Goal: Task Accomplishment & Management: Use online tool/utility

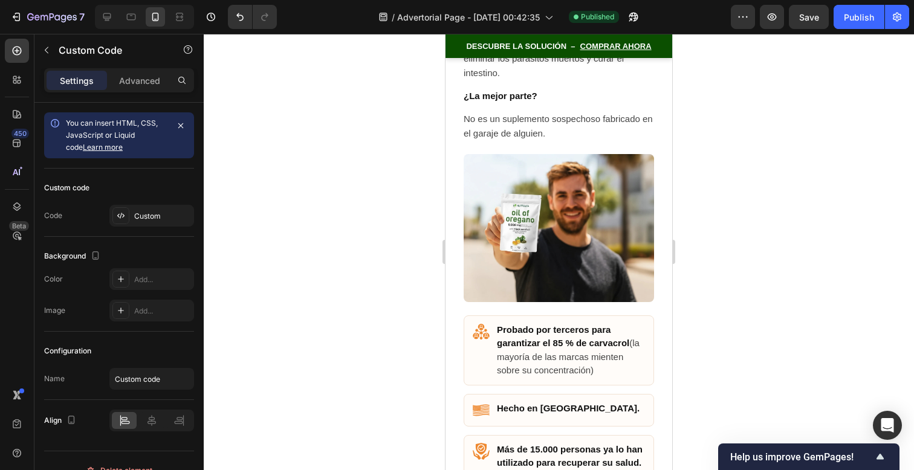
scroll to position [7552, 0]
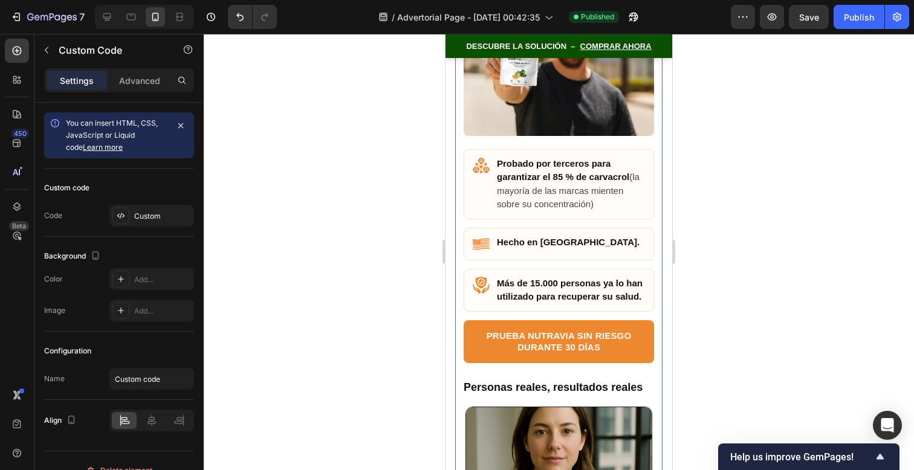
click at [618, 272] on div "Por fin, una solución que realmente funciona ¿Recuerdas el estudio [PERSON_NAME…" at bounding box center [558, 31] width 207 height 1310
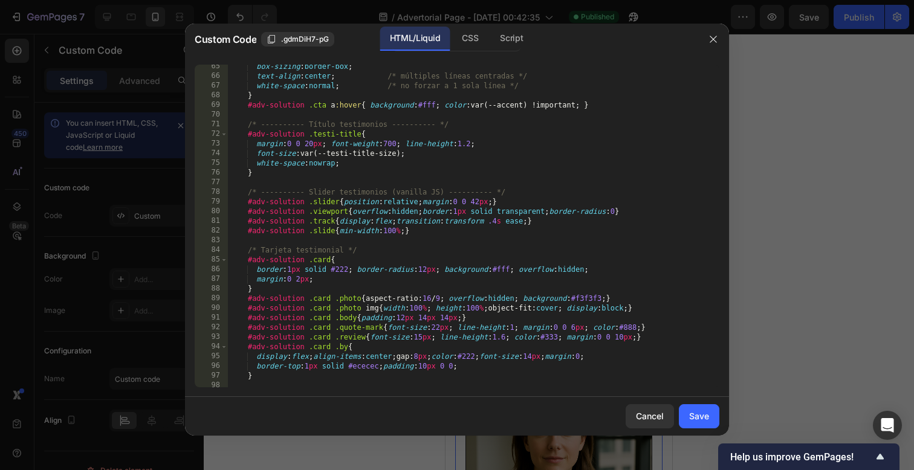
scroll to position [623, 0]
click at [657, 419] on div "Cancel" at bounding box center [650, 416] width 28 height 13
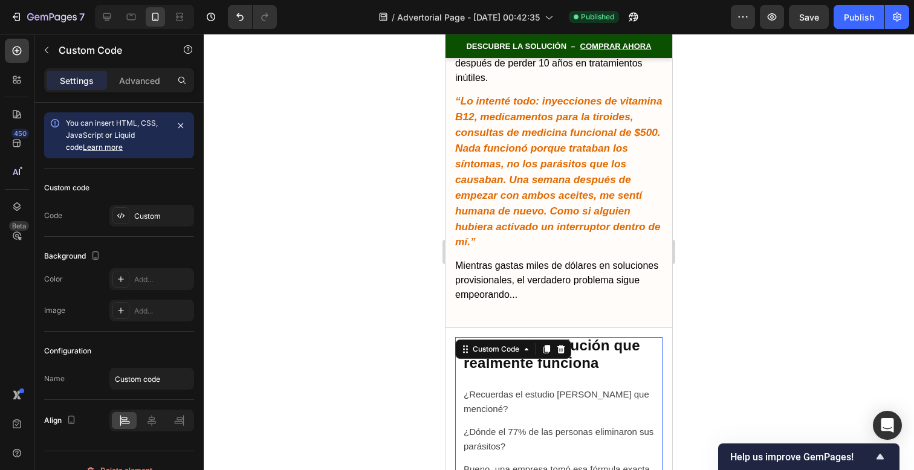
scroll to position [6581, 0]
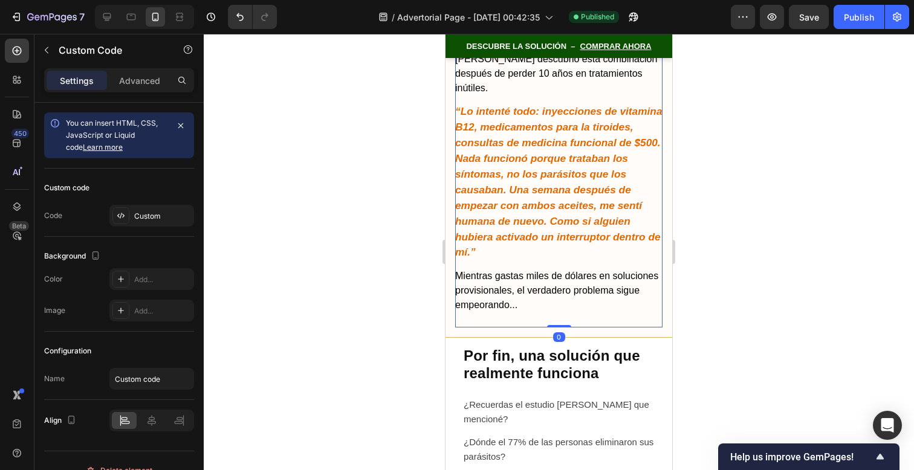
click at [610, 269] on p "Mientras gastas miles de dólares en soluciones provisionales, el verdadero prob…" at bounding box center [558, 291] width 207 height 44
click at [40, 54] on button "button" at bounding box center [46, 50] width 19 height 19
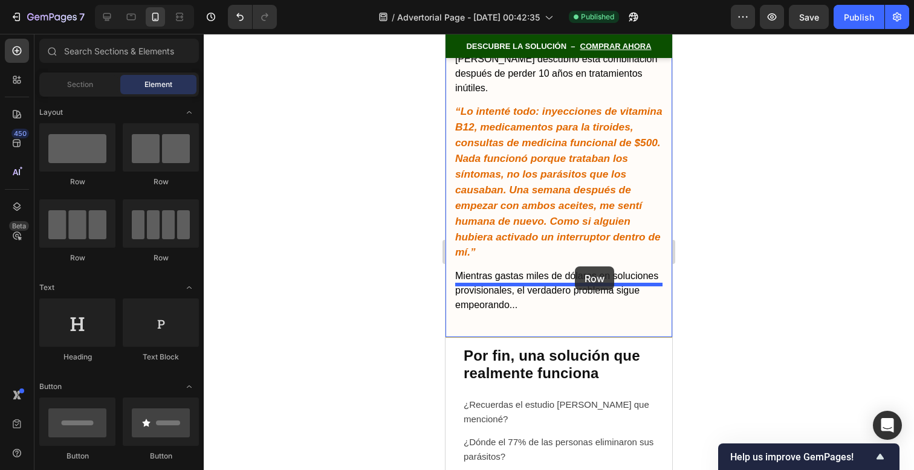
drag, startPoint x: 530, startPoint y: 190, endPoint x: 571, endPoint y: 267, distance: 87.1
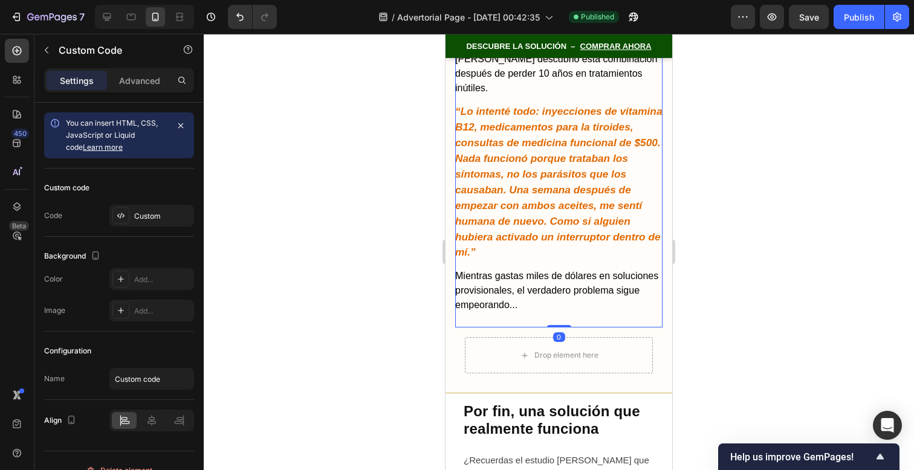
click at [566, 269] on p "Mientras gastas miles de dólares en soluciones provisionales, el verdadero prob…" at bounding box center [558, 291] width 207 height 44
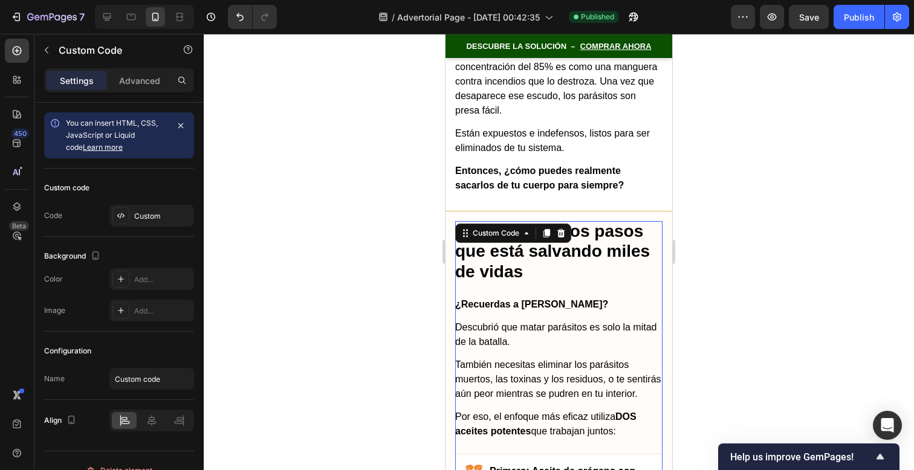
scroll to position [5668, 0]
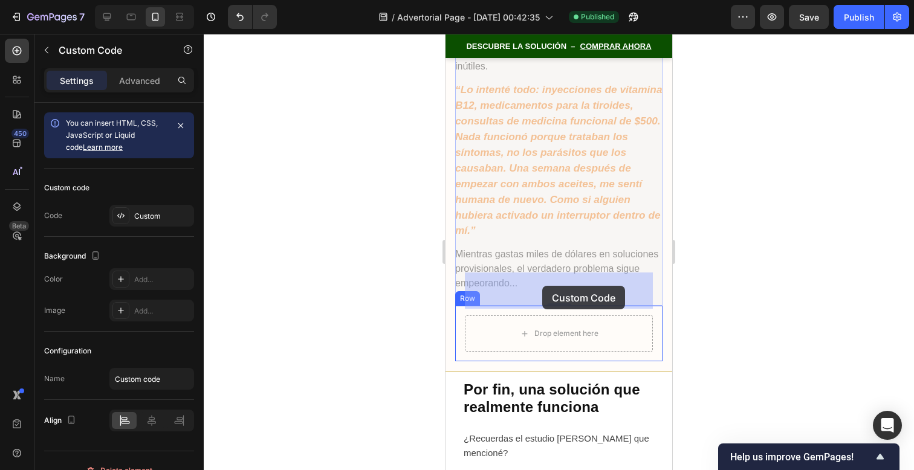
drag, startPoint x: 516, startPoint y: 155, endPoint x: 542, endPoint y: 285, distance: 133.2
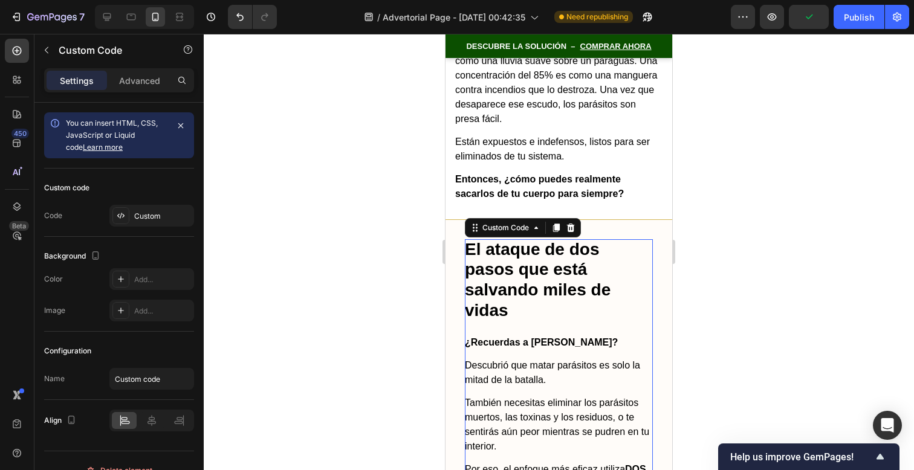
scroll to position [5612, 0]
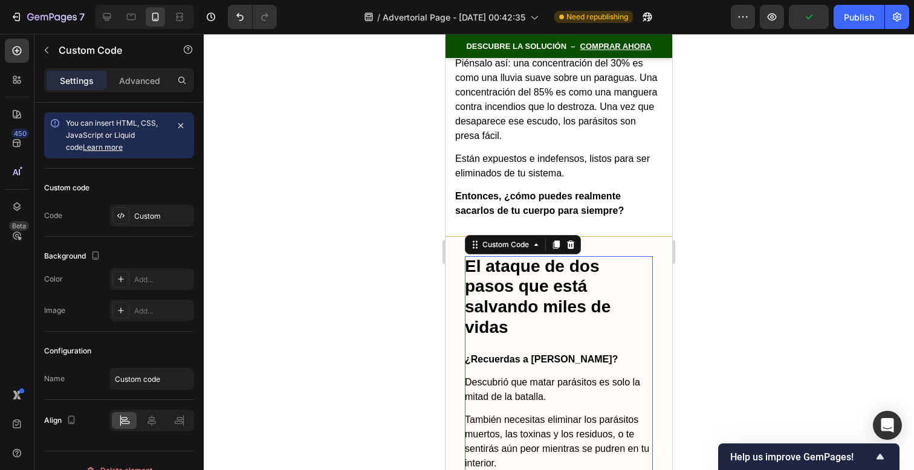
click at [705, 263] on div at bounding box center [559, 252] width 711 height 437
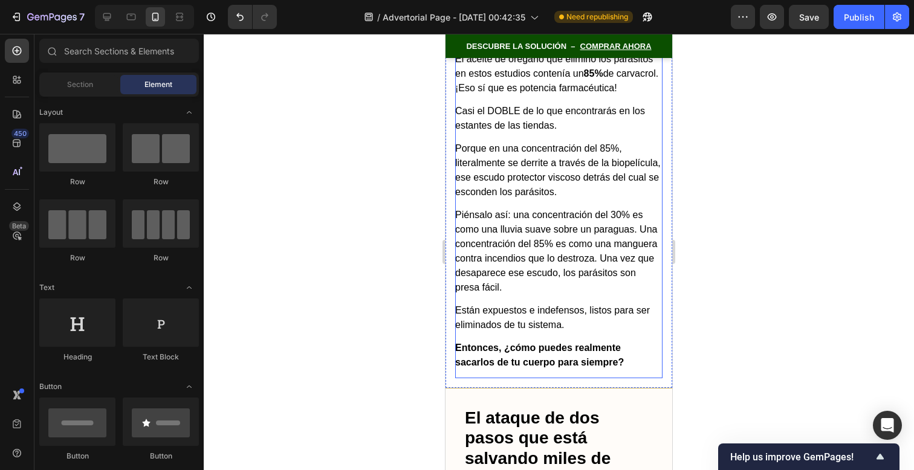
scroll to position [5461, 0]
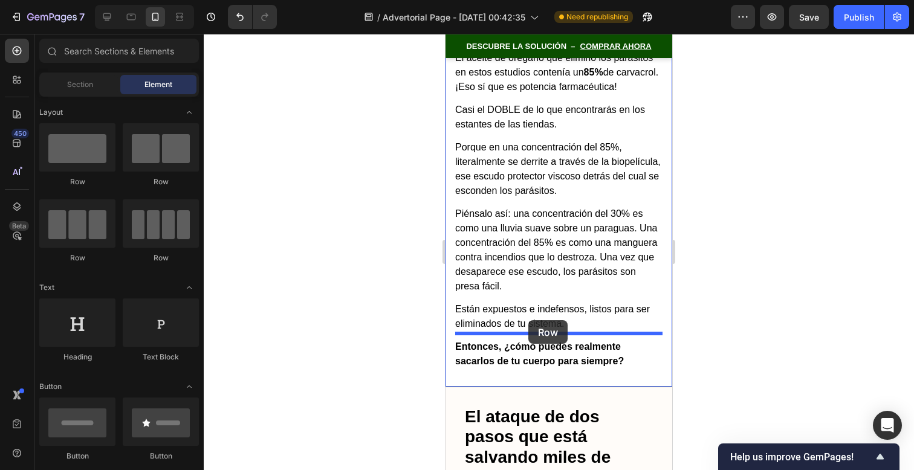
drag, startPoint x: 533, startPoint y: 198, endPoint x: 529, endPoint y: 320, distance: 122.2
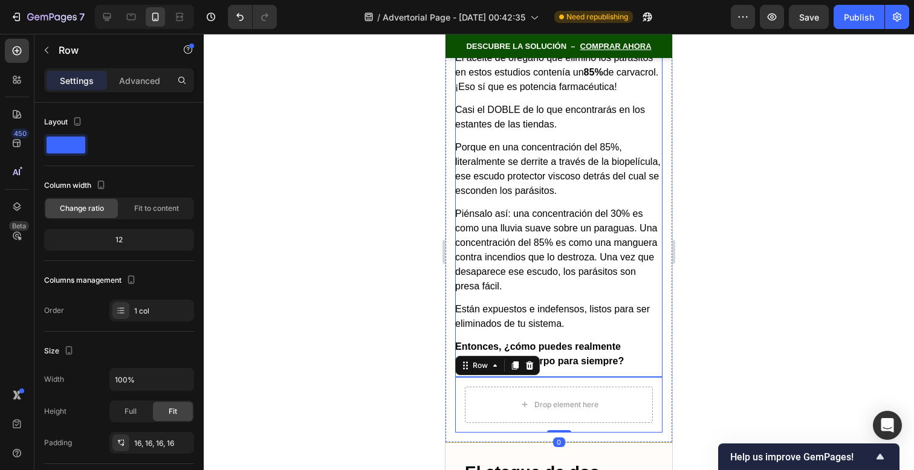
click at [529, 302] on p "Están expuestos e indefensos, listos para ser eliminados de tu sistema." at bounding box center [558, 316] width 207 height 29
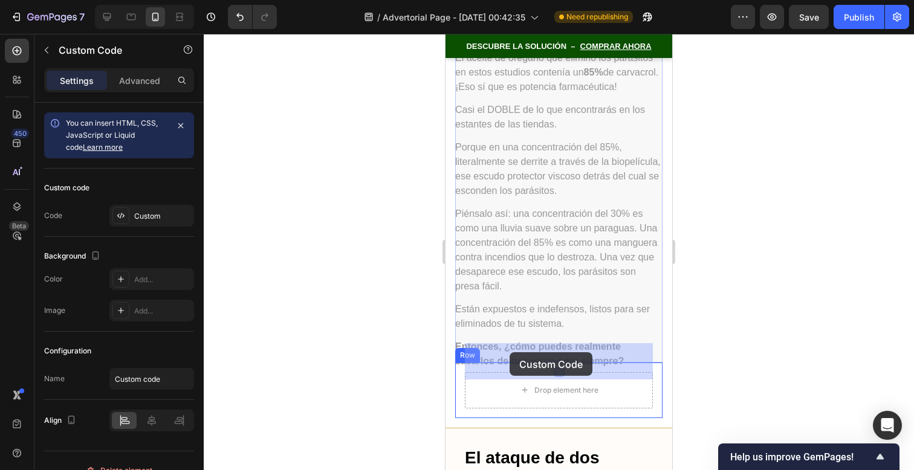
drag, startPoint x: 493, startPoint y: 194, endPoint x: 510, endPoint y: 353, distance: 159.9
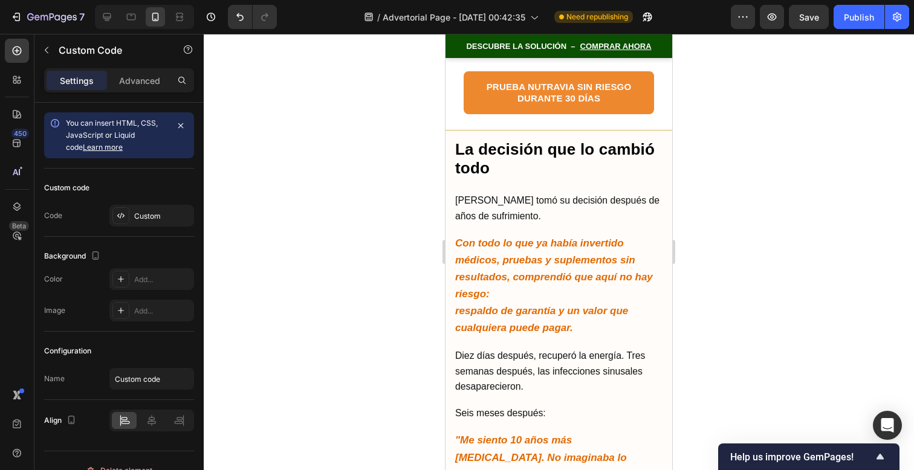
scroll to position [9304, 0]
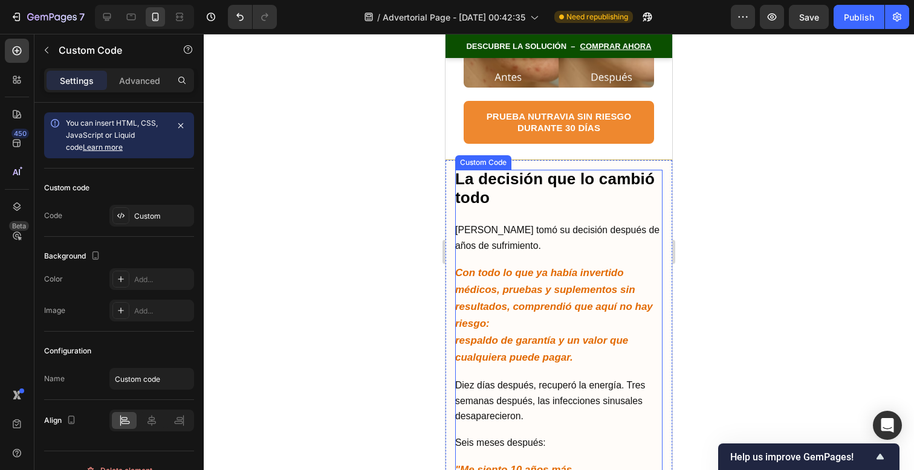
click at [523, 223] on p "[PERSON_NAME] tomó su decisión después de años de sufrimiento." at bounding box center [558, 238] width 207 height 31
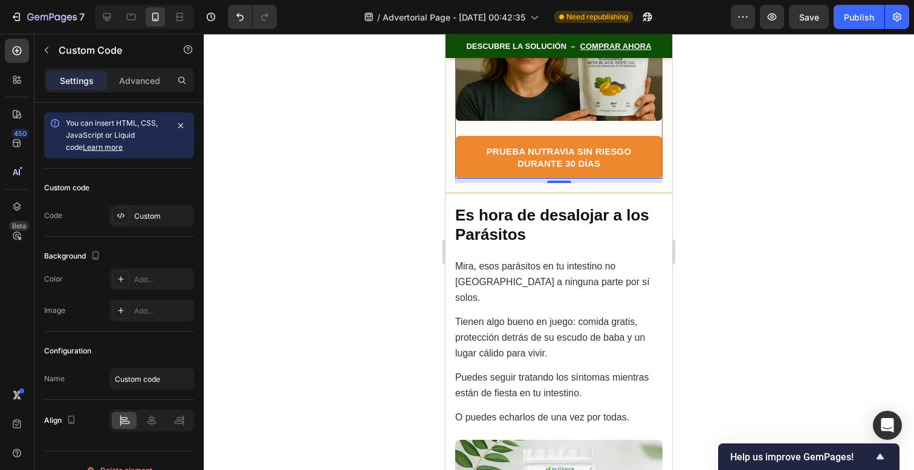
scroll to position [9761, 0]
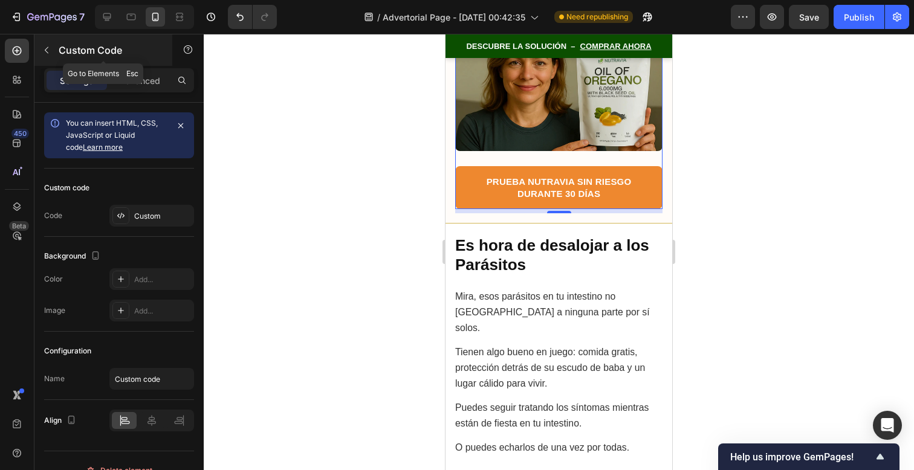
click at [48, 54] on icon "button" at bounding box center [47, 50] width 10 height 10
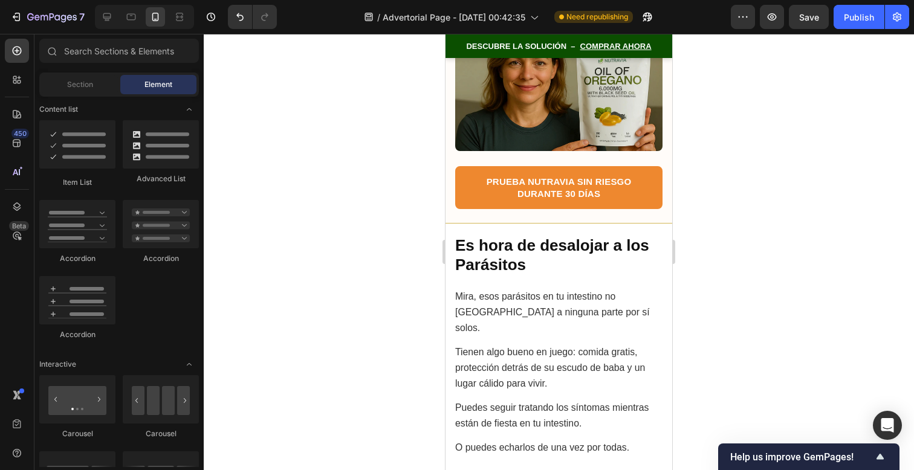
scroll to position [0, 0]
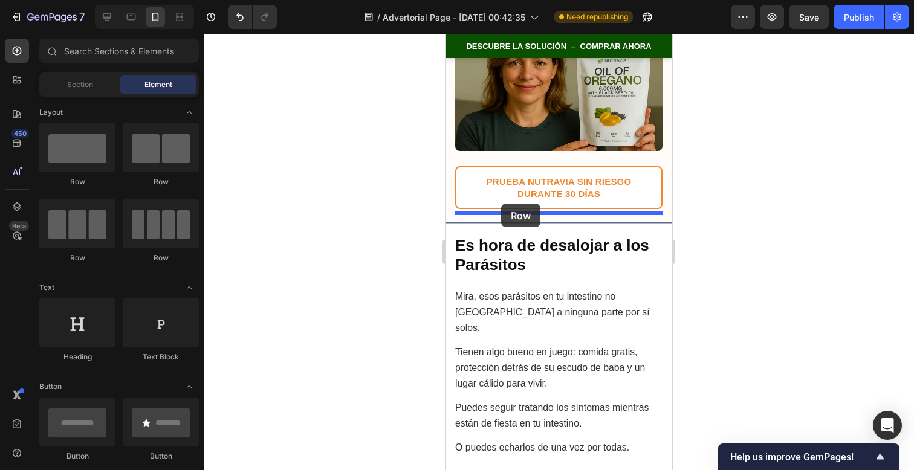
drag, startPoint x: 529, startPoint y: 186, endPoint x: 501, endPoint y: 203, distance: 33.1
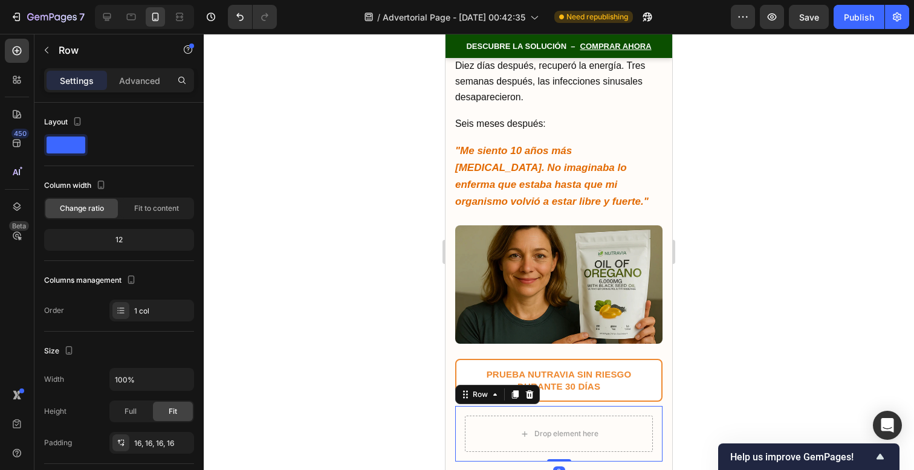
scroll to position [9560, 0]
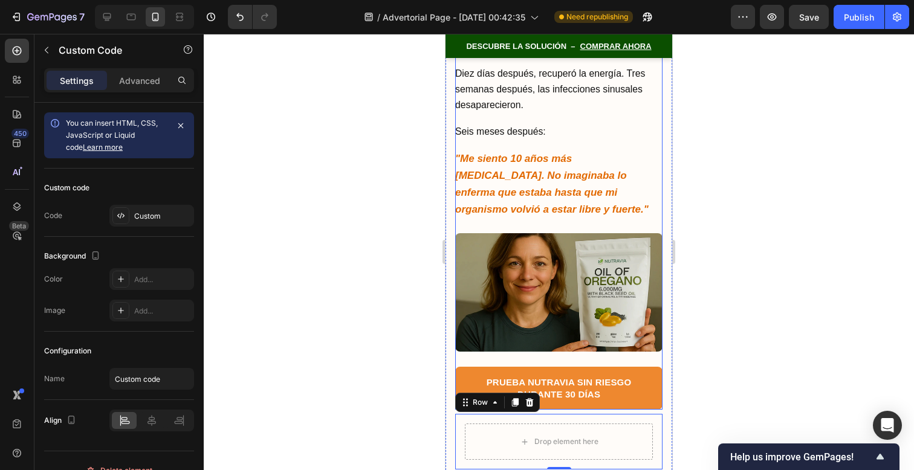
click at [506, 183] on p ""Me siento 10 años más [MEDICAL_DATA]. No imaginaba lo enferma que estaba hasta…" at bounding box center [558, 185] width 207 height 68
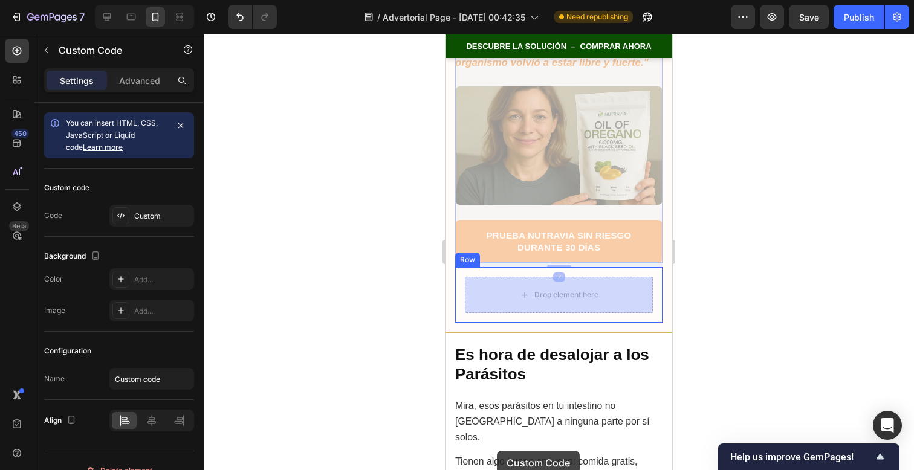
drag, startPoint x: 506, startPoint y: 183, endPoint x: 498, endPoint y: 446, distance: 263.8
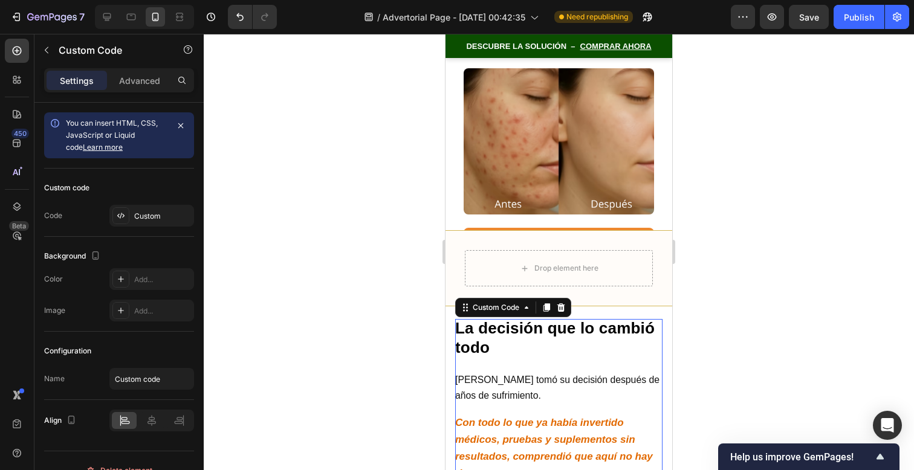
scroll to position [9734, 0]
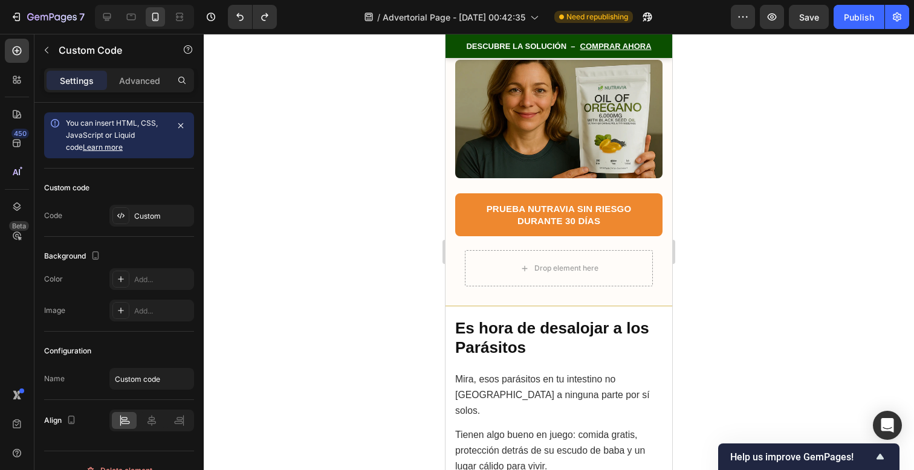
click at [545, 143] on img at bounding box center [558, 119] width 207 height 119
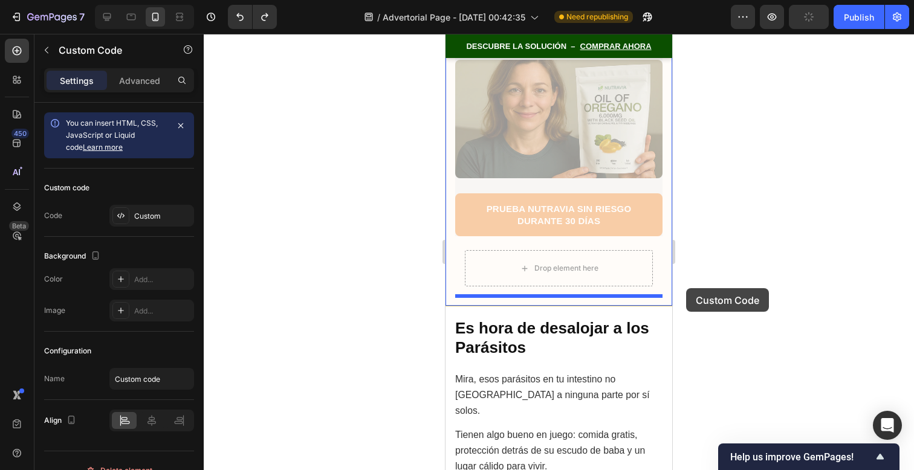
click at [697, 287] on div at bounding box center [559, 252] width 711 height 437
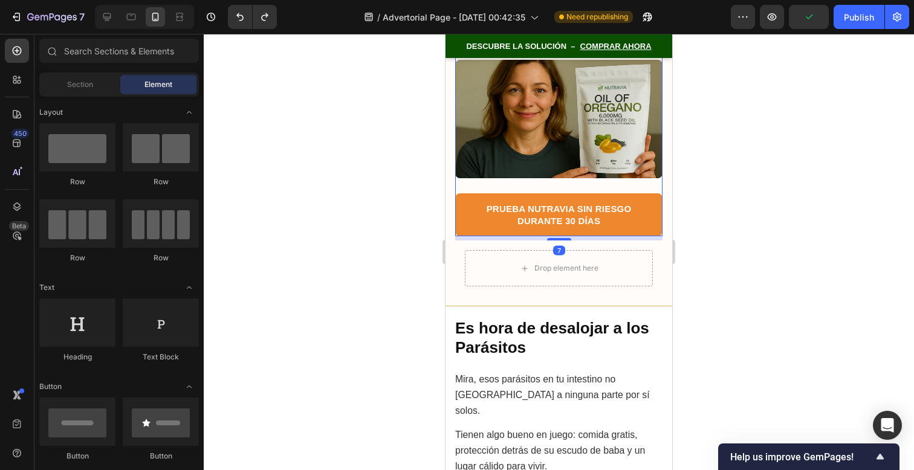
click at [563, 158] on img at bounding box center [558, 119] width 207 height 119
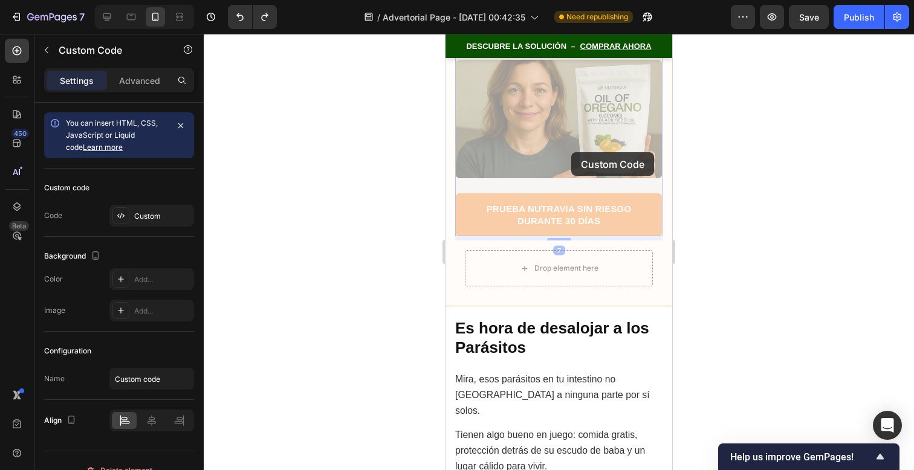
click at [705, 270] on div at bounding box center [559, 252] width 711 height 437
click at [712, 271] on div at bounding box center [559, 252] width 711 height 437
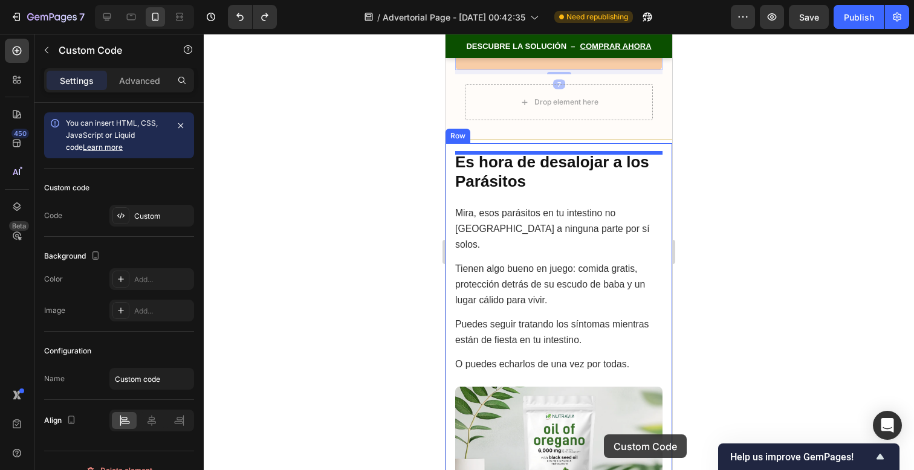
scroll to position [9922, 0]
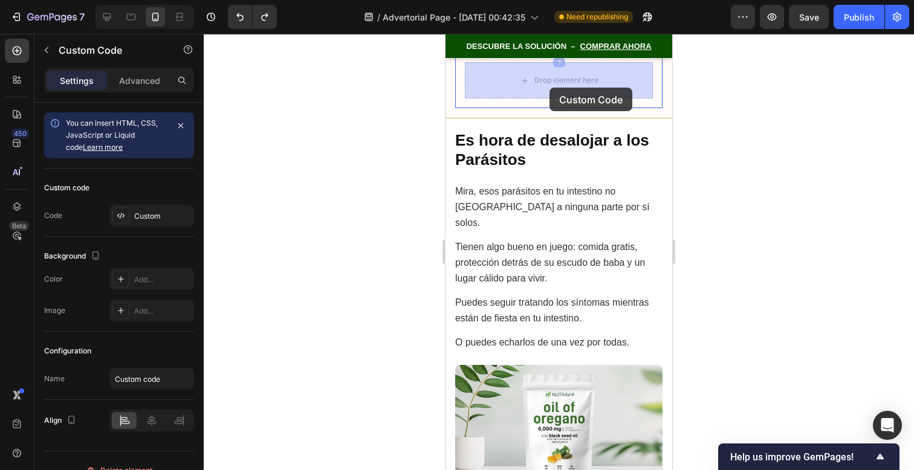
drag, startPoint x: 502, startPoint y: 83, endPoint x: 550, endPoint y: 88, distance: 48.0
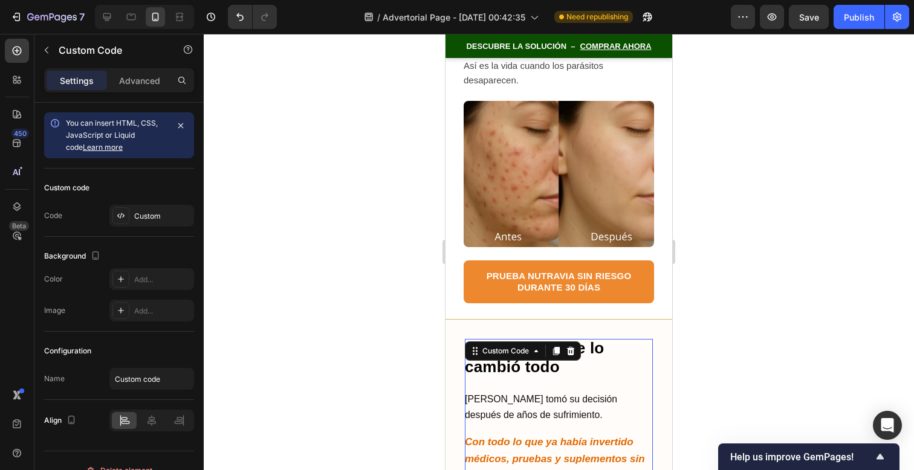
scroll to position [9200, 0]
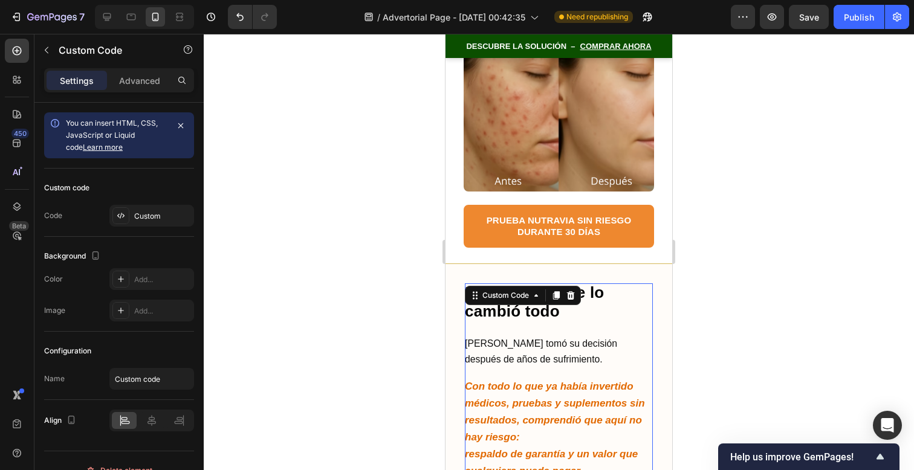
click at [745, 253] on div at bounding box center [559, 252] width 711 height 437
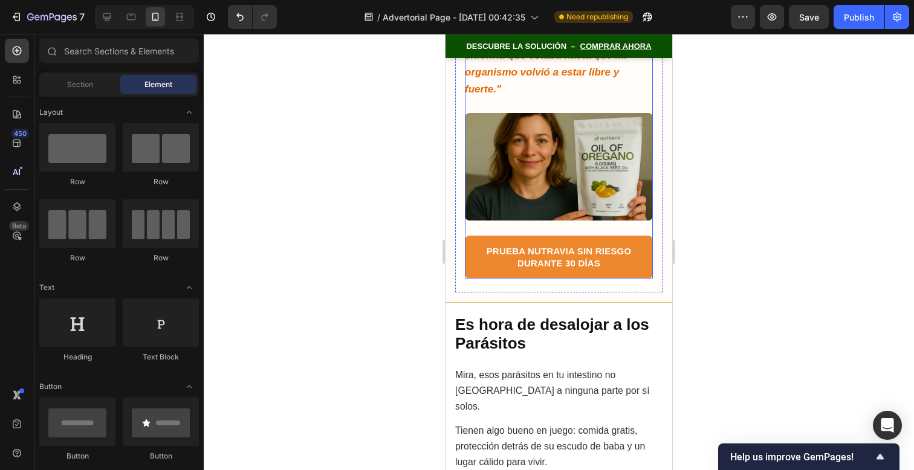
scroll to position [9745, 0]
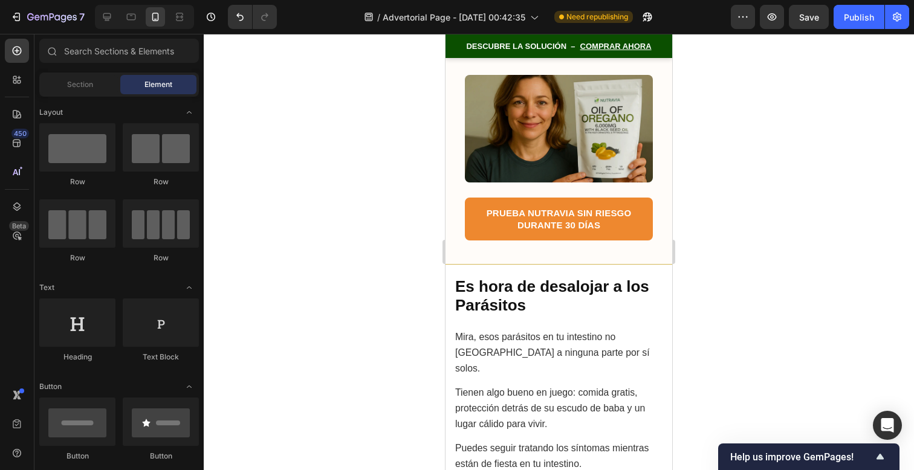
click at [736, 296] on div at bounding box center [559, 252] width 711 height 437
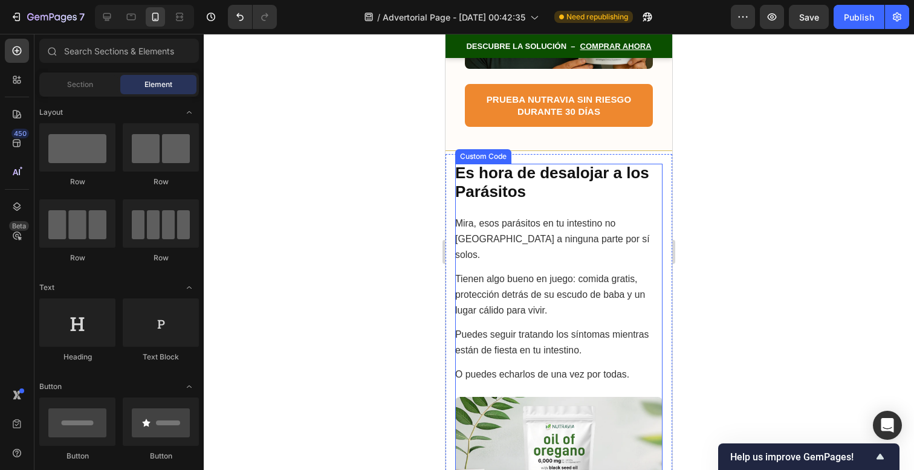
scroll to position [9858, 0]
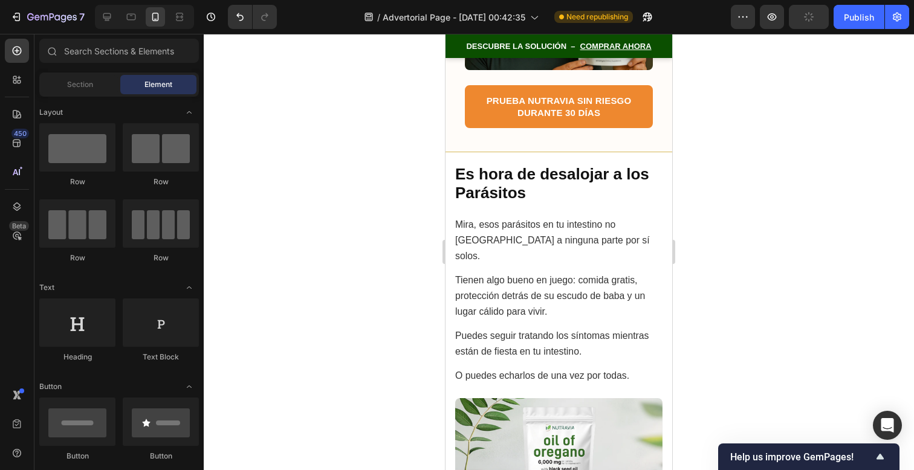
click at [739, 267] on div at bounding box center [559, 252] width 711 height 437
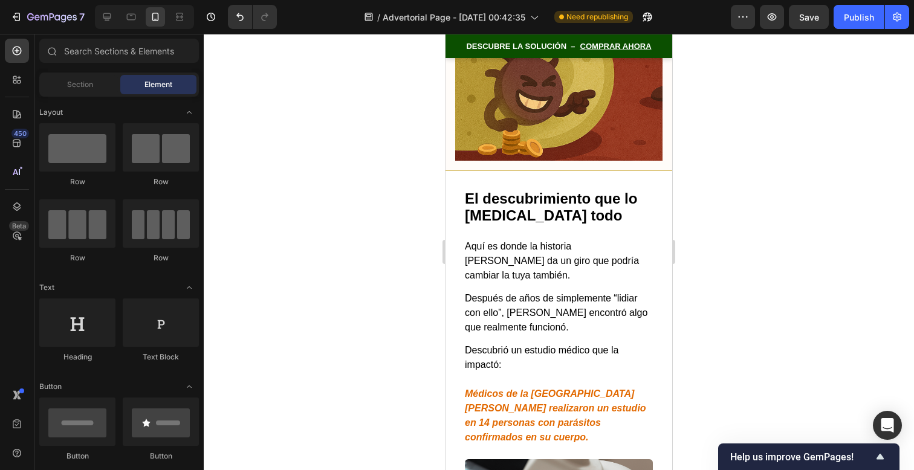
scroll to position [3969, 0]
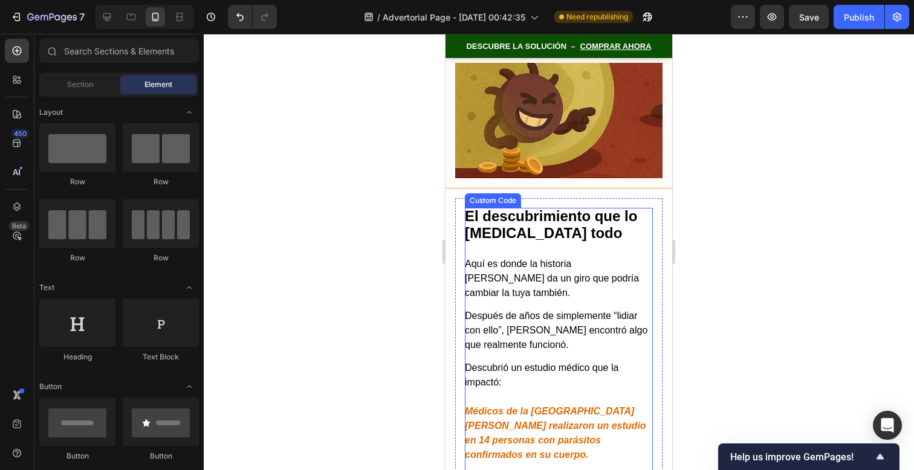
click at [581, 257] on p "Aquí es donde la historia [PERSON_NAME] da un giro que podría cambiar la tuya t…" at bounding box center [559, 279] width 188 height 44
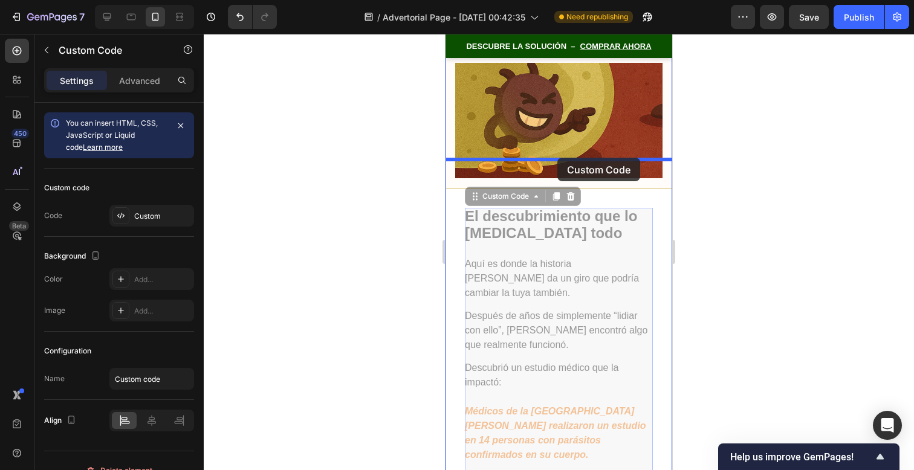
drag, startPoint x: 529, startPoint y: 167, endPoint x: 557, endPoint y: 158, distance: 29.3
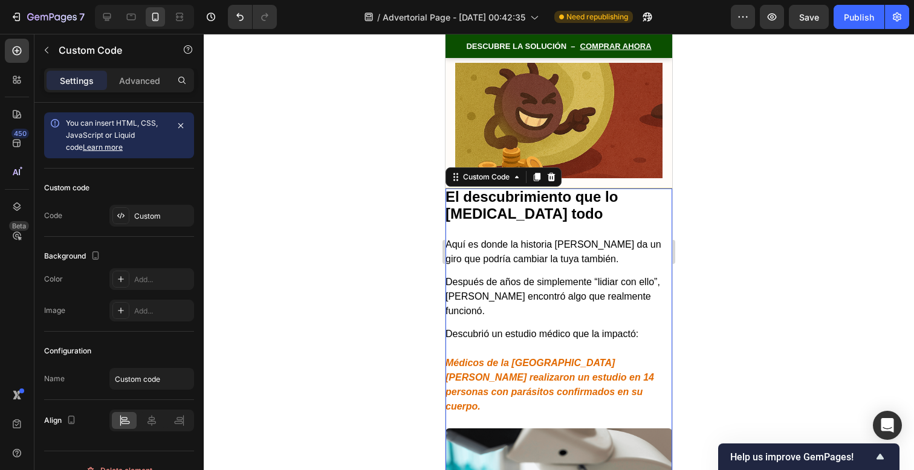
click at [693, 194] on div at bounding box center [559, 252] width 711 height 437
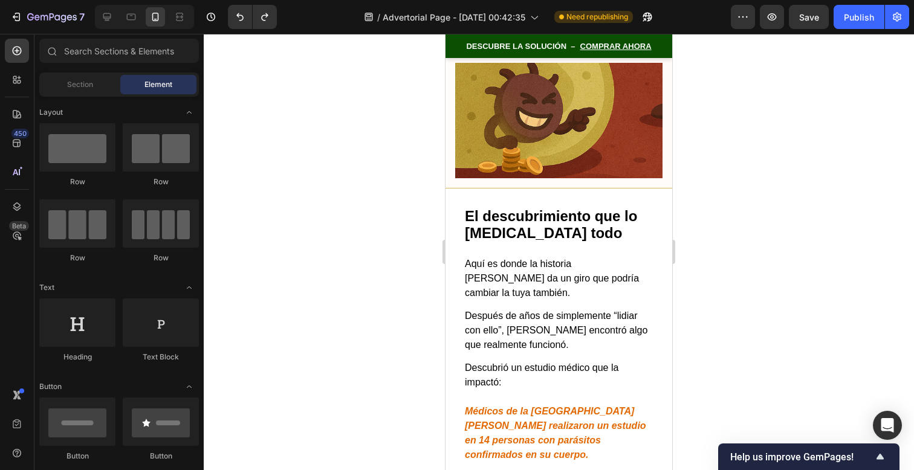
click at [701, 215] on div at bounding box center [559, 252] width 711 height 437
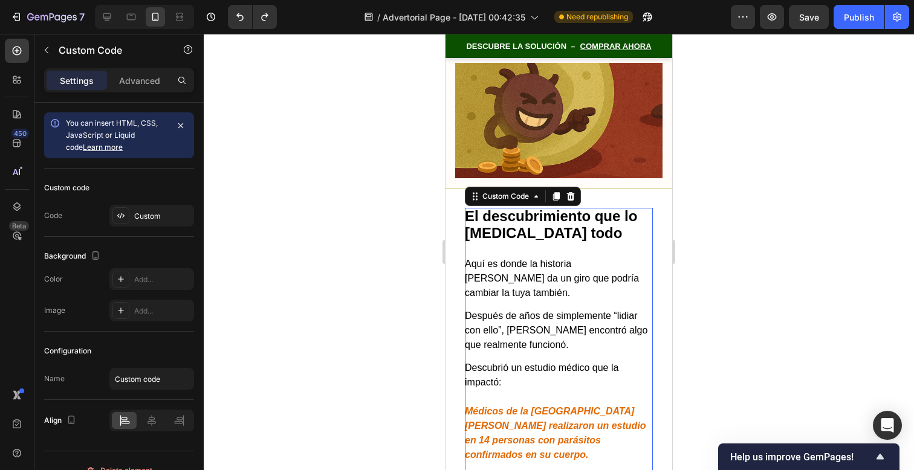
click at [612, 120] on img at bounding box center [558, 121] width 207 height 116
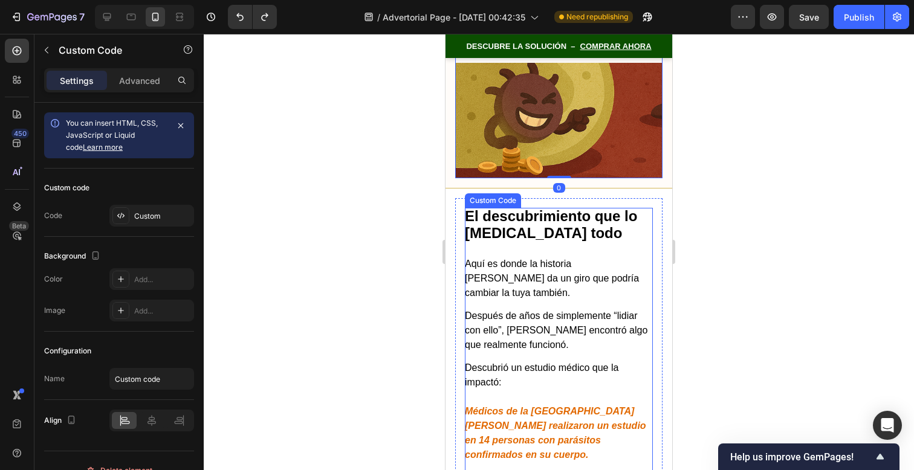
click at [607, 208] on h2 "El descubrimiento que lo [MEDICAL_DATA] todo" at bounding box center [559, 225] width 188 height 35
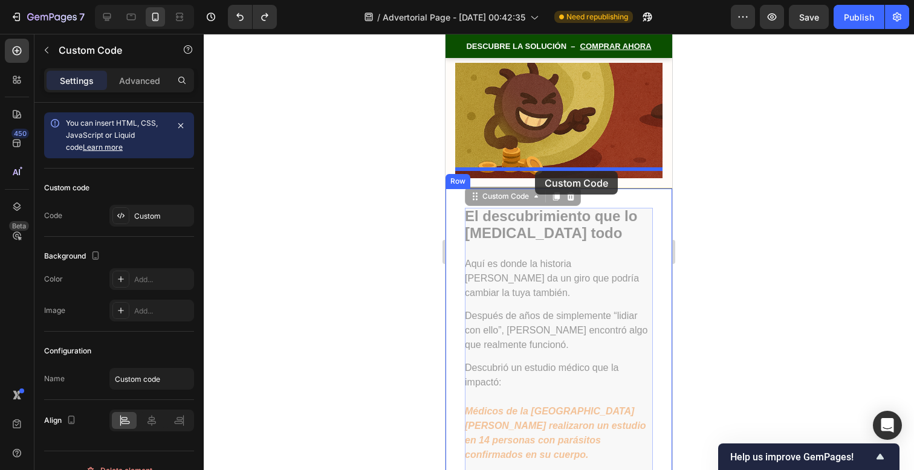
drag, startPoint x: 527, startPoint y: 160, endPoint x: 535, endPoint y: 171, distance: 13.4
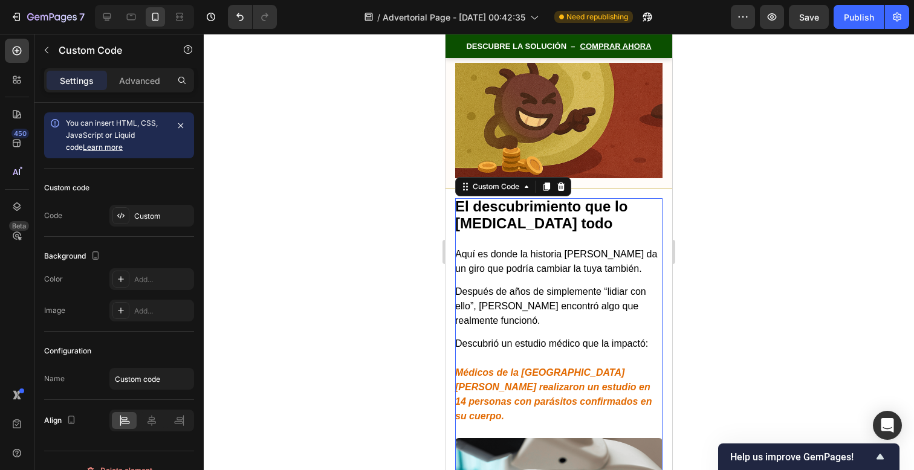
click at [727, 192] on div at bounding box center [559, 252] width 711 height 437
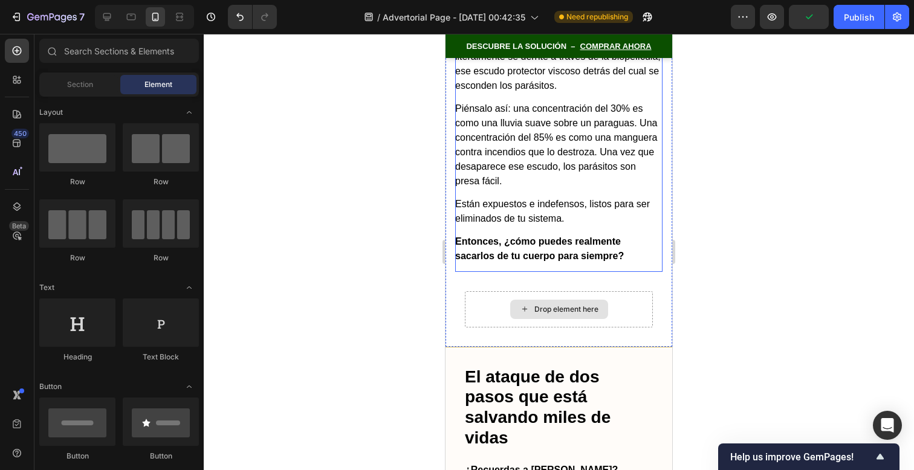
scroll to position [5609, 0]
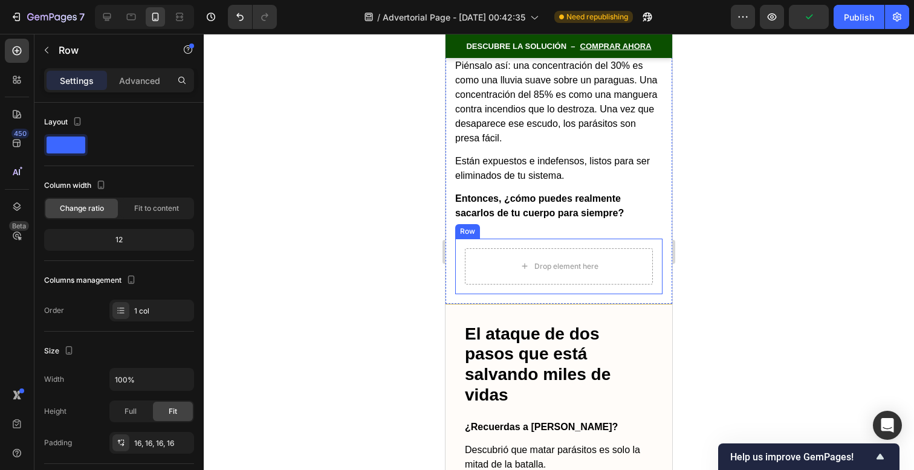
click at [647, 239] on div "Drop element here Row" at bounding box center [558, 267] width 207 height 56
click at [529, 223] on icon at bounding box center [530, 227] width 8 height 8
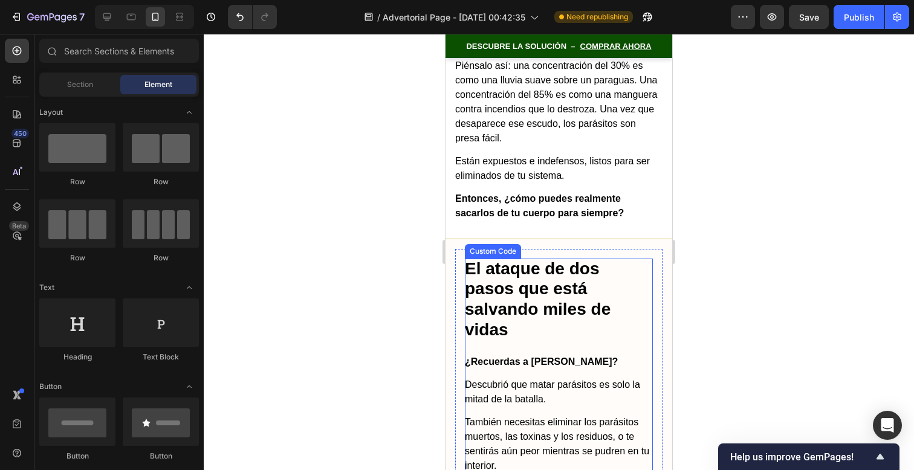
click at [562, 259] on h2 "El ataque de dos pasos que está salvando miles de vidas" at bounding box center [559, 299] width 188 height 81
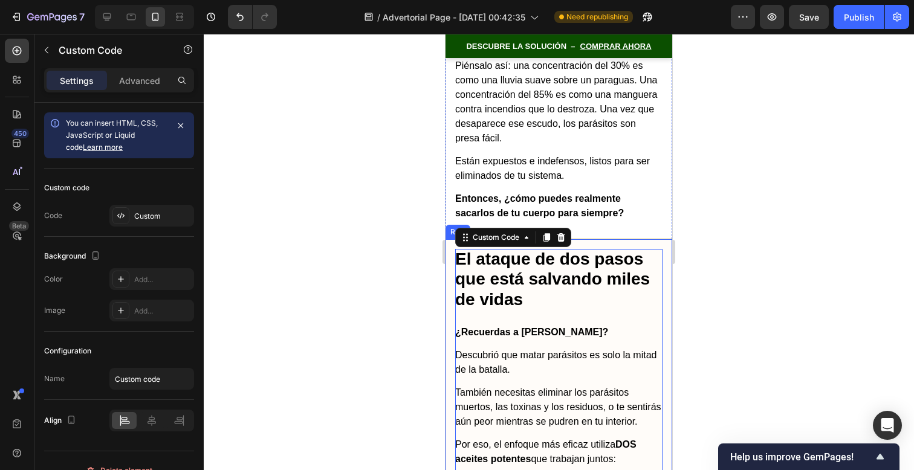
click at [705, 207] on div at bounding box center [559, 252] width 711 height 437
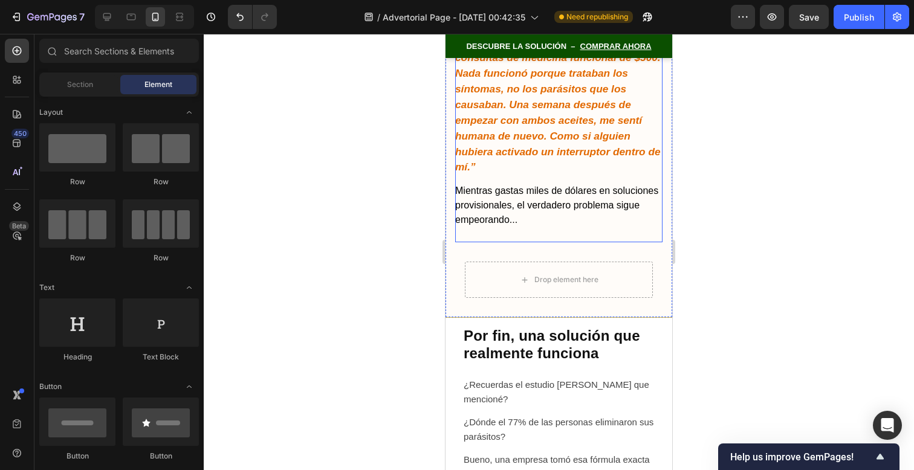
scroll to position [6665, 0]
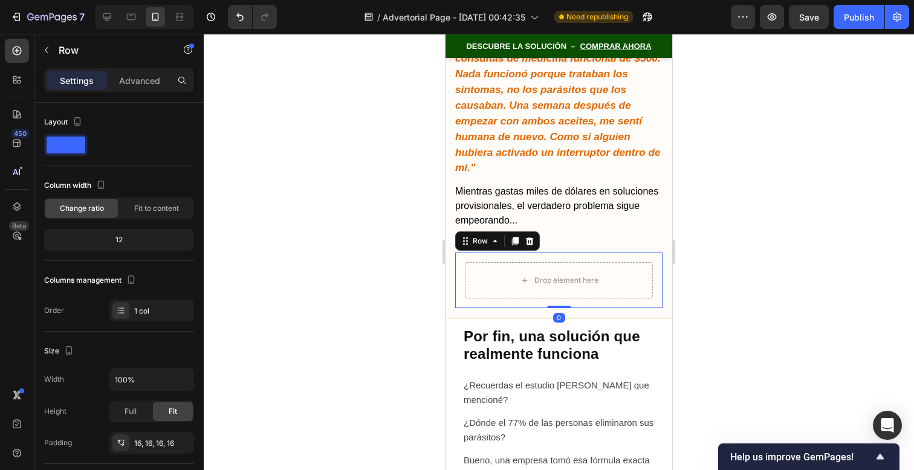
click at [620, 253] on div "Drop element here Row 0" at bounding box center [558, 281] width 207 height 56
click at [531, 237] on icon at bounding box center [530, 241] width 8 height 8
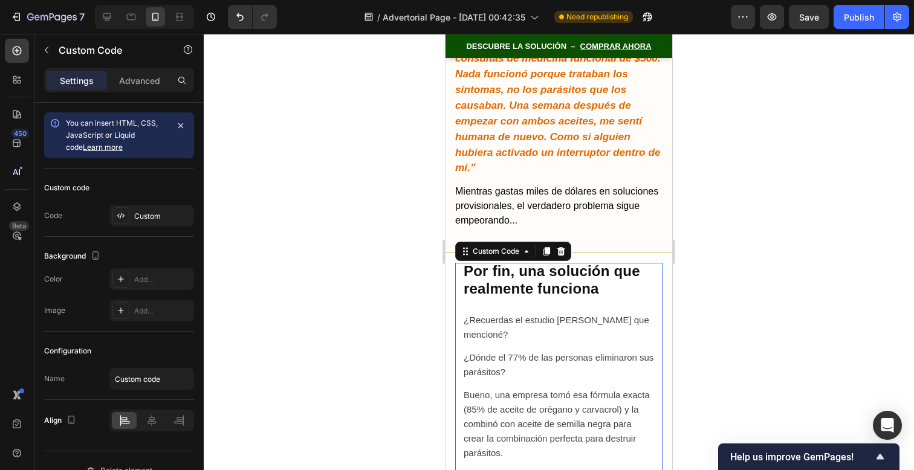
click at [562, 263] on h2 "Por fin, una solución que realmente funciona" at bounding box center [559, 280] width 190 height 35
click at [715, 220] on div at bounding box center [559, 252] width 711 height 437
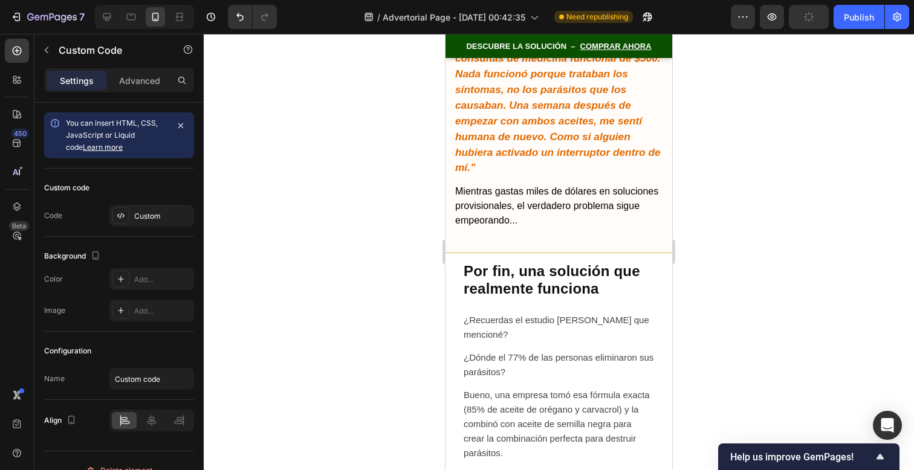
click at [571, 263] on h2 "Por fin, una solución que realmente funciona" at bounding box center [559, 280] width 190 height 35
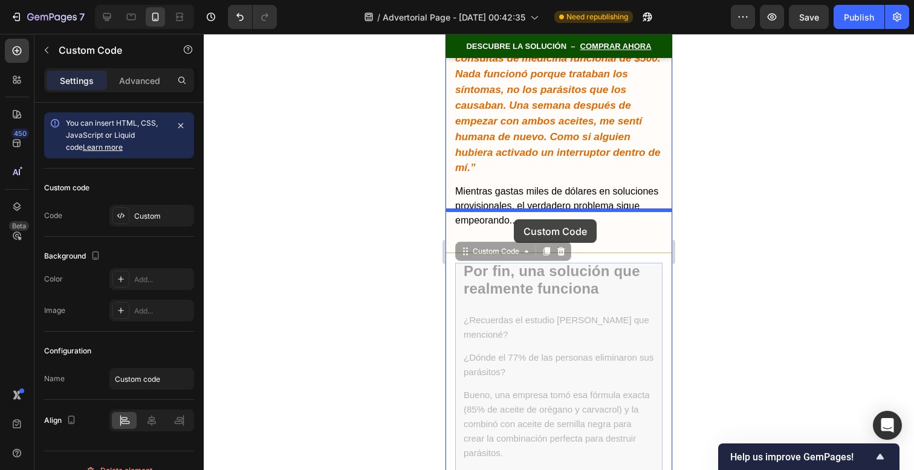
drag, startPoint x: 516, startPoint y: 204, endPoint x: 514, endPoint y: 220, distance: 15.3
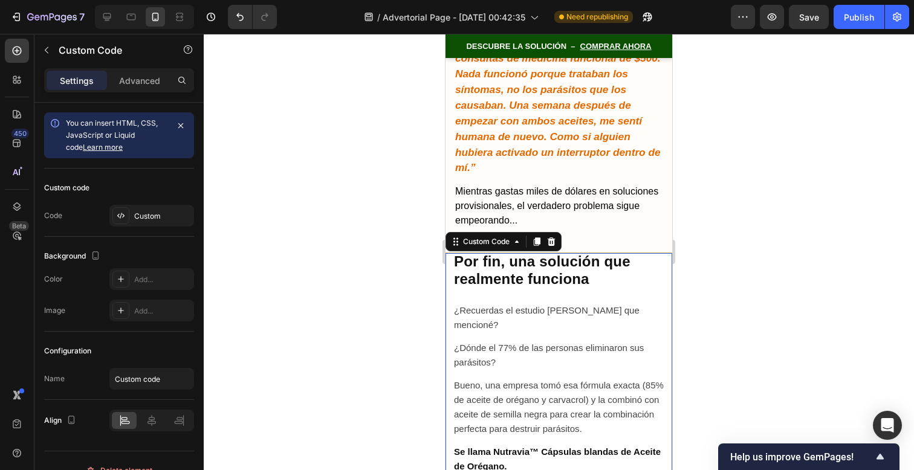
click at [691, 220] on div at bounding box center [559, 252] width 711 height 437
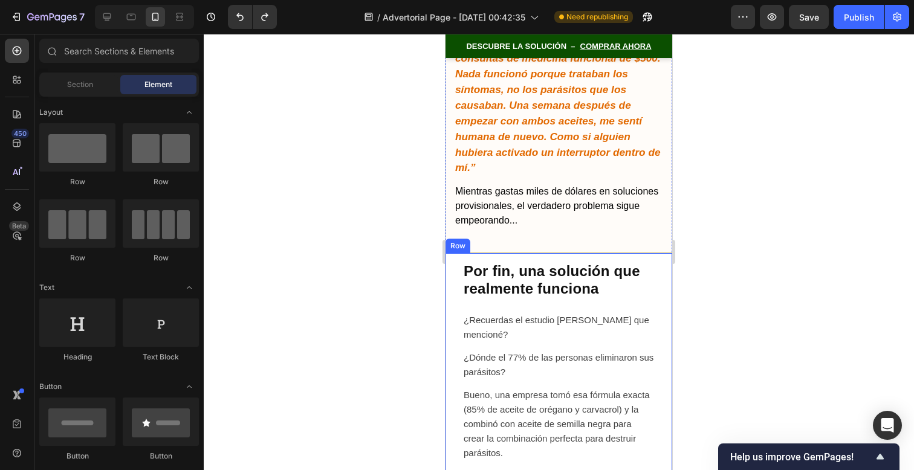
click at [718, 261] on div at bounding box center [559, 252] width 711 height 437
click at [591, 313] on p "¿Recuerdas el estudio [PERSON_NAME] que mencioné?" at bounding box center [559, 327] width 190 height 29
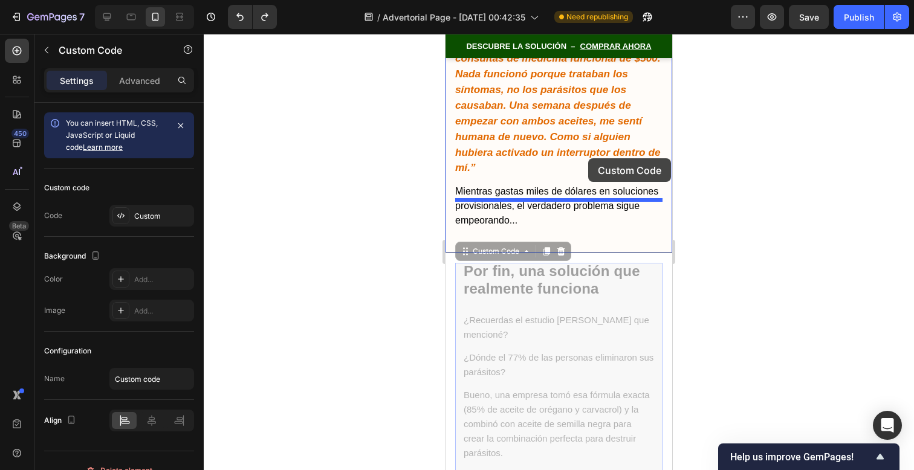
drag, startPoint x: 528, startPoint y: 213, endPoint x: 588, endPoint y: 158, distance: 81.3
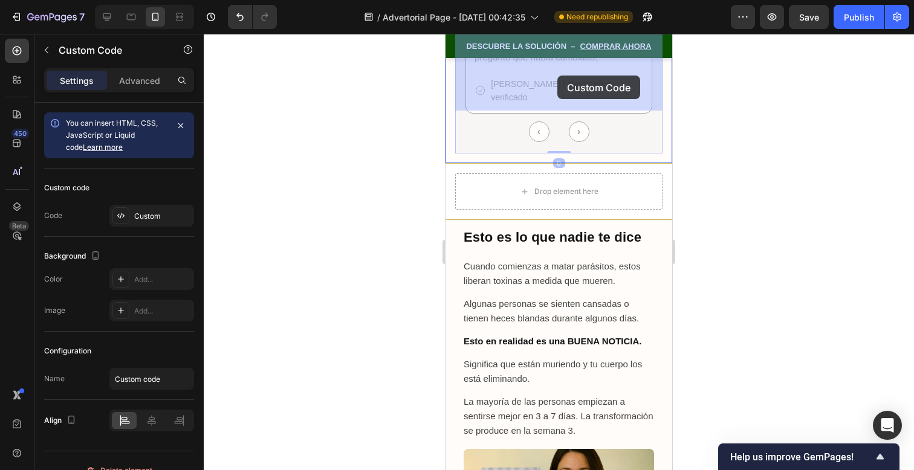
scroll to position [8019, 0]
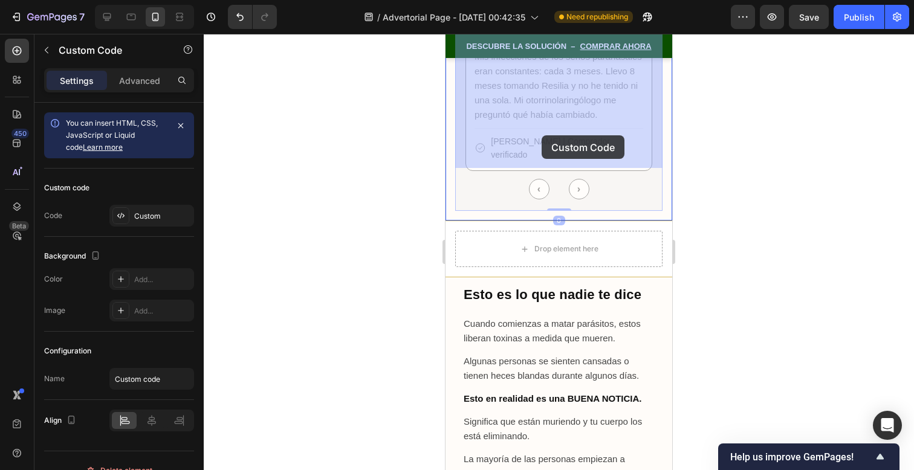
drag, startPoint x: 513, startPoint y: 189, endPoint x: 542, endPoint y: 135, distance: 61.1
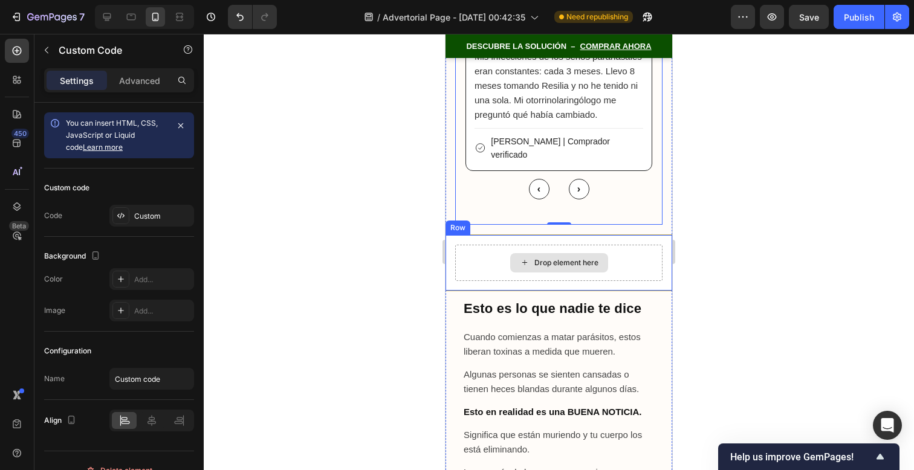
click at [538, 253] on div "Drop element here" at bounding box center [559, 262] width 98 height 19
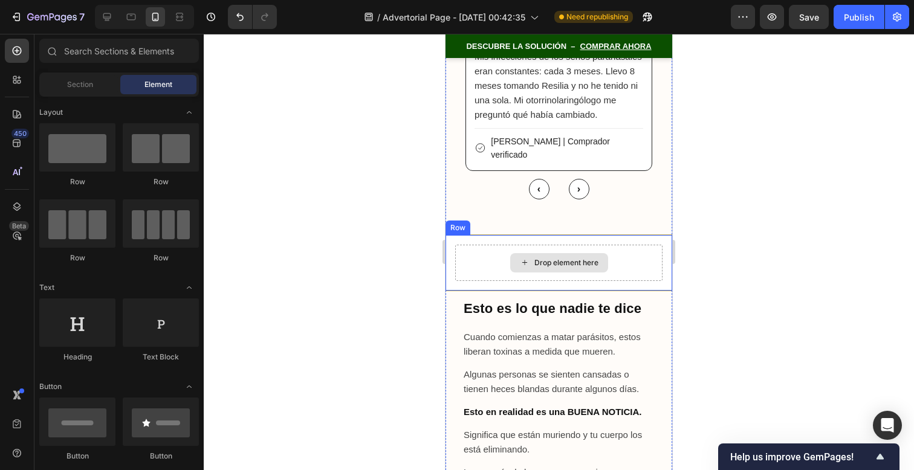
click at [471, 245] on div "Drop element here" at bounding box center [558, 263] width 207 height 36
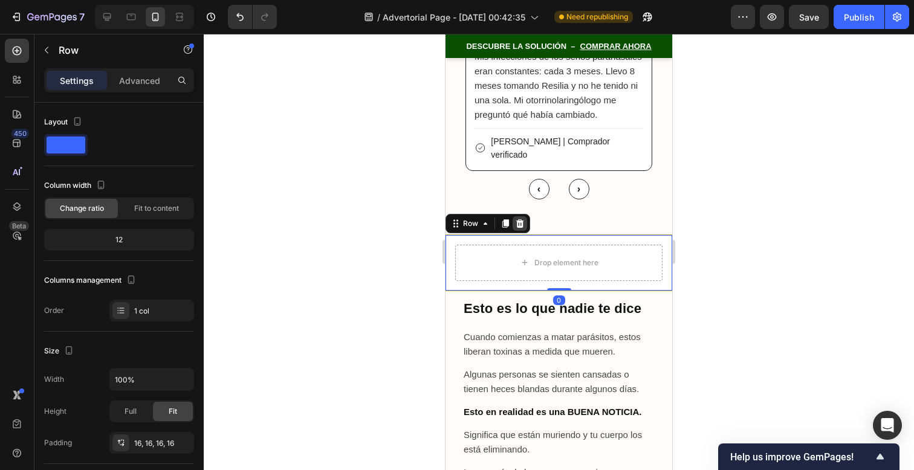
click at [521, 219] on icon at bounding box center [520, 224] width 10 height 10
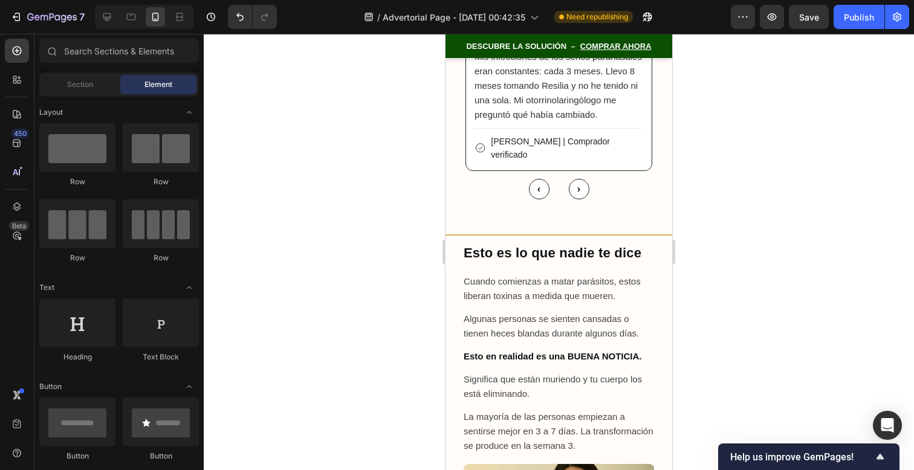
click at [740, 181] on div at bounding box center [559, 252] width 711 height 437
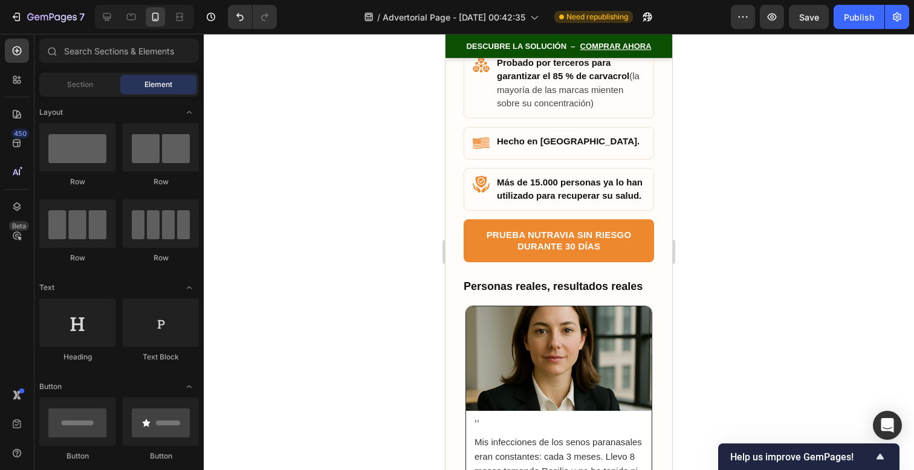
scroll to position [7623, 0]
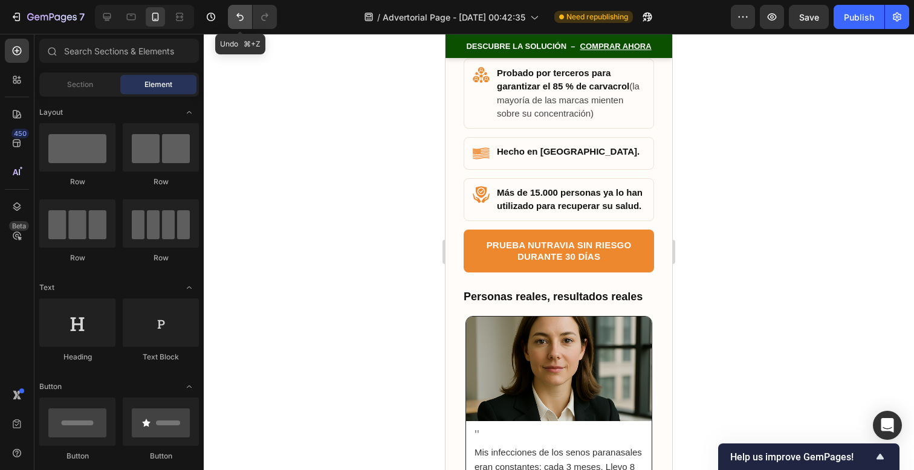
click at [242, 24] on button "Undo/Redo" at bounding box center [240, 17] width 24 height 24
click at [242, 22] on icon "Undo/Redo" at bounding box center [240, 17] width 12 height 12
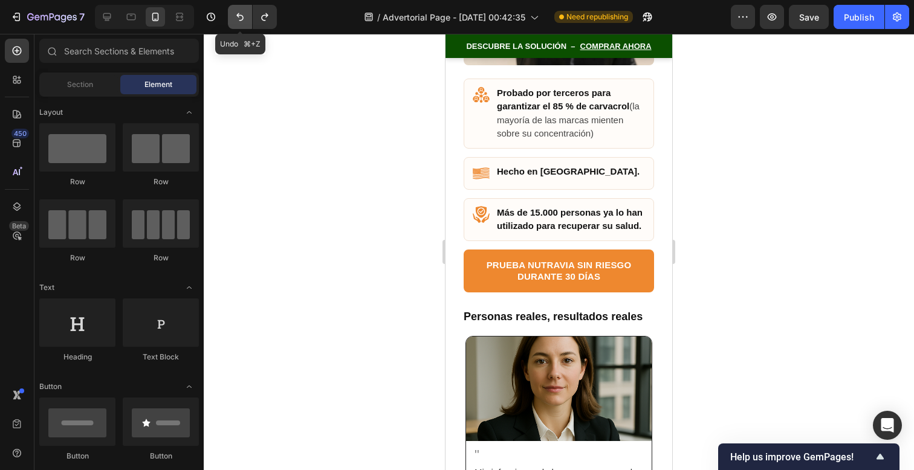
click at [242, 22] on icon "Undo/Redo" at bounding box center [240, 17] width 12 height 12
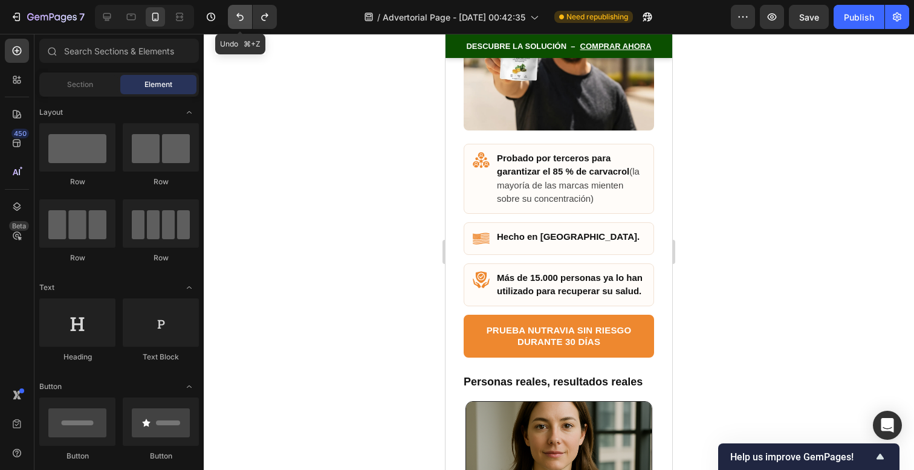
click at [242, 22] on icon "Undo/Redo" at bounding box center [240, 17] width 12 height 12
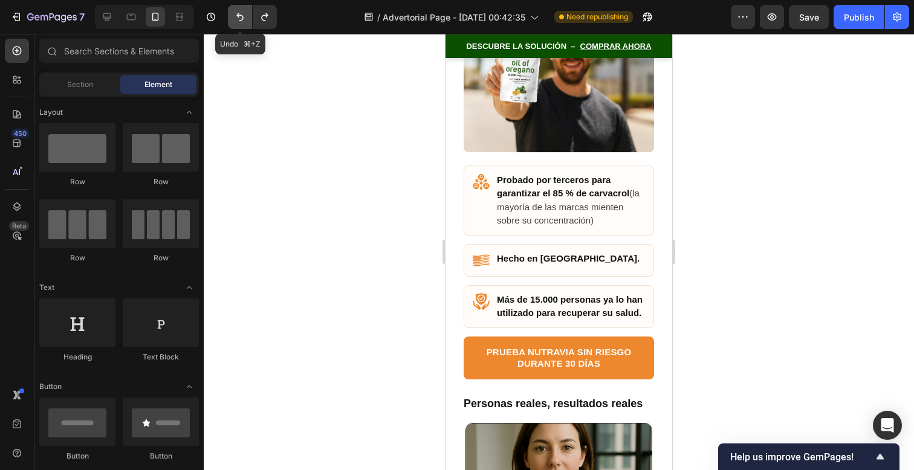
click at [242, 22] on icon "Undo/Redo" at bounding box center [240, 17] width 12 height 12
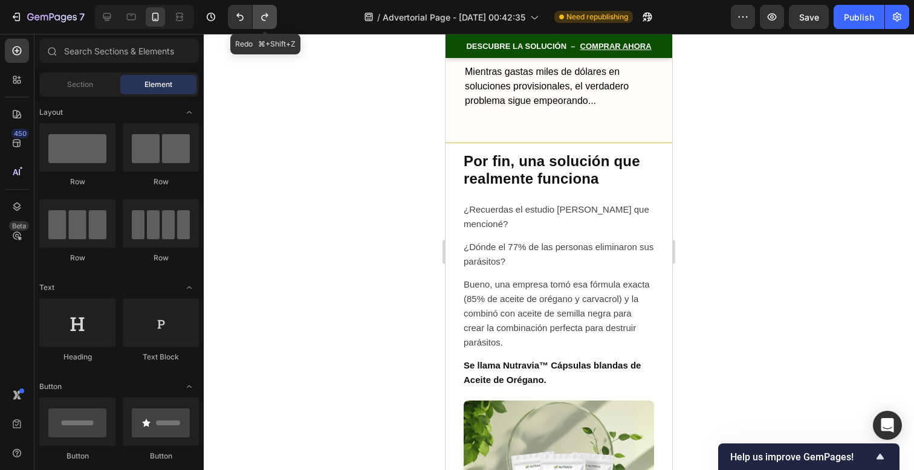
click at [262, 13] on icon "Undo/Redo" at bounding box center [265, 17] width 12 height 12
click at [270, 16] on icon "Undo/Redo" at bounding box center [265, 17] width 12 height 12
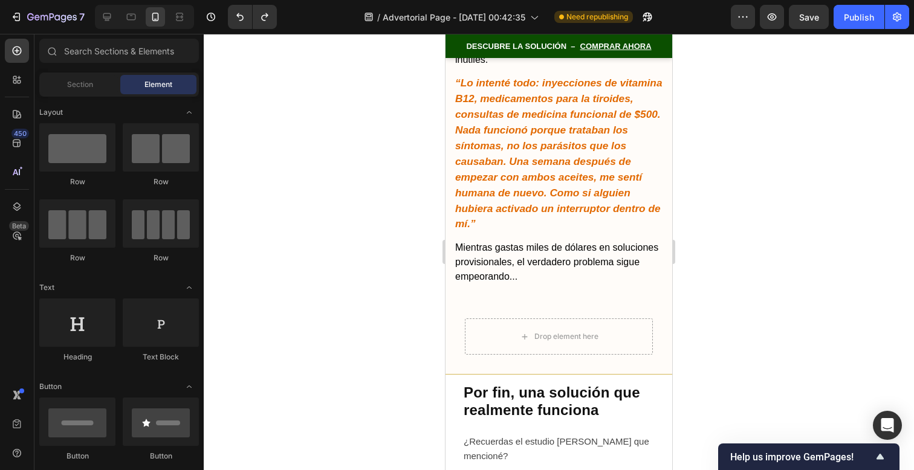
scroll to position [6603, 0]
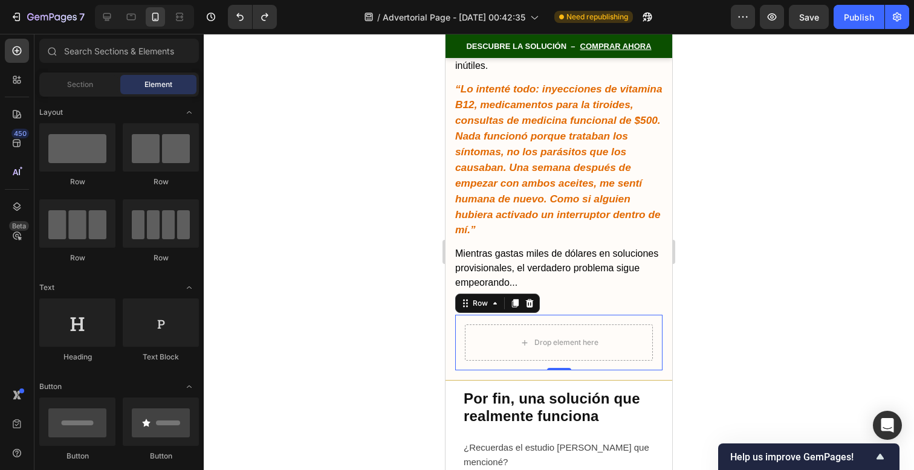
click at [585, 315] on div "Drop element here Row 0" at bounding box center [558, 343] width 207 height 56
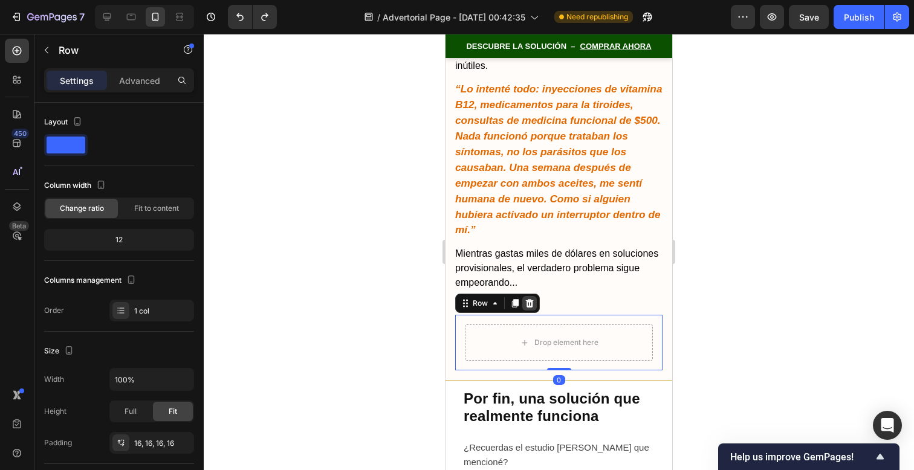
click at [530, 299] on icon at bounding box center [530, 304] width 10 height 10
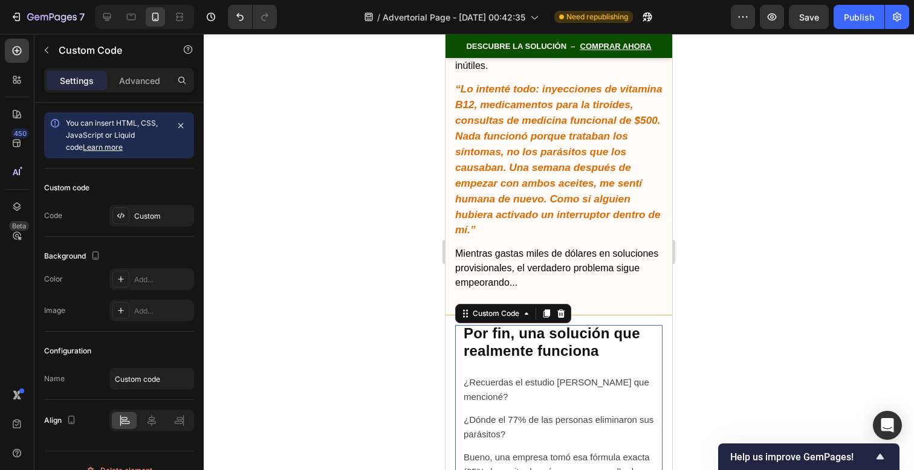
click at [608, 325] on h2 "Por fin, una solución que realmente funciona" at bounding box center [559, 342] width 190 height 35
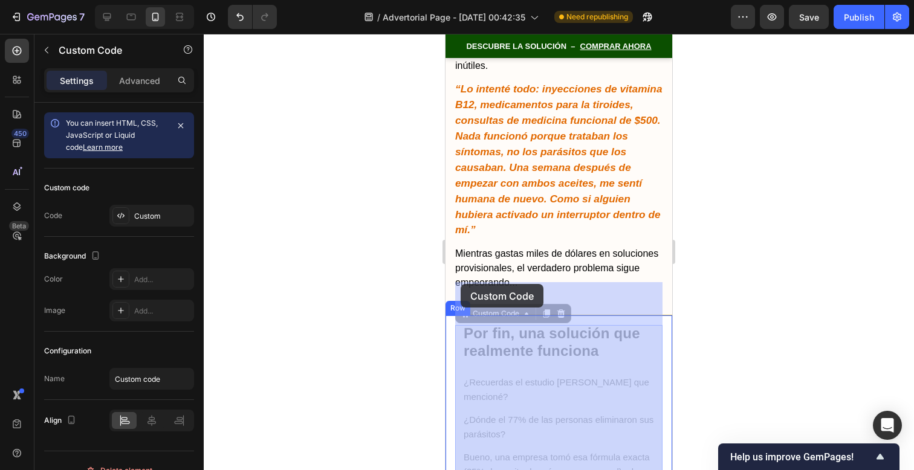
drag, startPoint x: 514, startPoint y: 272, endPoint x: 461, endPoint y: 284, distance: 54.7
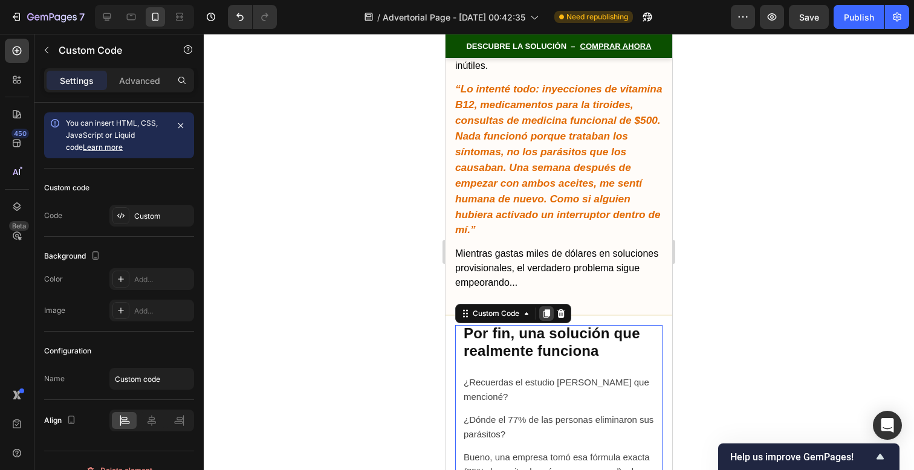
click at [548, 310] on icon at bounding box center [547, 314] width 7 height 8
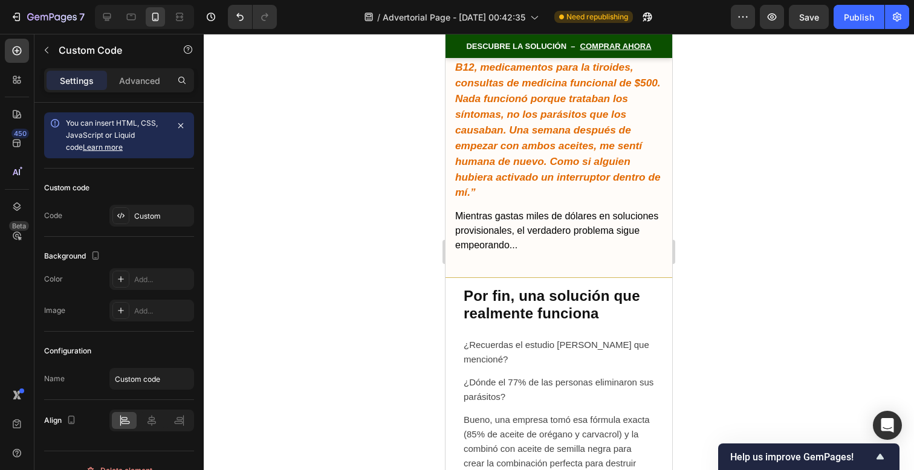
scroll to position [6645, 0]
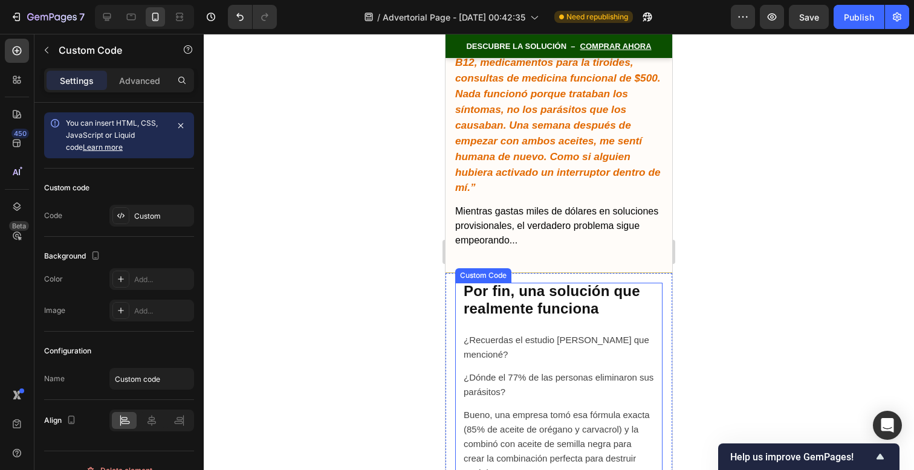
click at [561, 267] on icon at bounding box center [562, 271] width 8 height 8
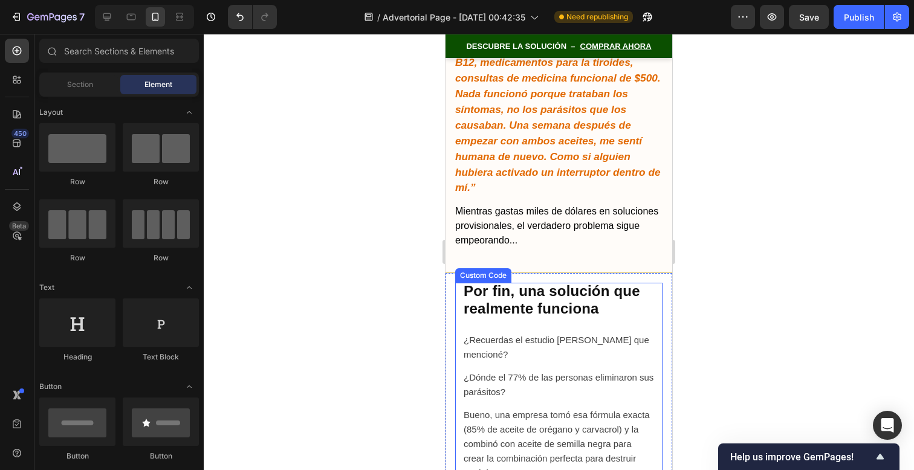
click at [561, 283] on h2 "Por fin, una solución que realmente funciona" at bounding box center [559, 300] width 190 height 35
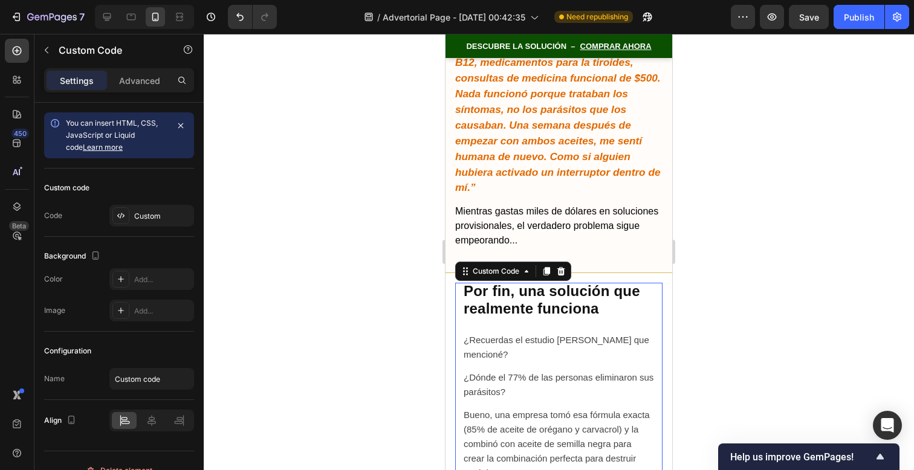
click at [735, 247] on div at bounding box center [559, 252] width 711 height 437
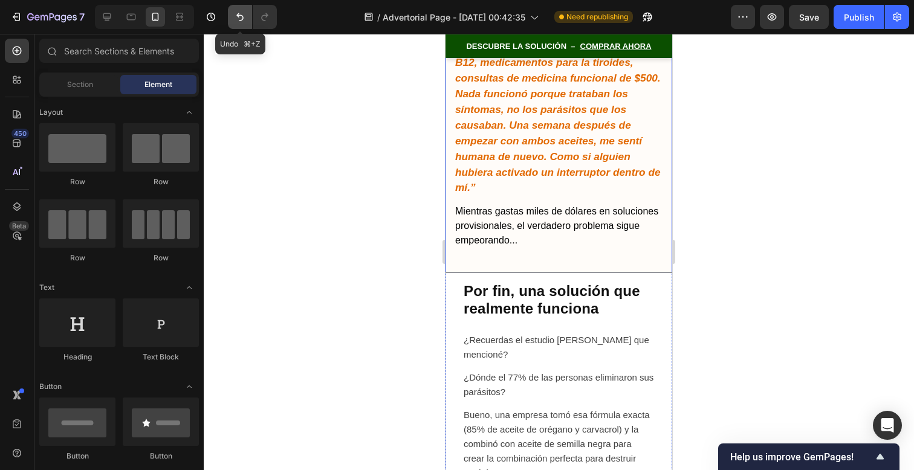
click at [239, 16] on icon "Undo/Redo" at bounding box center [240, 17] width 12 height 12
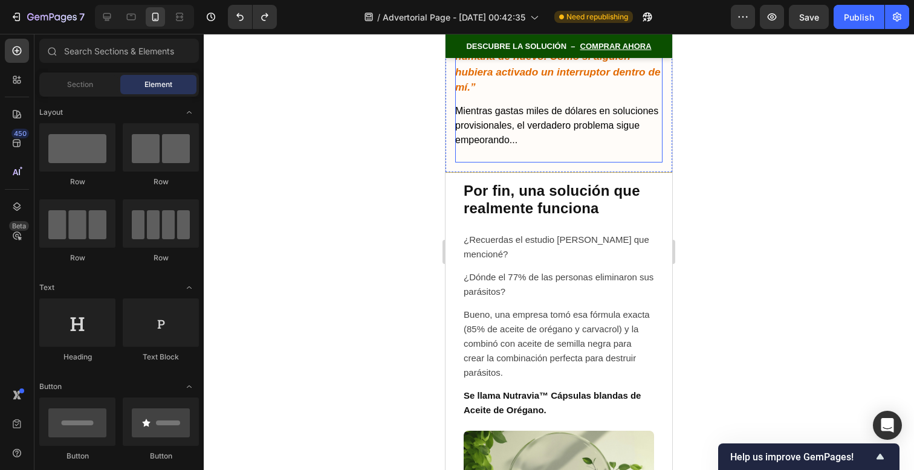
scroll to position [6737, 0]
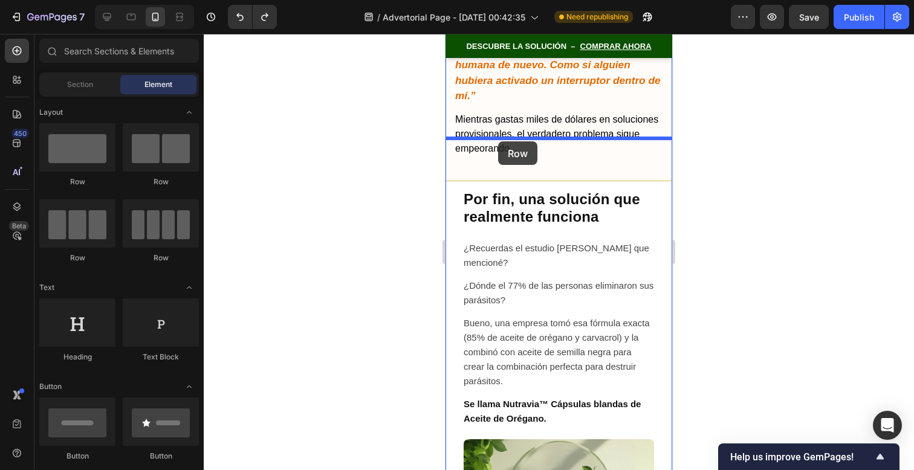
drag, startPoint x: 513, startPoint y: 180, endPoint x: 498, endPoint y: 142, distance: 41.3
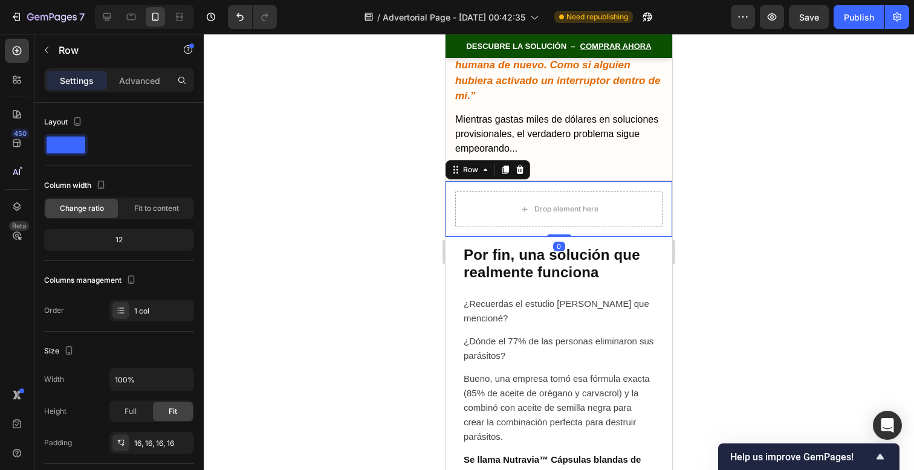
click at [748, 179] on div at bounding box center [559, 252] width 711 height 437
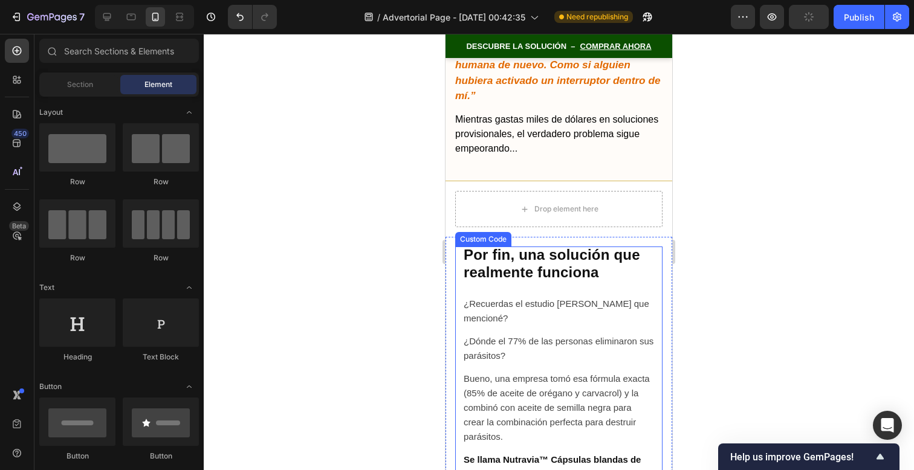
click at [574, 297] on p "¿Recuerdas el estudio [PERSON_NAME] que mencioné?" at bounding box center [559, 311] width 190 height 29
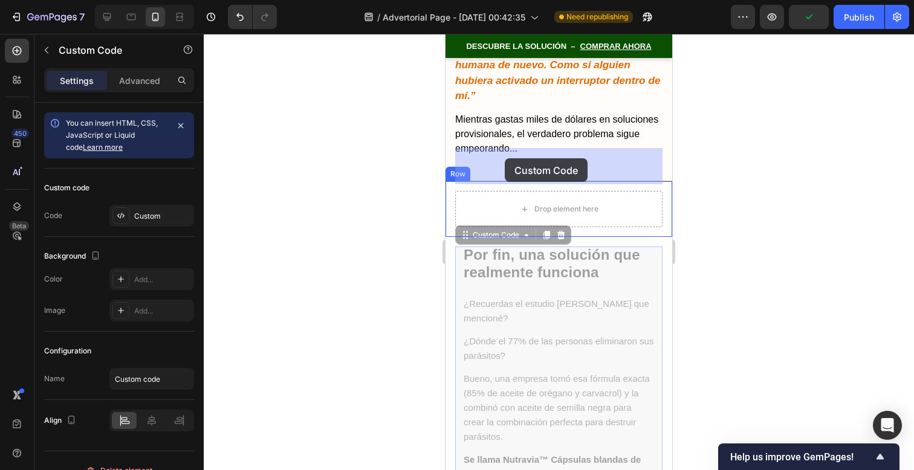
drag, startPoint x: 500, startPoint y: 192, endPoint x: 504, endPoint y: 158, distance: 34.2
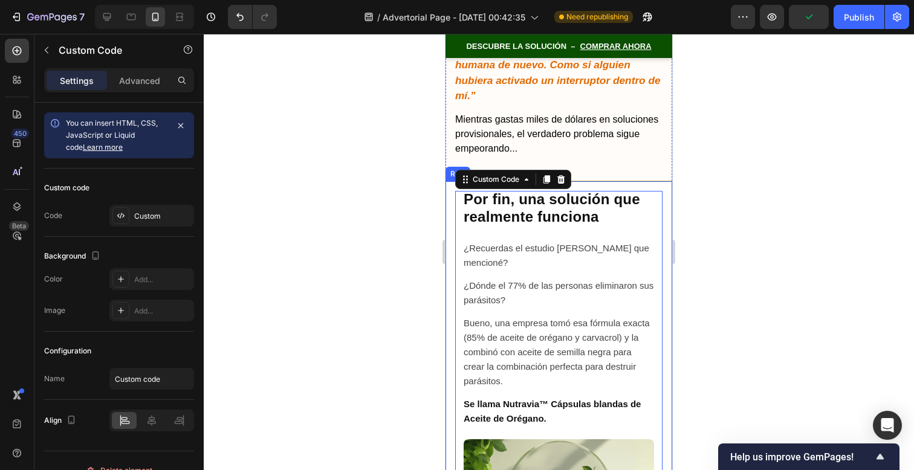
click at [697, 182] on div at bounding box center [559, 252] width 711 height 437
click at [599, 241] on p "¿Recuerdas el estudio [PERSON_NAME] que mencioné?" at bounding box center [559, 255] width 190 height 29
click at [607, 241] on p "¿Recuerdas el estudio [PERSON_NAME] que mencioné?" at bounding box center [559, 255] width 190 height 29
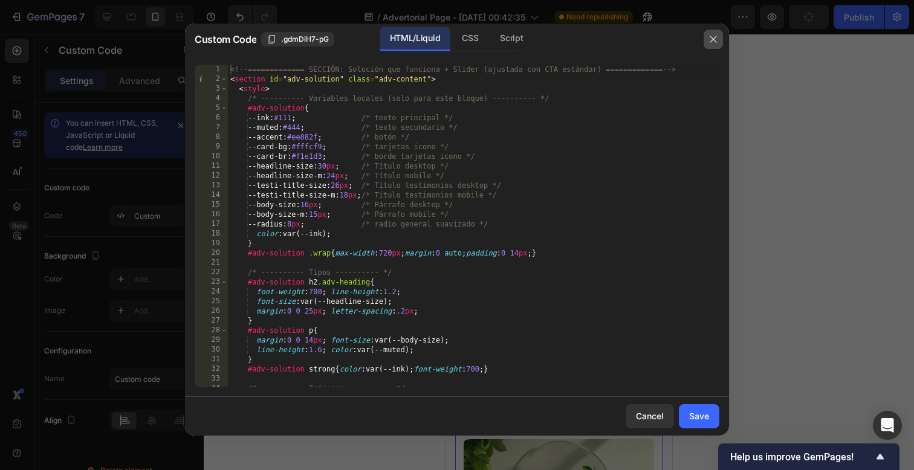
click at [709, 33] on button "button" at bounding box center [713, 39] width 19 height 19
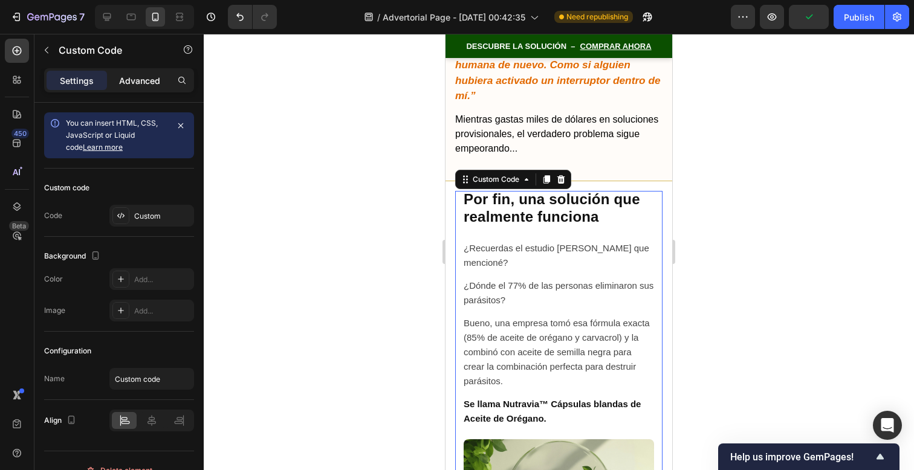
click at [138, 76] on p "Advanced" at bounding box center [139, 80] width 41 height 13
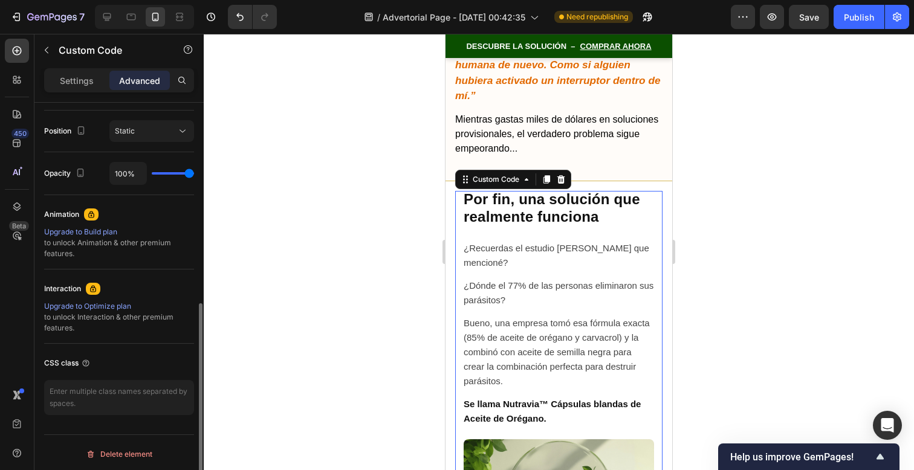
scroll to position [437, 0]
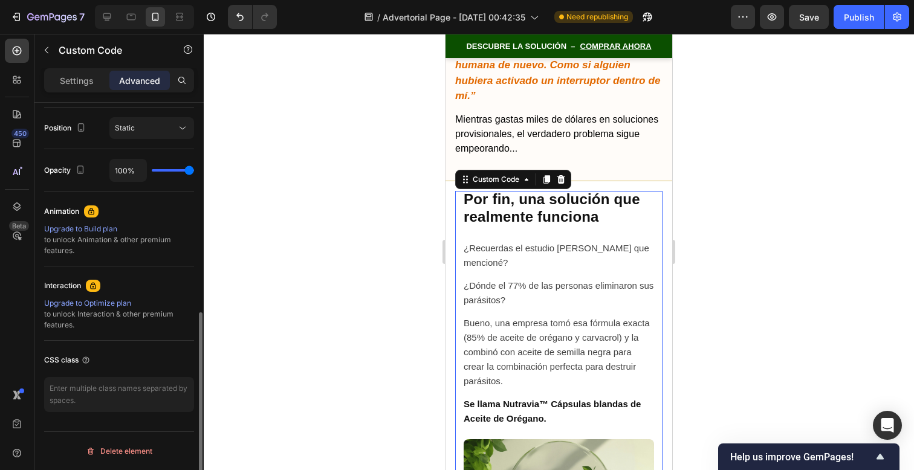
click at [509, 316] on p "Bueno, una empresa tomó esa fórmula exacta (85% de aceite de orégano y carvacro…" at bounding box center [559, 352] width 190 height 73
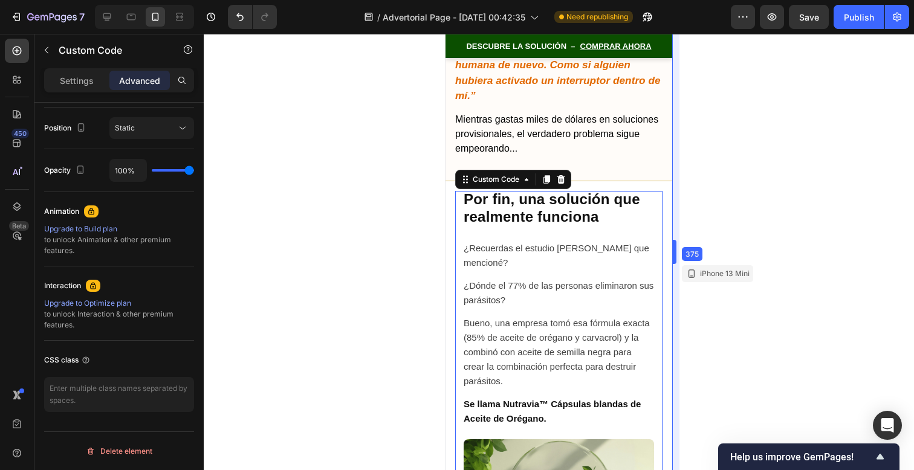
drag, startPoint x: 673, startPoint y: 229, endPoint x: 226, endPoint y: 195, distance: 448.7
click at [719, 158] on div at bounding box center [559, 252] width 711 height 437
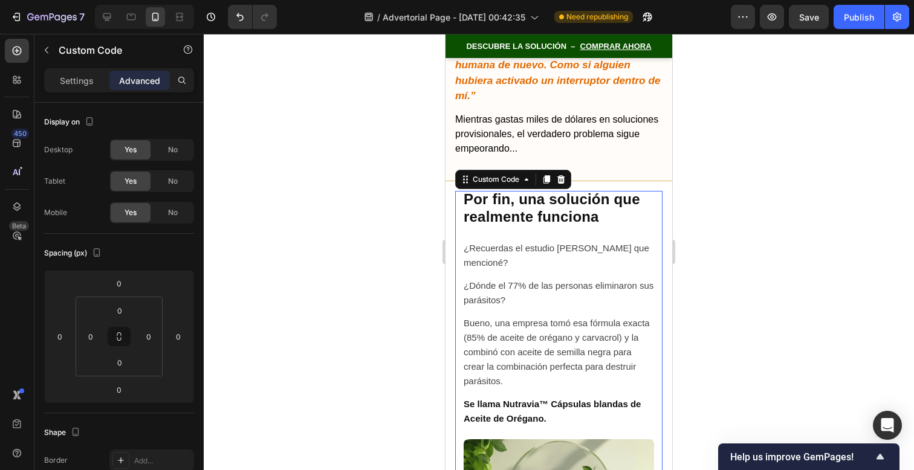
click at [631, 191] on h2 "Por fin, una solución que realmente funciona" at bounding box center [559, 208] width 190 height 35
click at [505, 241] on p "¿Recuerdas el estudio [PERSON_NAME] que mencioné?" at bounding box center [559, 255] width 190 height 29
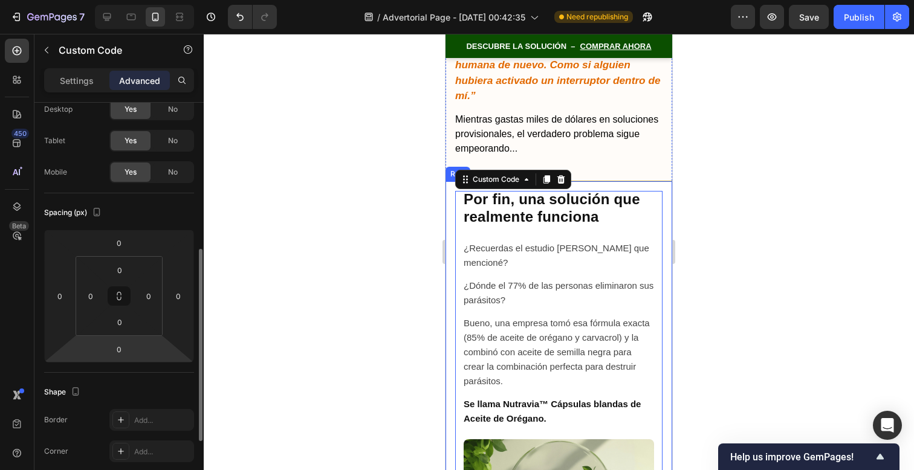
scroll to position [0, 0]
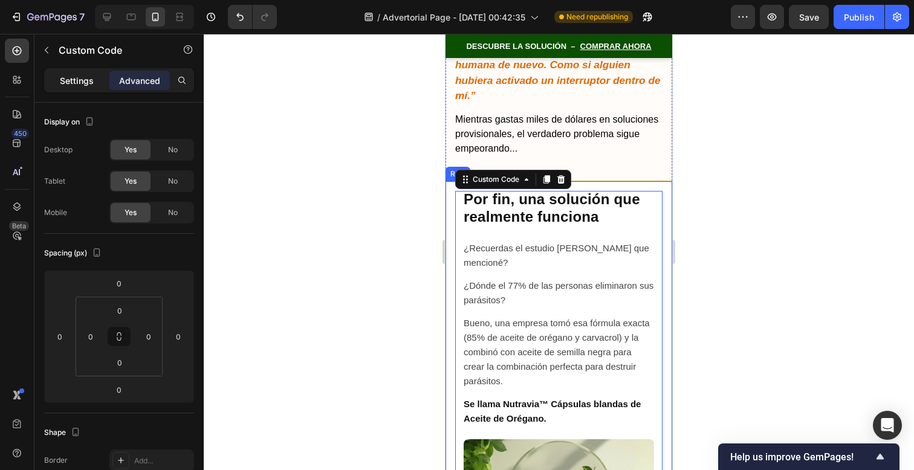
click at [77, 71] on div "Settings" at bounding box center [77, 80] width 60 height 19
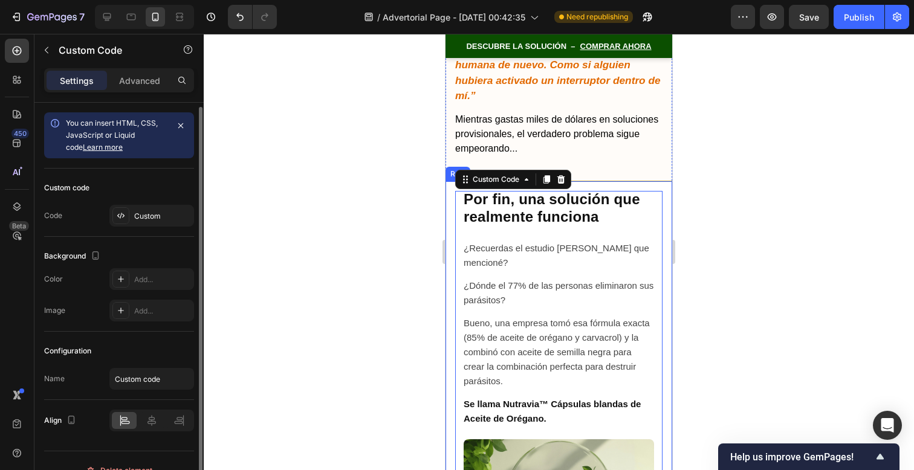
scroll to position [19, 0]
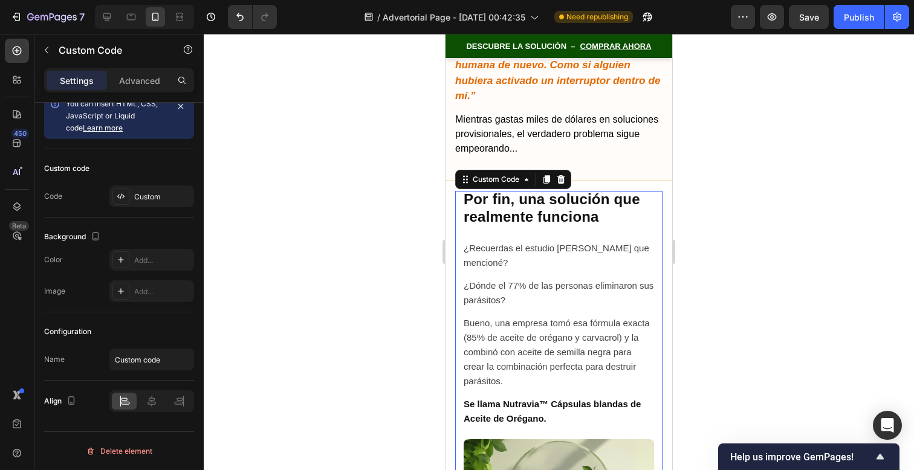
click at [493, 316] on p "Bueno, una empresa tomó esa fórmula exacta (85% de aceite de orégano y carvacro…" at bounding box center [559, 352] width 190 height 73
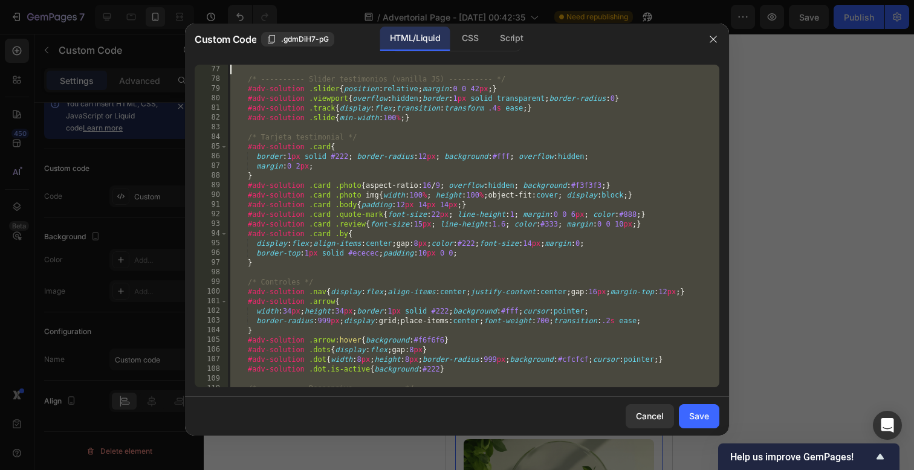
scroll to position [0, 0]
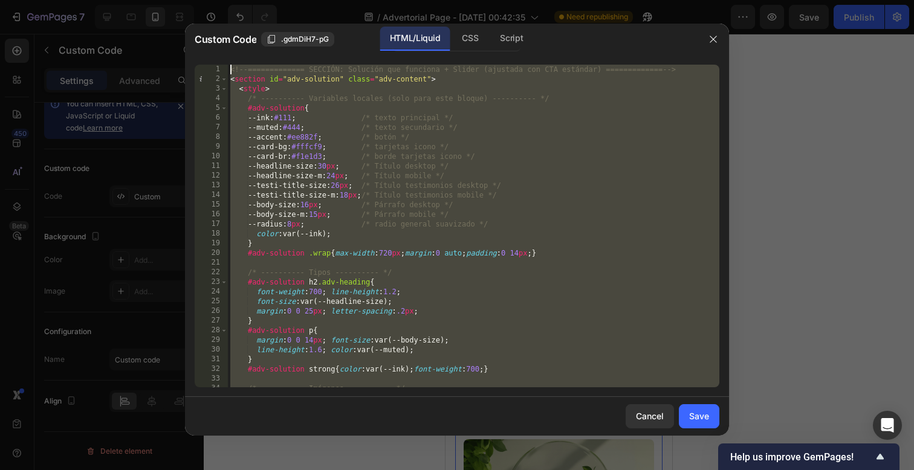
drag, startPoint x: 492, startPoint y: 383, endPoint x: 477, endPoint y: -96, distance: 479.8
click at [477, 0] on html "7 / Advertorial Page - [DATE] 00:42:35 Need republishing Preview Save Publish 4…" at bounding box center [457, 0] width 914 height 0
click at [440, 277] on div "<!-- ============= SECCIÓN: Solución que funciona + Slider (ajustada con CTA es…" at bounding box center [474, 236] width 492 height 342
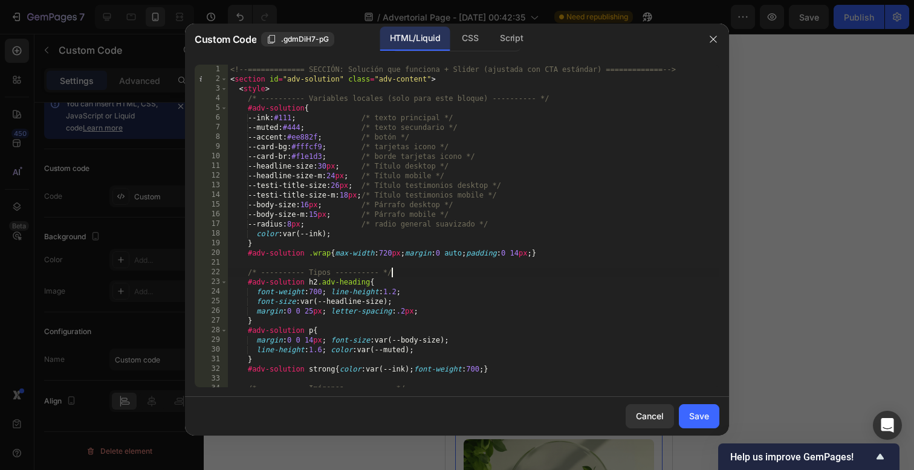
click at [518, 253] on div "<!-- ============= SECCIÓN: Solución que funciona + Slider (ajustada con CTA es…" at bounding box center [474, 236] width 492 height 342
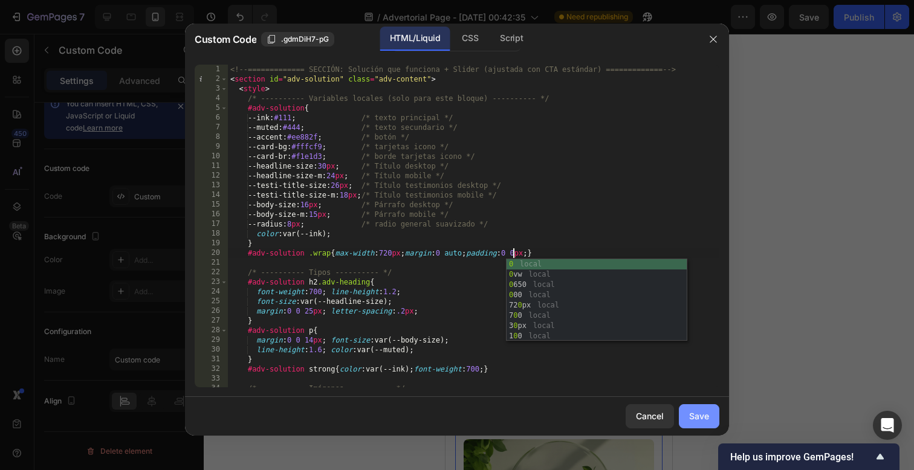
type textarea "#adv-solution .wrap{max-width:720px;margin:0 auto;padding:0 0px;}"
click at [691, 418] on div "Save" at bounding box center [699, 416] width 20 height 13
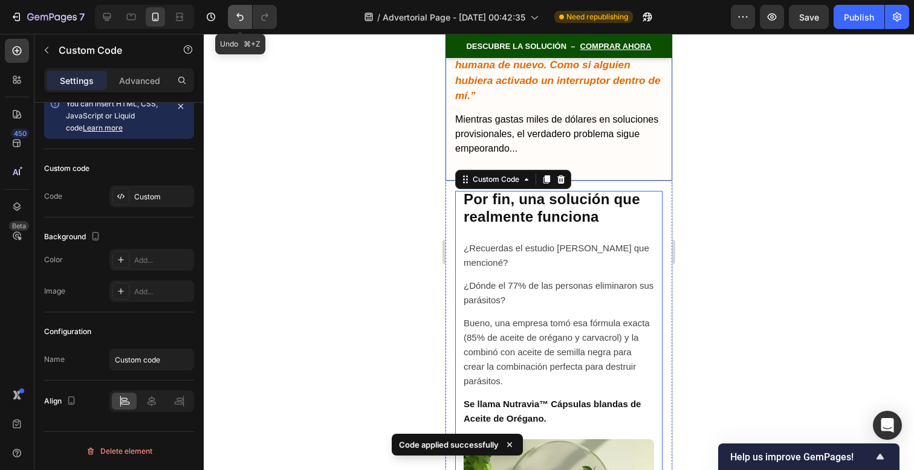
click at [245, 16] on icon "Undo/Redo" at bounding box center [240, 17] width 12 height 12
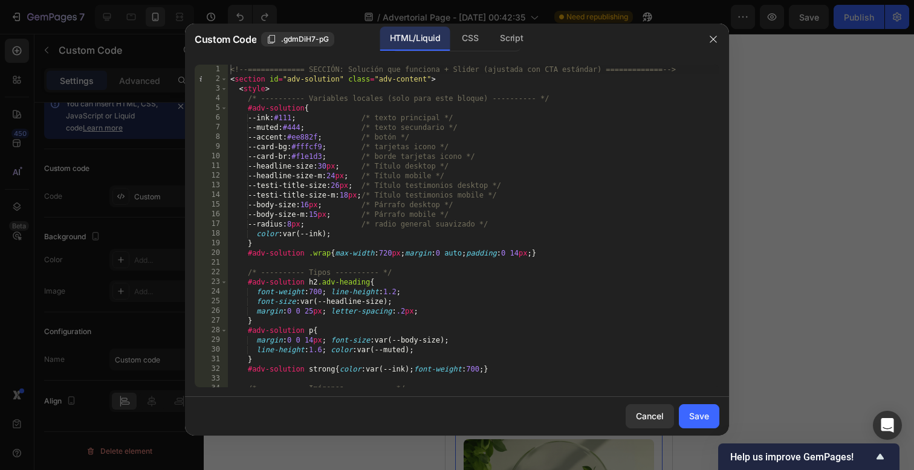
click at [517, 250] on div "<!-- ============= SECCIÓN: Solución que funciona + Slider (ajustada con CTA es…" at bounding box center [474, 236] width 492 height 342
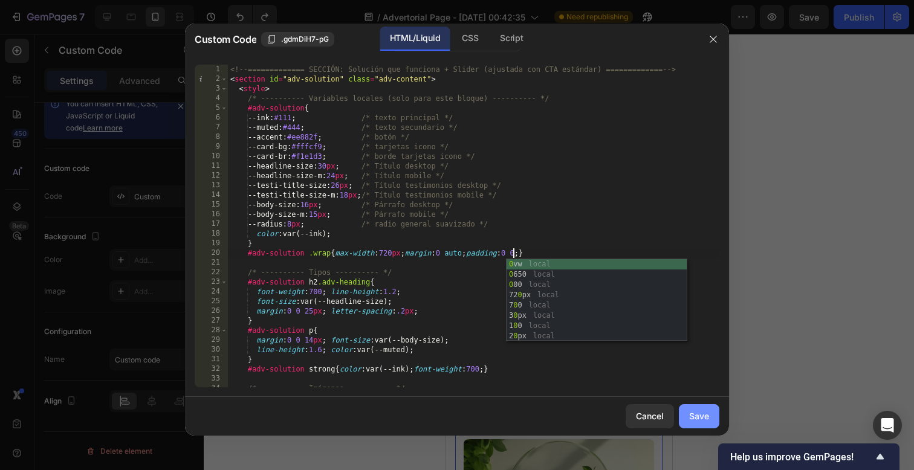
type textarea "#adv-solution .wrap{max-width:720px;margin:0 auto;padding:0 0;}"
click at [689, 408] on button "Save" at bounding box center [699, 417] width 41 height 24
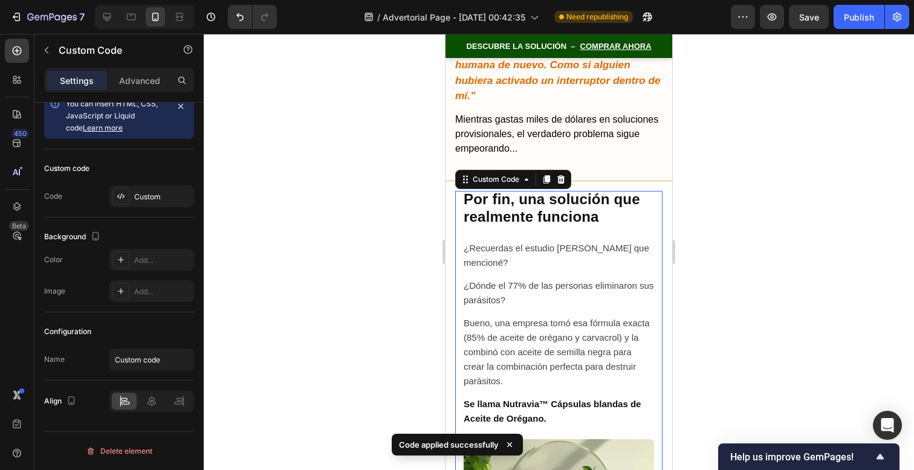
click at [713, 349] on div at bounding box center [559, 252] width 711 height 437
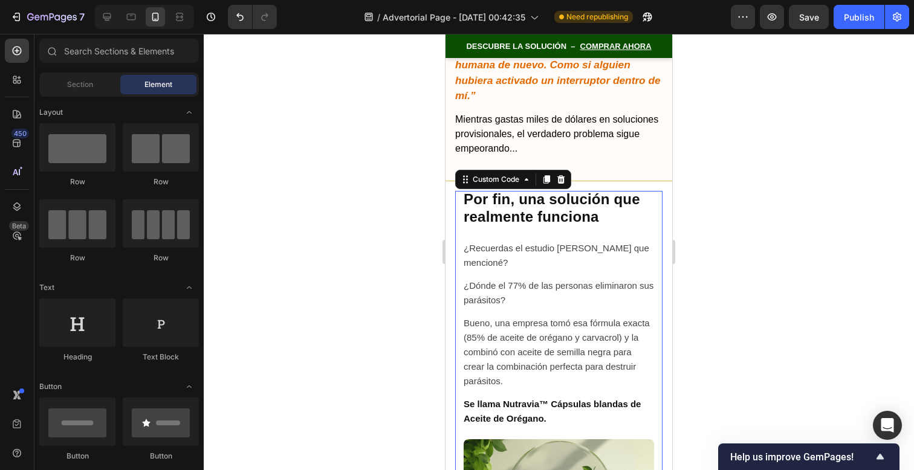
click at [630, 191] on h2 "Por fin, una solución que realmente funciona" at bounding box center [559, 208] width 190 height 35
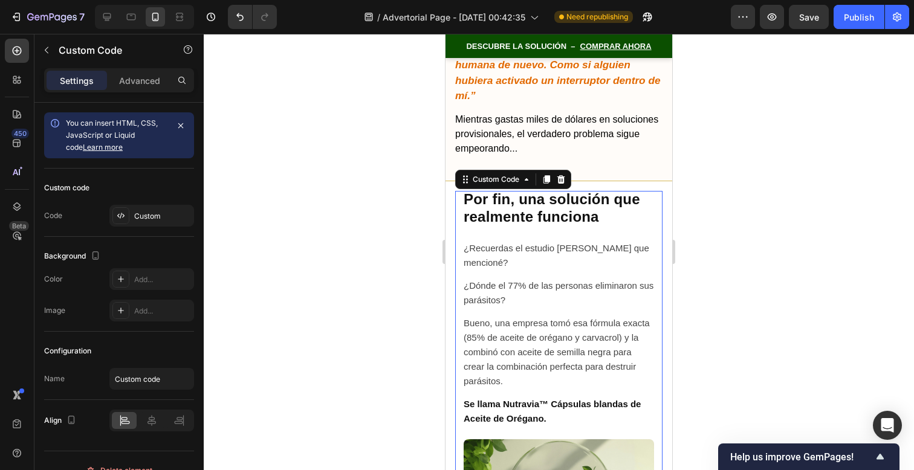
click at [519, 316] on p "Bueno, una empresa tomó esa fórmula exacta (85% de aceite de orégano y carvacro…" at bounding box center [559, 352] width 190 height 73
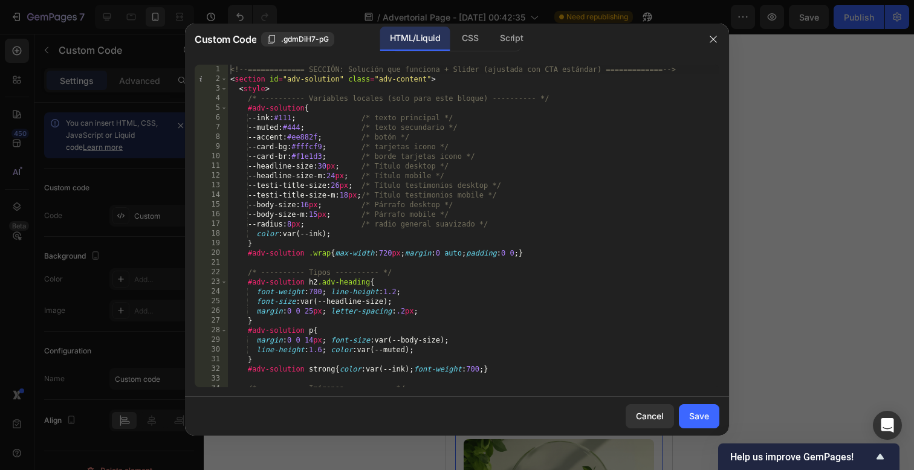
click at [496, 59] on div "1 2 3 4 5 6 7 8 9 10 11 12 13 14 15 16 17 18 19 20 21 22 23 24 25 26 27 28 29 3…" at bounding box center [457, 226] width 544 height 342
click at [478, 49] on div "CSS" at bounding box center [470, 39] width 36 height 24
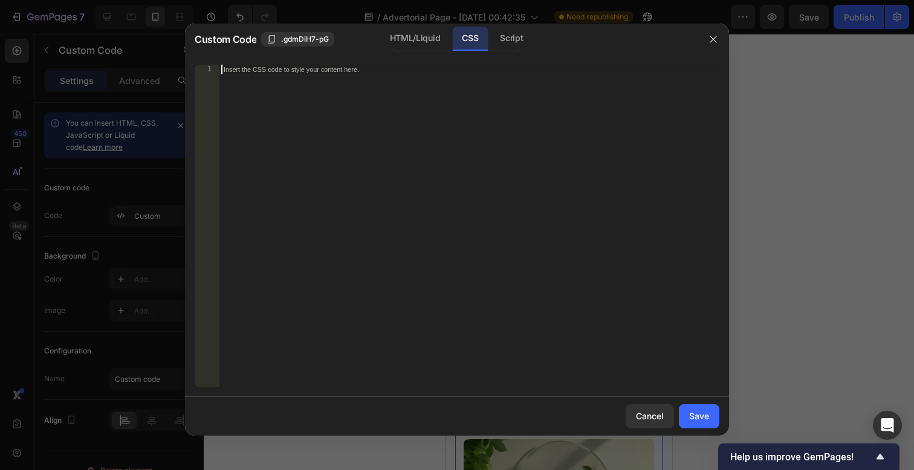
click at [447, 93] on div "Insert the CSS code to style your content here." at bounding box center [469, 236] width 501 height 342
paste textarea "}"
type textarea "}"
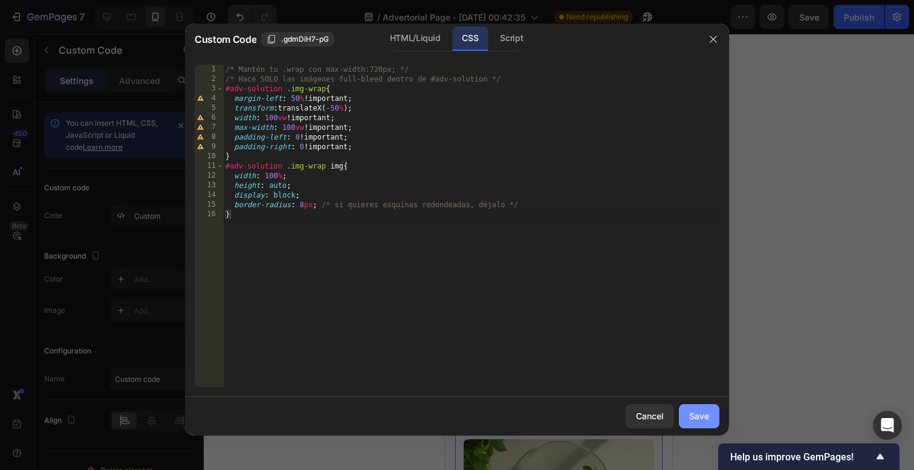
click at [693, 406] on button "Save" at bounding box center [699, 417] width 41 height 24
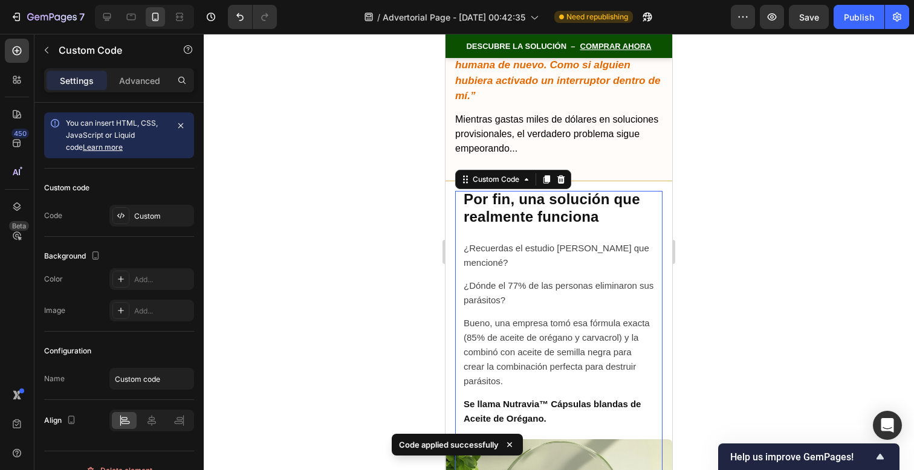
click at [715, 366] on div at bounding box center [559, 252] width 711 height 437
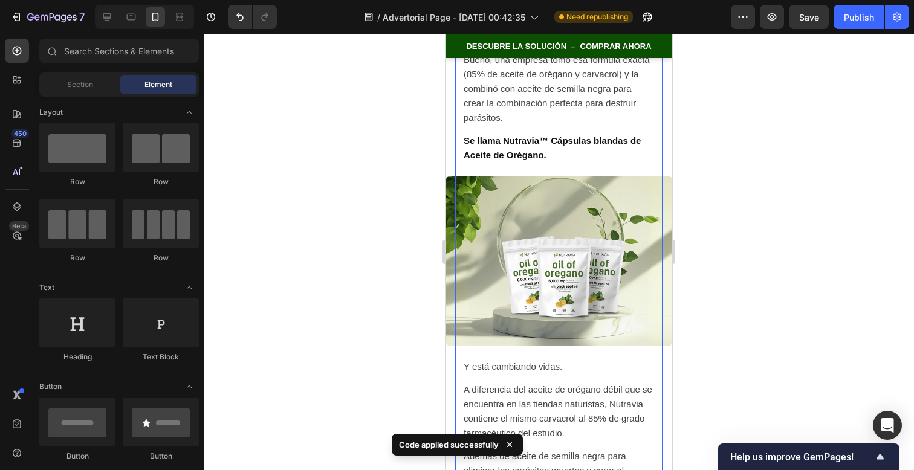
scroll to position [7002, 0]
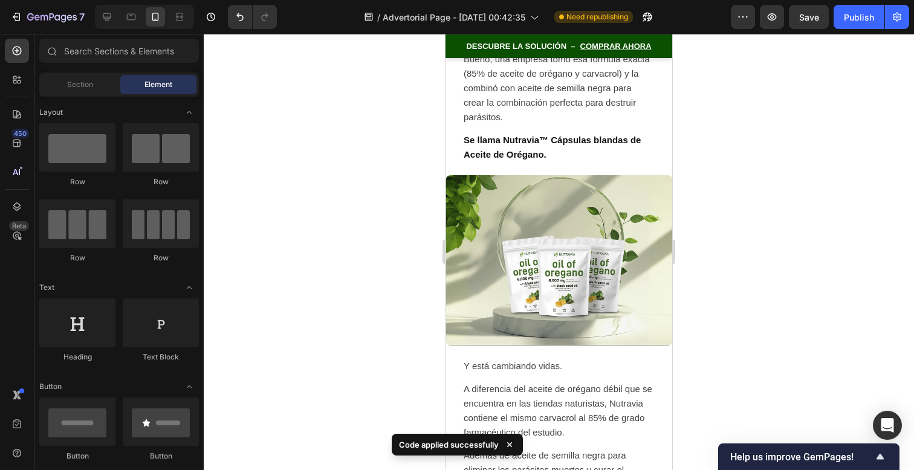
click at [761, 295] on div at bounding box center [559, 252] width 711 height 437
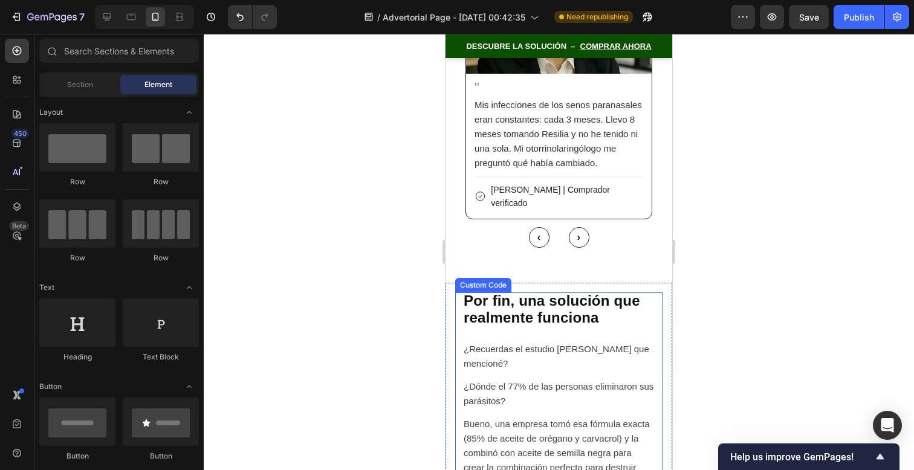
scroll to position [8046, 0]
click at [633, 380] on p "¿Dónde el 77% de las personas eliminaron sus parásitos?" at bounding box center [559, 394] width 190 height 29
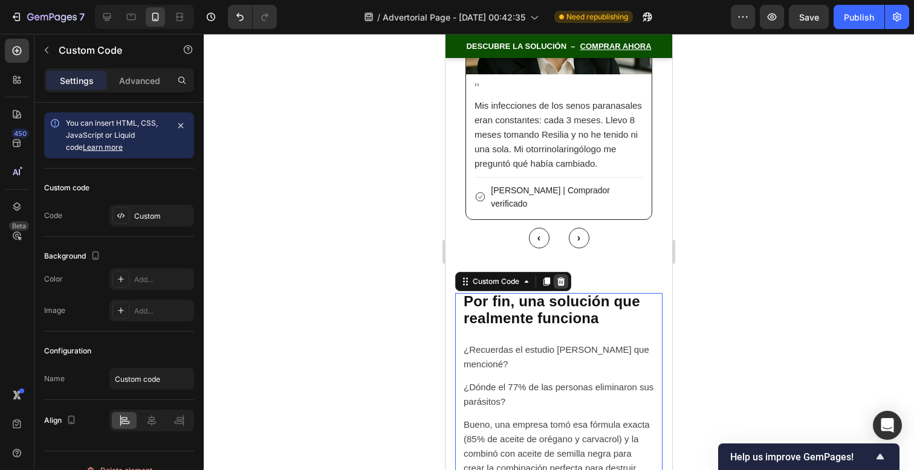
click at [562, 277] on icon at bounding box center [561, 282] width 10 height 10
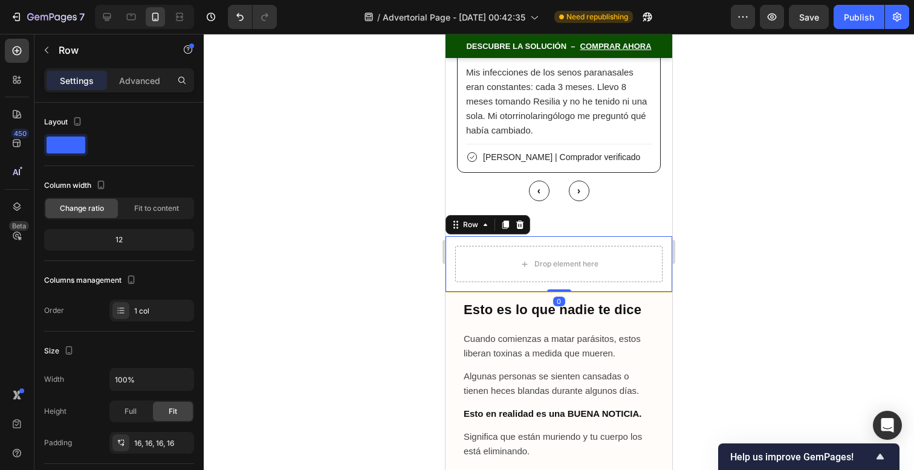
click at [648, 236] on div "Drop element here Row 0" at bounding box center [559, 264] width 227 height 56
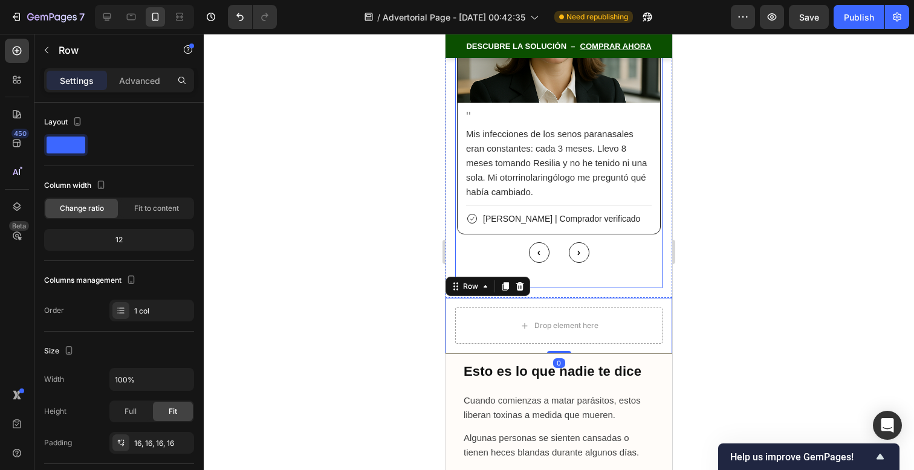
scroll to position [7980, 0]
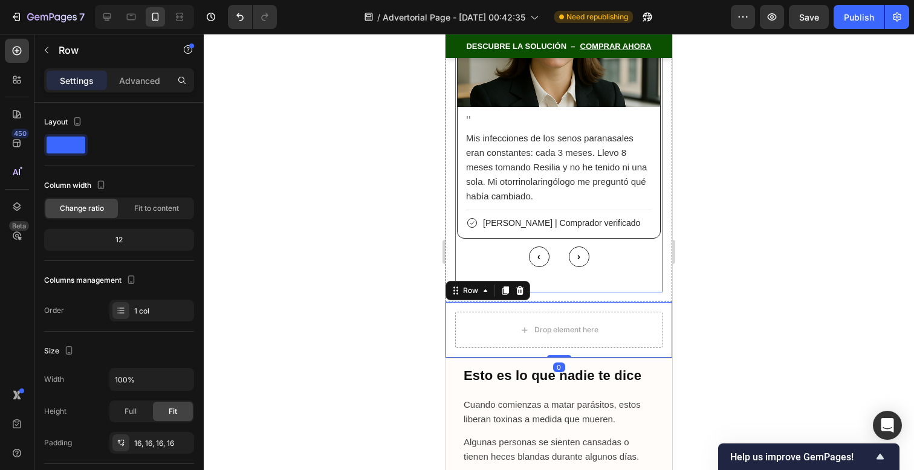
click at [641, 145] on p "Mis infecciones de los senos paranasales eran constantes: cada 3 meses. Llevo 8…" at bounding box center [559, 167] width 186 height 73
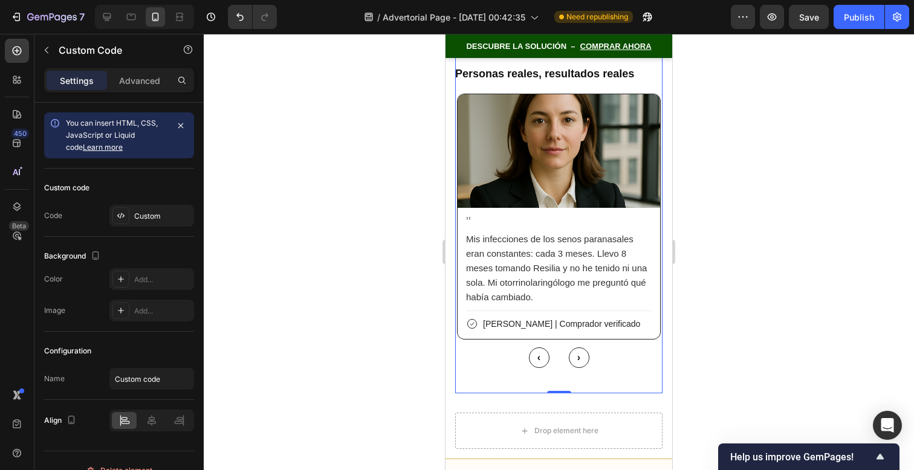
scroll to position [7925, 0]
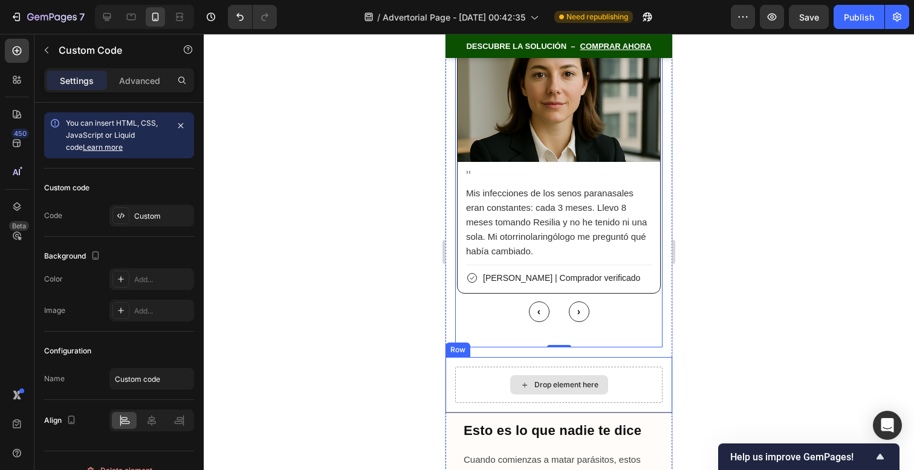
click at [600, 367] on div "Drop element here" at bounding box center [558, 385] width 207 height 36
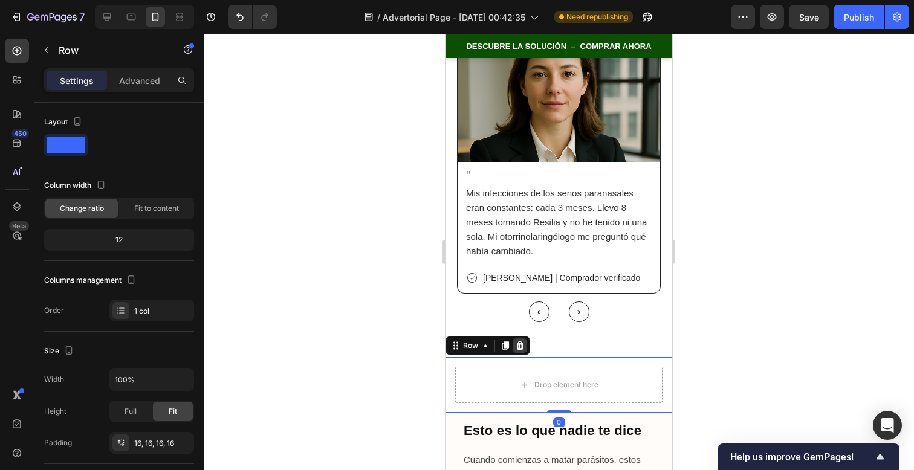
click at [519, 342] on icon at bounding box center [520, 346] width 8 height 8
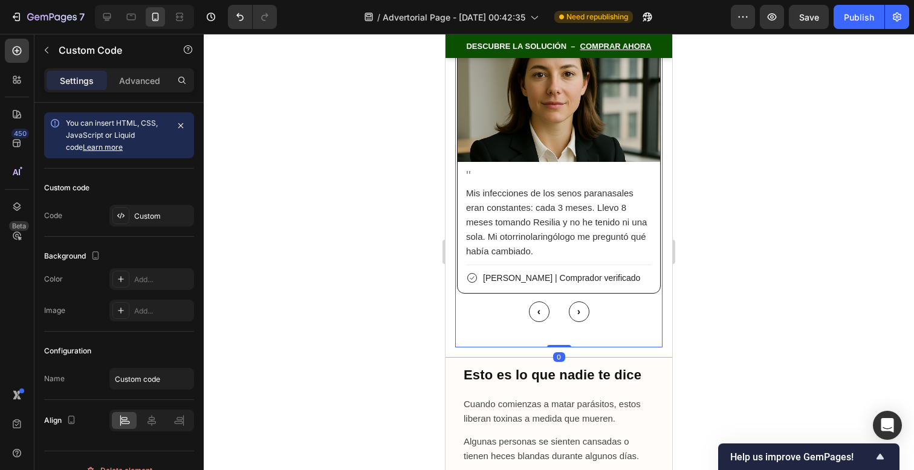
click at [148, 85] on p "Advanced" at bounding box center [139, 80] width 41 height 13
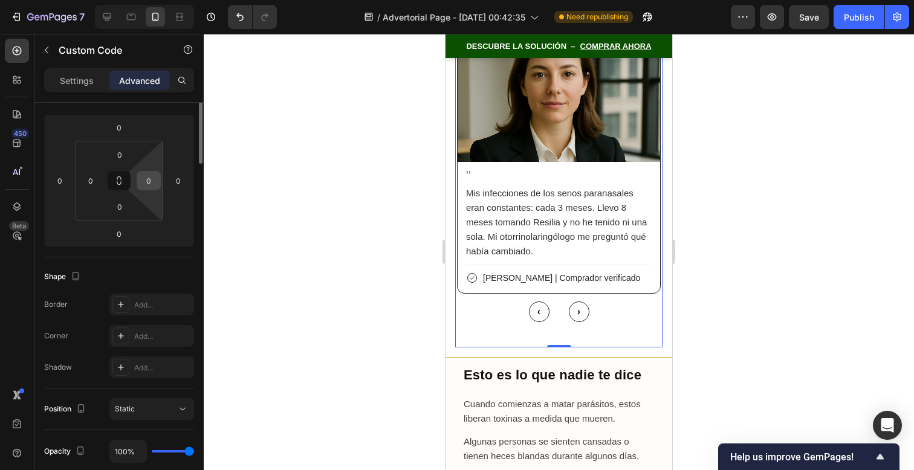
scroll to position [230, 0]
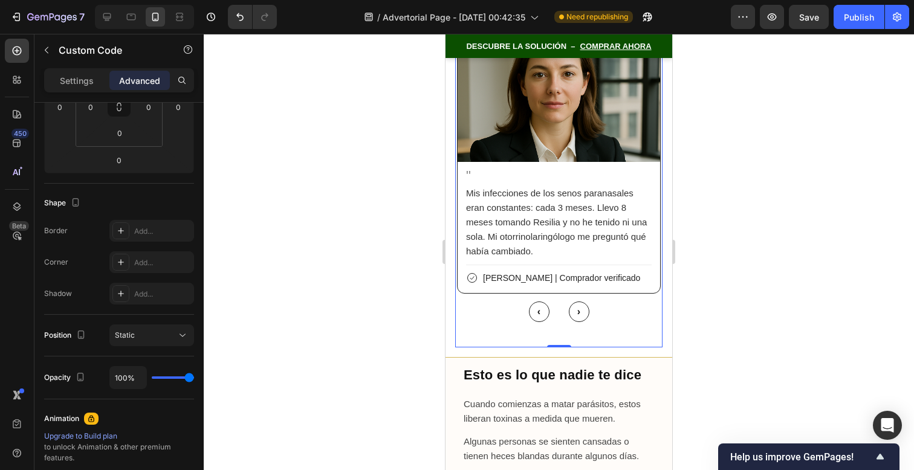
click at [746, 256] on div at bounding box center [559, 252] width 711 height 437
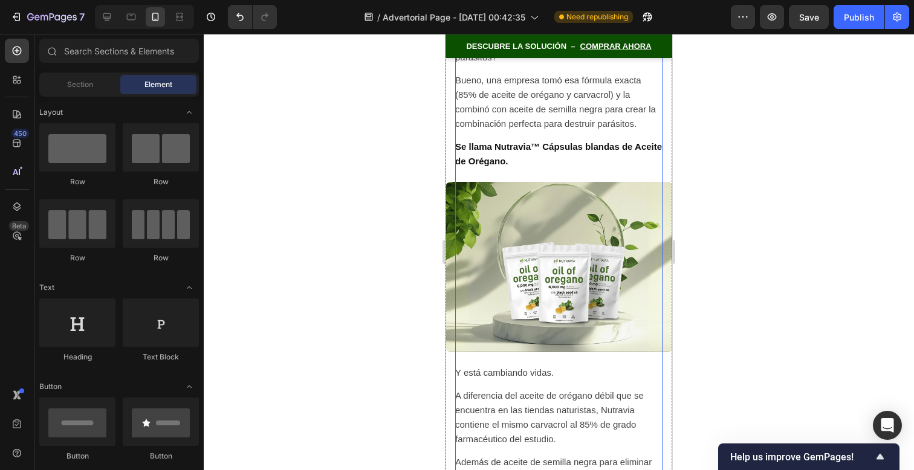
scroll to position [6956, 0]
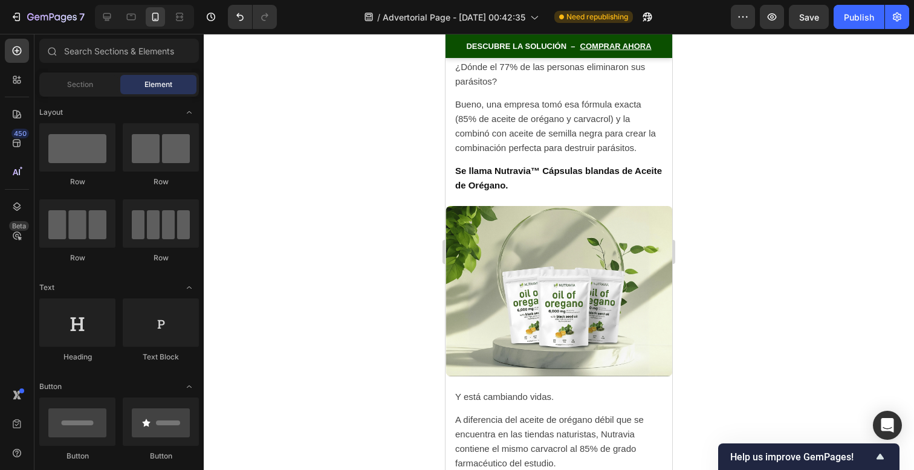
click at [716, 203] on div at bounding box center [559, 252] width 711 height 437
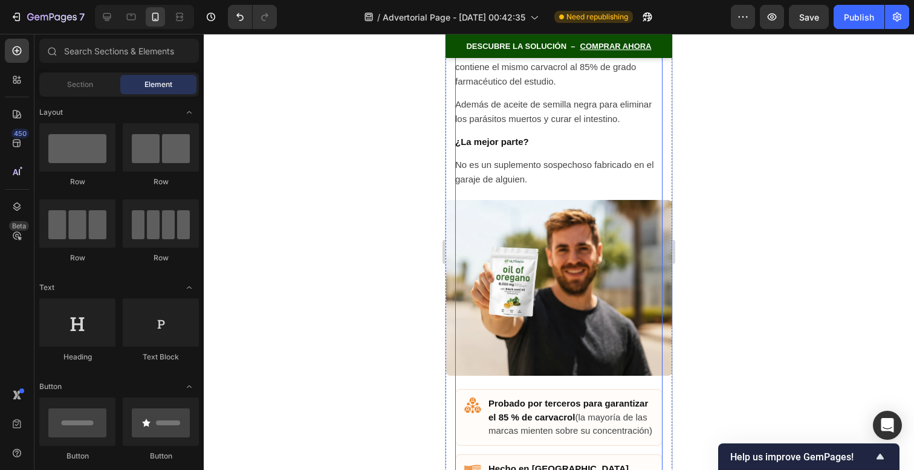
scroll to position [7335, 0]
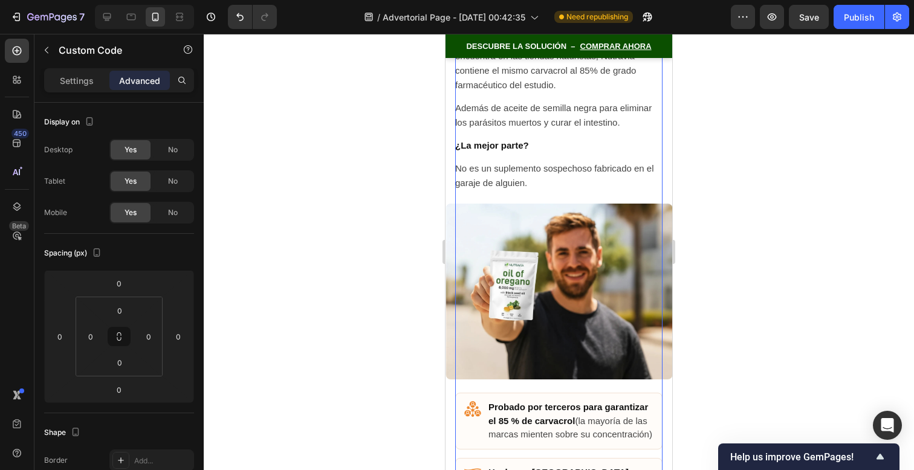
click at [547, 204] on img at bounding box center [559, 292] width 227 height 177
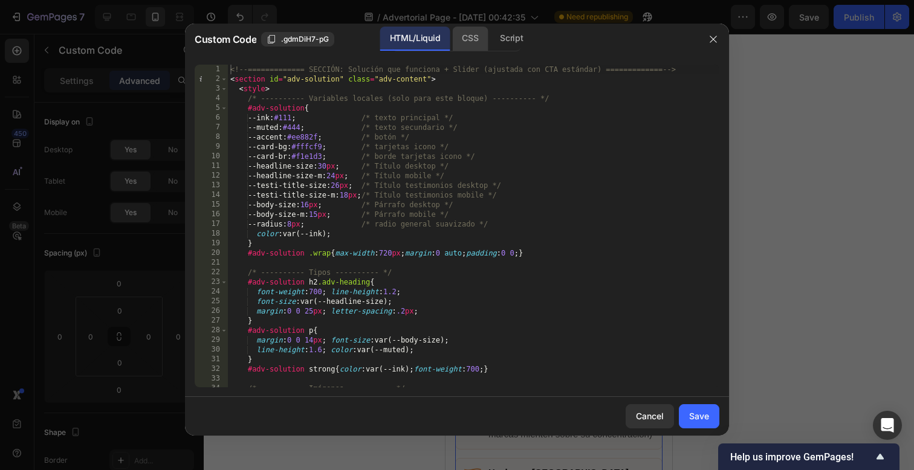
click at [480, 48] on div "CSS" at bounding box center [470, 39] width 36 height 24
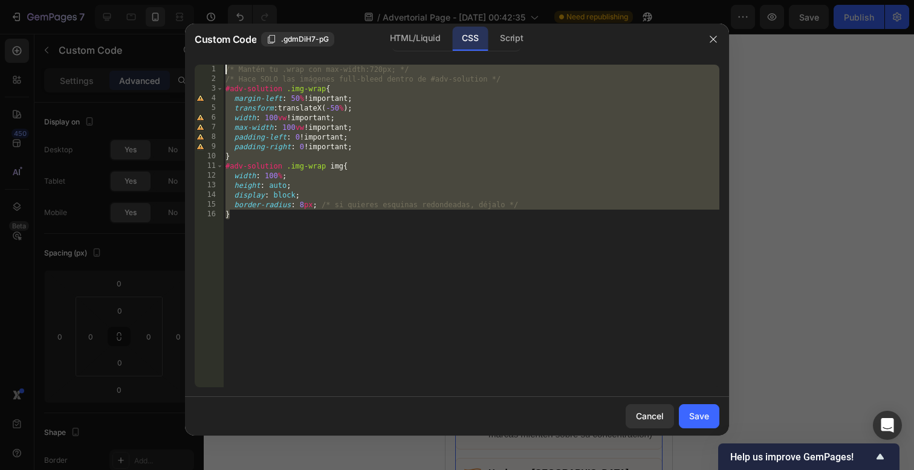
drag, startPoint x: 450, startPoint y: 250, endPoint x: 417, endPoint y: 0, distance: 252.0
click at [417, 0] on div "Custom Code .gdmDiH7-pG HTML/Liquid CSS Script } 1 2 3 4 5 6 7 8 9 10 11 12 13 …" at bounding box center [457, 235] width 914 height 470
type textarea "/* Mantén tu .wrap con max-width:720px; */ /* Hace SOLO las imágenes full-bleed…"
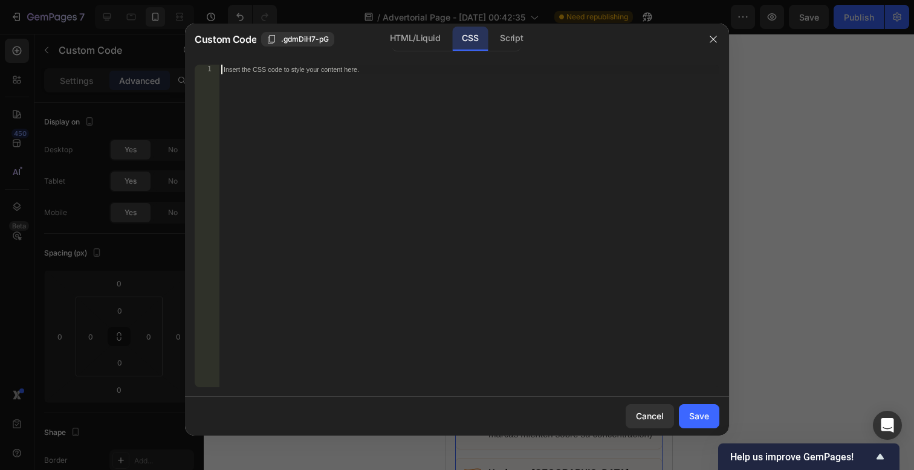
paste textarea "}"
type textarea "}"
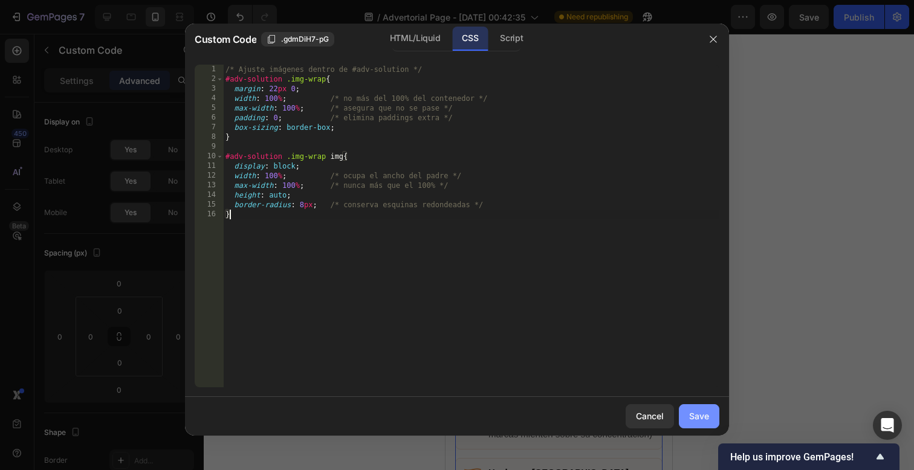
click at [701, 415] on div "Save" at bounding box center [699, 416] width 20 height 13
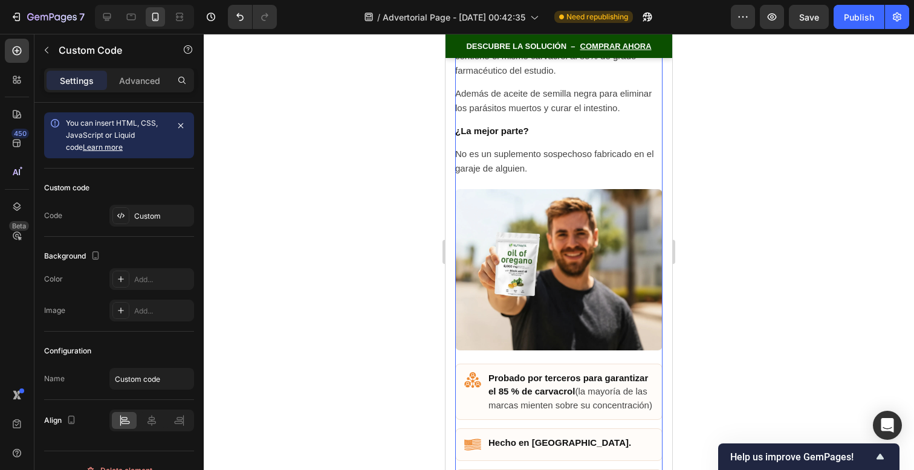
scroll to position [7320, 0]
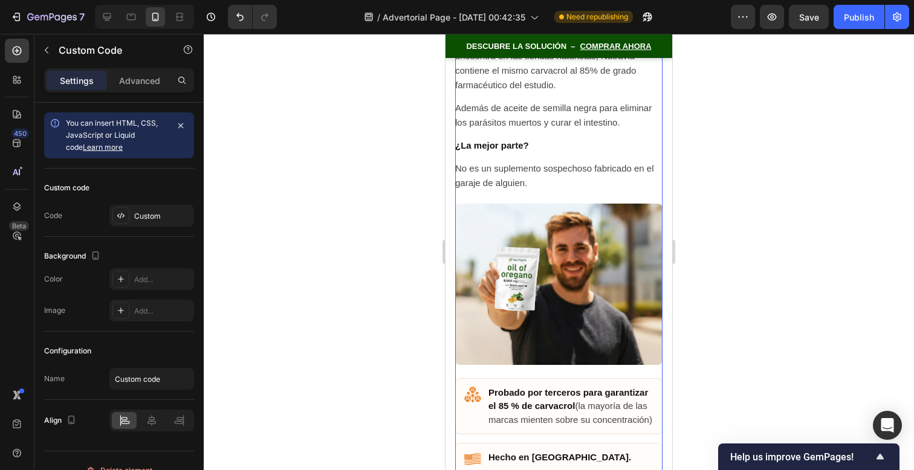
click at [712, 377] on div at bounding box center [559, 252] width 711 height 437
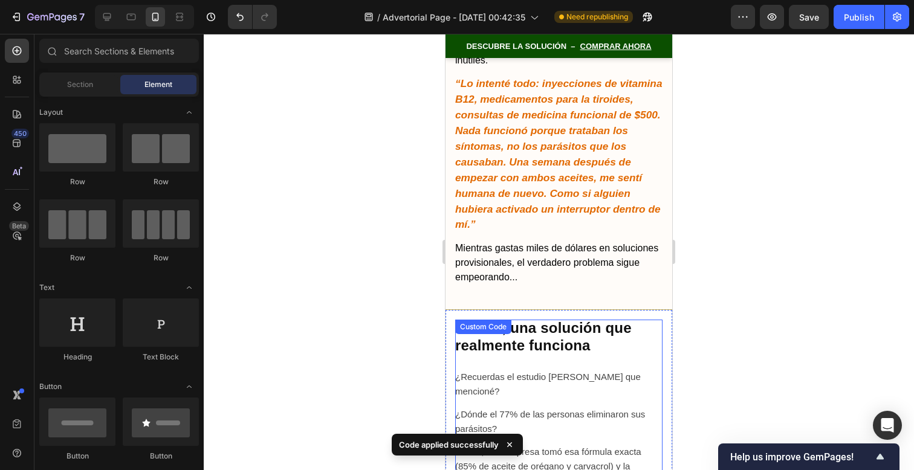
scroll to position [6596, 0]
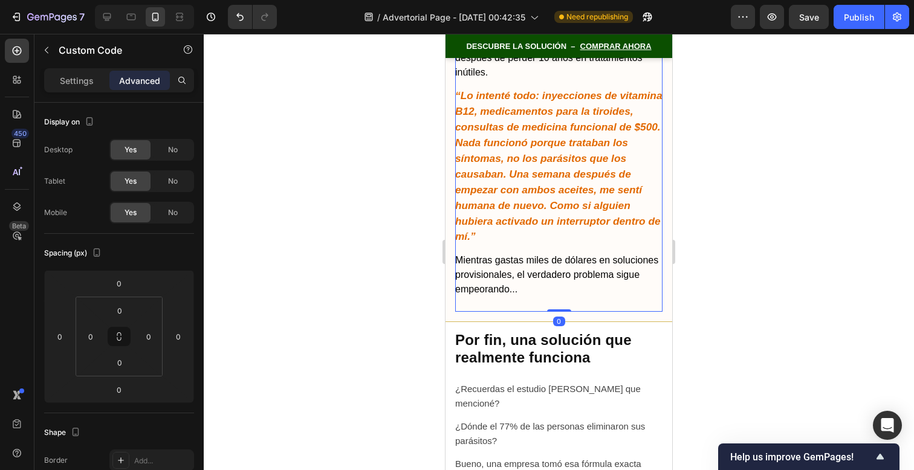
click at [535, 253] on p "Mientras gastas miles de dólares en soluciones provisionales, el verdadero prob…" at bounding box center [558, 275] width 207 height 44
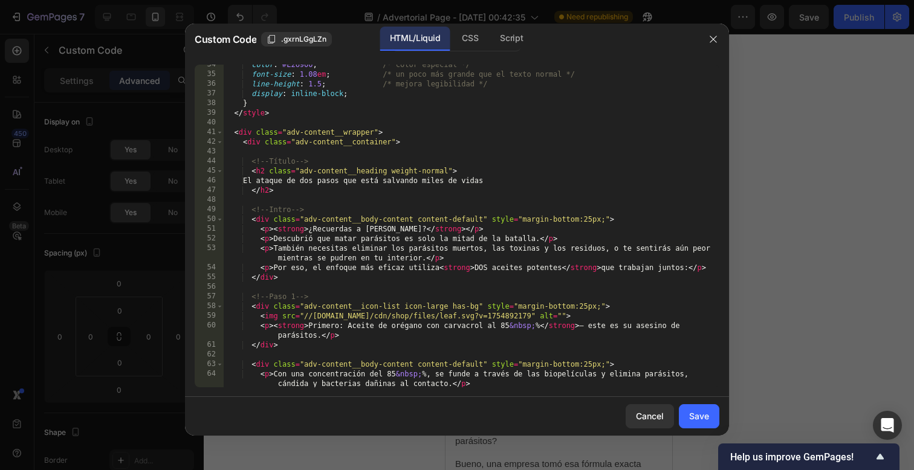
scroll to position [693, 0]
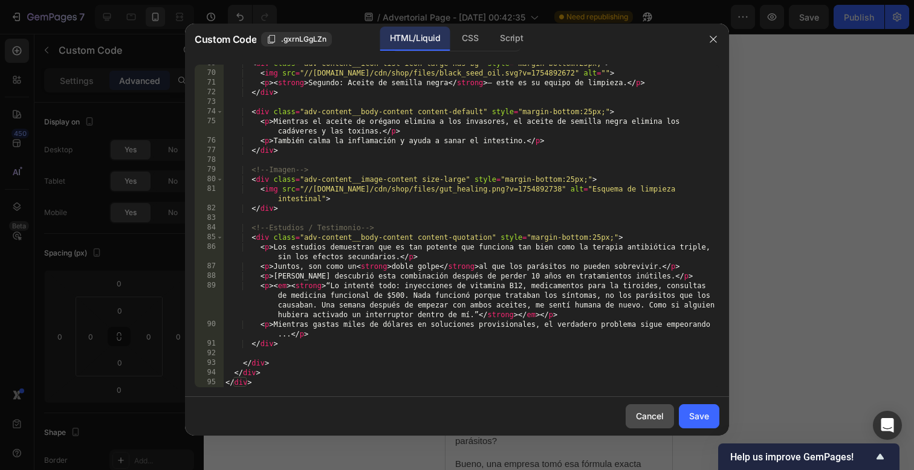
click at [640, 419] on div "Cancel" at bounding box center [650, 416] width 28 height 13
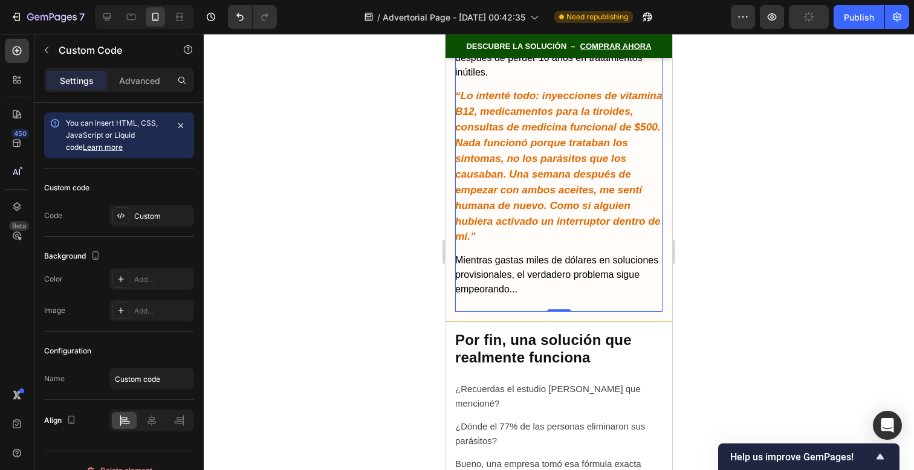
click at [724, 345] on div at bounding box center [559, 252] width 711 height 437
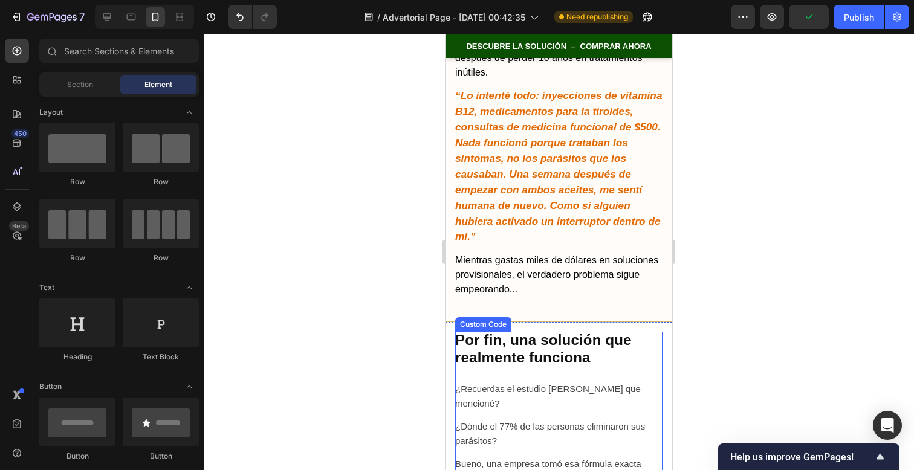
click at [610, 332] on h2 "Por fin, una solución que realmente funciona" at bounding box center [558, 349] width 207 height 35
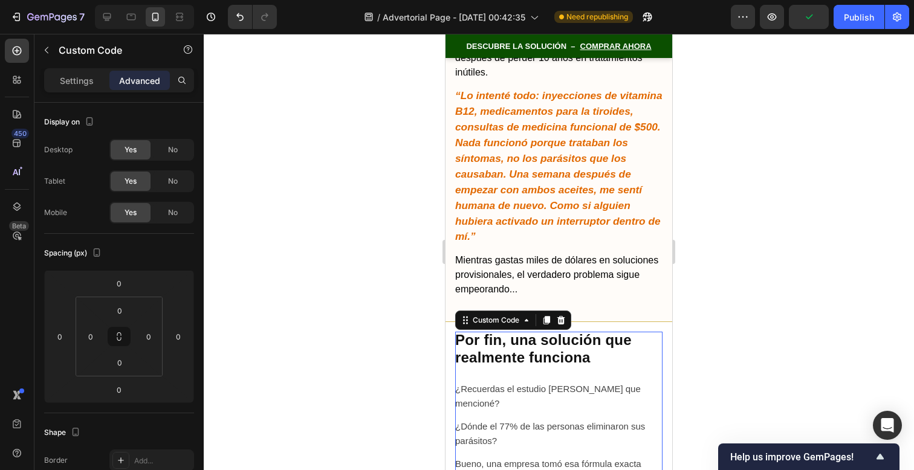
click at [681, 281] on div at bounding box center [559, 252] width 711 height 437
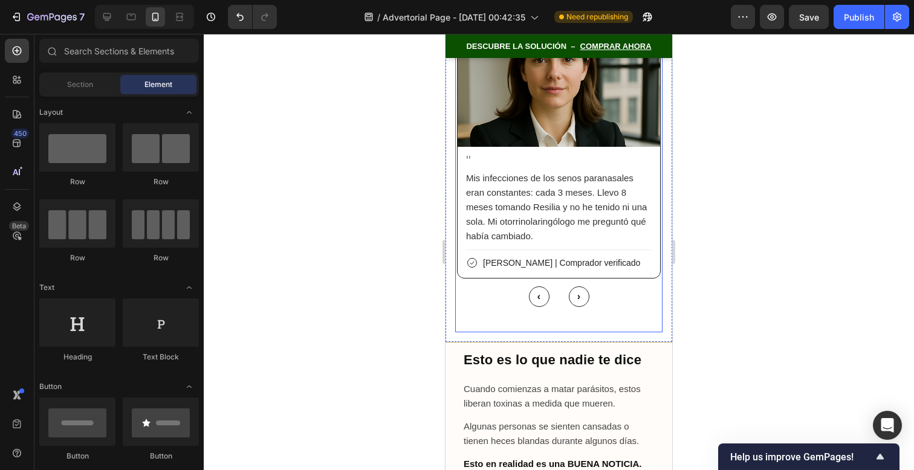
scroll to position [7924, 0]
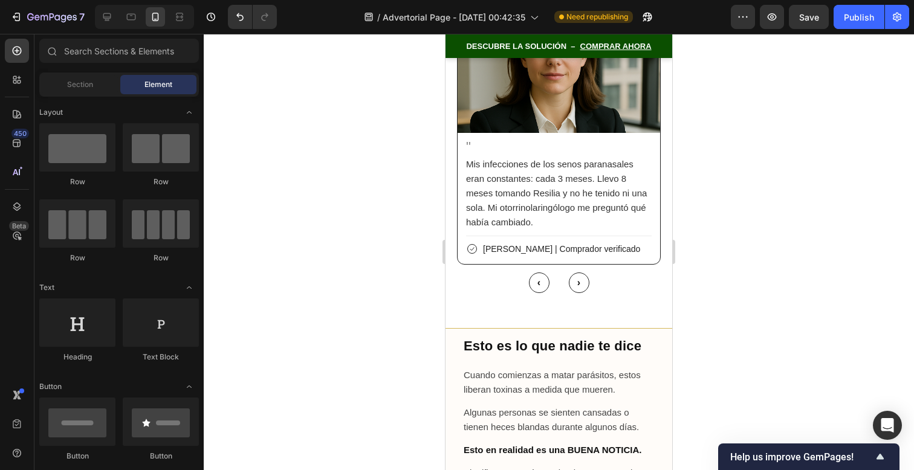
click at [721, 284] on div at bounding box center [559, 252] width 711 height 437
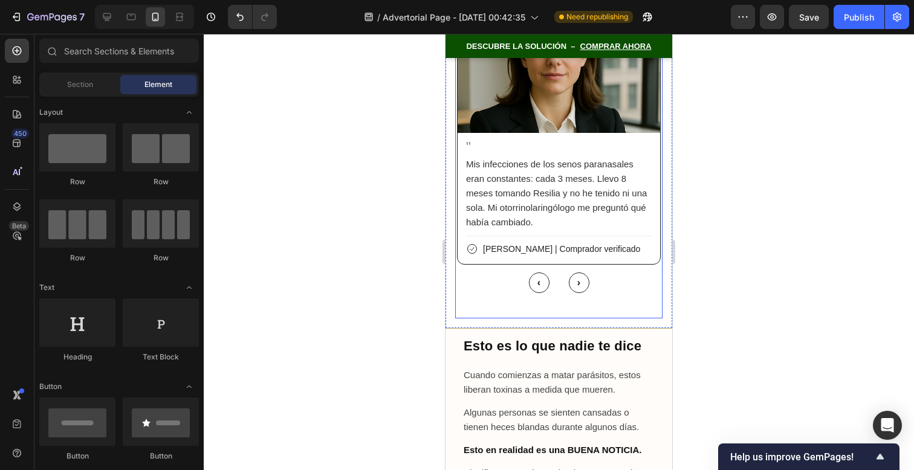
click at [639, 273] on div "‹ ›" at bounding box center [558, 283] width 207 height 21
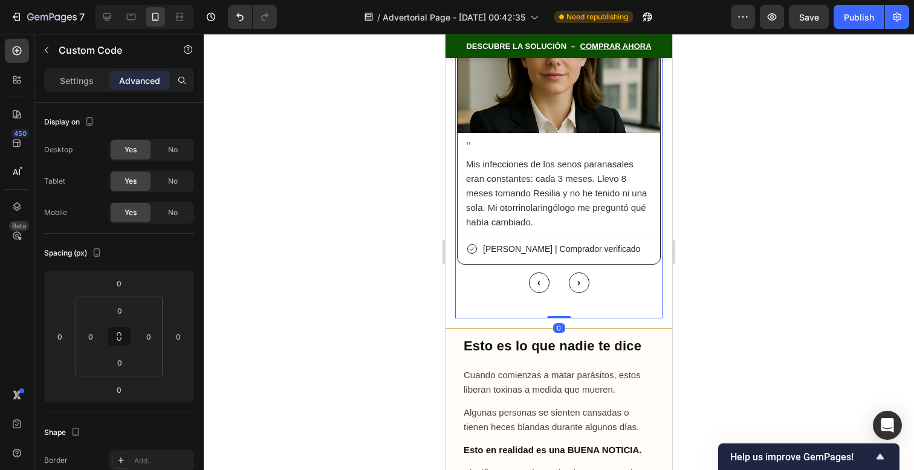
click at [639, 273] on div "‹ ›" at bounding box center [558, 283] width 207 height 21
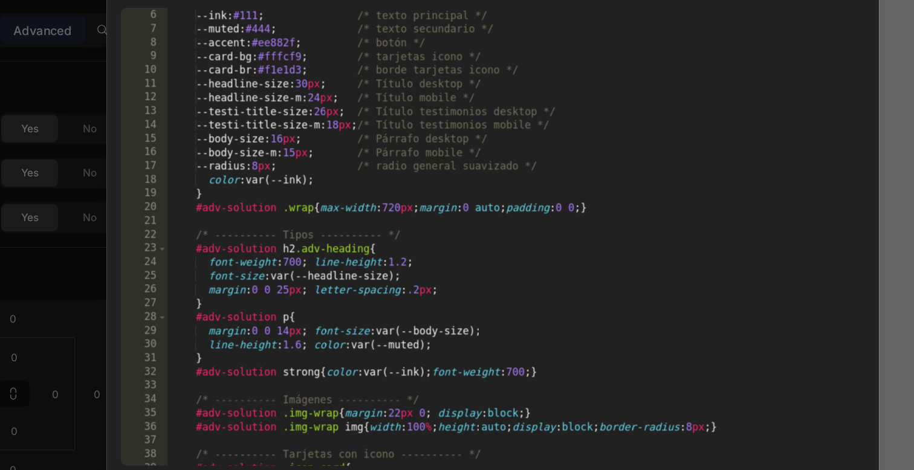
scroll to position [49, 0]
click at [310, 258] on div "--ink : #111 ; /* texto principal */ --muted : #444 ; /* texto secundario */ --…" at bounding box center [474, 235] width 492 height 342
type textarea "margin:0 0 px; letter-spacing:.2px;"
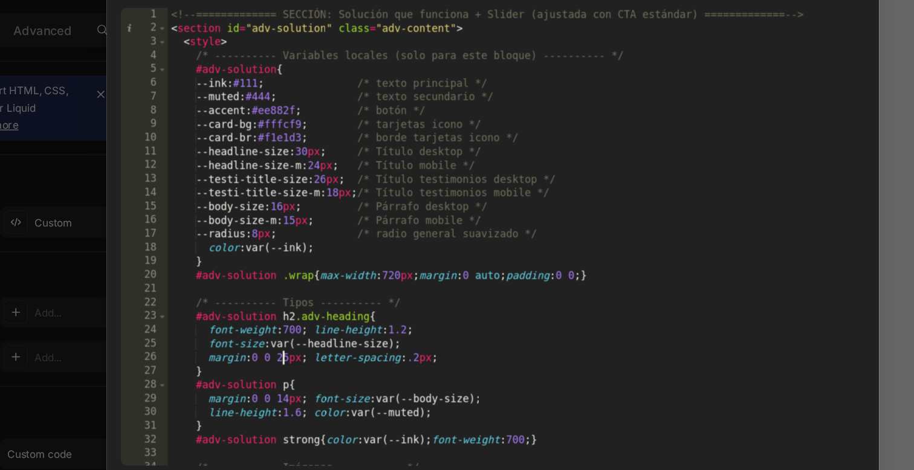
click at [310, 311] on div "<!-- ============= SECCIÓN: Solución que funciona + Slider (ajustada con CTA es…" at bounding box center [474, 236] width 492 height 342
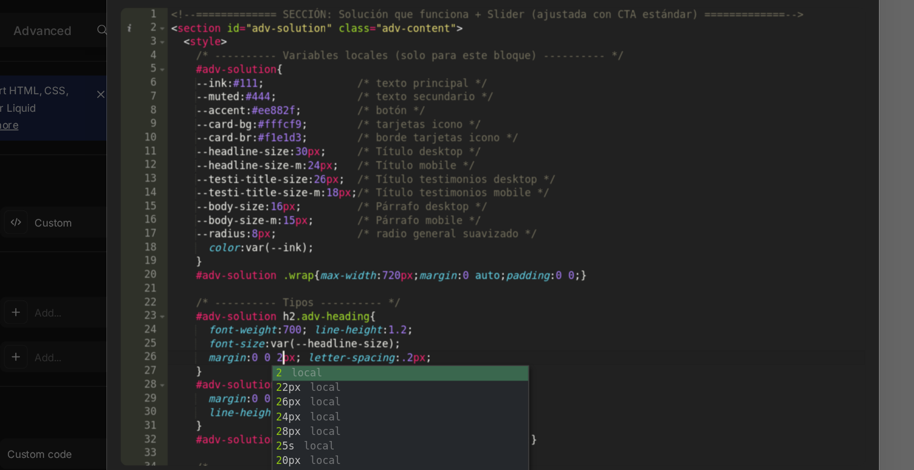
scroll to position [0, 6]
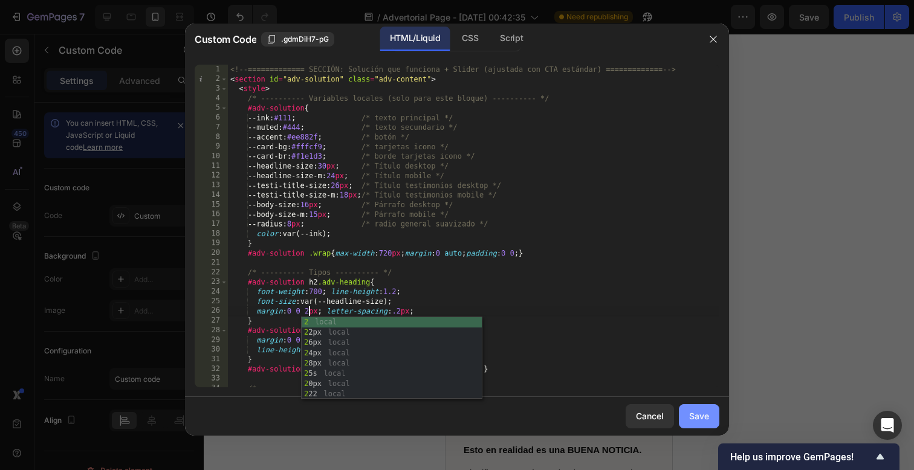
type textarea "margin:0 0 2px; letter-spacing:.2px;"
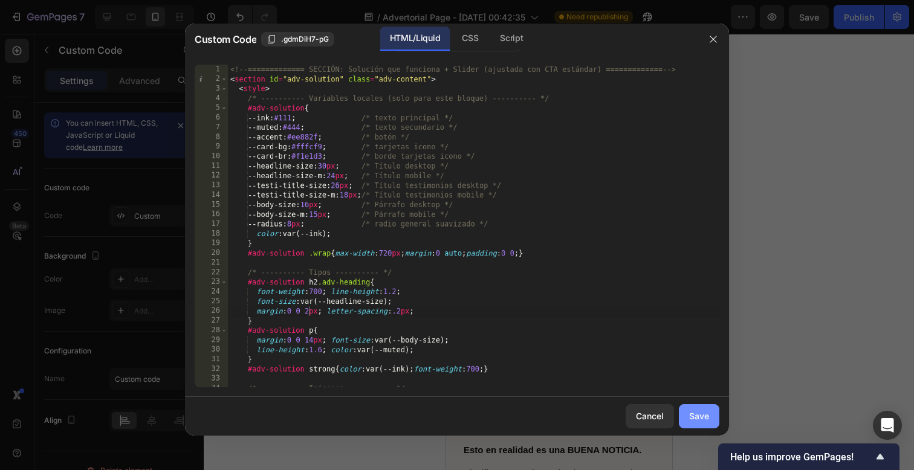
click at [707, 422] on div "Save" at bounding box center [699, 416] width 20 height 13
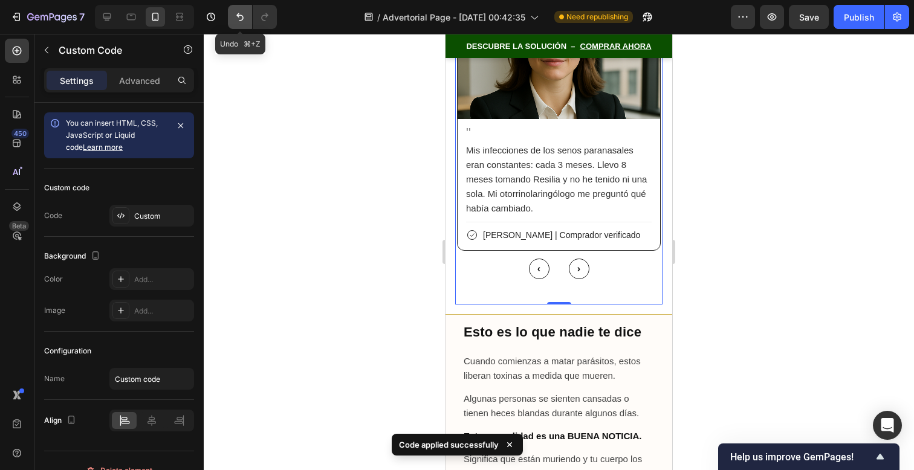
click at [242, 19] on icon "Undo/Redo" at bounding box center [239, 17] width 7 height 8
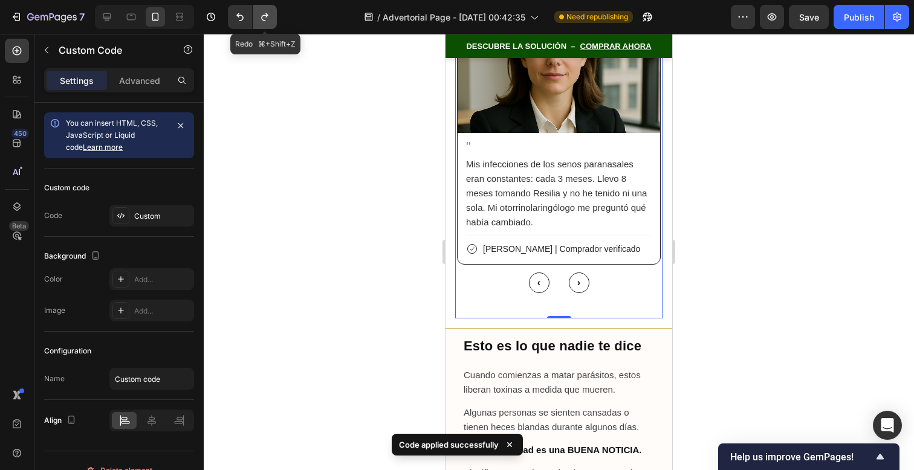
click at [260, 14] on icon "Undo/Redo" at bounding box center [265, 17] width 12 height 12
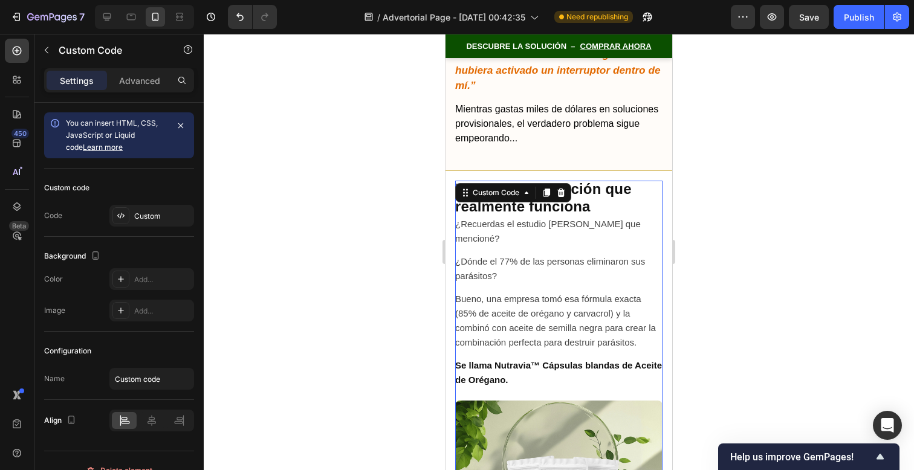
scroll to position [6747, 0]
click at [238, 21] on icon "Undo/Redo" at bounding box center [240, 17] width 12 height 12
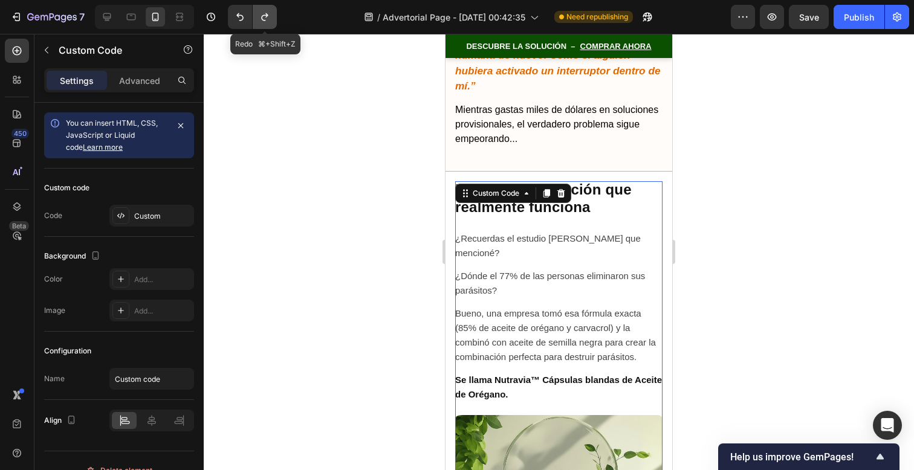
click at [270, 21] on icon "Undo/Redo" at bounding box center [265, 17] width 12 height 12
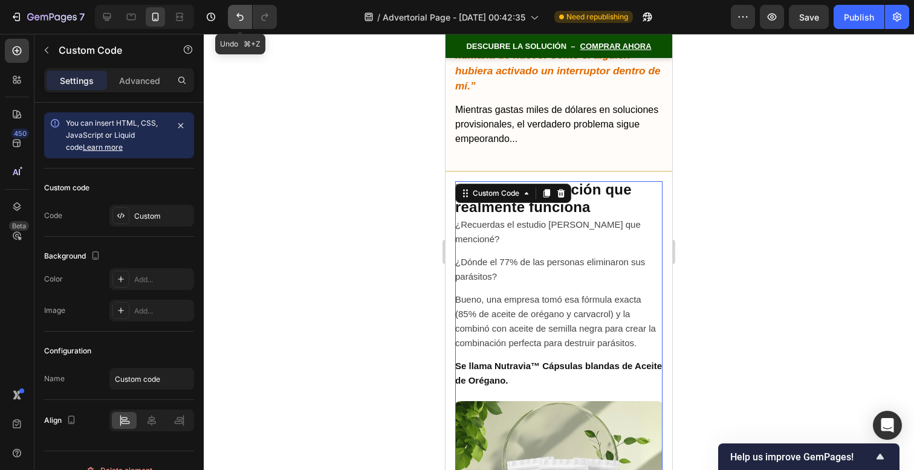
click at [233, 21] on button "Undo/Redo" at bounding box center [240, 17] width 24 height 24
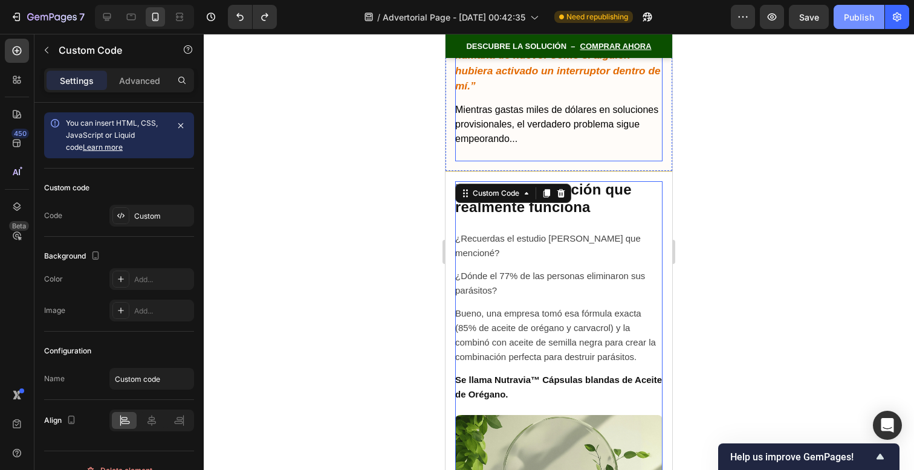
click at [850, 23] on div "Publish" at bounding box center [859, 17] width 30 height 13
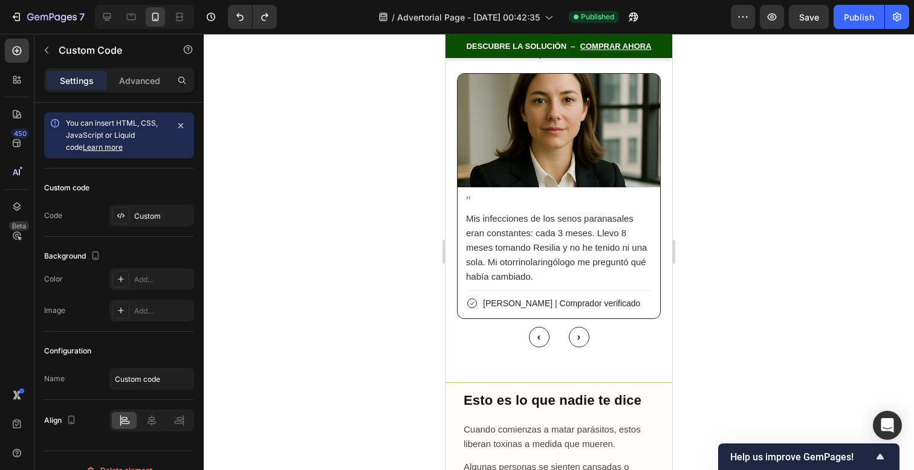
scroll to position [7881, 0]
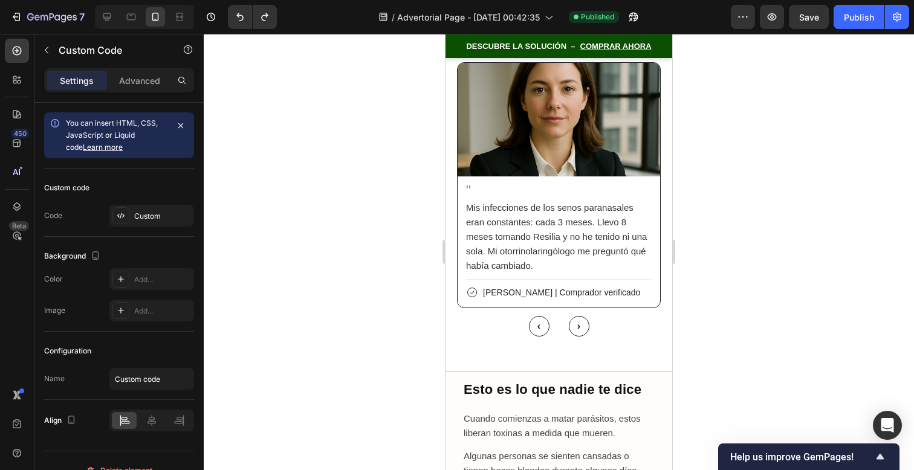
click at [628, 246] on div "" Mis infecciones de los [MEDICAL_DATA] eran constantes: cada 3 meses. Llevo 8 …" at bounding box center [559, 242] width 203 height 131
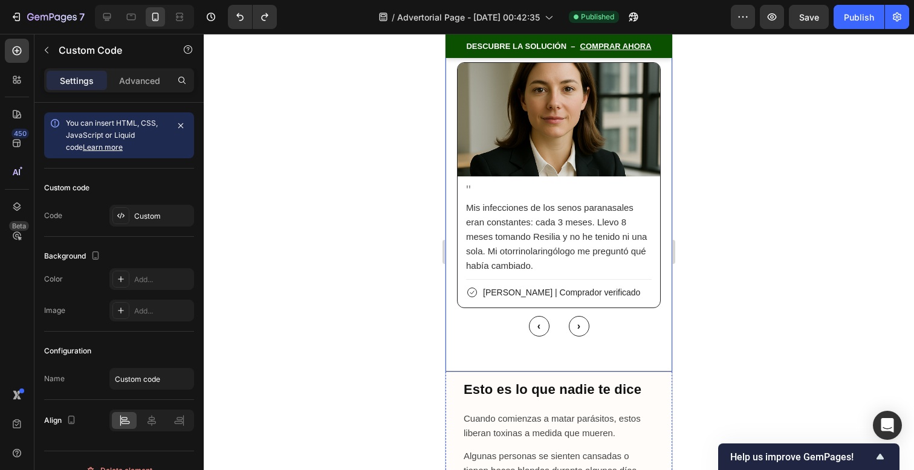
click at [618, 279] on p "[PERSON_NAME] | Comprador verificado" at bounding box center [559, 289] width 186 height 20
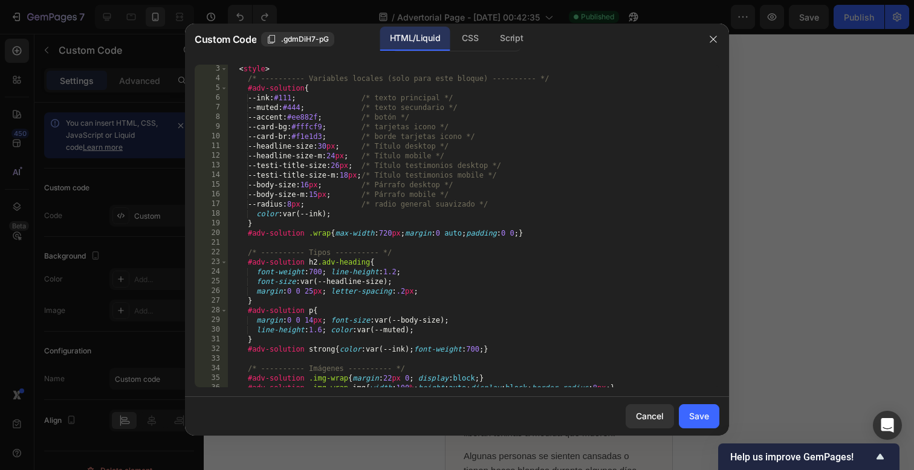
scroll to position [0, 0]
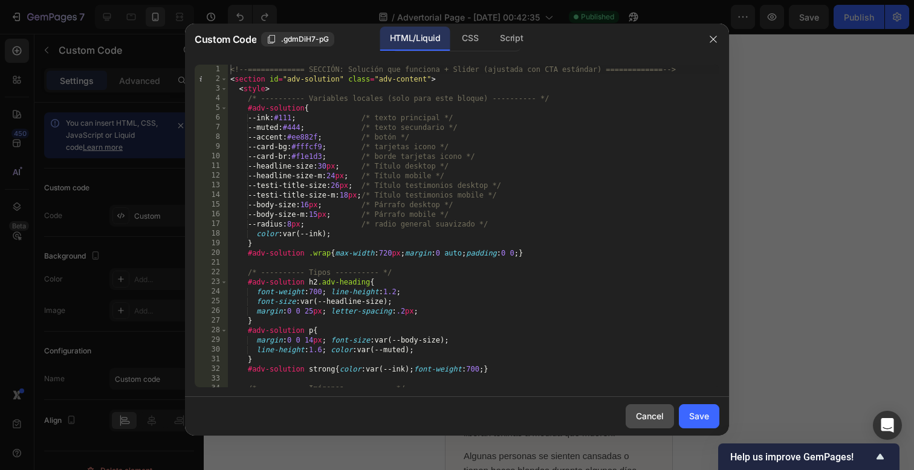
click at [665, 420] on button "Cancel" at bounding box center [650, 417] width 48 height 24
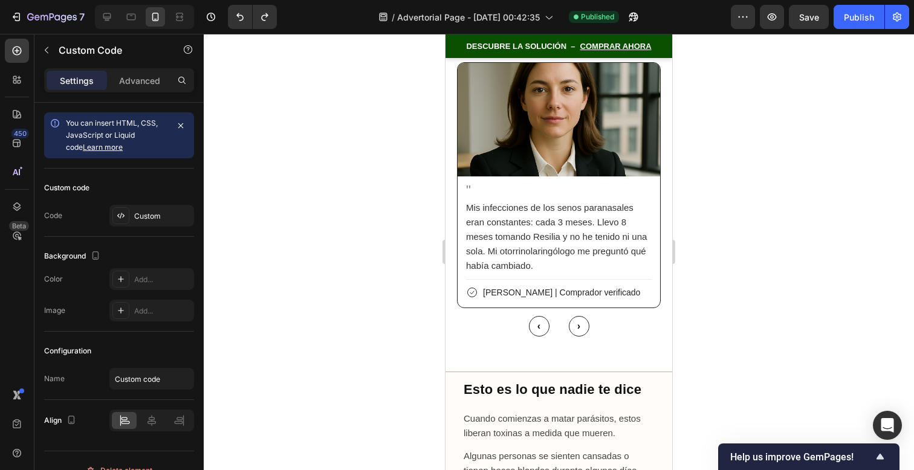
click at [543, 210] on p "Mis infecciones de los senos paranasales eran constantes: cada 3 meses. Llevo 8…" at bounding box center [559, 237] width 186 height 73
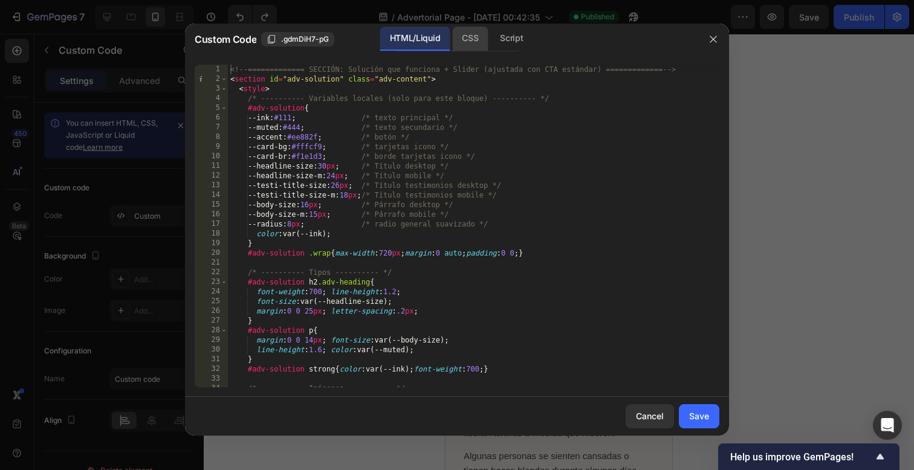
click at [470, 44] on div "CSS" at bounding box center [470, 39] width 36 height 24
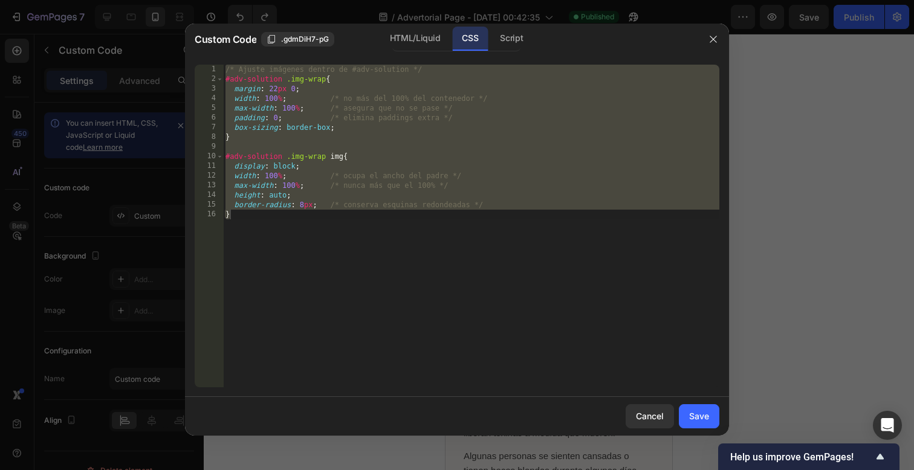
click at [415, 213] on div "/* Ajuste imágenes dentro de #adv-solution */ #adv-solution .img-wrap { margin …" at bounding box center [471, 236] width 496 height 342
type textarea "}"
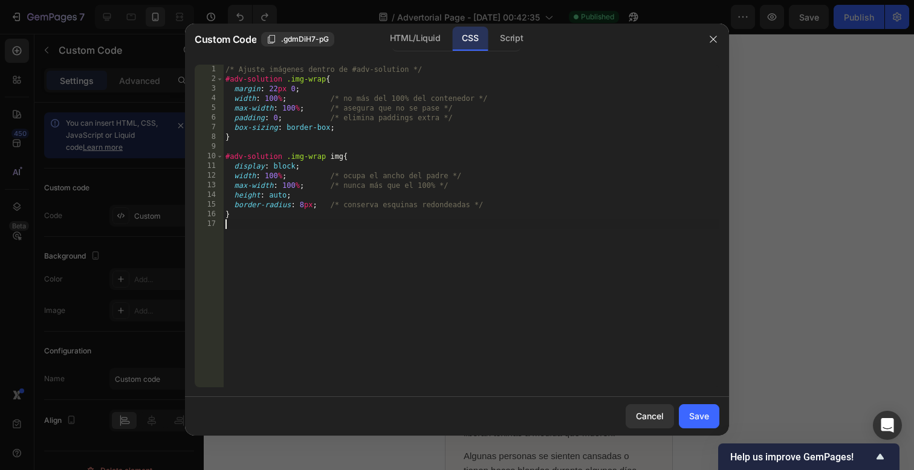
paste textarea "}"
type textarea "}"
click at [693, 432] on div "Cancel Save" at bounding box center [457, 416] width 544 height 39
click at [693, 428] on button "Save" at bounding box center [699, 417] width 41 height 24
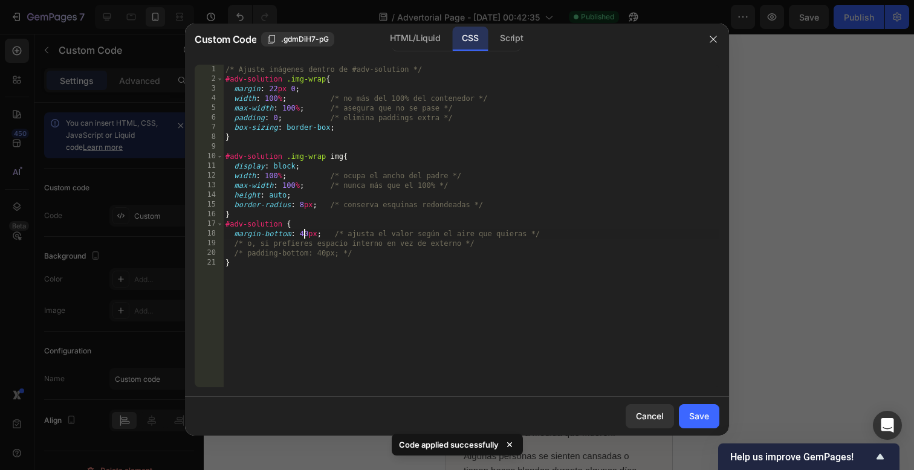
click at [304, 233] on div "/* Ajuste imágenes dentro de #adv-solution */ #adv-solution .img-wrap { margin …" at bounding box center [471, 236] width 496 height 342
type textarea "margin-bottom: 4px; /* ajusta el valor según el aire que quieras */"
click at [701, 427] on button "Save" at bounding box center [699, 417] width 41 height 24
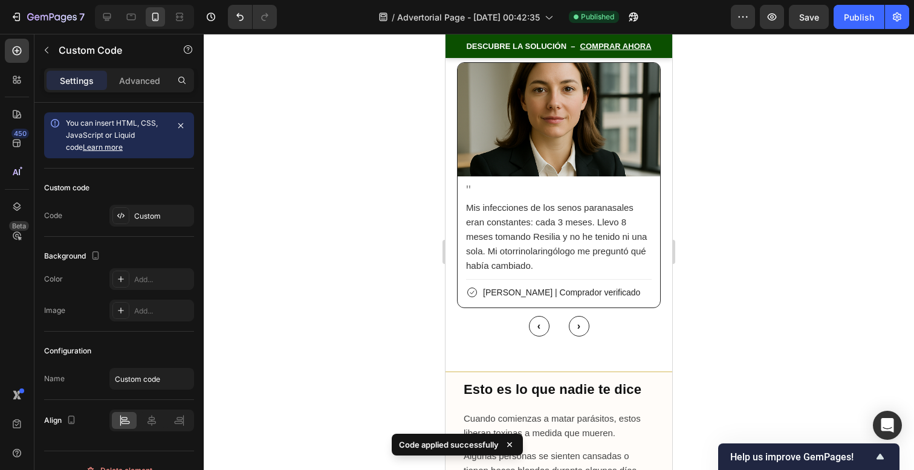
click at [621, 252] on div "" Mis infecciones de los [MEDICAL_DATA] eran constantes: cada 3 meses. Llevo 8 …" at bounding box center [558, 200] width 207 height 276
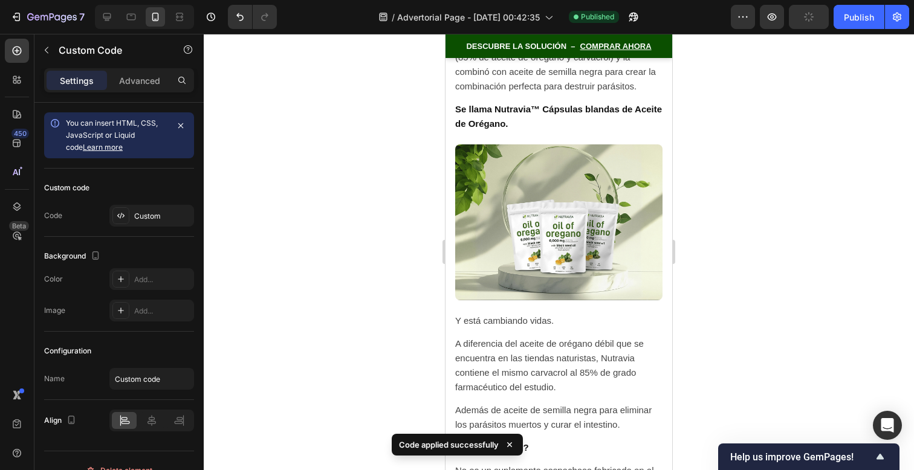
scroll to position [6965, 0]
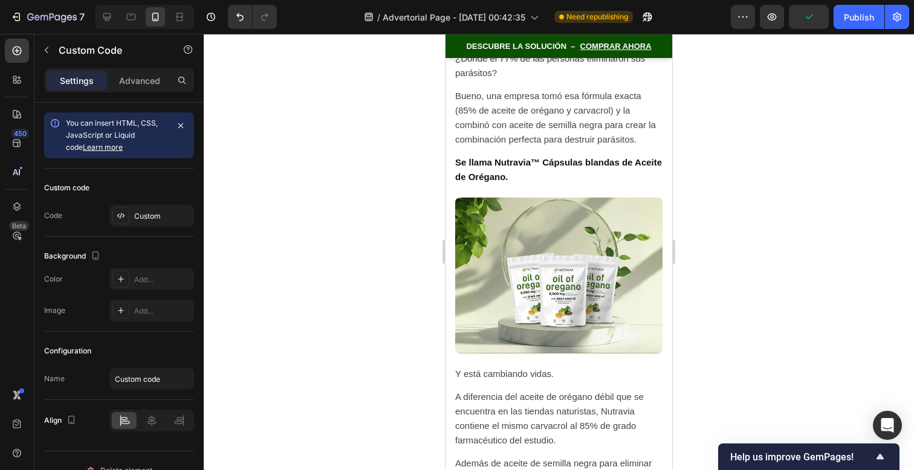
click at [498, 198] on img at bounding box center [558, 276] width 207 height 156
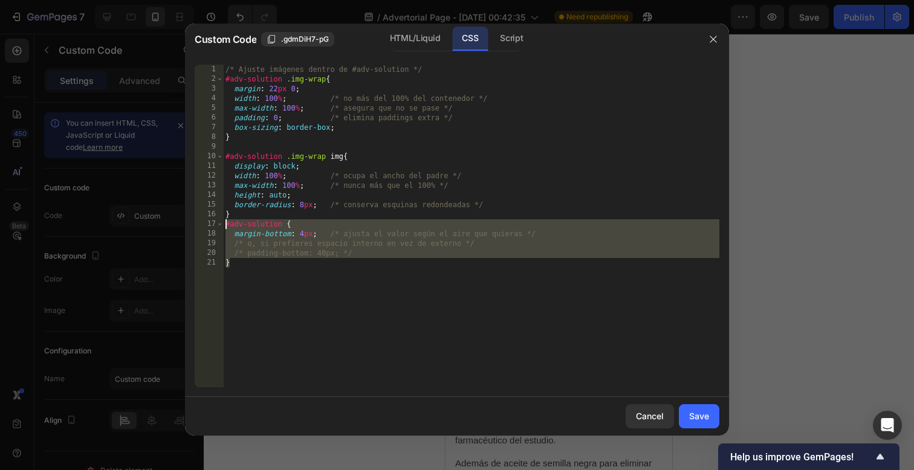
drag, startPoint x: 386, startPoint y: 270, endPoint x: 203, endPoint y: 225, distance: 189.4
click at [203, 225] on div "} 1 2 3 4 5 6 7 8 9 10 11 12 13 14 15 16 17 18 19 20 21 /* Ajuste imágenes dent…" at bounding box center [457, 226] width 525 height 323
type textarea "#adv-solution { margin-bottom: 4px; /* ajusta el valor según el aire que quiera…"
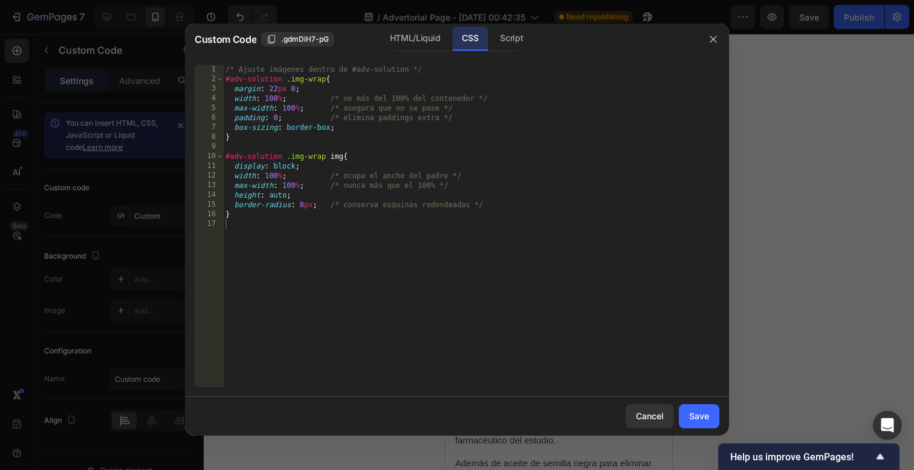
click at [773, 264] on div at bounding box center [457, 235] width 914 height 470
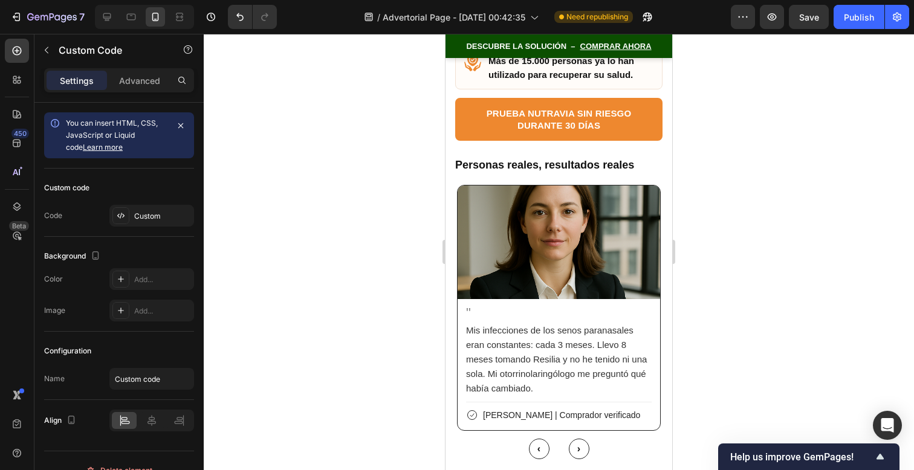
scroll to position [7777, 0]
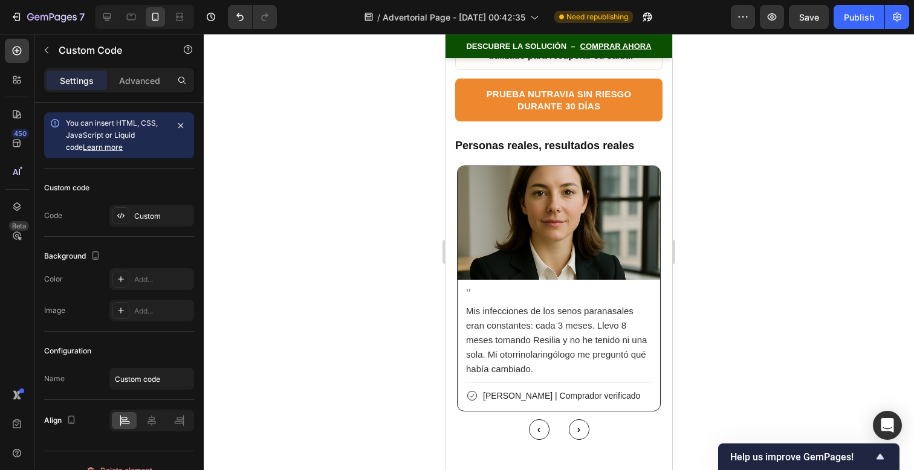
click at [538, 304] on p "Mis infecciones de los senos paranasales eran constantes: cada 3 meses. Llevo 8…" at bounding box center [559, 340] width 186 height 73
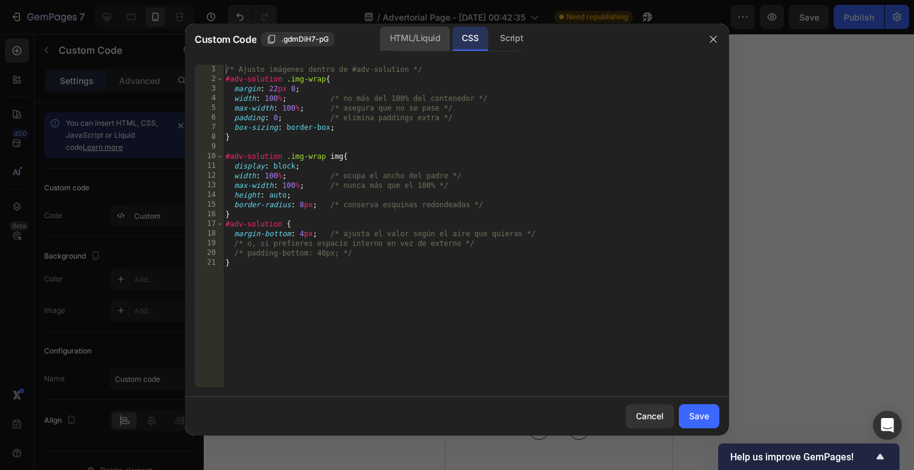
click at [423, 36] on div "HTML/Liquid" at bounding box center [415, 39] width 70 height 24
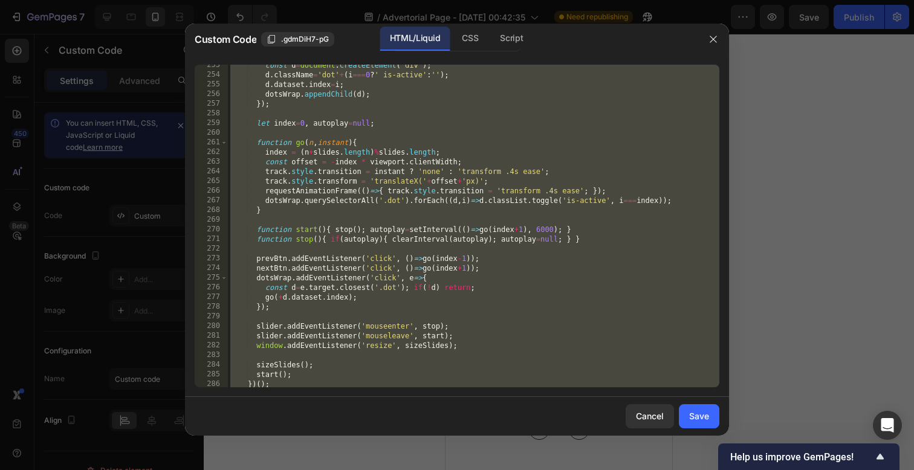
scroll to position [2648, 0]
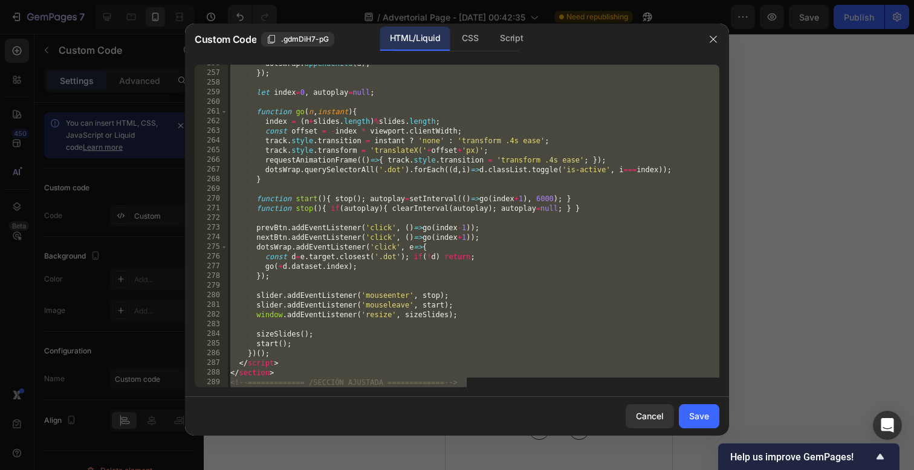
type textarea "</section> <!-- ============= /SECCIÓN AJUSTADA ============= -->"
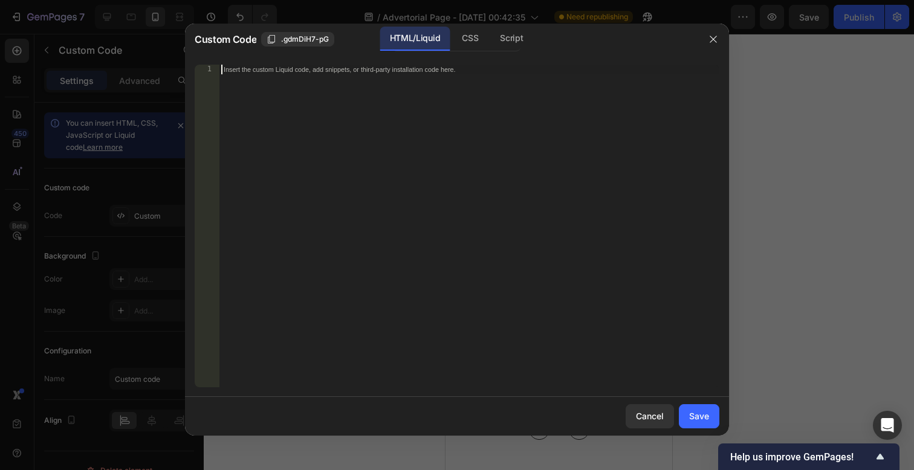
paste textarea "<!-- ============= /SECCIÓN AJUSTADA ============= -->"
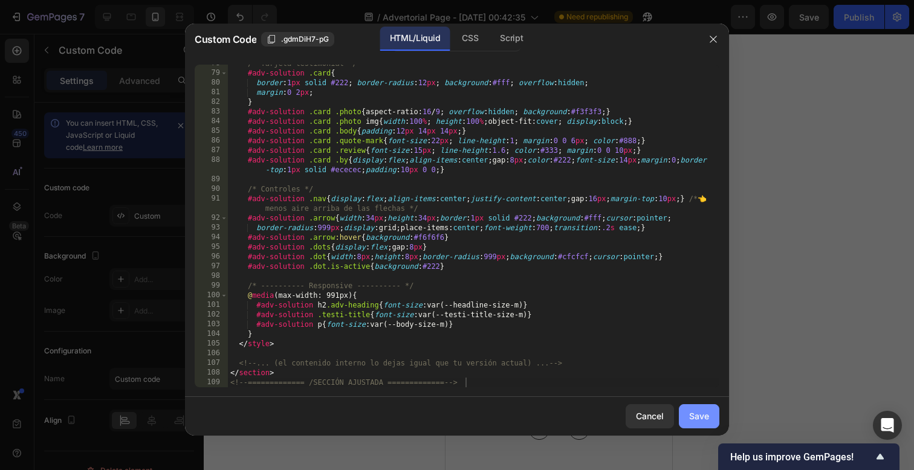
click at [689, 414] on div "Save" at bounding box center [699, 416] width 20 height 13
type textarea "</section> <!-- ============= /SECCIÓN AJUSTADA ============= -->"
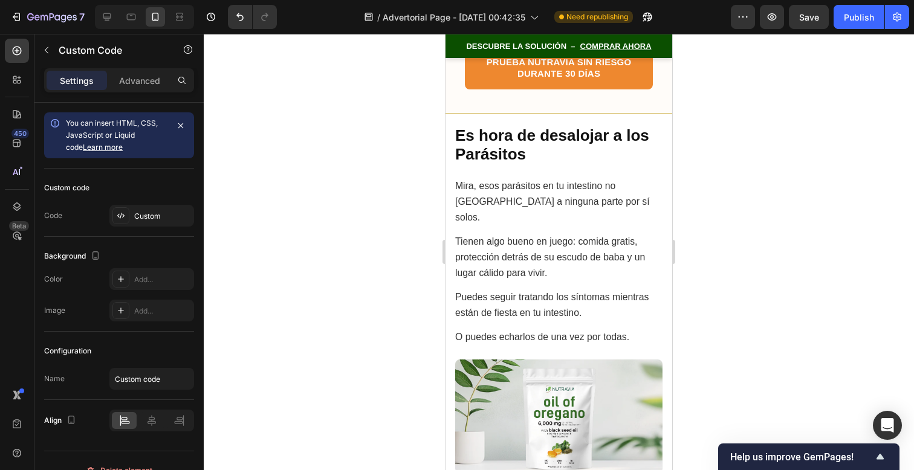
scroll to position [8401, 0]
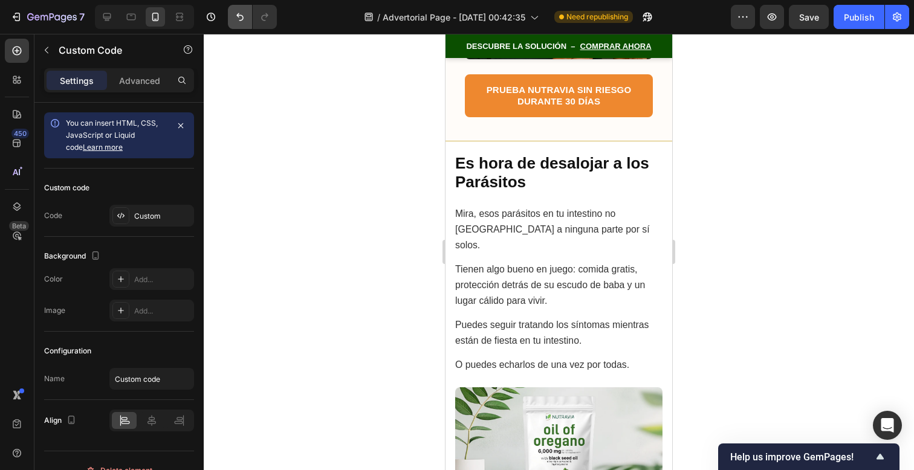
click at [239, 10] on button "Undo/Redo" at bounding box center [240, 17] width 24 height 24
click at [241, 11] on icon "Undo/Redo" at bounding box center [240, 17] width 12 height 12
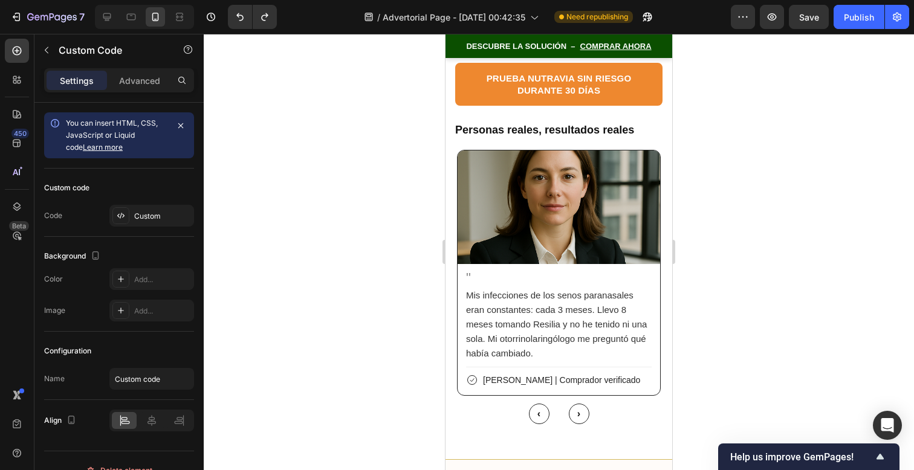
scroll to position [7821, 0]
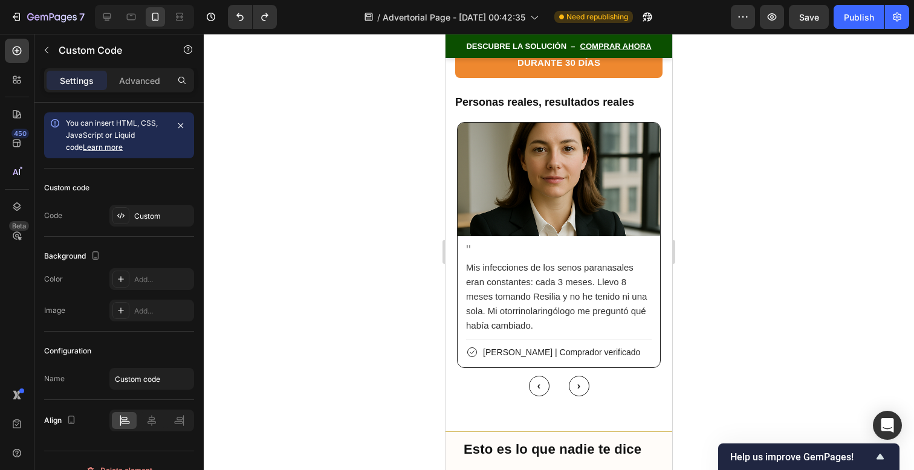
click at [553, 236] on div "" Mis infecciones de los [MEDICAL_DATA] eran constantes: cada 3 meses. Llevo 8 …" at bounding box center [559, 301] width 203 height 131
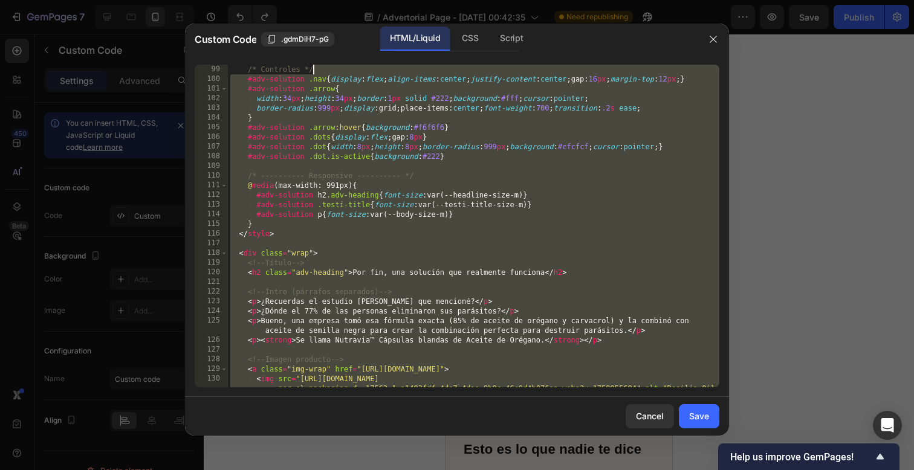
scroll to position [0, 0]
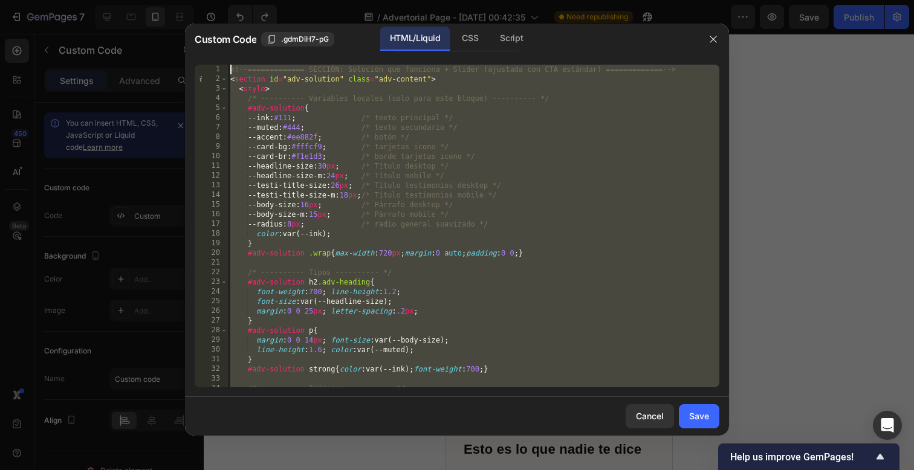
drag, startPoint x: 519, startPoint y: 382, endPoint x: 472, endPoint y: -77, distance: 461.5
click at [472, 0] on html "7 / Advertorial Page - [DATE] 00:42:35 Need republishing Preview Save Publish 4…" at bounding box center [457, 0] width 914 height 0
paste textarea "/SECCIÓN AJUSTADA ============= --"
type textarea "<!-- ============= /SECCIÓN AJUSTADA ============= -->"
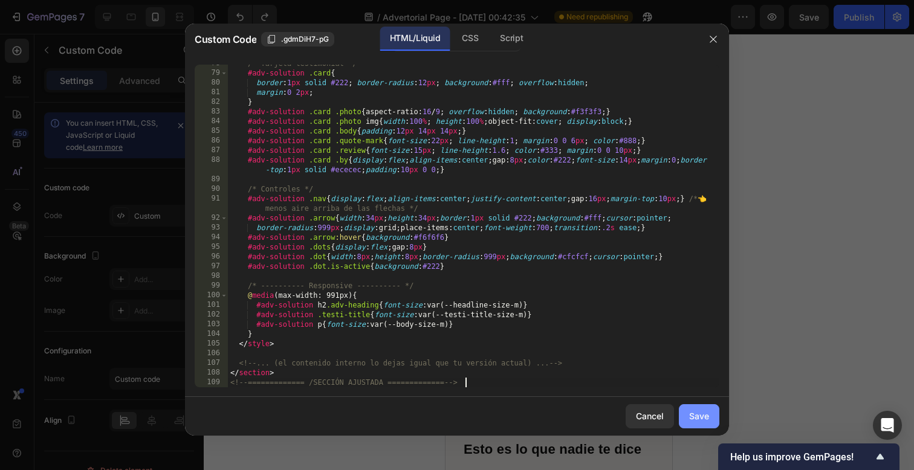
click at [697, 424] on button "Save" at bounding box center [699, 417] width 41 height 24
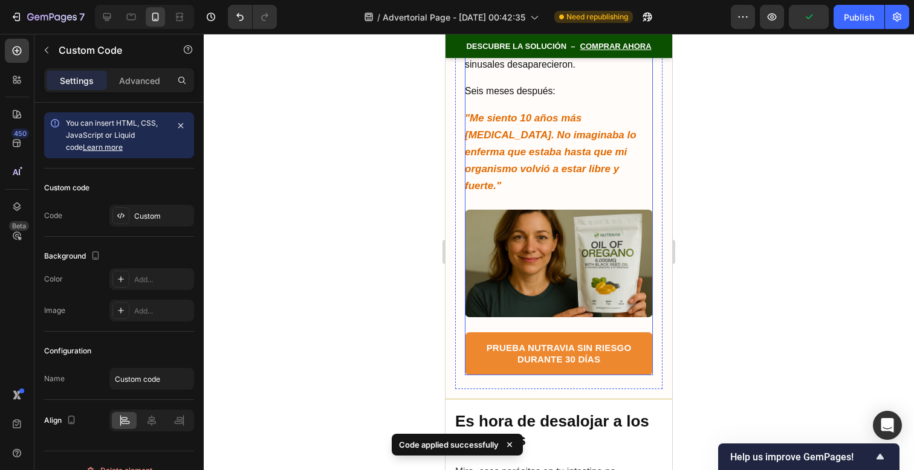
scroll to position [8137, 0]
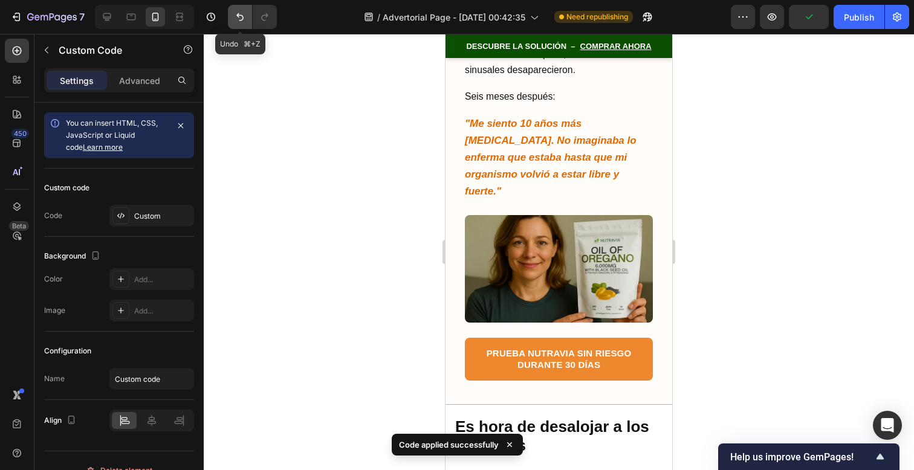
click at [243, 16] on icon "Undo/Redo" at bounding box center [240, 17] width 12 height 12
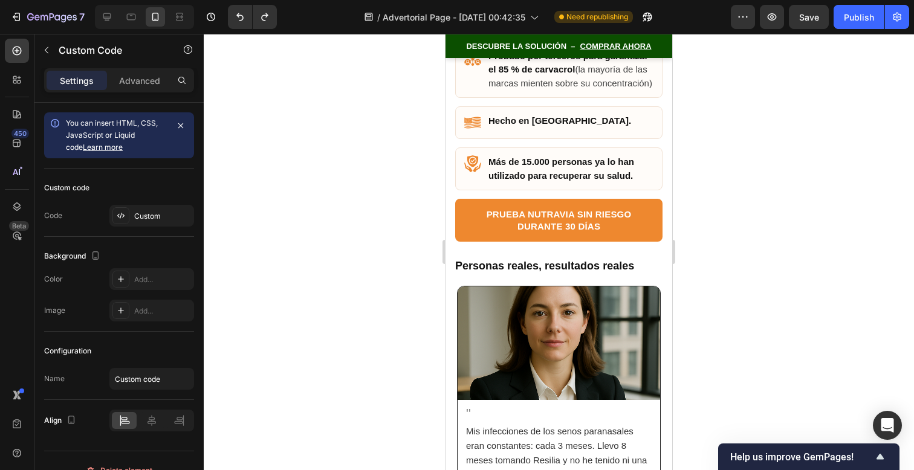
scroll to position [7649, 0]
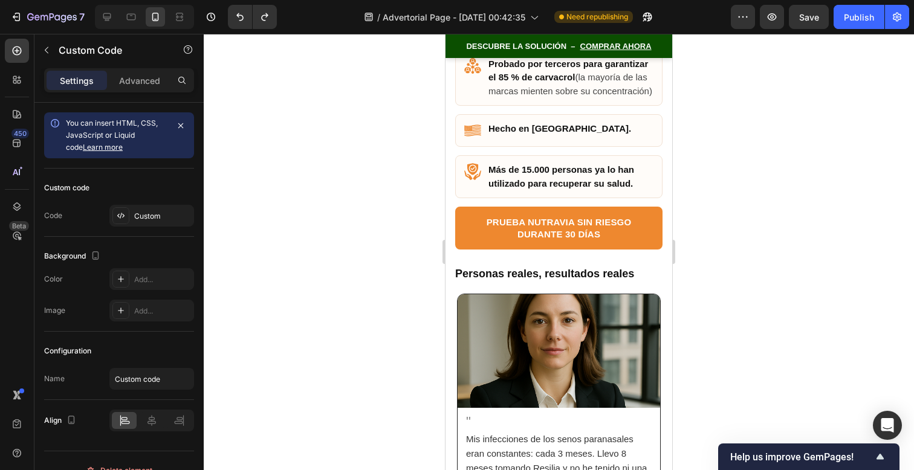
click at [556, 164] on strong "Más de 15.000 personas ya lo han utilizado para recuperar su salud." at bounding box center [562, 176] width 146 height 24
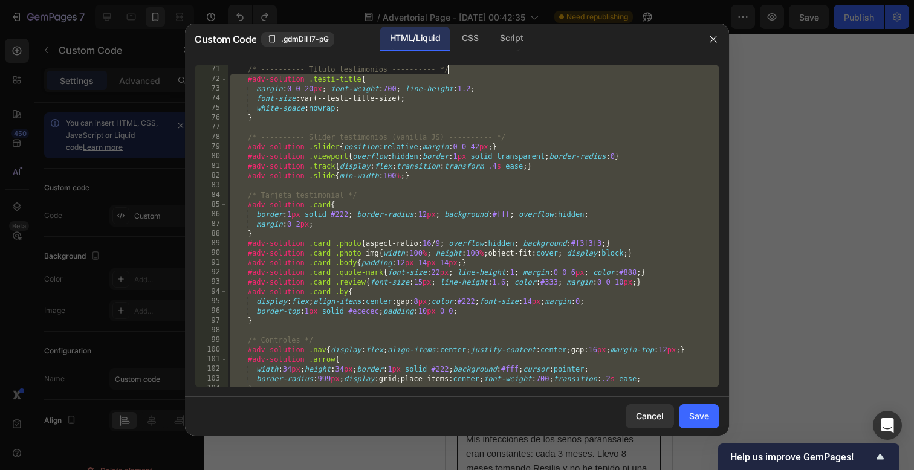
scroll to position [0, 0]
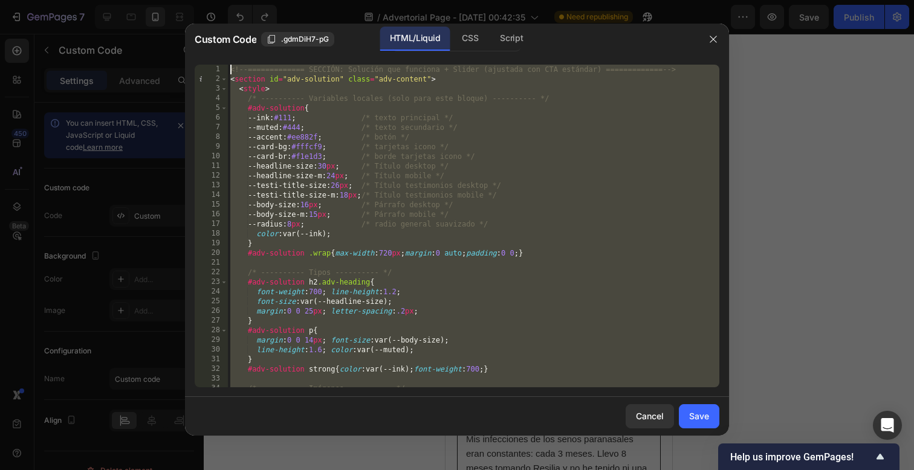
drag, startPoint x: 501, startPoint y: 382, endPoint x: 515, endPoint y: -96, distance: 477.9
click at [515, 0] on html "7 / Advertorial Page - [DATE] 00:42:35 Need republishing Preview Save Publish 4…" at bounding box center [457, 0] width 914 height 0
type textarea "<!-- ============= SECCIÓN: Solución que funciona + Slider (ajustada con CTA es…"
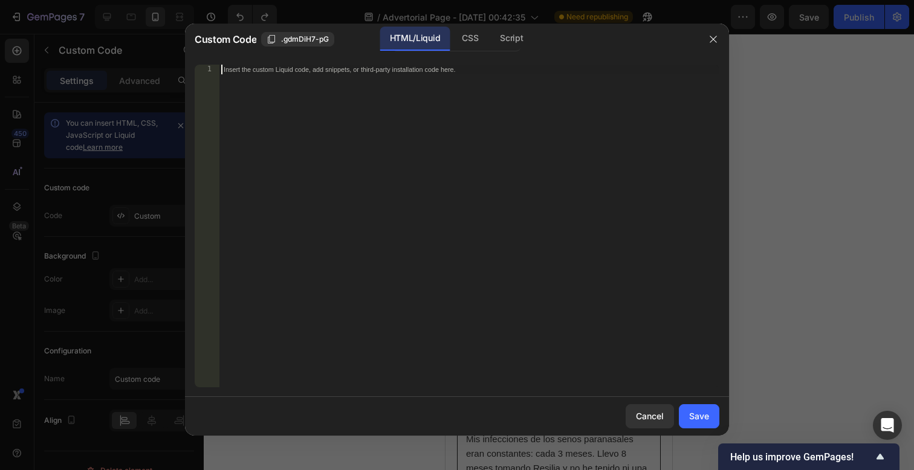
paste textarea "<!-- ============= /SECCIÓN AJUSTADA ============= -->"
type textarea "<!-- ============= /SECCIÓN AJUSTADA ============= -->"
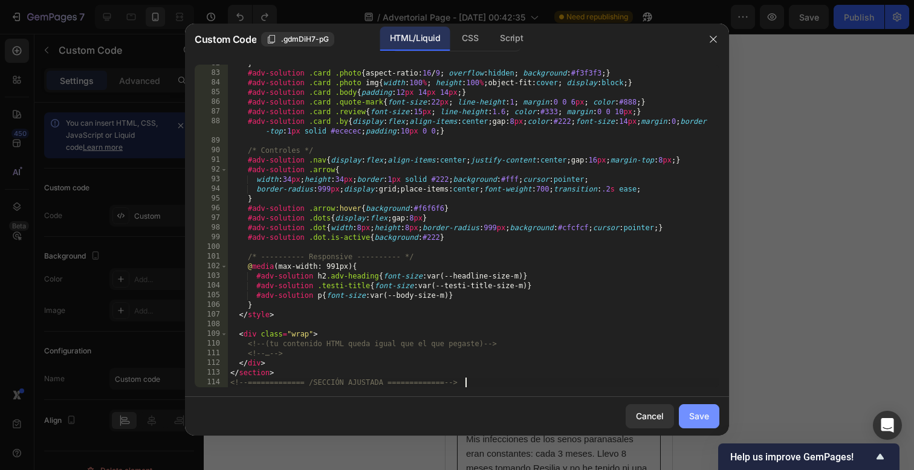
click at [711, 417] on button "Save" at bounding box center [699, 417] width 41 height 24
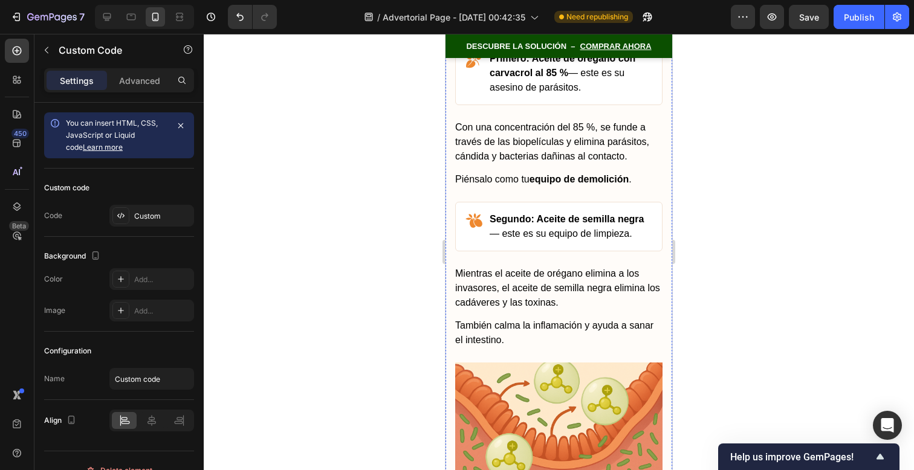
scroll to position [6045, 0]
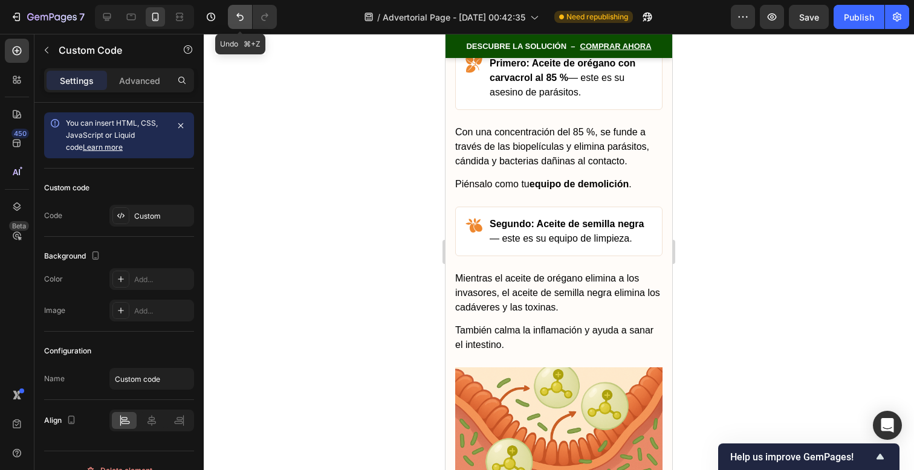
click at [239, 19] on icon "Undo/Redo" at bounding box center [240, 17] width 12 height 12
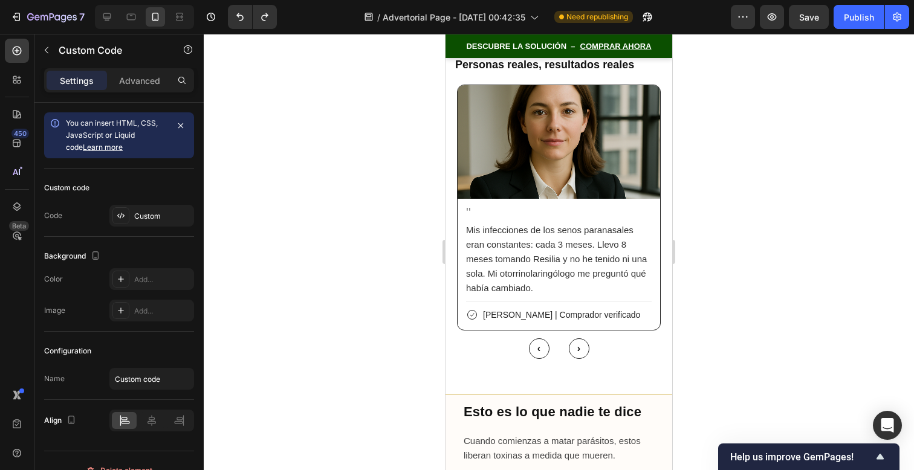
scroll to position [7852, 0]
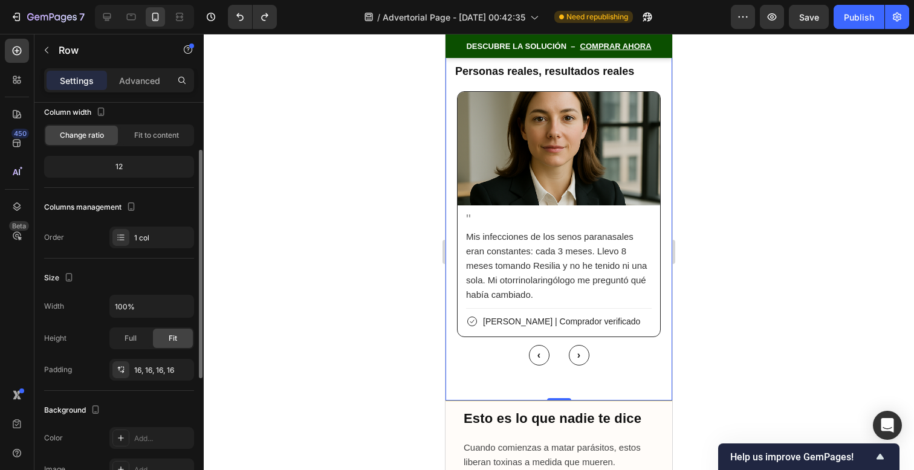
scroll to position [94, 0]
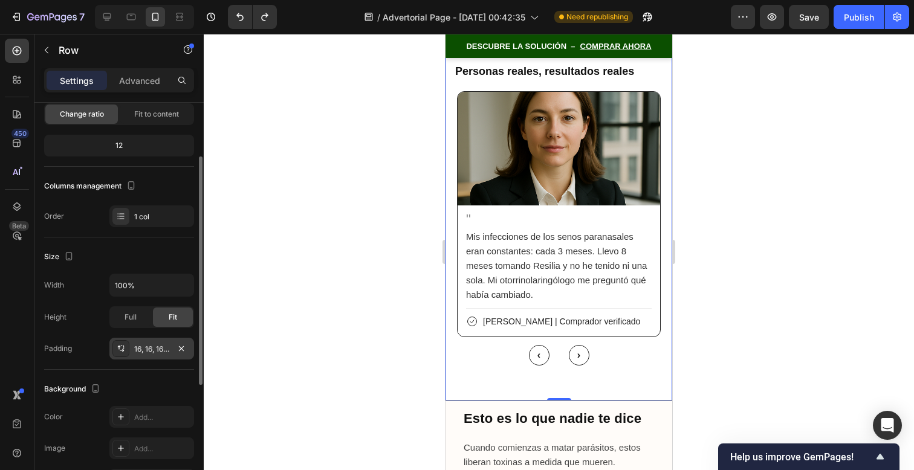
click at [161, 355] on div "16, 16, 16, 16" at bounding box center [151, 349] width 85 height 22
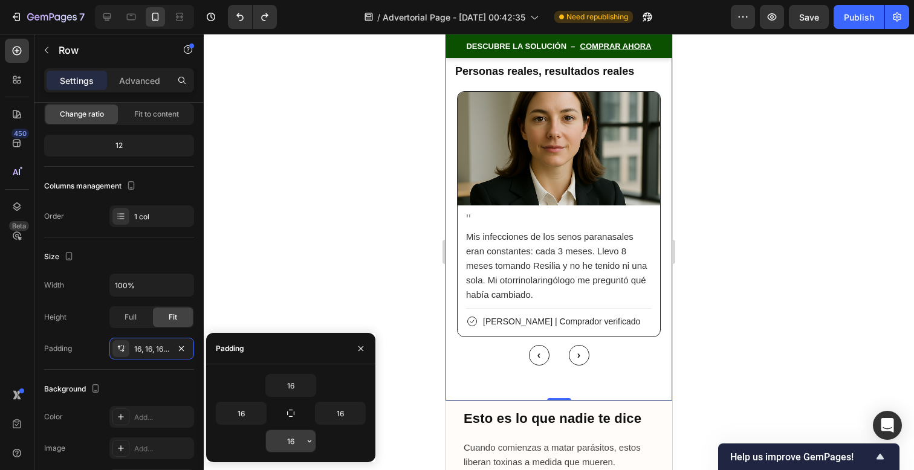
click at [301, 438] on input "16" at bounding box center [291, 442] width 50 height 22
type input "0"
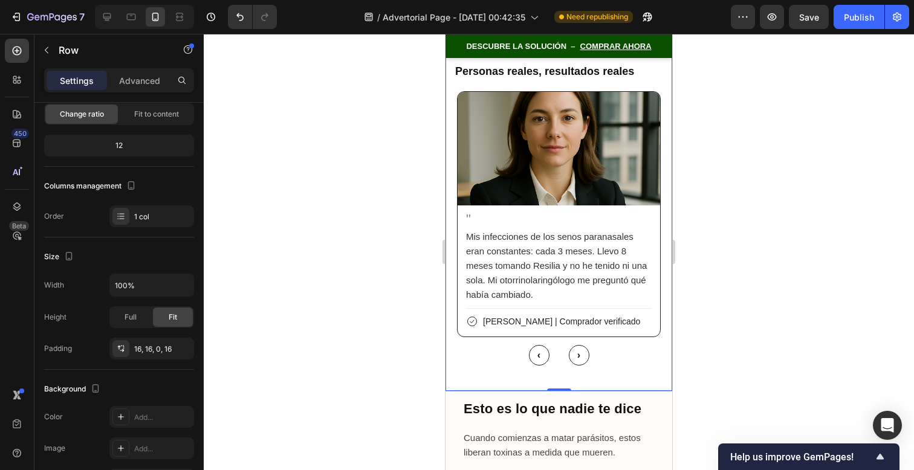
click at [705, 307] on div at bounding box center [559, 252] width 711 height 437
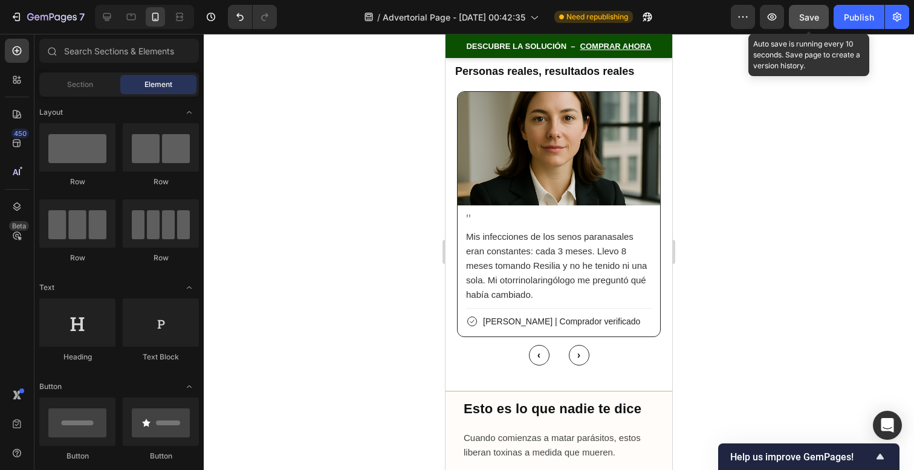
click at [795, 20] on button "Save" at bounding box center [809, 17] width 40 height 24
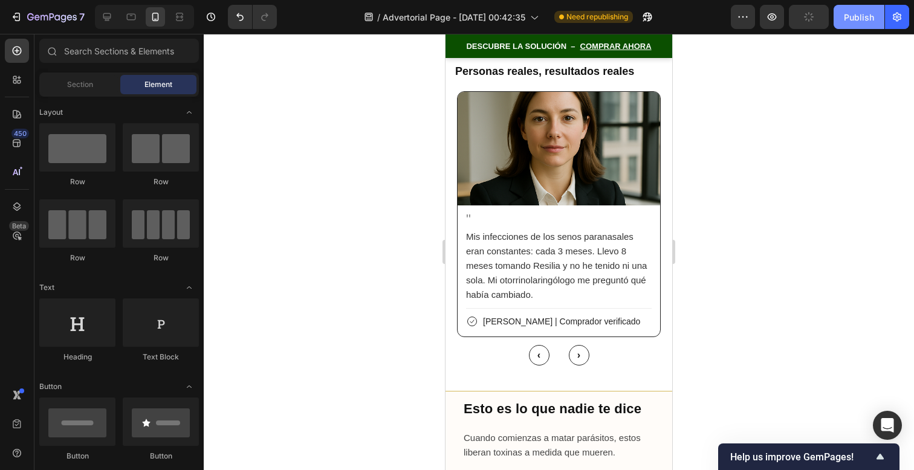
click at [867, 21] on div "Publish" at bounding box center [859, 17] width 30 height 13
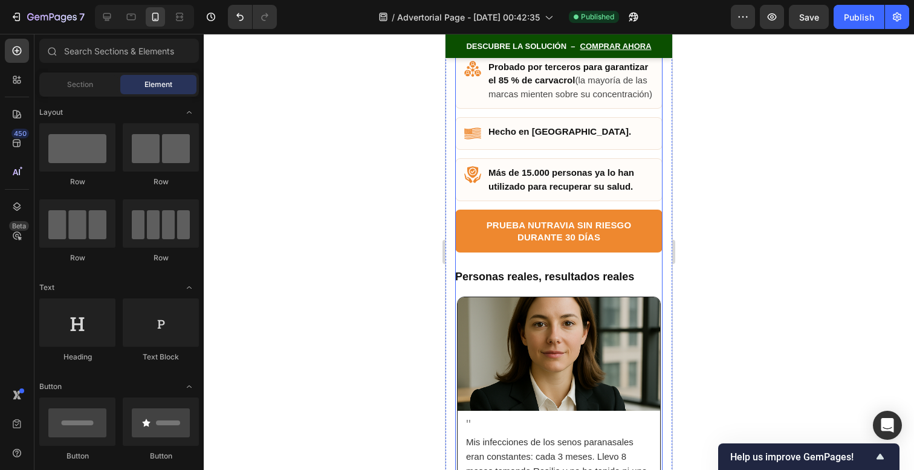
scroll to position [7746, 0]
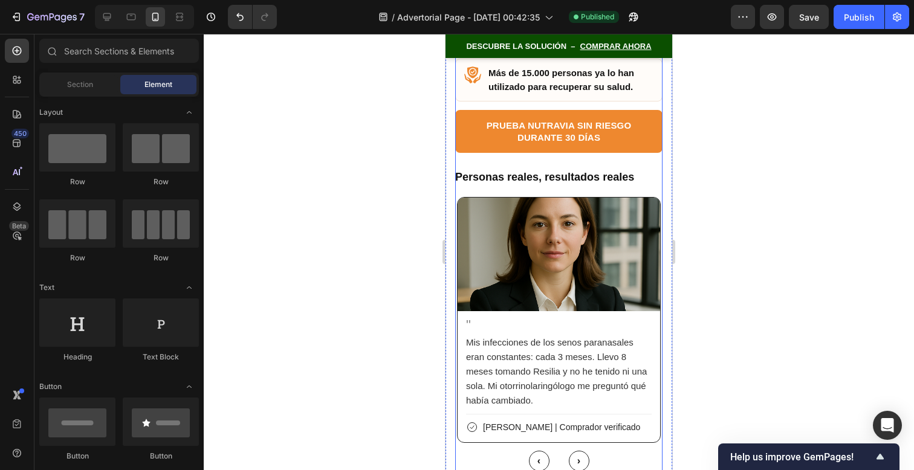
click at [575, 336] on p "Mis infecciones de los senos paranasales eran constantes: cada 3 meses. Llevo 8…" at bounding box center [559, 372] width 186 height 73
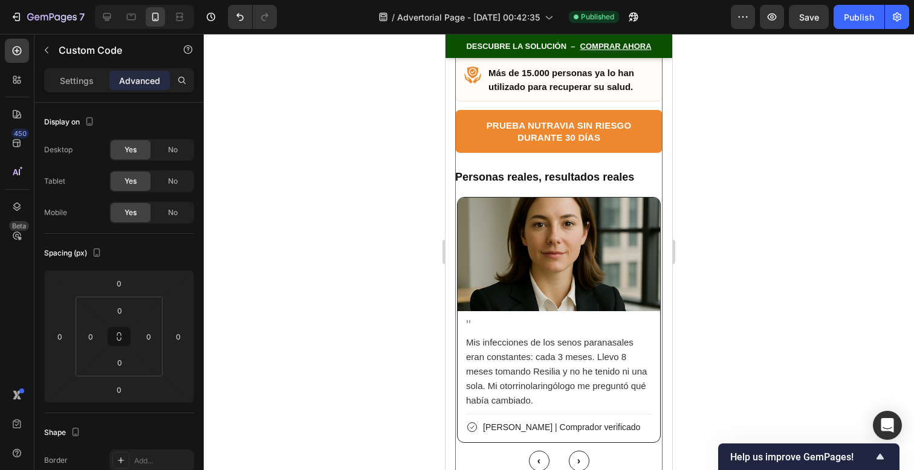
click at [575, 336] on p "Mis infecciones de los senos paranasales eran constantes: cada 3 meses. Llevo 8…" at bounding box center [559, 372] width 186 height 73
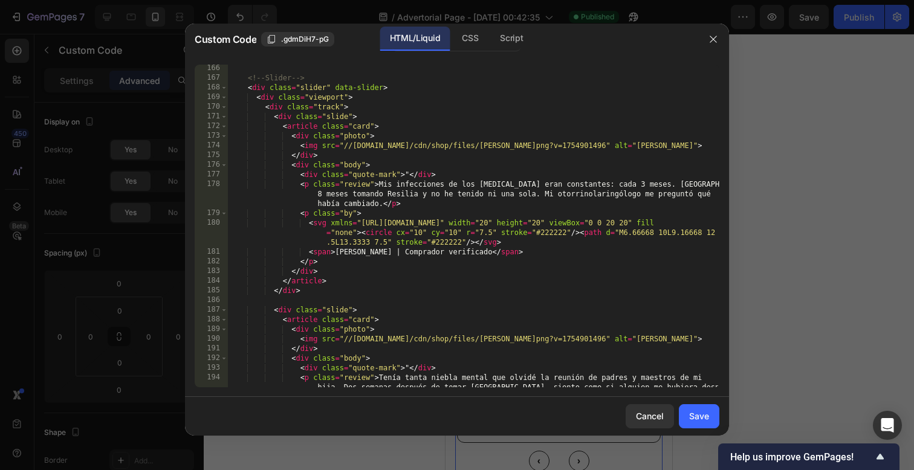
scroll to position [1665, 0]
drag, startPoint x: 421, startPoint y: 198, endPoint x: 388, endPoint y: 195, distance: 32.7
click at [388, 195] on div "<!-- Slider --> < div class = "slider" data-slider > < div class = "viewport" >…" at bounding box center [474, 244] width 492 height 362
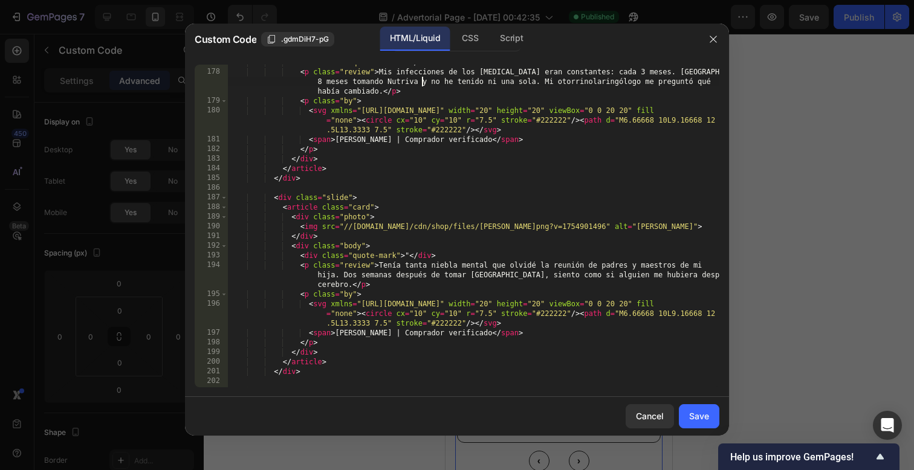
scroll to position [1774, 0]
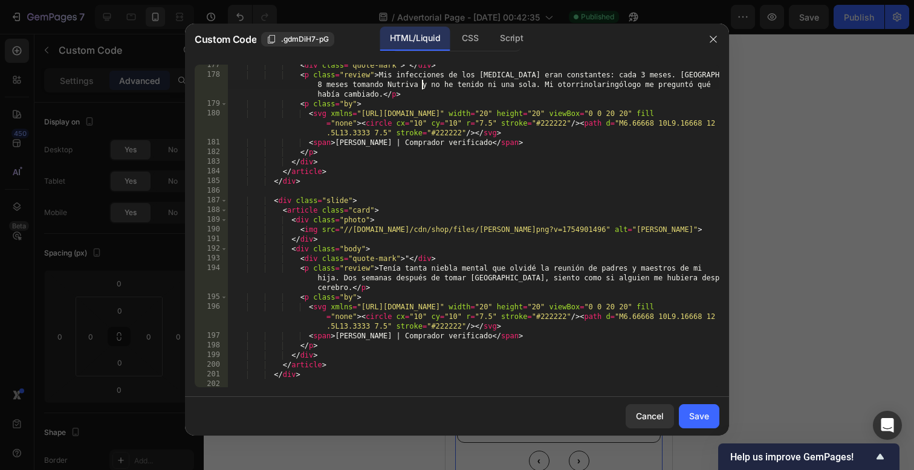
click at [409, 89] on div "< div class = "quote-mark" > " </ div > < p class = "review" > Mis infecciones …" at bounding box center [474, 231] width 492 height 342
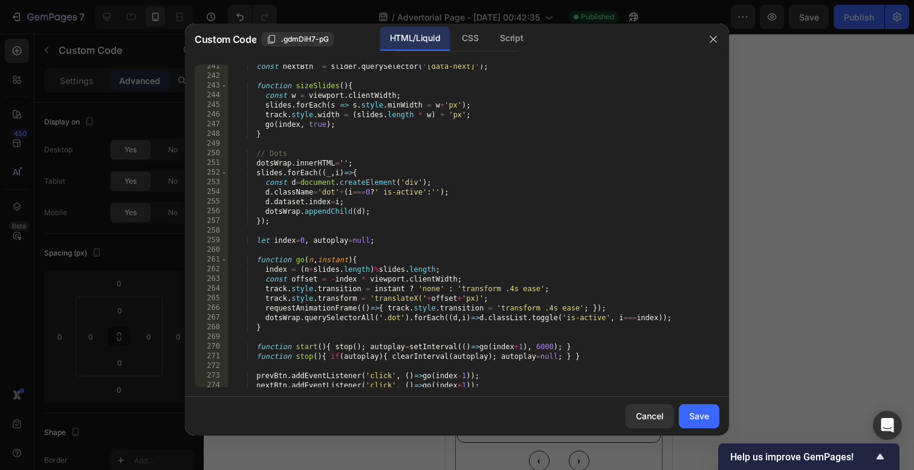
scroll to position [2499, 0]
type textarea "<p class="review">Mis infecciones de los [MEDICAL_DATA] eran constantes: cada 3…"
click at [698, 423] on button "Save" at bounding box center [699, 417] width 41 height 24
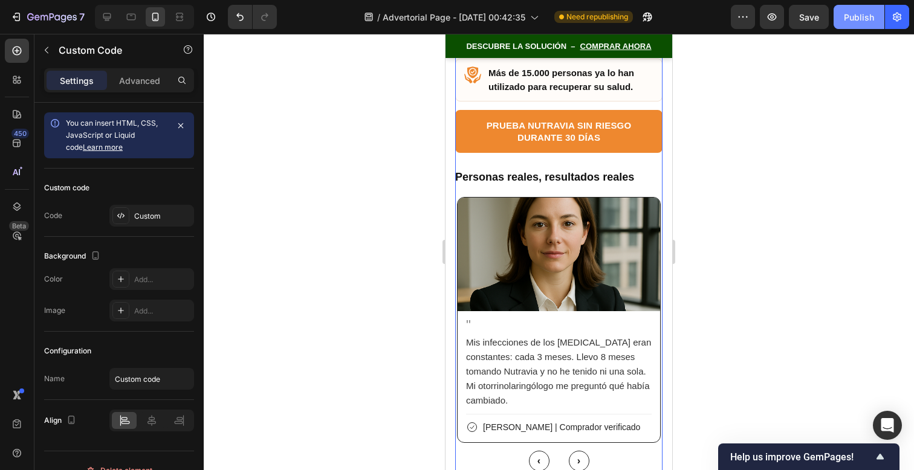
click at [850, 16] on div "Publish" at bounding box center [859, 17] width 30 height 13
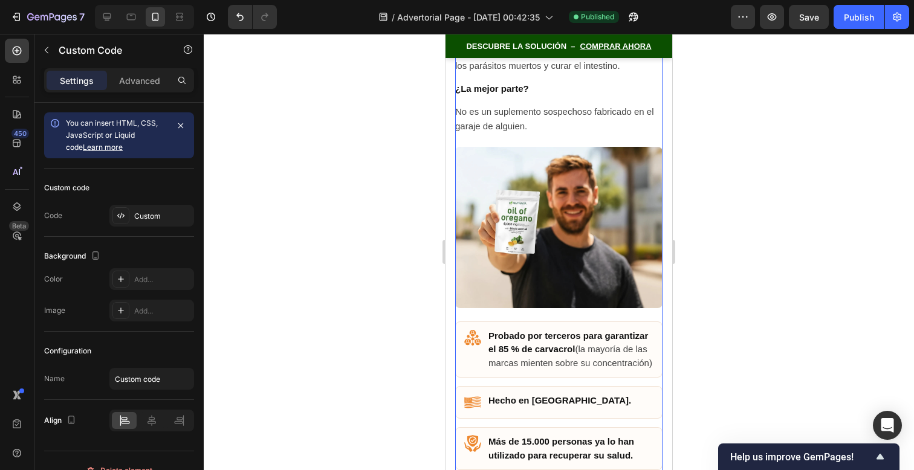
scroll to position [7391, 0]
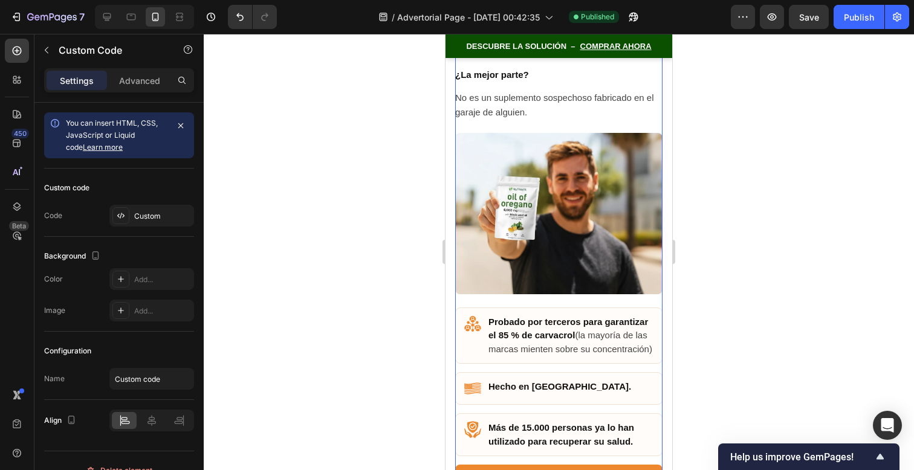
click at [558, 423] on strong "Más de 15.000 personas ya lo han utilizado para recuperar su salud." at bounding box center [562, 435] width 146 height 24
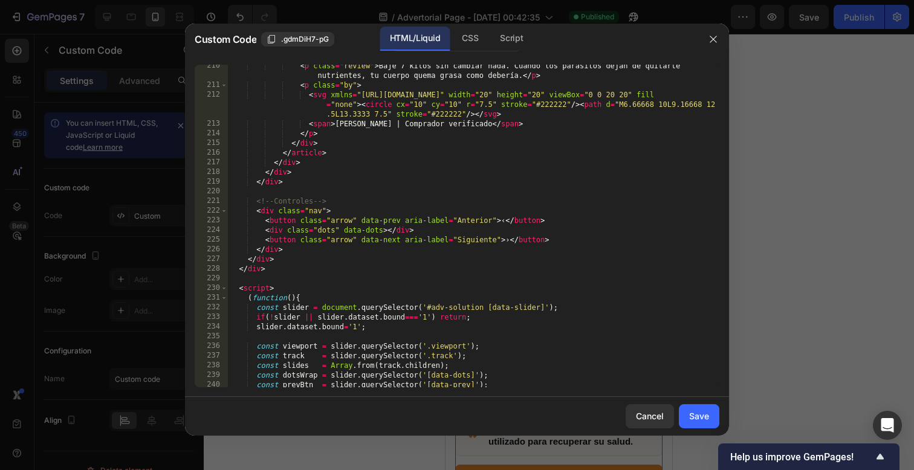
scroll to position [2170, 0]
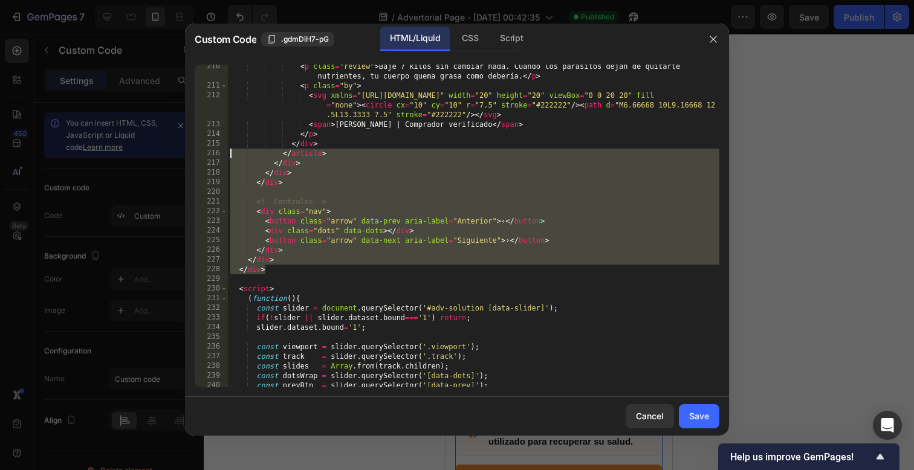
drag, startPoint x: 359, startPoint y: 273, endPoint x: 200, endPoint y: 154, distance: 199.1
click at [200, 154] on div "</div> 210 211 212 213 214 215 216 217 218 219 220 221 222 223 224 225 226 227 …" at bounding box center [457, 226] width 525 height 323
click at [319, 265] on div "< p class = "review" > Bajé 7 kilos sin cambiar nada. Cuando los parásitos deja…" at bounding box center [474, 226] width 492 height 323
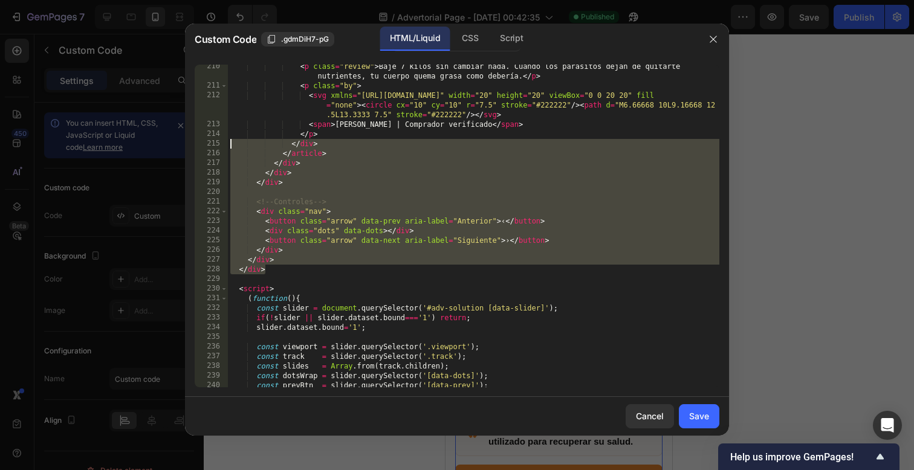
drag, startPoint x: 319, startPoint y: 270, endPoint x: 231, endPoint y: 148, distance: 151.2
click at [231, 148] on div "< p class = "review" > Bajé 7 kilos sin cambiar nada. Cuando los parásitos deja…" at bounding box center [474, 238] width 492 height 352
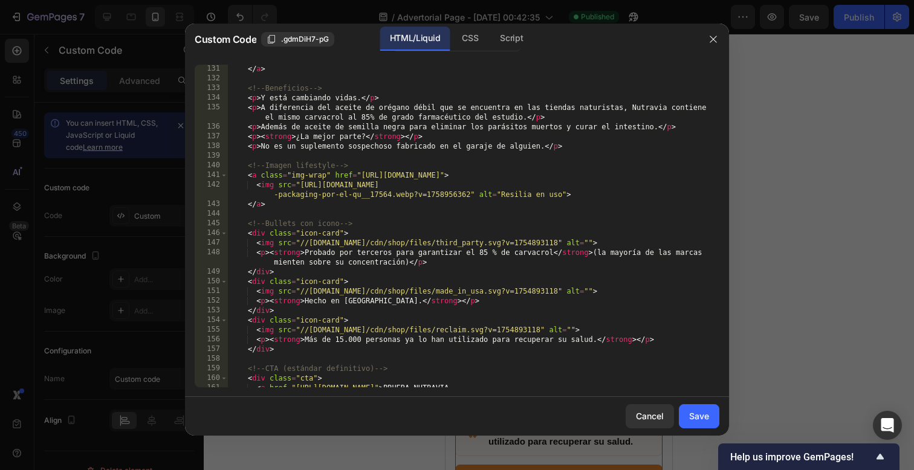
scroll to position [1207, 0]
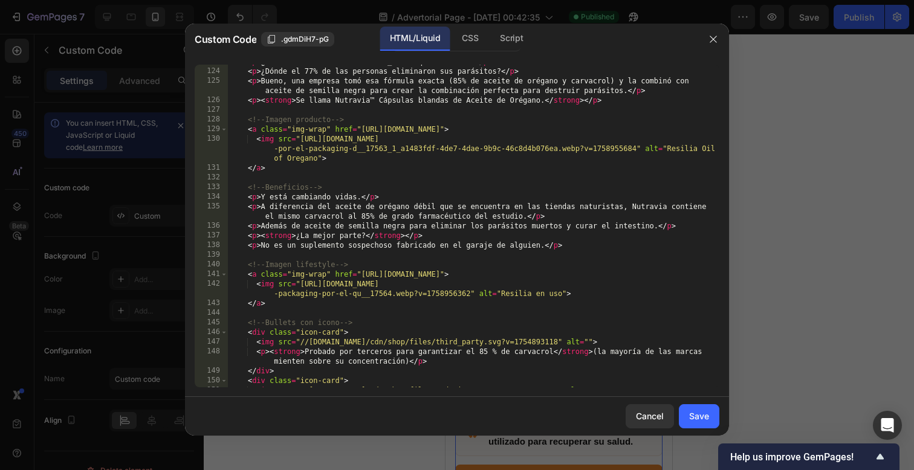
type textarea "e"
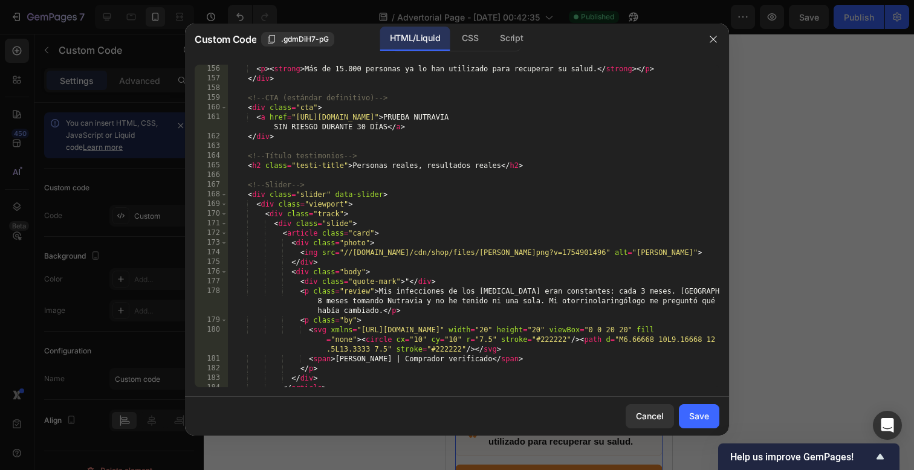
scroll to position [1553, 0]
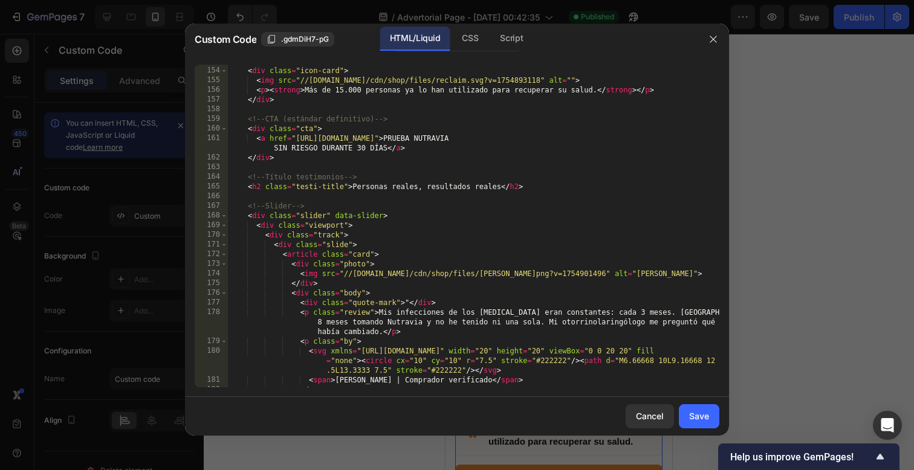
type textarea "d"
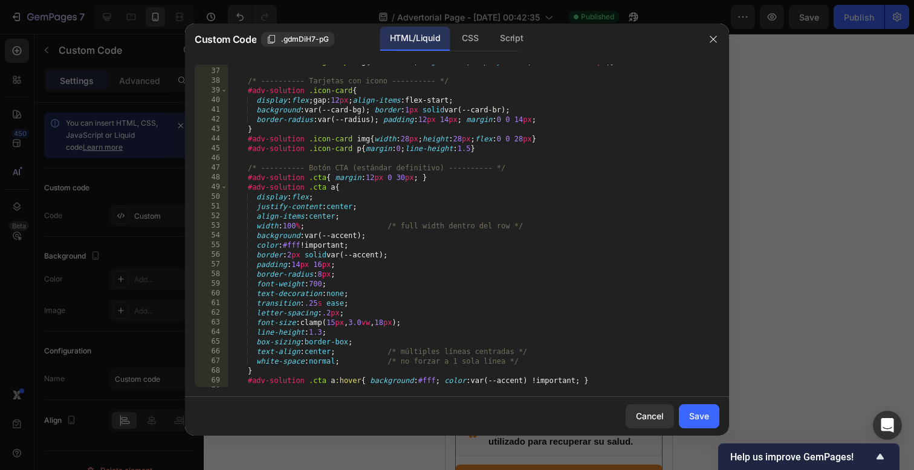
scroll to position [362, 0]
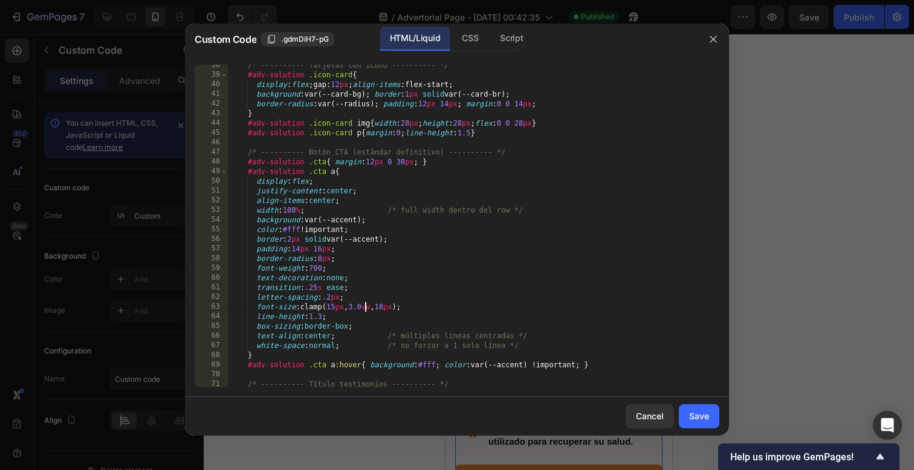
click at [366, 308] on div "/* ---------- Tarjetas con icono ---------- */ #adv-solution .icon-card { displ…" at bounding box center [474, 231] width 492 height 342
click at [331, 309] on div "/* ---------- Tarjetas con icono ---------- */ #adv-solution .icon-card { displ…" at bounding box center [474, 231] width 492 height 342
click at [366, 307] on div "/* ---------- Tarjetas con icono ---------- */ #adv-solution .icon-card { displ…" at bounding box center [474, 231] width 492 height 342
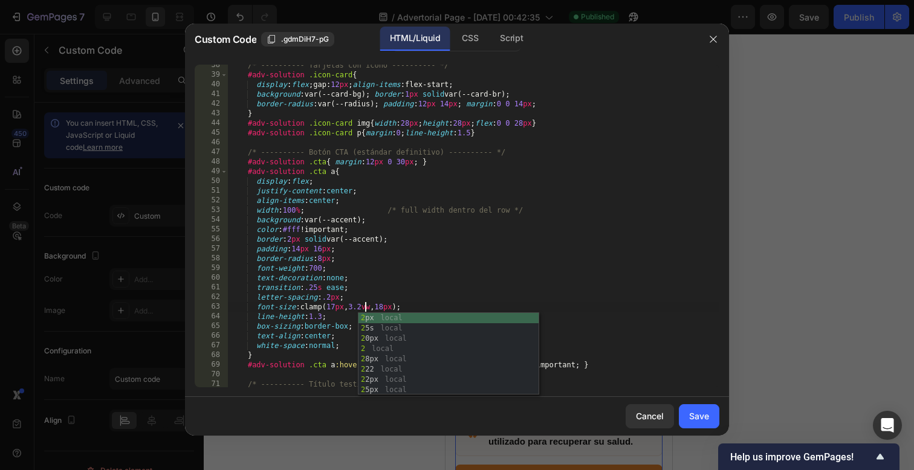
scroll to position [0, 11]
click at [389, 307] on div "/* ---------- Tarjetas con icono ---------- */ #adv-solution .icon-card { displ…" at bounding box center [474, 231] width 492 height 342
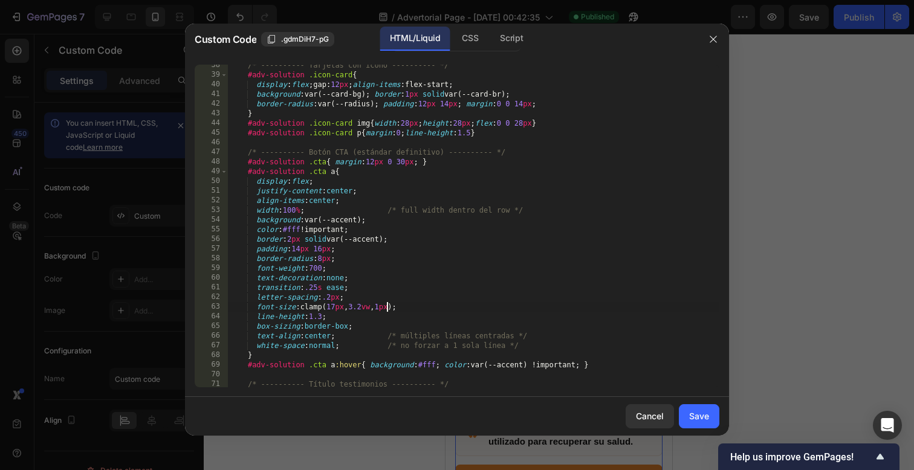
scroll to position [0, 13]
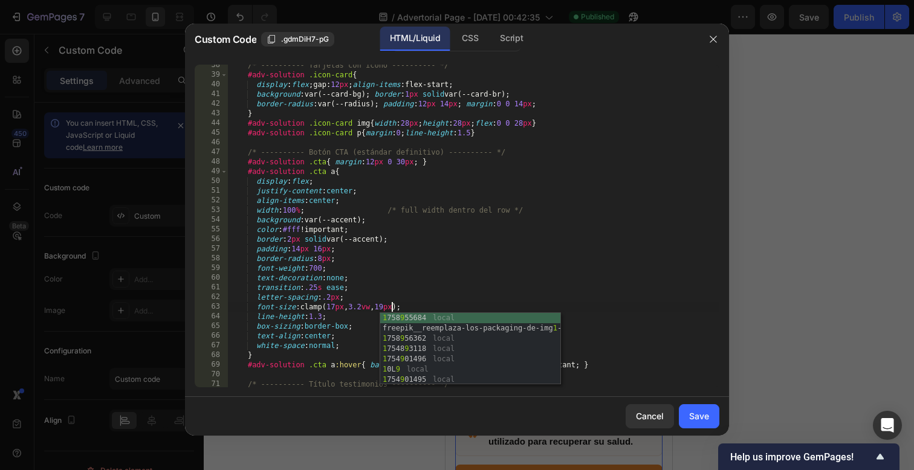
click at [424, 307] on div "/* ---------- Tarjetas con icono ---------- */ #adv-solution .icon-card { displ…" at bounding box center [474, 231] width 492 height 342
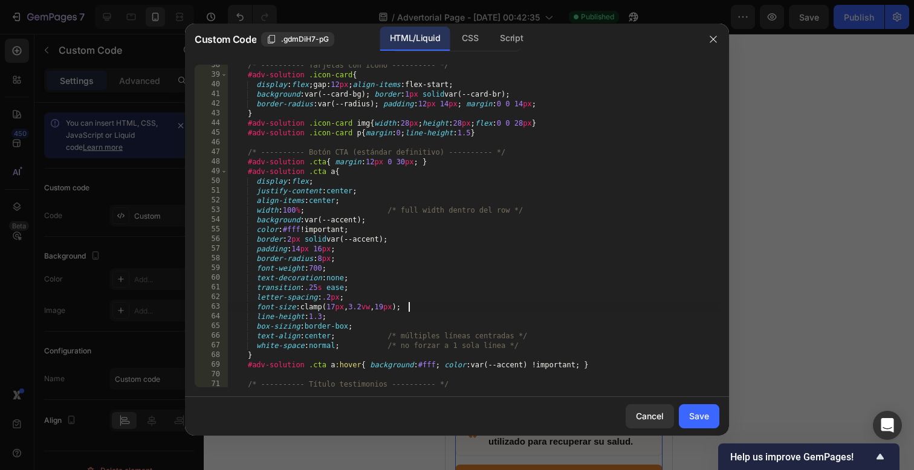
click at [424, 307] on div "/* ---------- Tarjetas con icono ---------- */ #adv-solution .icon-card { displ…" at bounding box center [474, 231] width 492 height 342
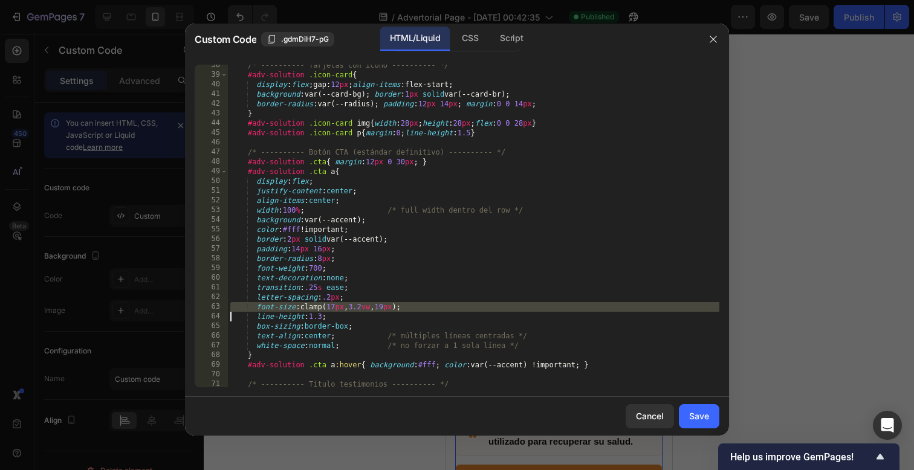
click at [424, 307] on div "/* ---------- Tarjetas con icono ---------- */ #adv-solution .icon-card { displ…" at bounding box center [474, 231] width 492 height 342
type textarea "font-size:clamp(17px, 3.2vw, 19px); line-height:1.3;"
click at [697, 415] on div "Save" at bounding box center [699, 416] width 20 height 13
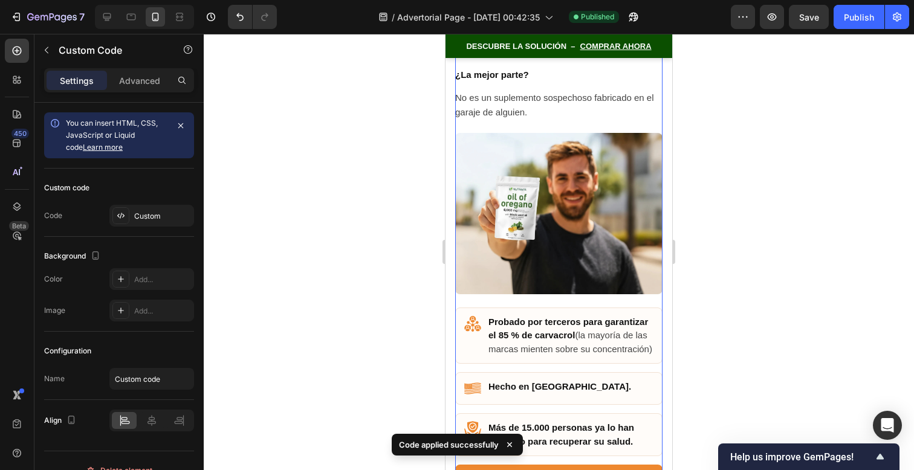
scroll to position [7432, 0]
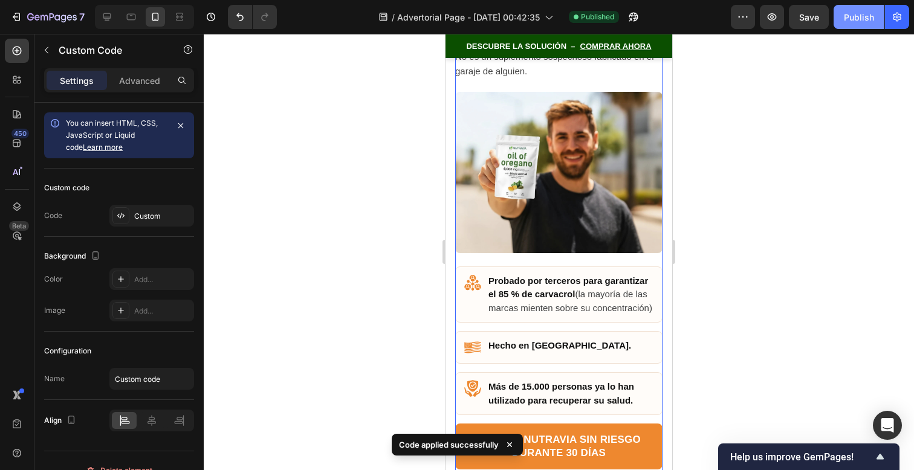
click at [839, 17] on button "Publish" at bounding box center [859, 17] width 51 height 24
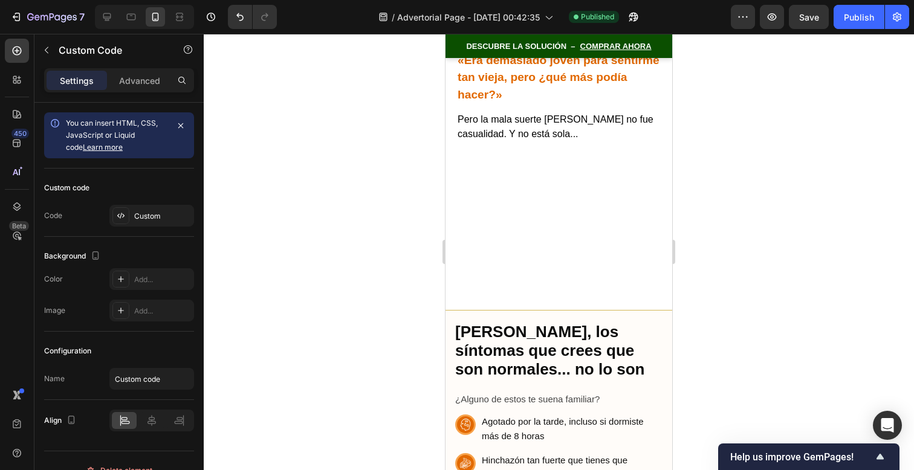
scroll to position [709, 0]
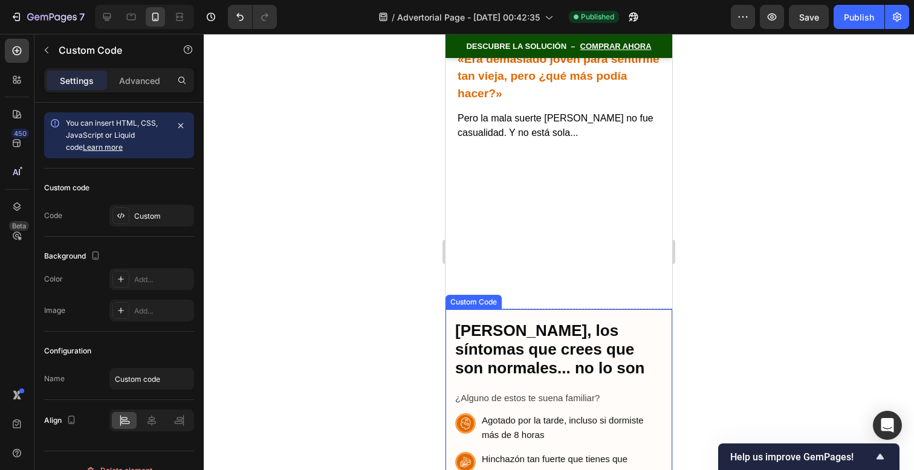
click at [565, 331] on h2 "[PERSON_NAME], los síntomas que crees que son normales... no lo son" at bounding box center [558, 350] width 207 height 57
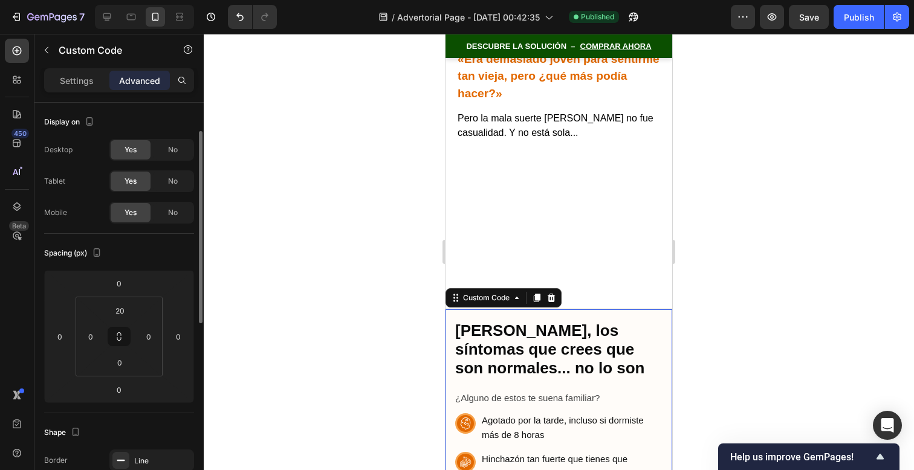
scroll to position [19, 0]
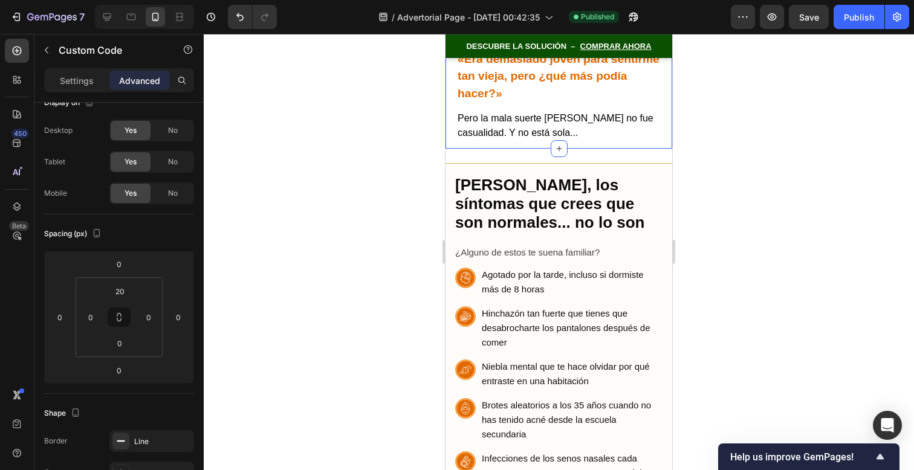
scroll to position [0, 0]
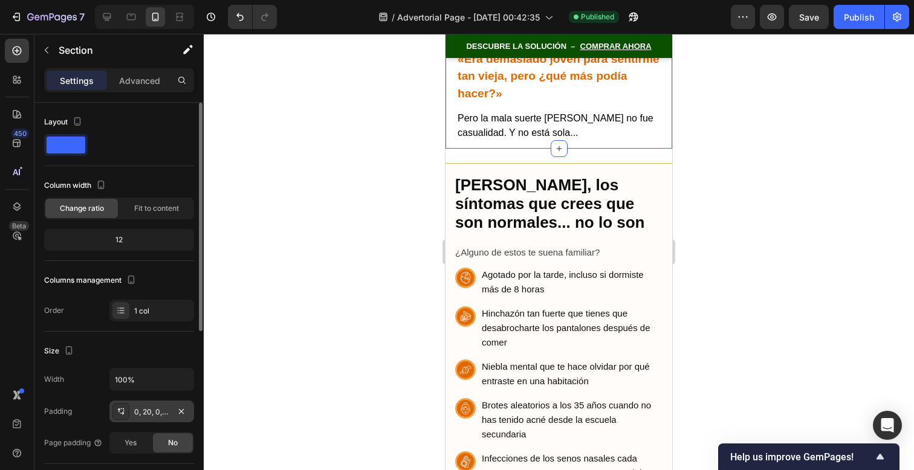
click at [154, 408] on div "0, 20, 0, 20" at bounding box center [151, 412] width 35 height 11
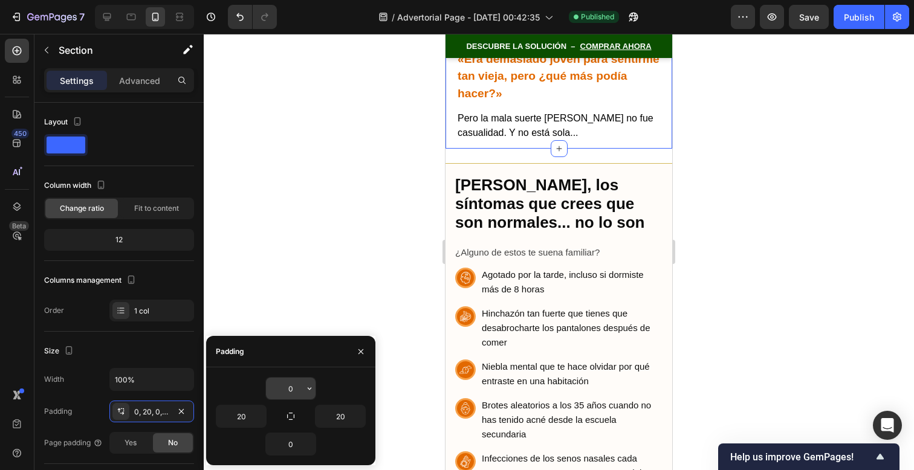
click at [281, 382] on input "0" at bounding box center [291, 389] width 50 height 22
click at [299, 385] on input "0" at bounding box center [291, 389] width 50 height 22
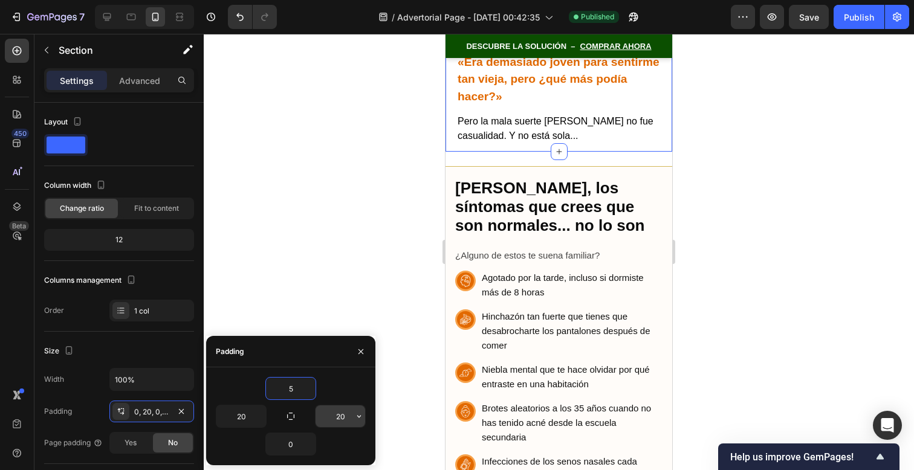
click at [345, 414] on input "20" at bounding box center [341, 417] width 50 height 22
type input "0"
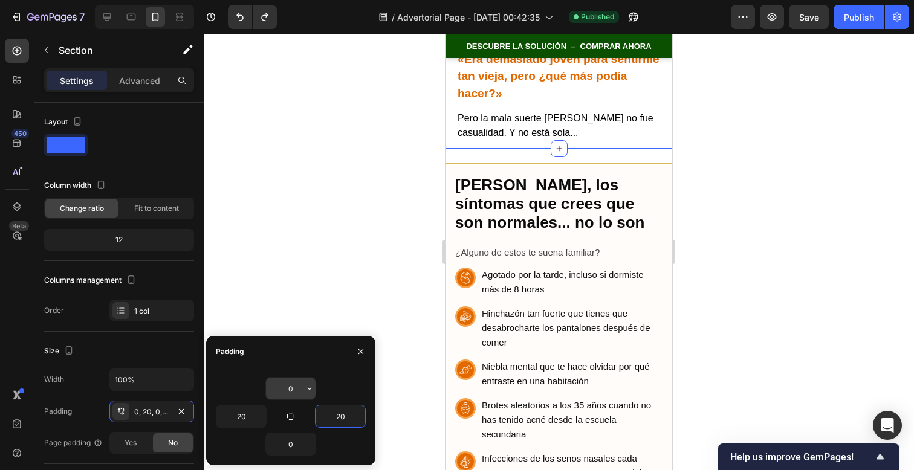
click at [301, 389] on input "0" at bounding box center [291, 389] width 50 height 22
click at [249, 418] on input "20" at bounding box center [241, 417] width 50 height 22
type input "21"
click at [342, 419] on input "20" at bounding box center [341, 417] width 50 height 22
type input "21"
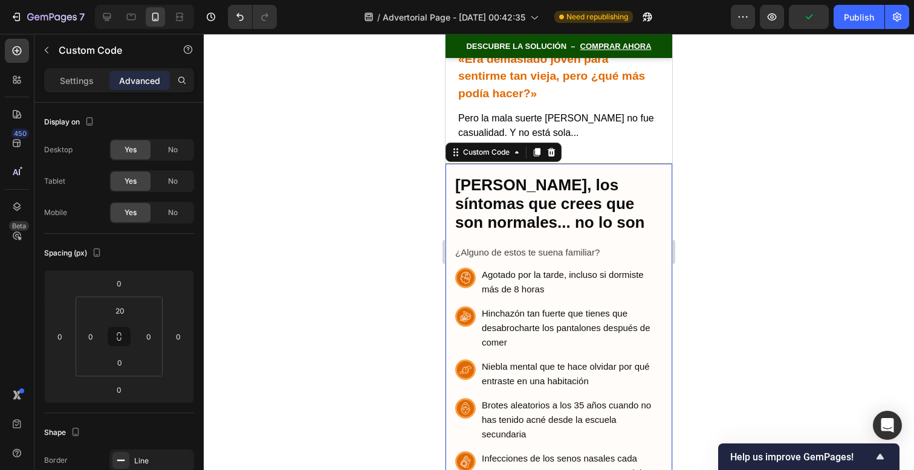
click at [748, 265] on div at bounding box center [559, 252] width 711 height 437
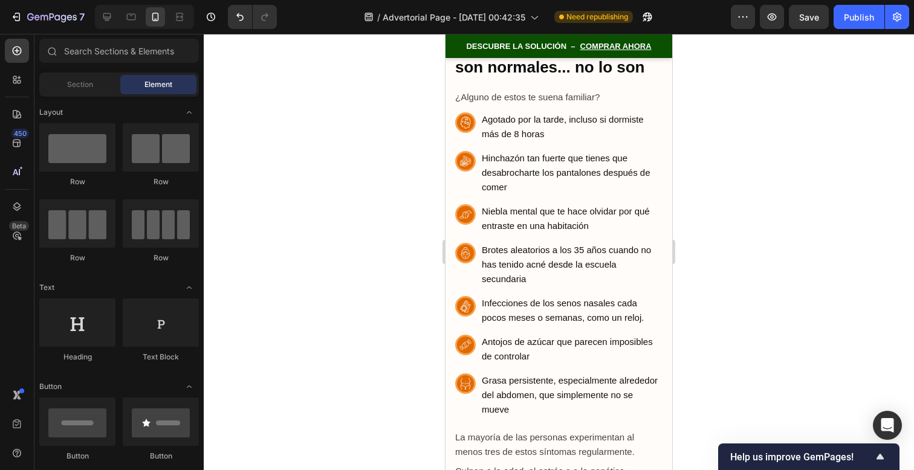
scroll to position [867, 0]
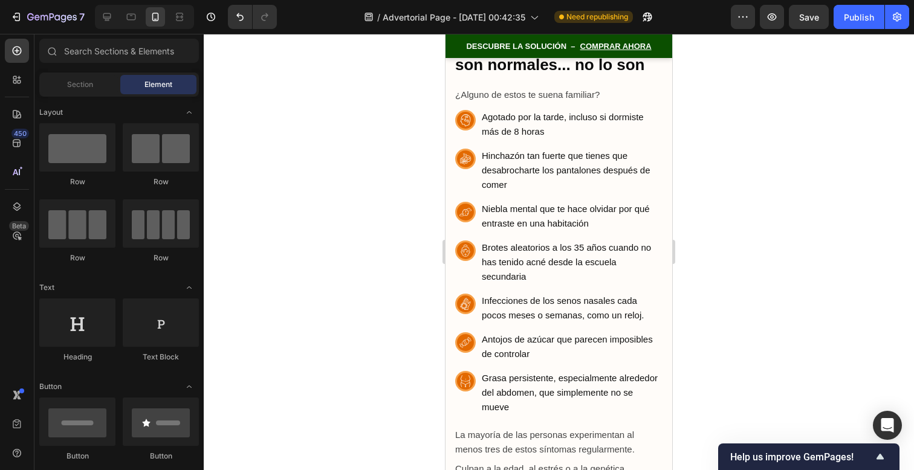
click at [513, 75] on h2 "[PERSON_NAME], los síntomas que crees que son normales... no lo son" at bounding box center [558, 46] width 207 height 57
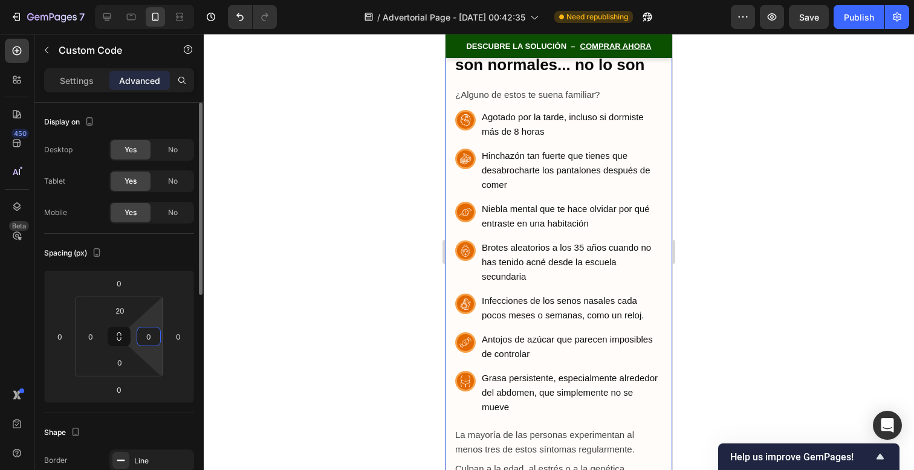
click at [150, 335] on input "0" at bounding box center [149, 337] width 18 height 18
type input "18"
click at [96, 336] on input "0" at bounding box center [91, 337] width 18 height 18
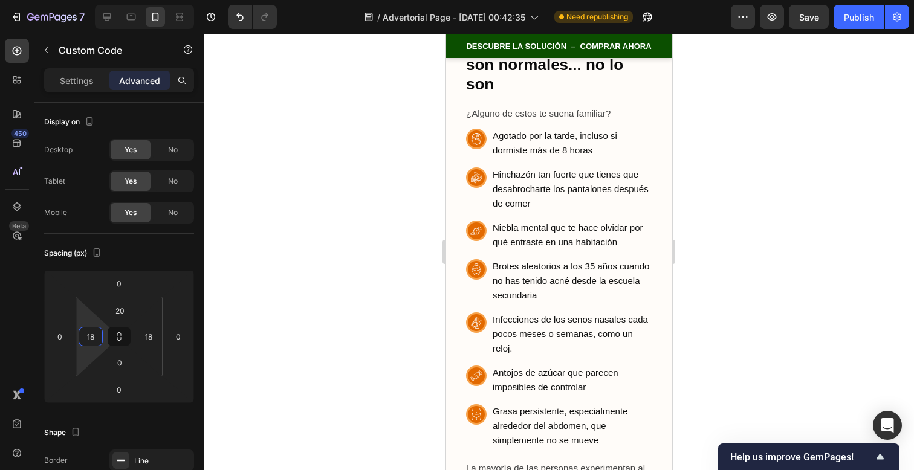
type input "18"
click at [743, 197] on div at bounding box center [559, 252] width 711 height 437
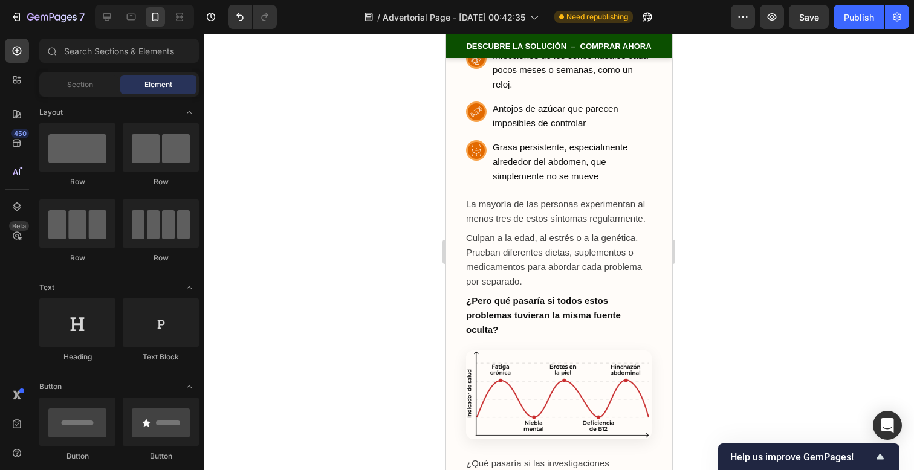
click at [590, 231] on p "Culpan a la edad, al estrés o a la genética. Prueban diferentes dietas, supleme…" at bounding box center [559, 260] width 186 height 58
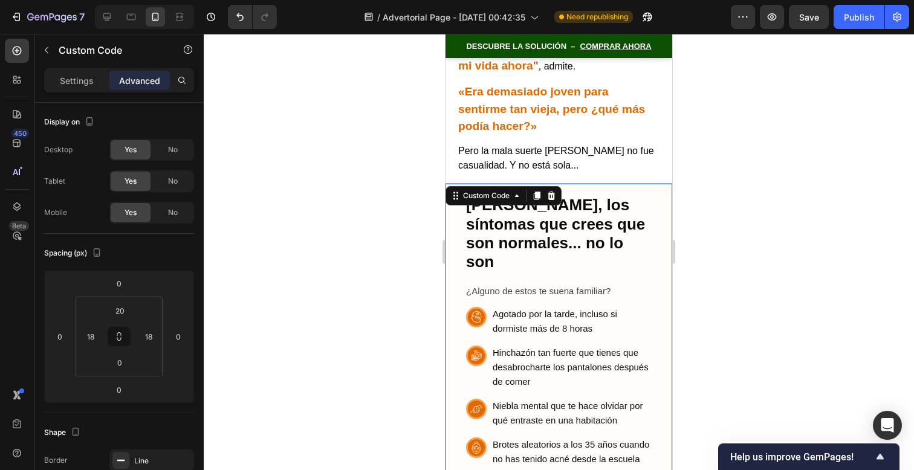
scroll to position [816, 0]
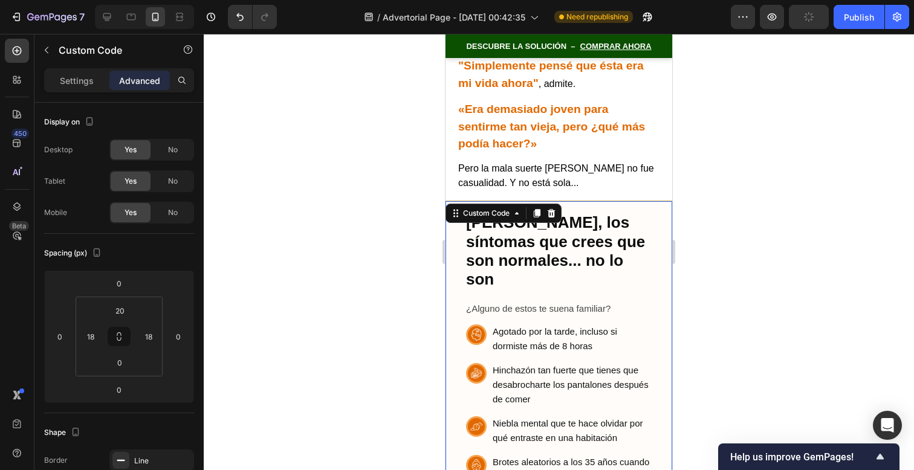
click at [760, 172] on div at bounding box center [559, 252] width 711 height 437
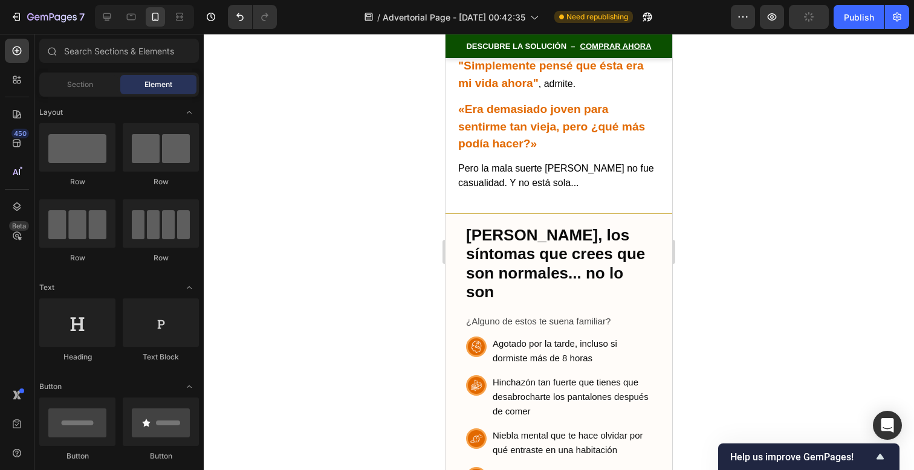
click at [603, 244] on h2 "[PERSON_NAME], los síntomas que crees que son normales... no lo son" at bounding box center [559, 264] width 186 height 76
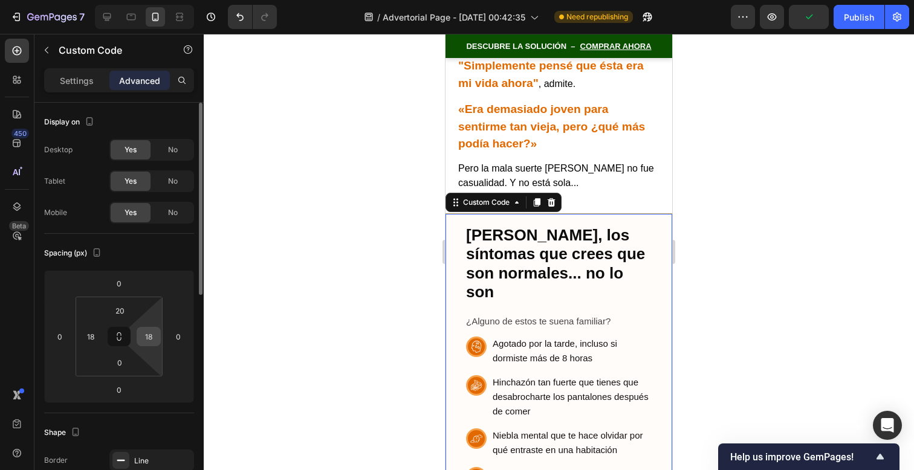
click at [155, 337] on input "18" at bounding box center [149, 337] width 18 height 18
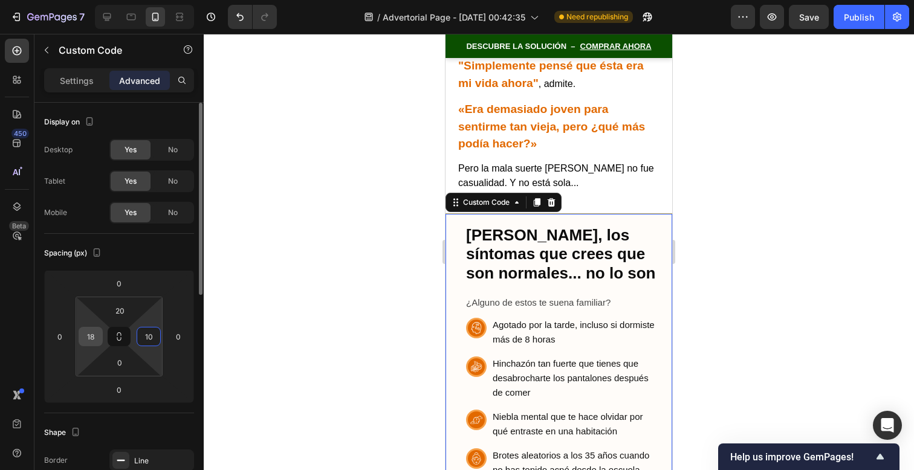
type input "10"
click at [89, 340] on input "18" at bounding box center [91, 337] width 18 height 18
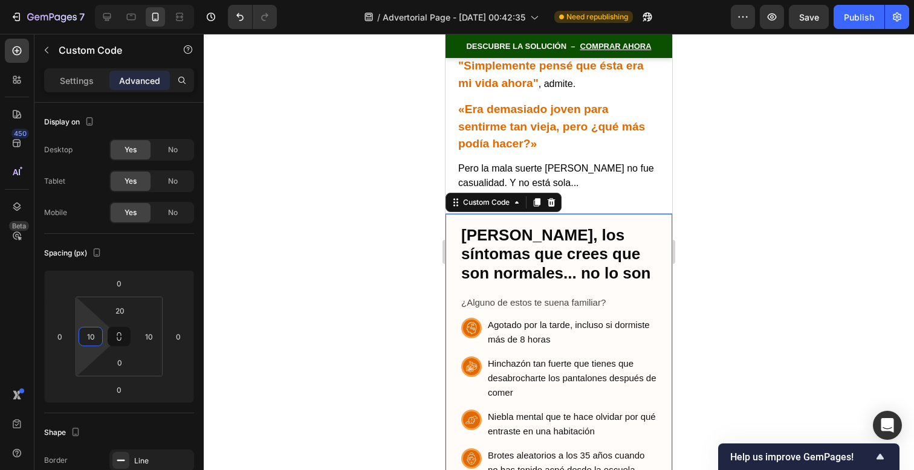
type input "10"
click at [754, 163] on div at bounding box center [559, 252] width 711 height 437
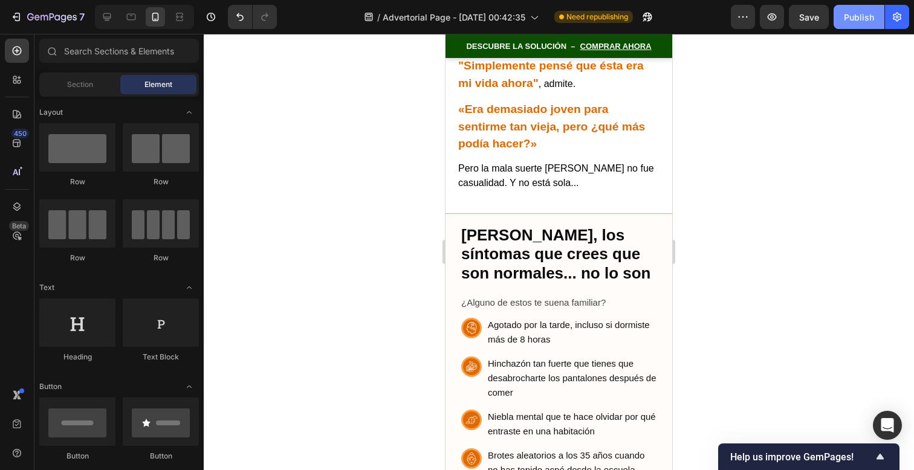
click at [862, 15] on div "Publish" at bounding box center [859, 17] width 30 height 13
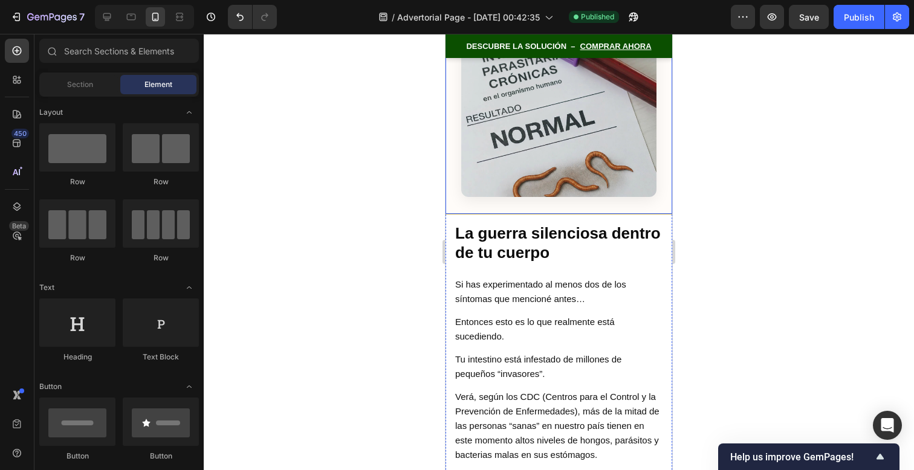
scroll to position [1641, 0]
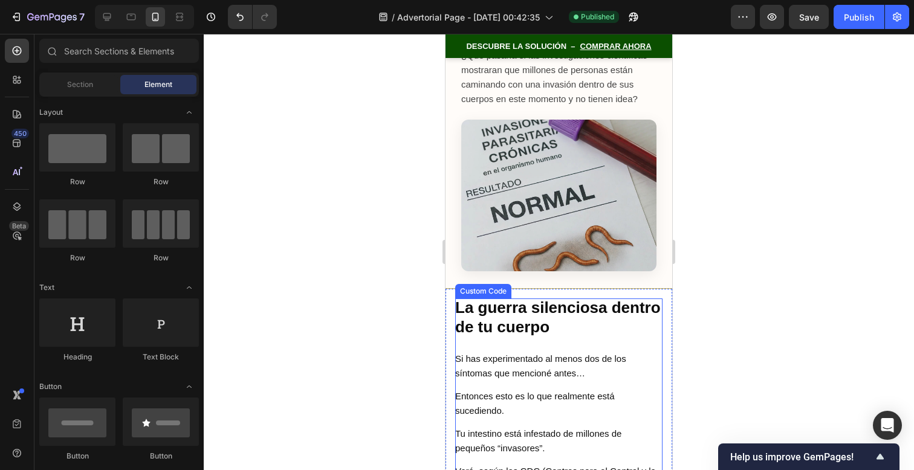
click at [593, 329] on h2 "La guerra silenciosa dentro de tu cuerpo" at bounding box center [558, 317] width 207 height 37
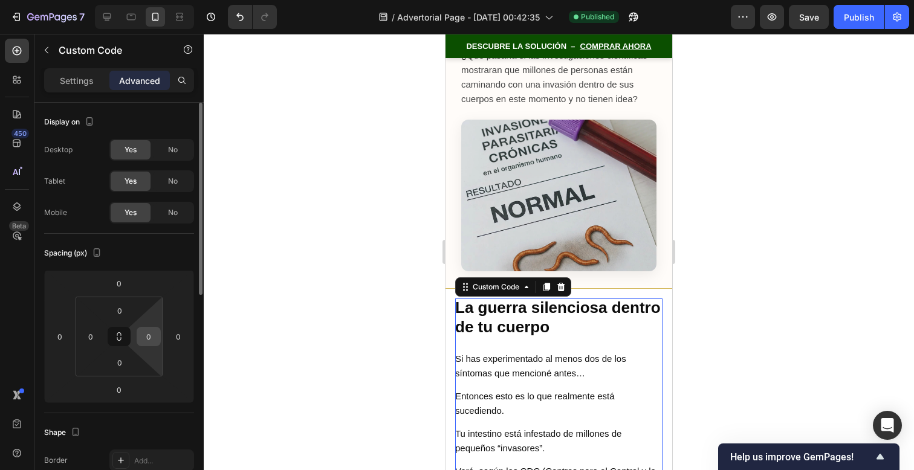
click at [142, 338] on input "0" at bounding box center [149, 337] width 18 height 18
type input "10"
click at [93, 341] on input "0" at bounding box center [91, 337] width 18 height 18
type input "10"
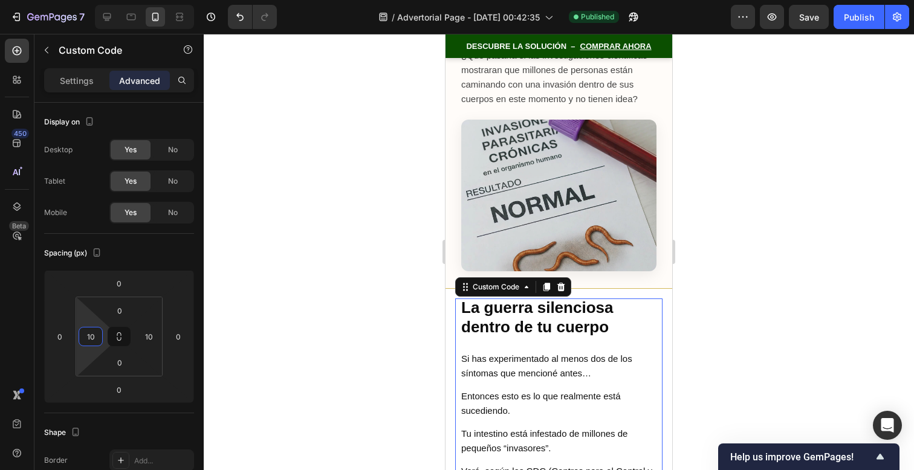
click at [741, 220] on div at bounding box center [559, 252] width 711 height 437
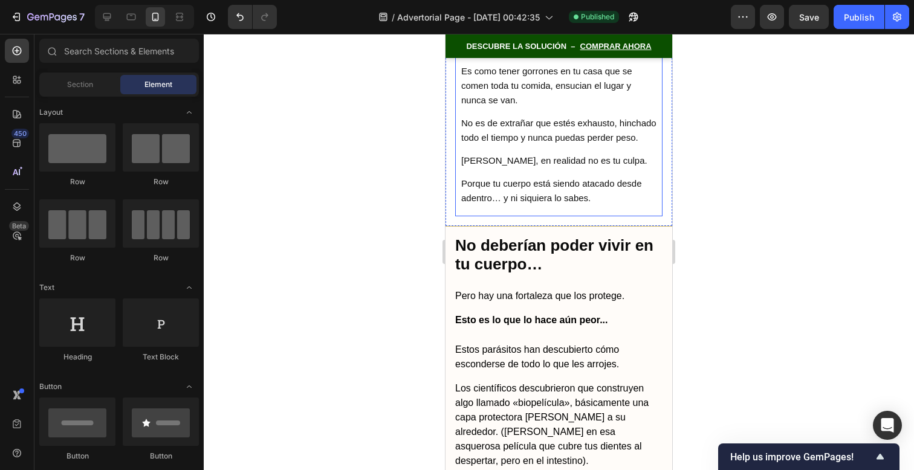
scroll to position [2730, 0]
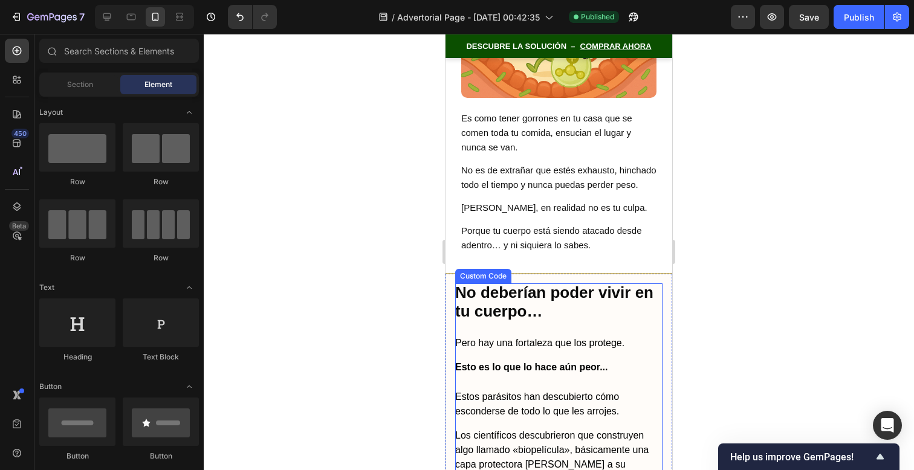
click at [573, 362] on strong "Esto es lo que lo hace aún peor..." at bounding box center [531, 367] width 153 height 10
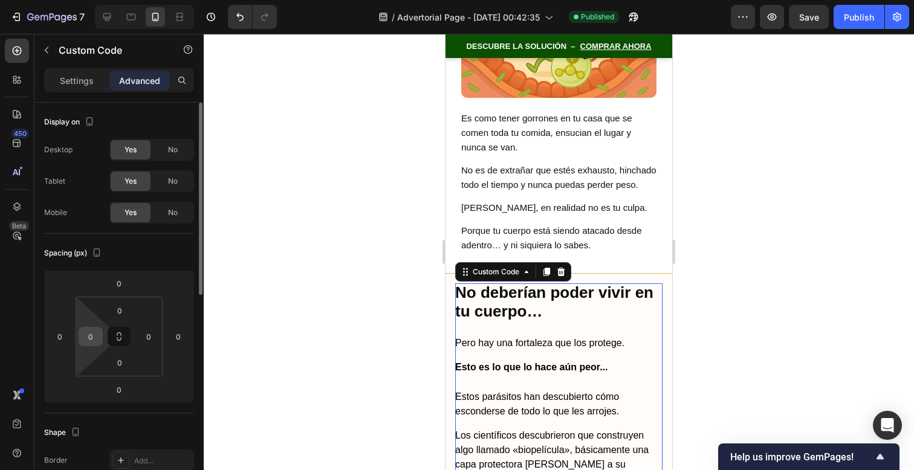
click at [93, 339] on input "0" at bounding box center [91, 337] width 18 height 18
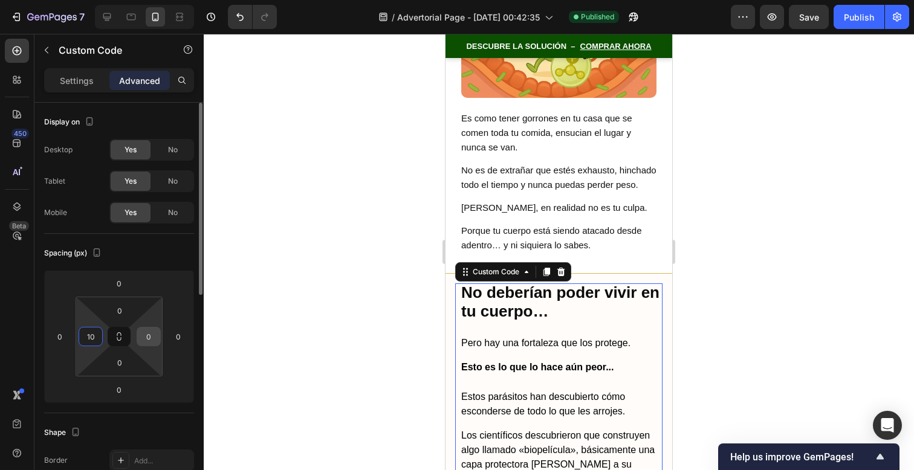
type input "10"
click at [138, 342] on div "0" at bounding box center [149, 336] width 24 height 19
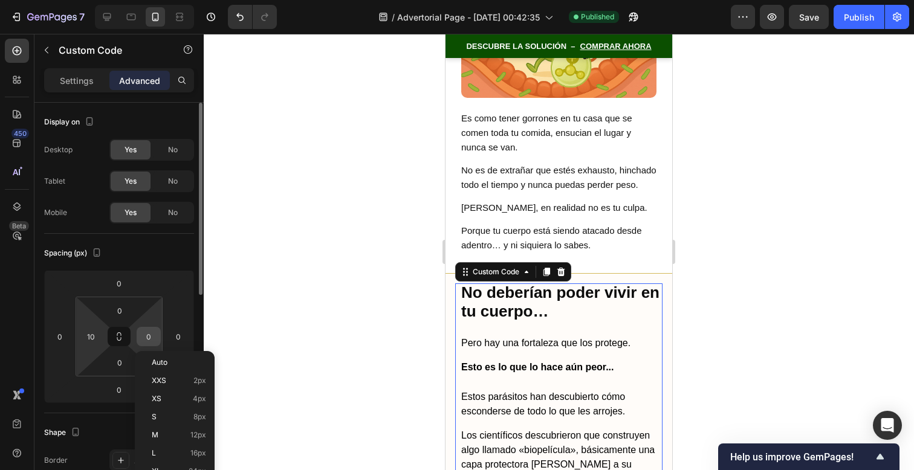
click at [145, 337] on input "0" at bounding box center [149, 337] width 18 height 18
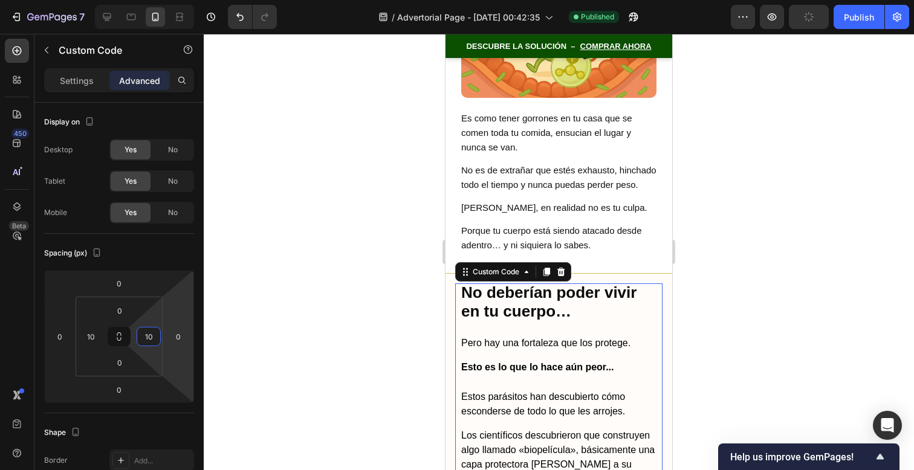
type input "10"
click at [693, 274] on div at bounding box center [559, 252] width 711 height 437
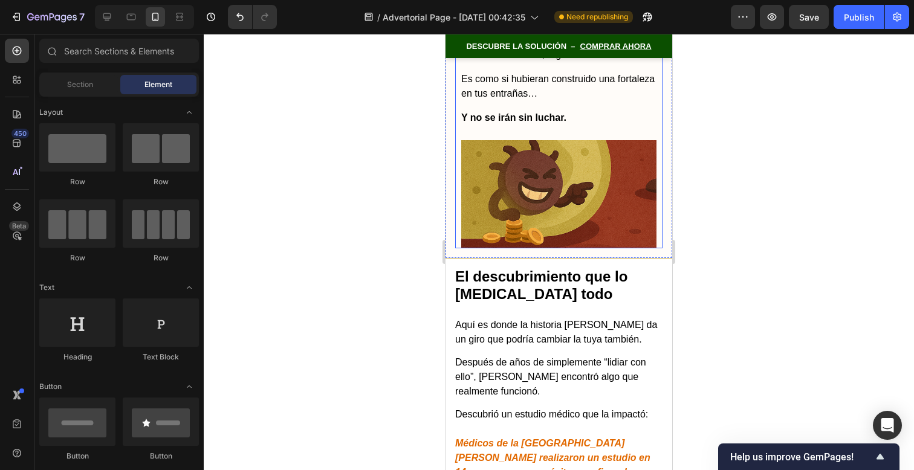
scroll to position [3964, 0]
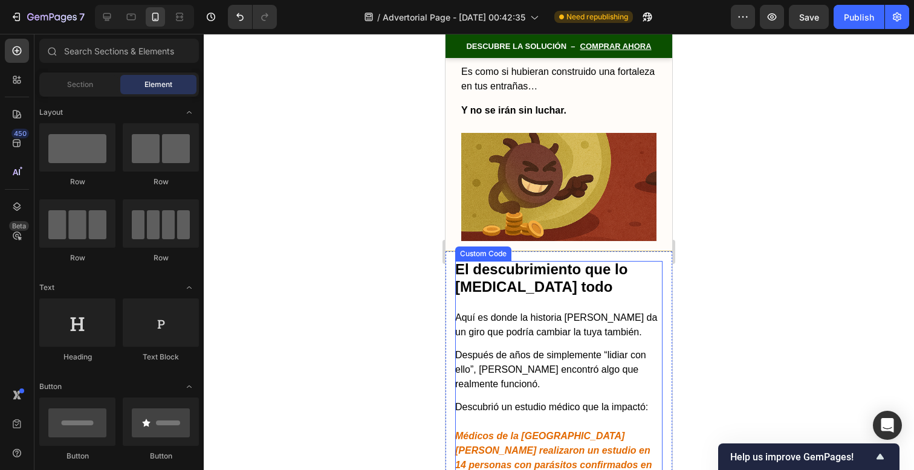
click at [597, 262] on h2 "El descubrimiento que lo [MEDICAL_DATA] todo" at bounding box center [558, 278] width 207 height 35
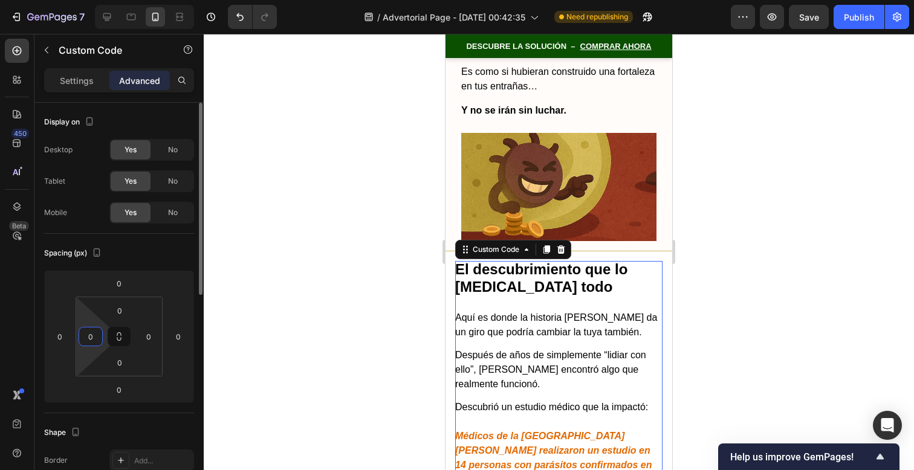
click at [97, 340] on input "0" at bounding box center [91, 337] width 18 height 18
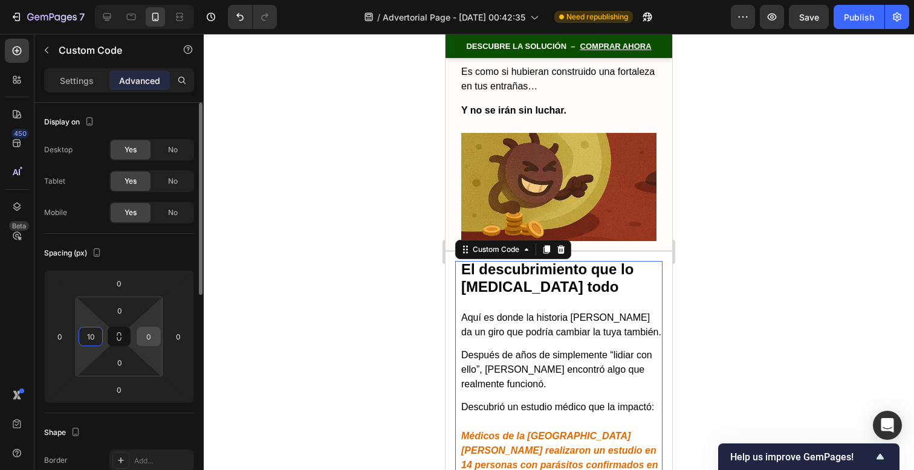
type input "10"
click at [147, 337] on input "0" at bounding box center [149, 337] width 18 height 18
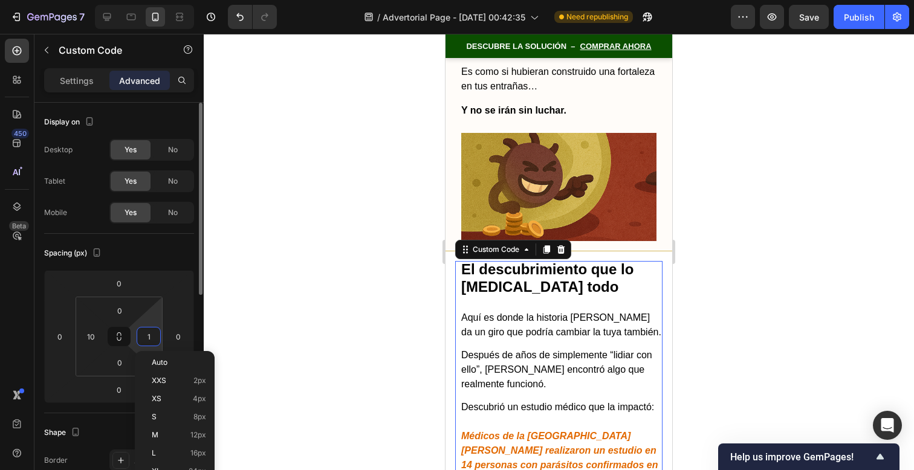
type input "10"
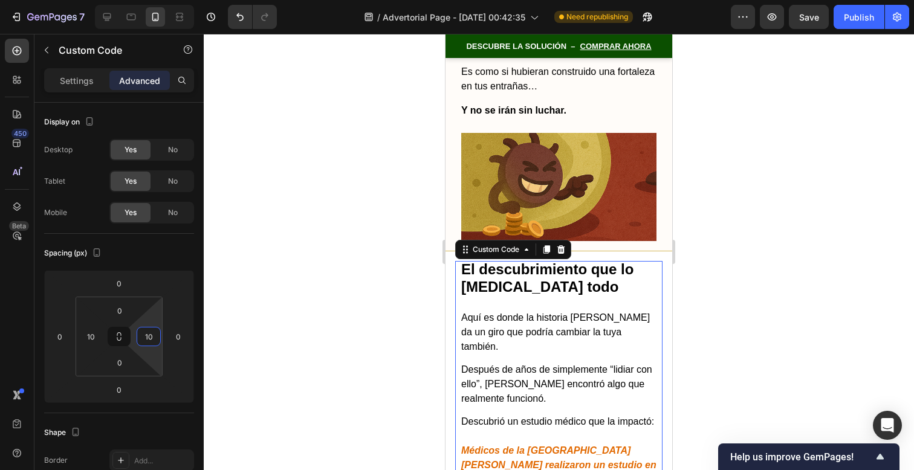
click at [801, 250] on div at bounding box center [559, 252] width 711 height 437
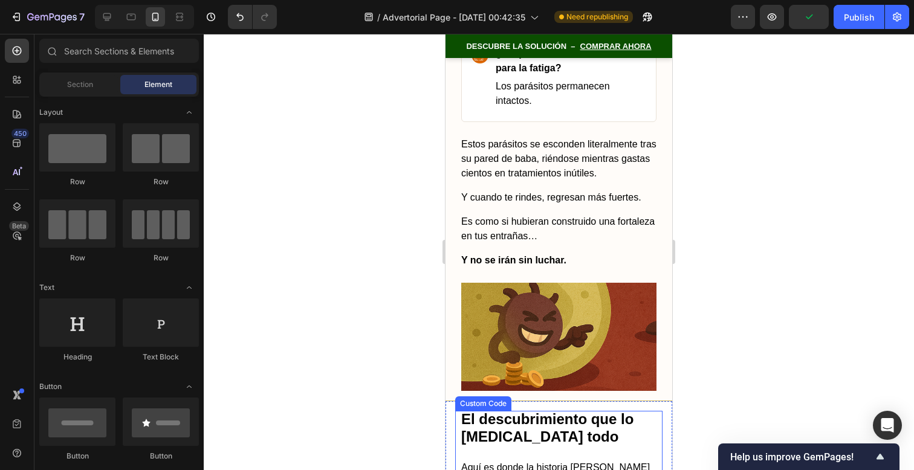
scroll to position [3811, 0]
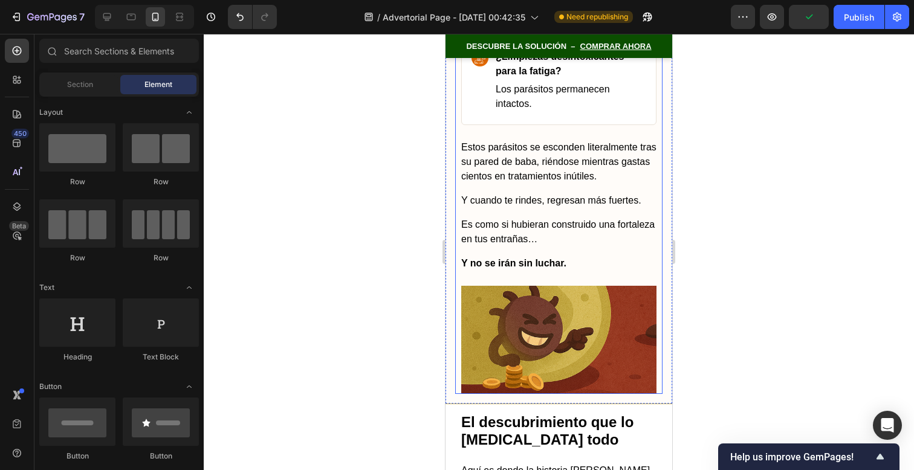
click at [592, 286] on img at bounding box center [558, 340] width 195 height 108
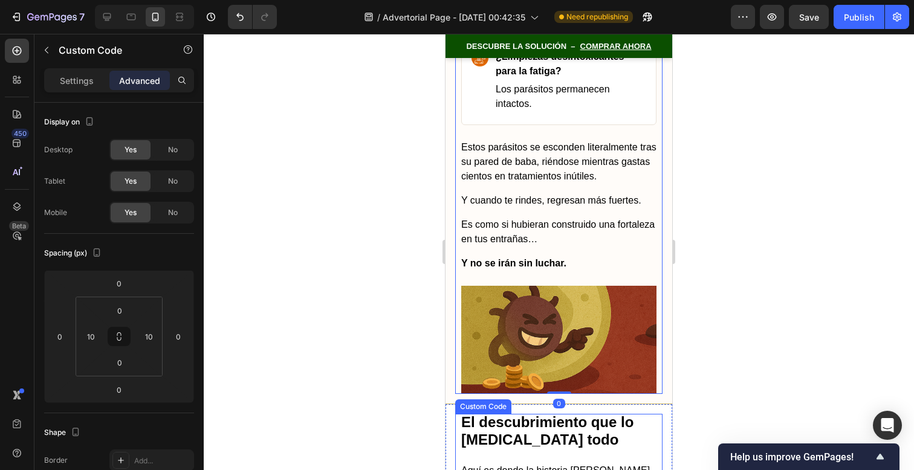
click at [608, 414] on h2 "El descubrimiento que lo [MEDICAL_DATA] todo" at bounding box center [558, 431] width 195 height 35
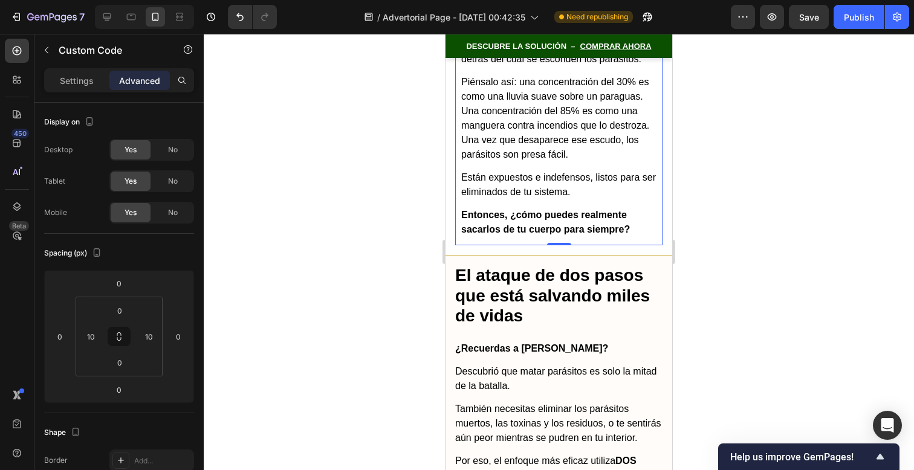
scroll to position [5671, 0]
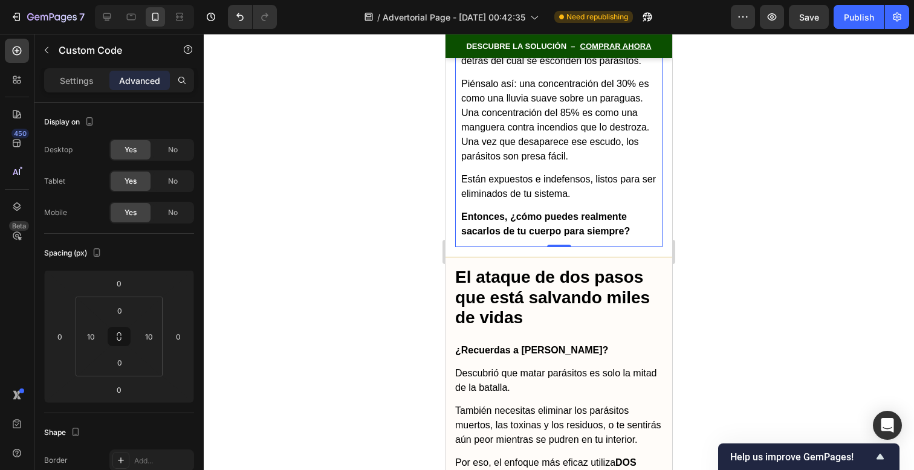
click at [595, 366] on p "Descubrió que matar parásitos es solo la mitad de la batalla." at bounding box center [558, 380] width 207 height 29
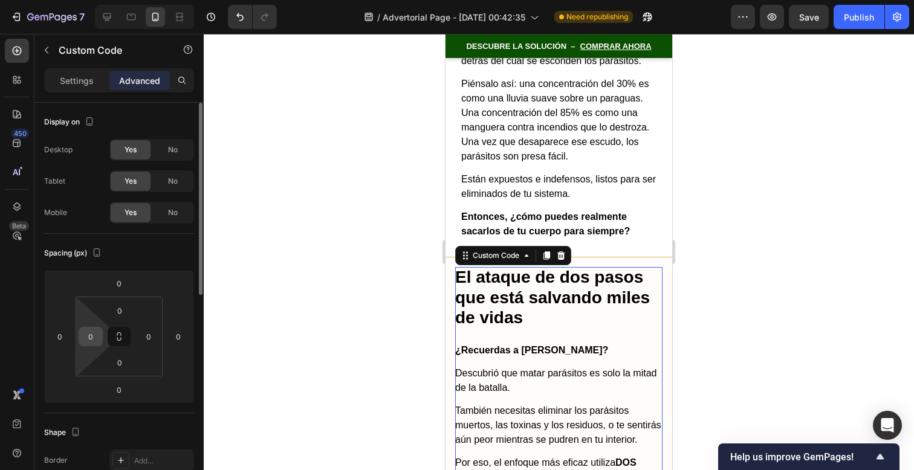
click at [96, 341] on input "0" at bounding box center [91, 337] width 18 height 18
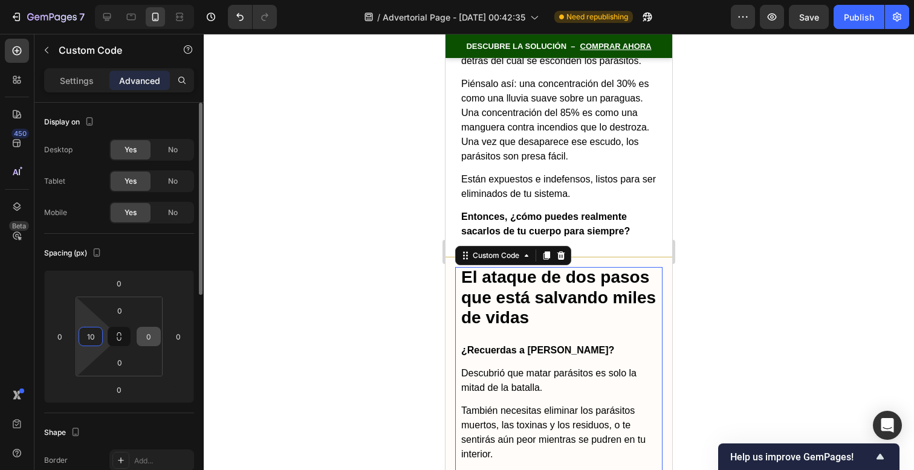
type input "10"
click at [149, 339] on input "0" at bounding box center [149, 337] width 18 height 18
type input "10"
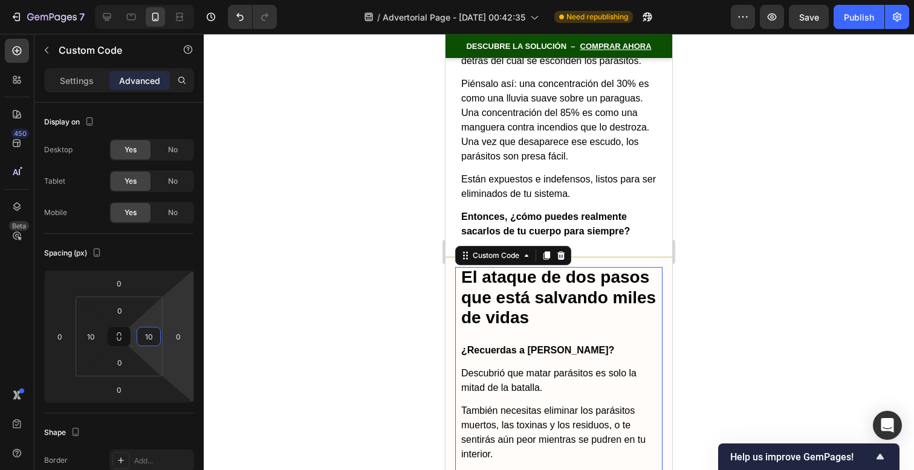
click at [733, 239] on div at bounding box center [559, 252] width 711 height 437
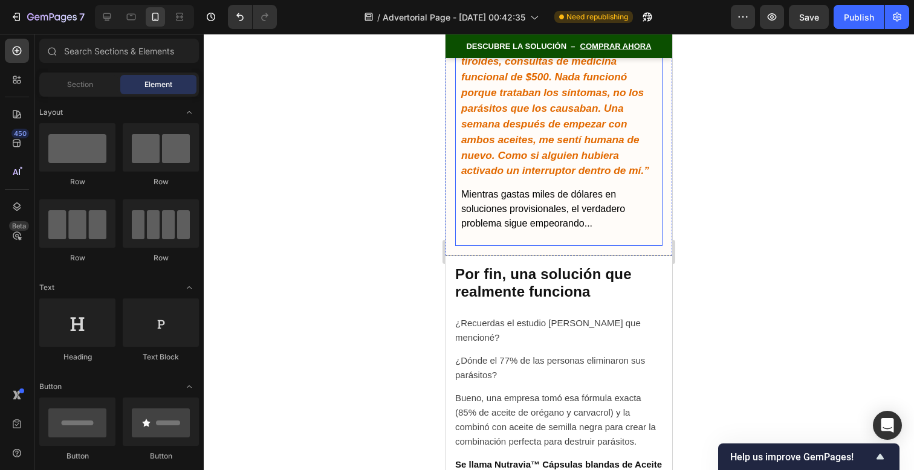
scroll to position [6763, 0]
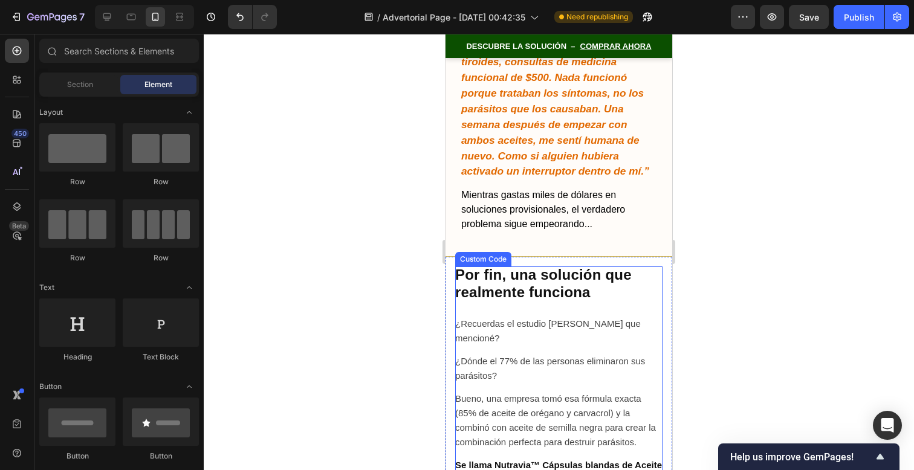
click at [571, 317] on p "¿Recuerdas el estudio [PERSON_NAME] que mencioné?" at bounding box center [558, 331] width 207 height 29
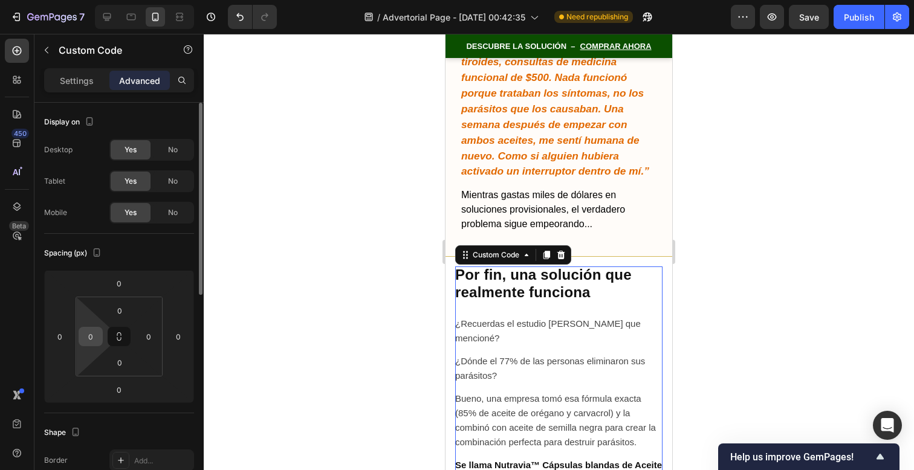
click at [94, 334] on input "0" at bounding box center [91, 337] width 18 height 18
type input "10"
click at [142, 342] on input "0" at bounding box center [149, 337] width 18 height 18
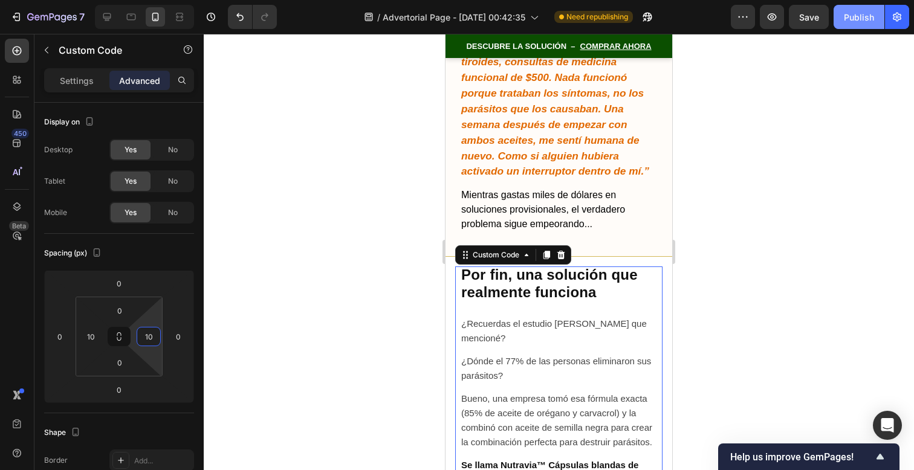
type input "10"
click at [853, 20] on div "Publish" at bounding box center [859, 17] width 30 height 13
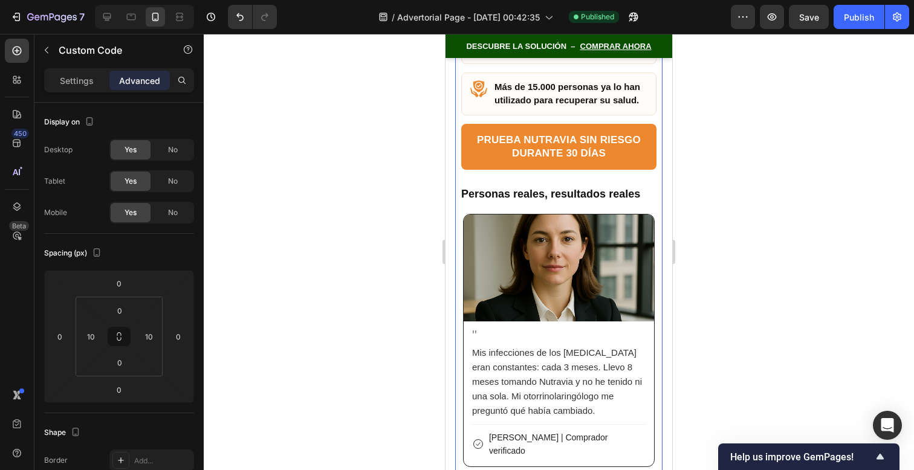
scroll to position [7858, 0]
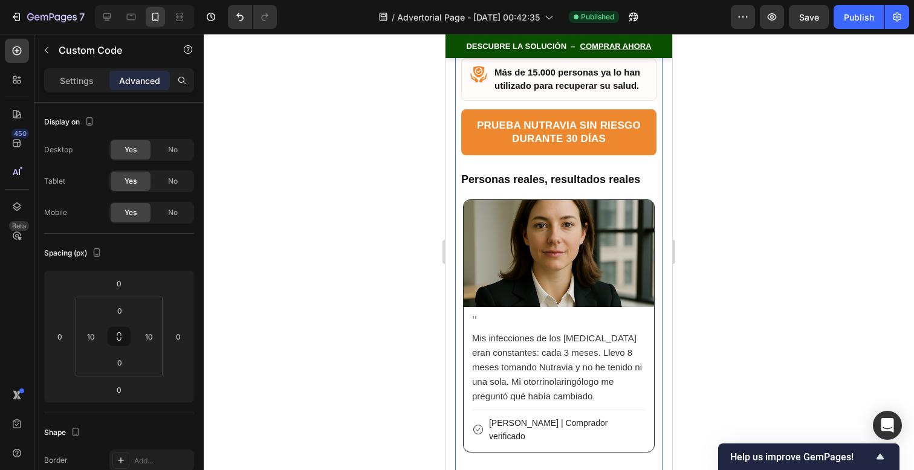
click at [572, 314] on div """ at bounding box center [559, 320] width 174 height 13
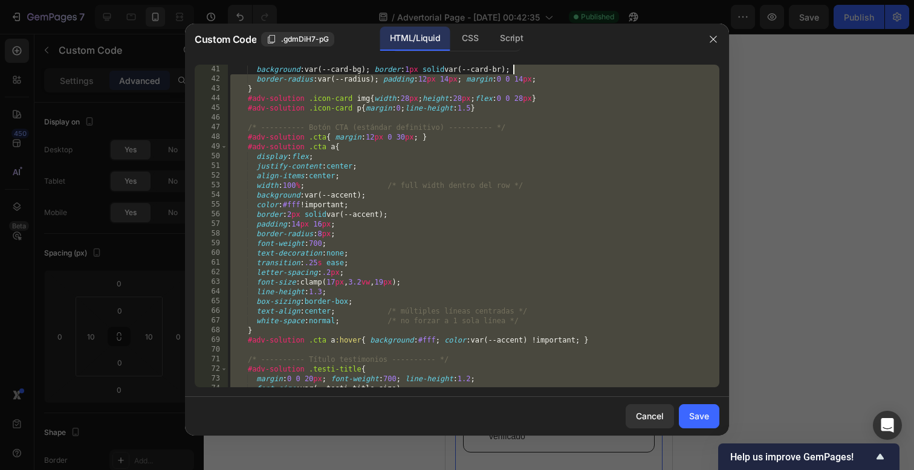
scroll to position [0, 0]
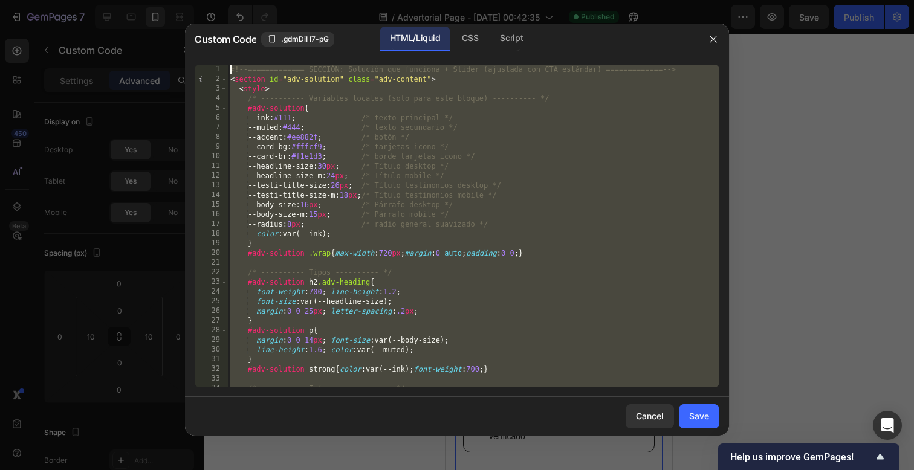
drag, startPoint x: 524, startPoint y: 382, endPoint x: 553, endPoint y: -96, distance: 478.7
click at [553, 0] on html "7 / Advertorial Page - [DATE] 00:42:35 Published Preview Save Publish 450 Beta …" at bounding box center [457, 0] width 914 height 0
type textarea "<!-- ============= SECCIÓN: Solución que funciona + Slider (ajustada con CTA es…"
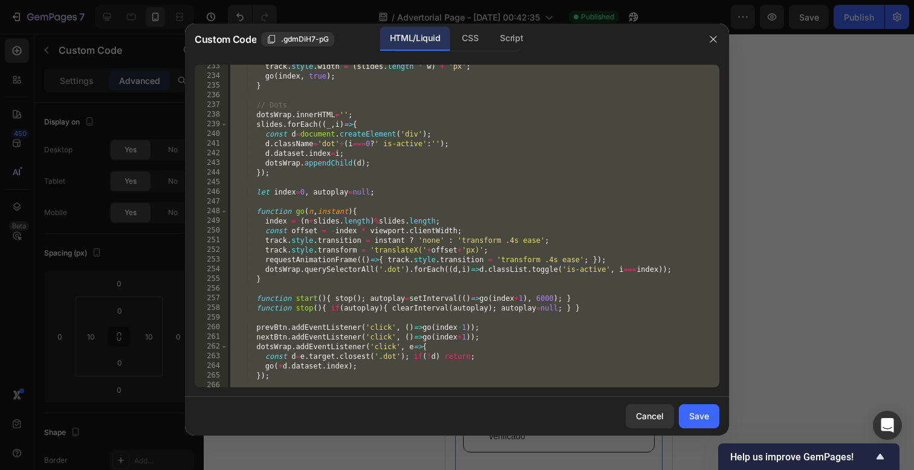
scroll to position [2522, 0]
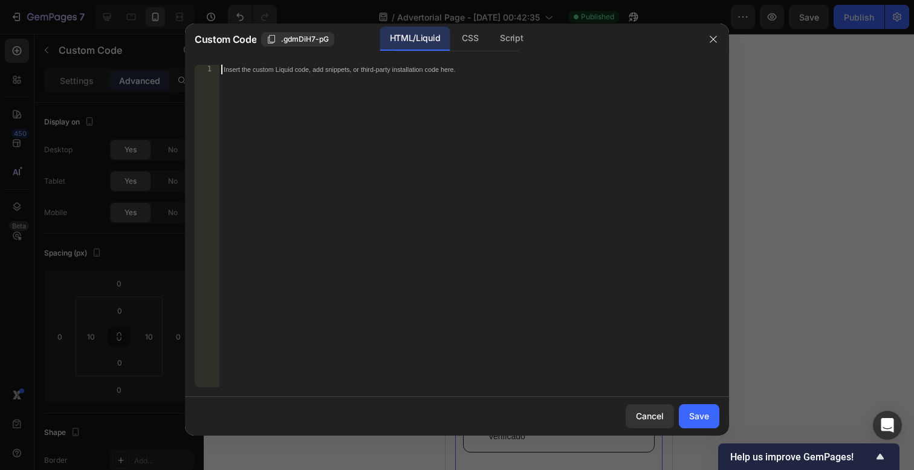
paste textarea "<!-- ============= /SECCIÓN AJUSTADA ============= -->"
type textarea "<!-- ============= /SECCIÓN AJUSTADA ============= -->"
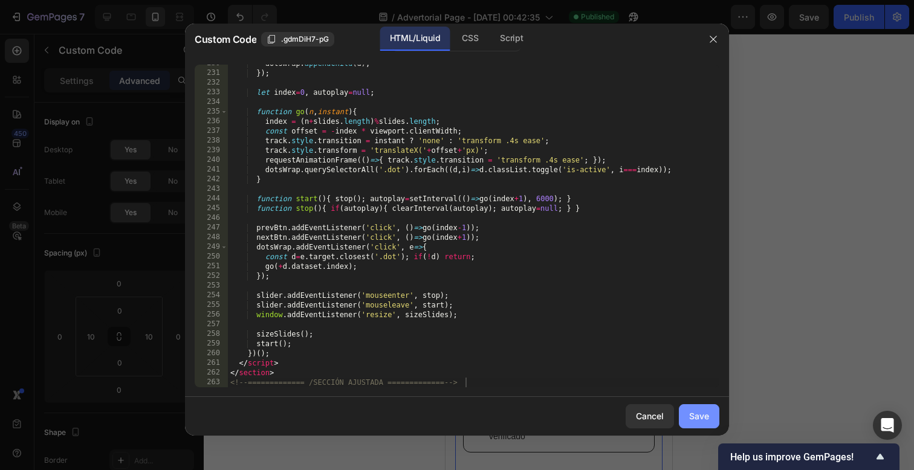
click at [700, 417] on div "Save" at bounding box center [699, 416] width 20 height 13
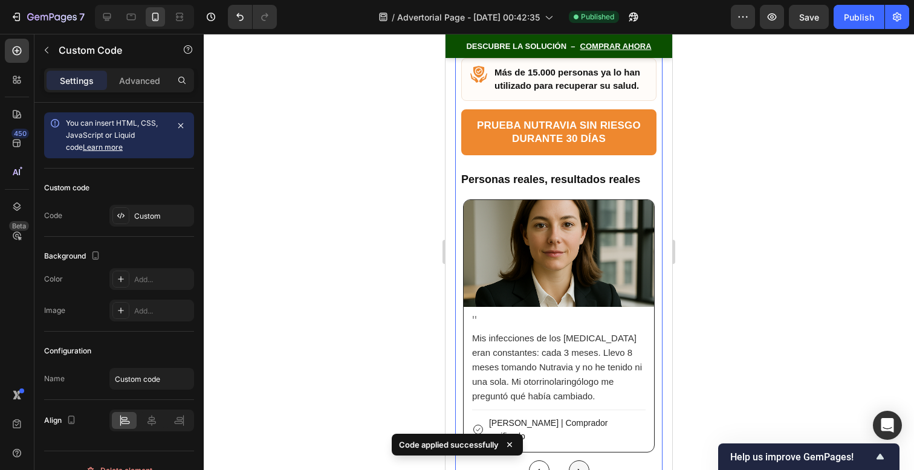
click at [577, 461] on button "›" at bounding box center [579, 471] width 21 height 21
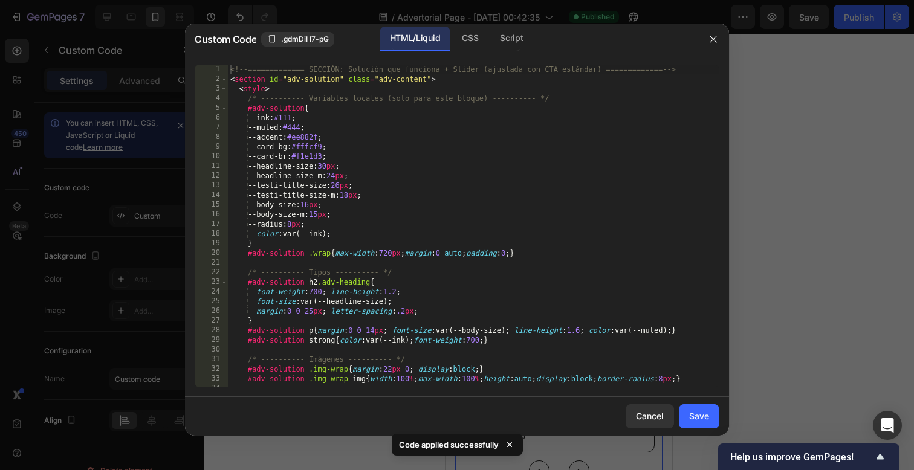
click at [577, 400] on div "Cancel Save" at bounding box center [457, 416] width 544 height 39
click at [701, 413] on div "Save" at bounding box center [699, 416] width 20 height 13
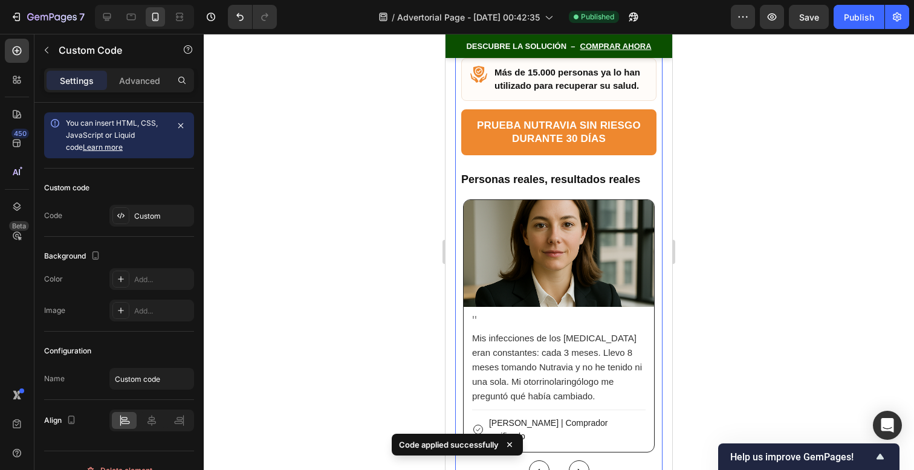
click at [590, 461] on div "‹ ›" at bounding box center [558, 471] width 195 height 21
click at [585, 461] on button "›" at bounding box center [579, 471] width 21 height 21
click at [855, 17] on div "Publish" at bounding box center [859, 17] width 30 height 13
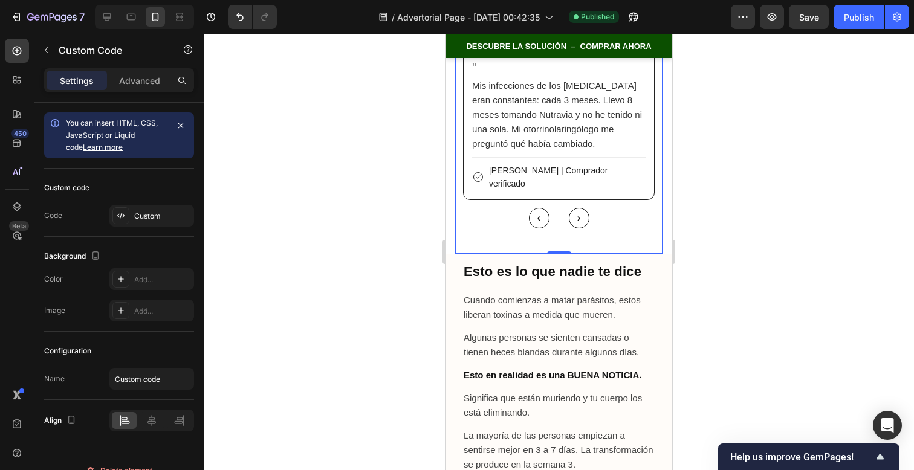
scroll to position [8117, 0]
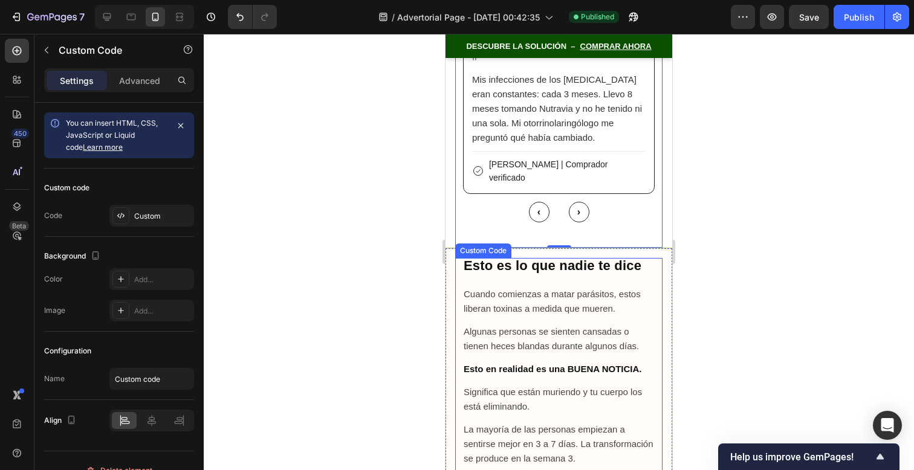
click at [533, 362] on p "Esto en realidad es una BUENA NOTICIA." at bounding box center [559, 369] width 190 height 15
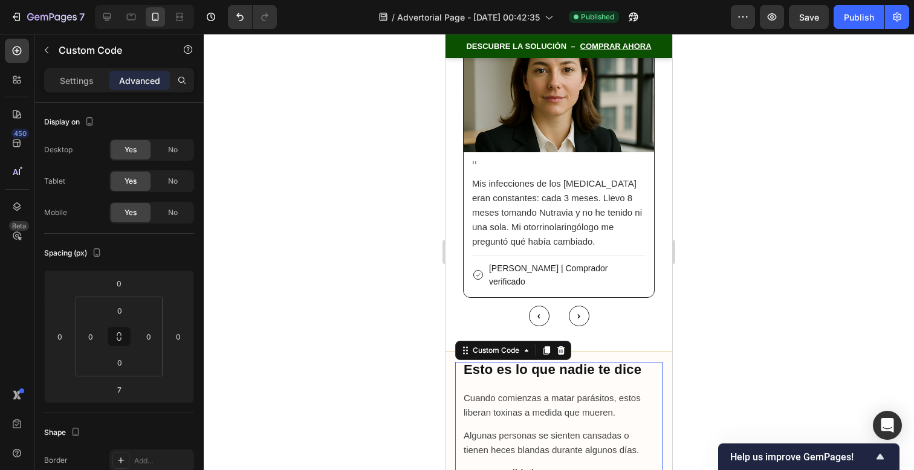
scroll to position [7999, 0]
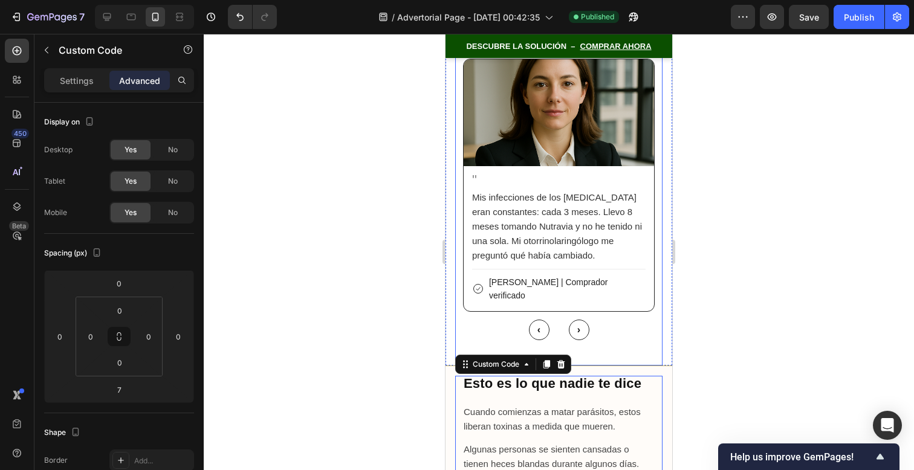
click at [564, 190] on p "Mis infecciones de los [MEDICAL_DATA] eran constantes: cada 3 meses. Llevo 8 me…" at bounding box center [559, 226] width 174 height 73
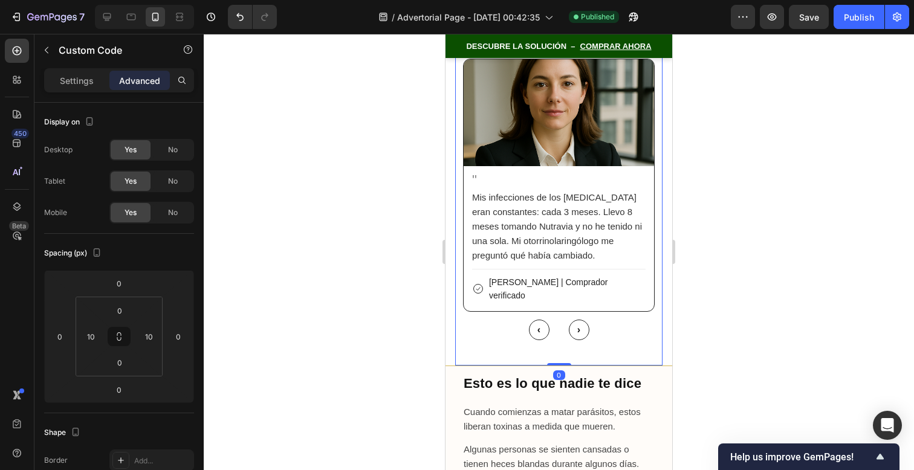
click at [564, 190] on p "Mis infecciones de los [MEDICAL_DATA] eran constantes: cada 3 meses. Llevo 8 me…" at bounding box center [559, 226] width 174 height 73
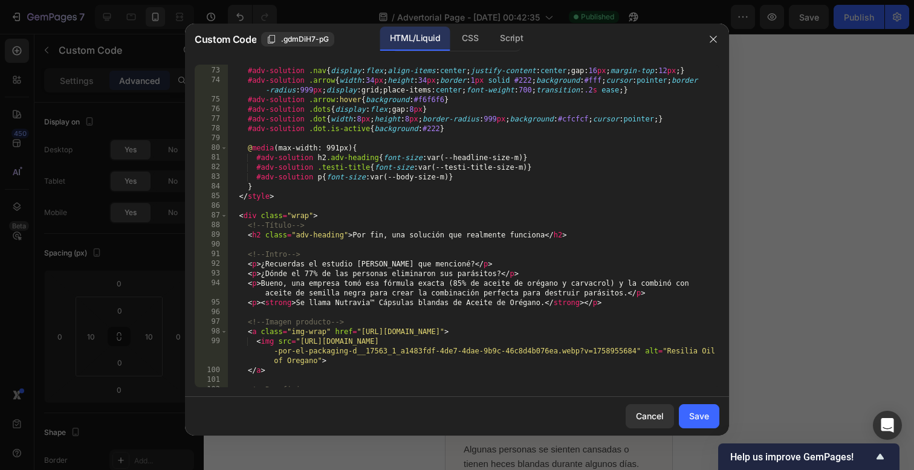
scroll to position [728, 0]
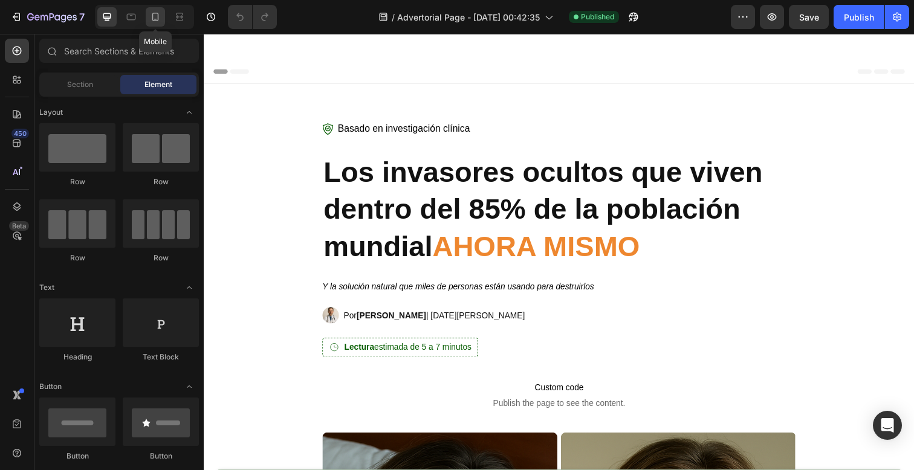
click at [158, 21] on icon at bounding box center [155, 17] width 7 height 8
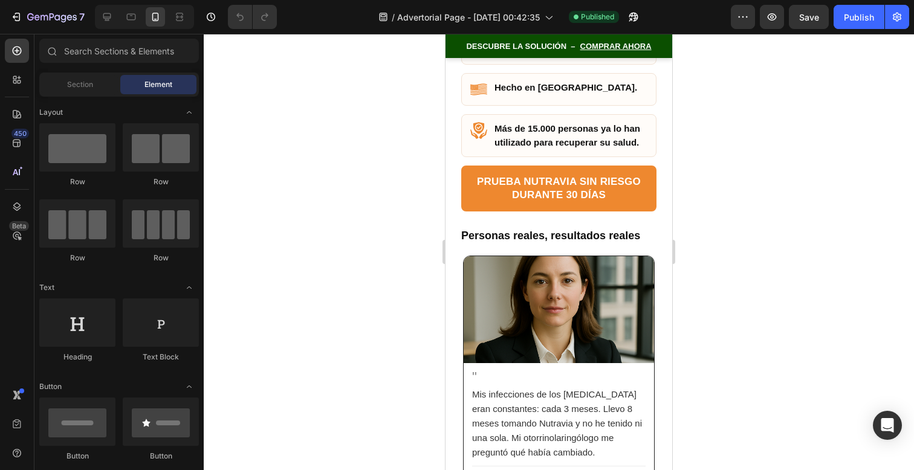
scroll to position [7855, 0]
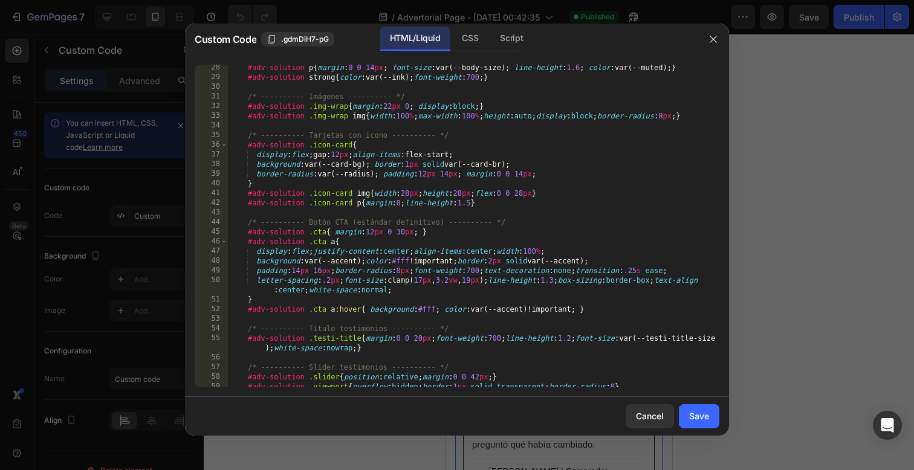
scroll to position [270, 0]
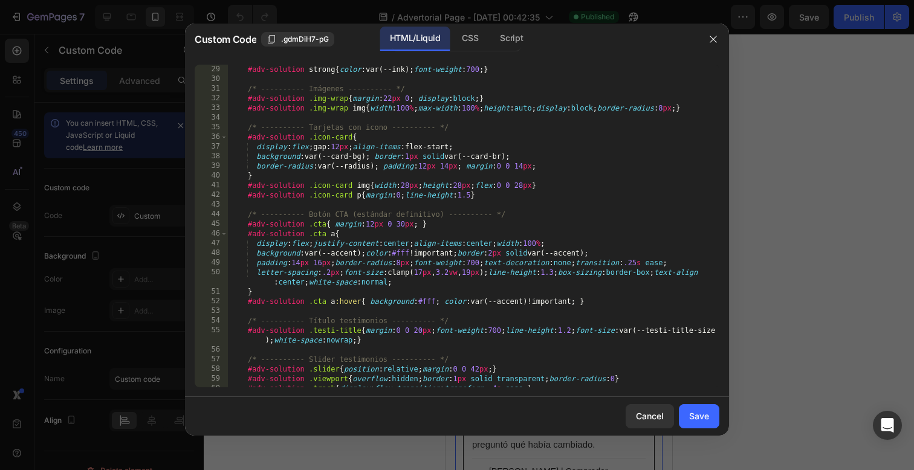
type textarea "letter-spacing:.2px;font-size:clamp(17px,3.2vw,19px);line-height:1.3;box-sizing…"
drag, startPoint x: 484, startPoint y: 275, endPoint x: 345, endPoint y: 275, distance: 139.1
click at [345, 275] on div "#adv-solution p { margin : 0 0 14 px ; font-size : var(--body-size) ; line-heig…" at bounding box center [474, 226] width 492 height 342
click at [640, 416] on div "Cancel" at bounding box center [650, 416] width 28 height 13
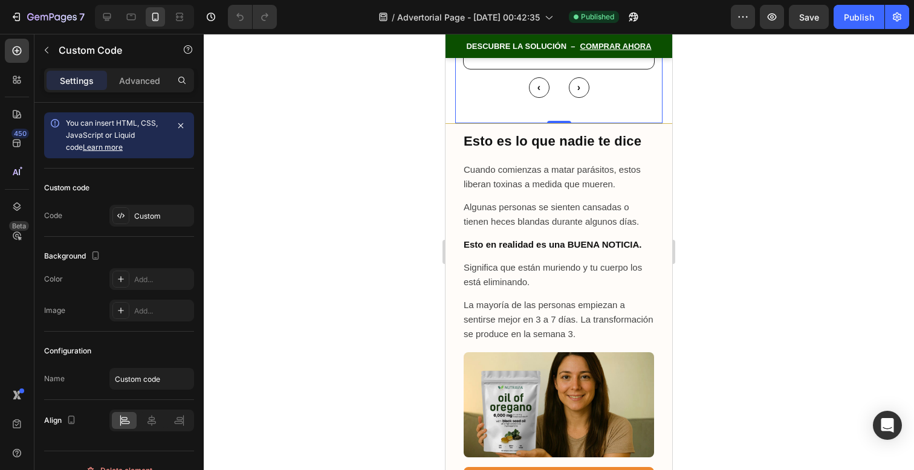
scroll to position [8293, 0]
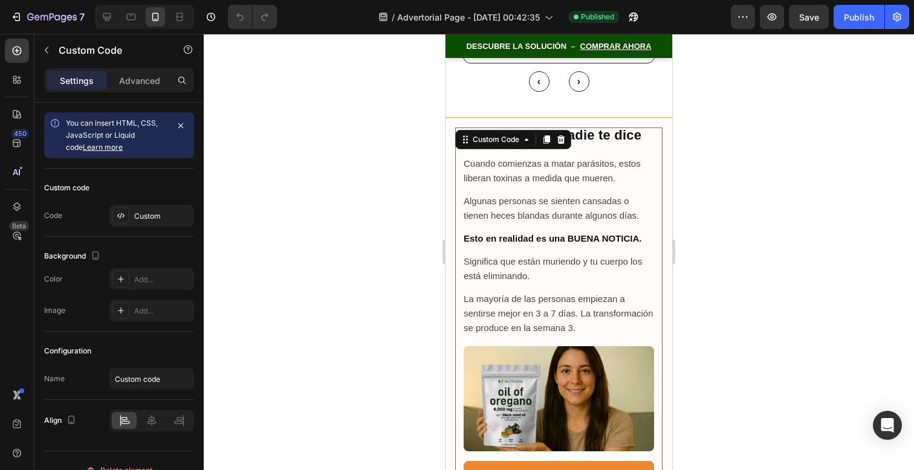
click at [585, 292] on p "La mayoría de las personas empiezan a sentirse mejor en 3 a 7 días. La transfor…" at bounding box center [559, 314] width 190 height 44
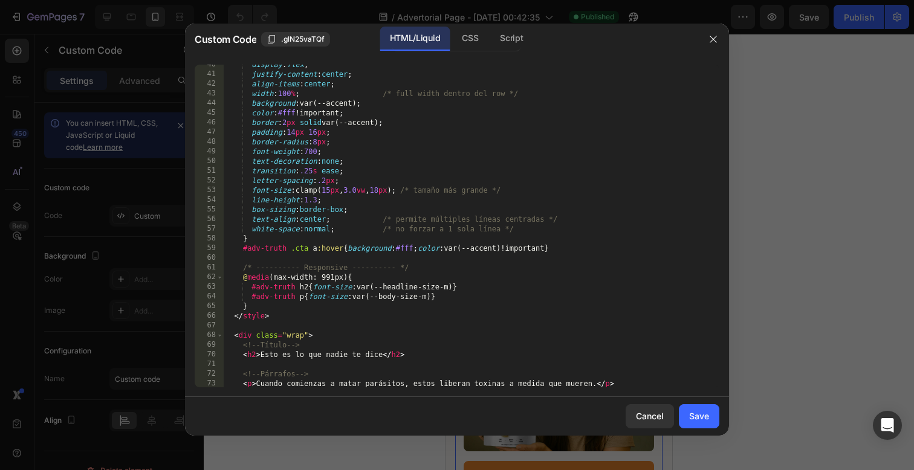
scroll to position [378, 0]
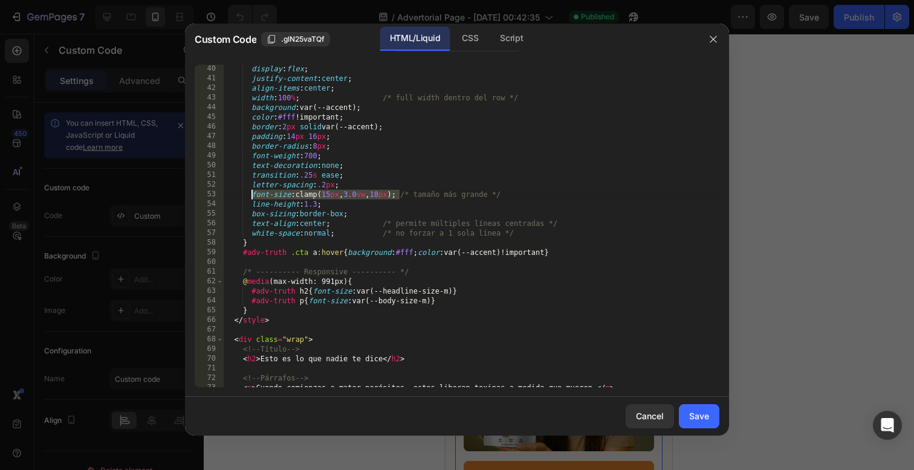
drag, startPoint x: 402, startPoint y: 195, endPoint x: 252, endPoint y: 194, distance: 149.4
click at [252, 194] on div "display : flex ; justify-content : center ; align-items : center ; width : 100 …" at bounding box center [471, 235] width 496 height 342
paste textarea "7px,3.2vw,19"
type textarea "font-size:clamp(17px,3.2vw,19px); /* tamaño más grande */"
click at [700, 414] on div "Save" at bounding box center [699, 416] width 20 height 13
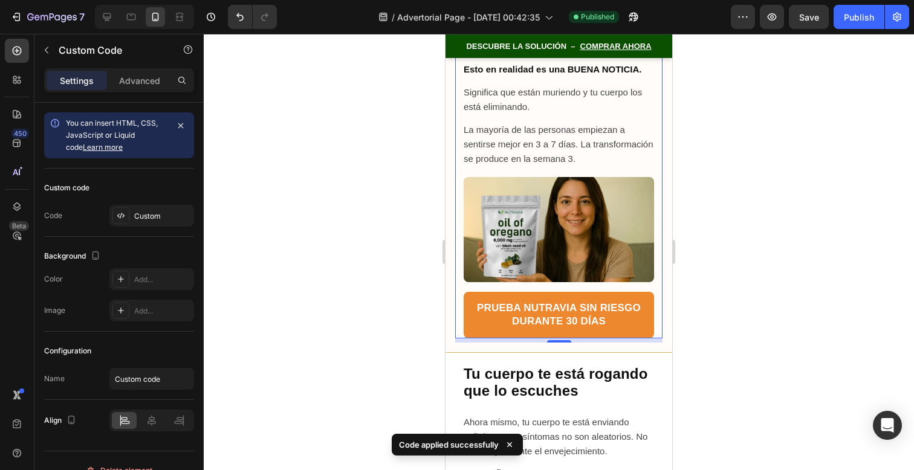
scroll to position [8455, 0]
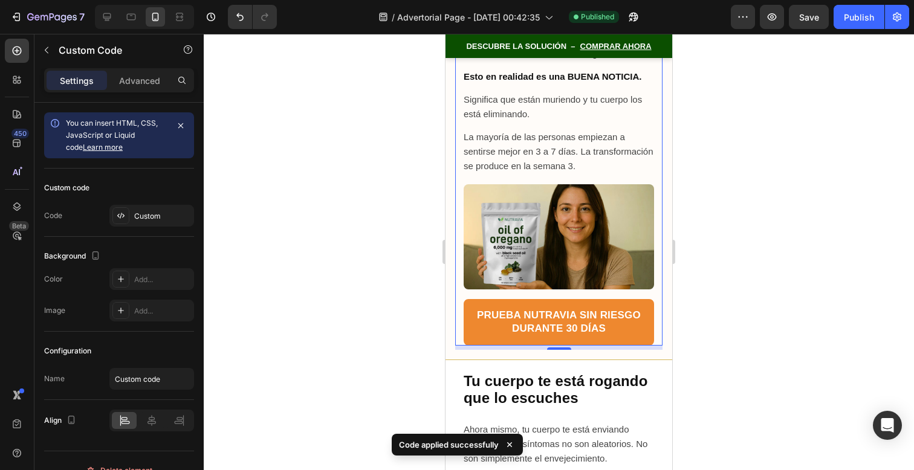
click at [691, 314] on div at bounding box center [559, 252] width 711 height 437
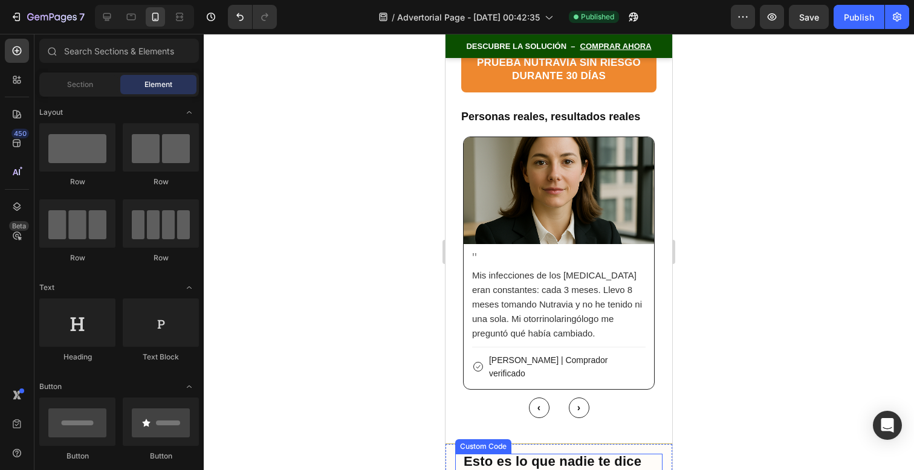
scroll to position [7968, 0]
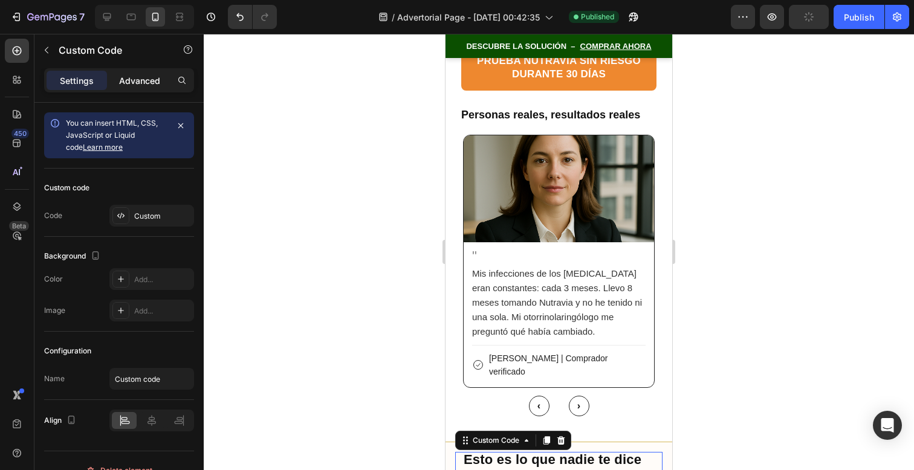
click at [151, 84] on p "Advanced" at bounding box center [139, 80] width 41 height 13
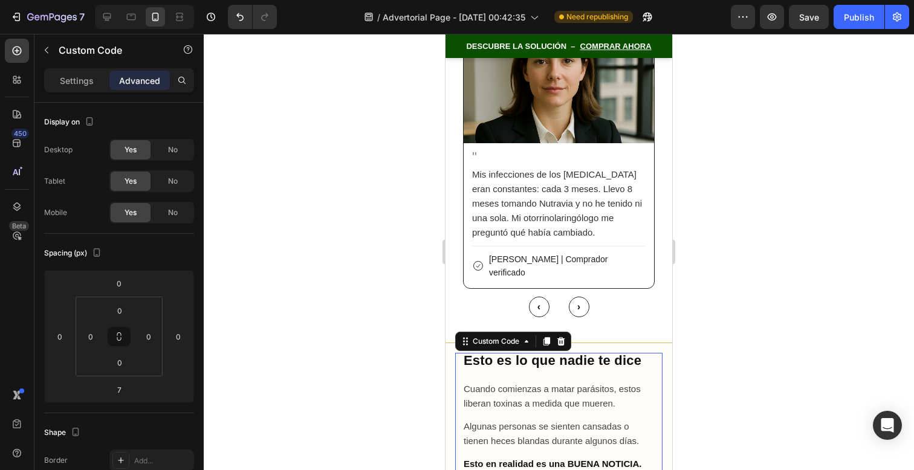
scroll to position [7962, 0]
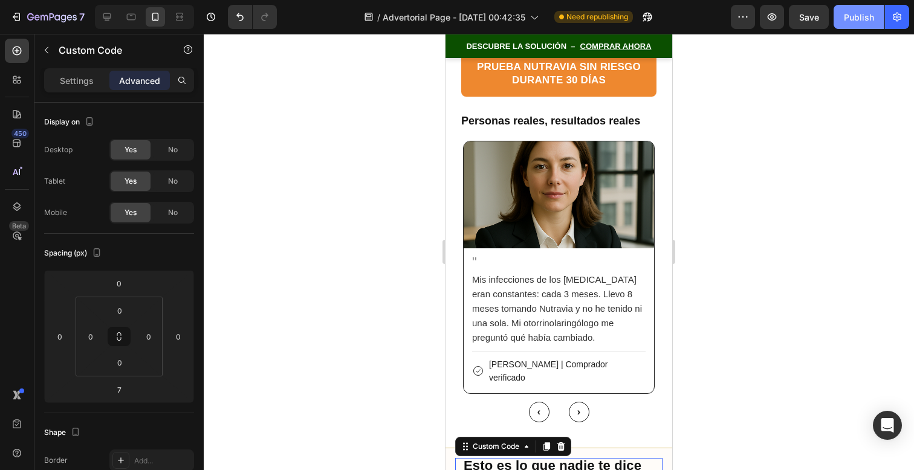
click at [852, 27] on button "Publish" at bounding box center [859, 17] width 51 height 24
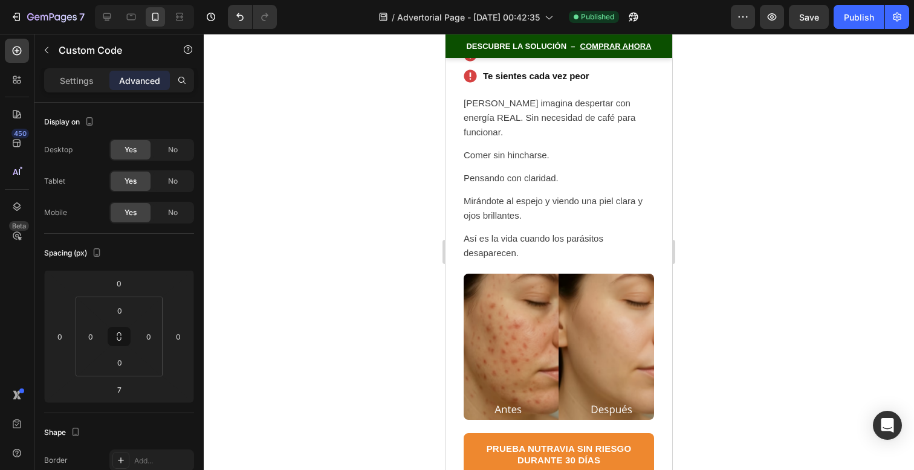
scroll to position [8972, 0]
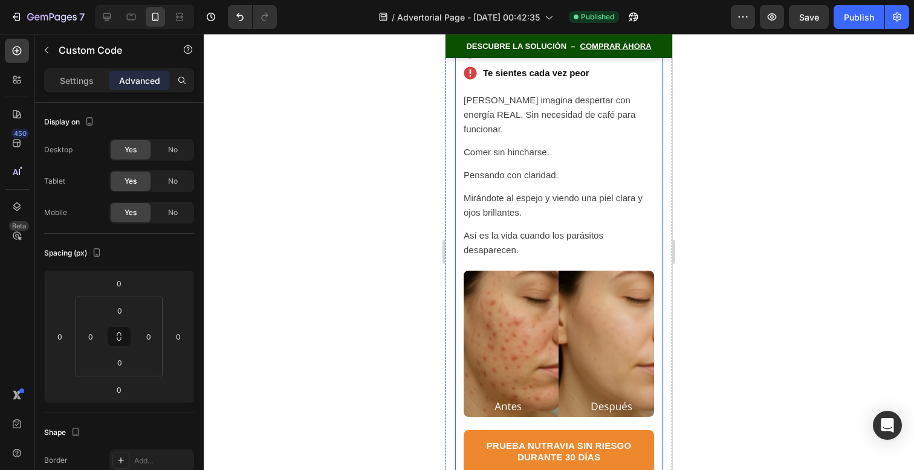
click at [569, 296] on img at bounding box center [559, 344] width 190 height 146
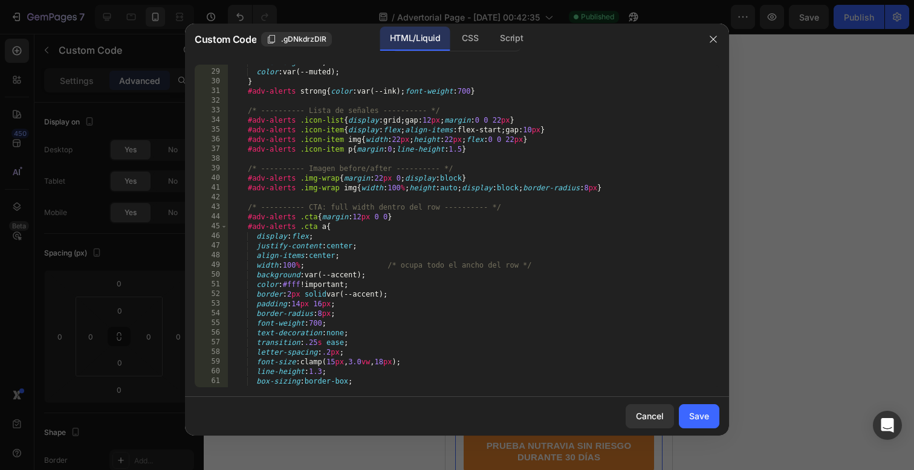
scroll to position [290, 0]
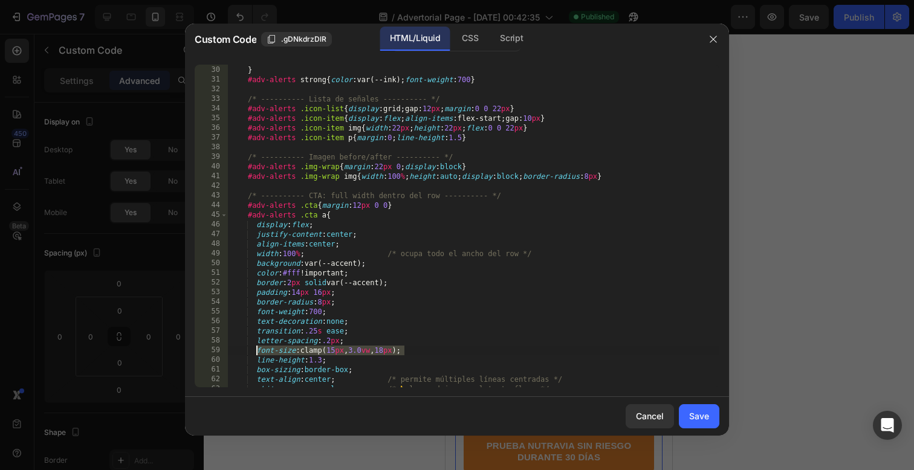
drag, startPoint x: 405, startPoint y: 353, endPoint x: 257, endPoint y: 348, distance: 147.6
click at [257, 348] on div "color : var(--muted) ; } #adv-alerts strong { color : var(--ink) ; font-weight …" at bounding box center [474, 227] width 492 height 342
type textarea "font-size:clamp(17px,3.2vw,19px);"
click at [697, 428] on button "Save" at bounding box center [699, 417] width 41 height 24
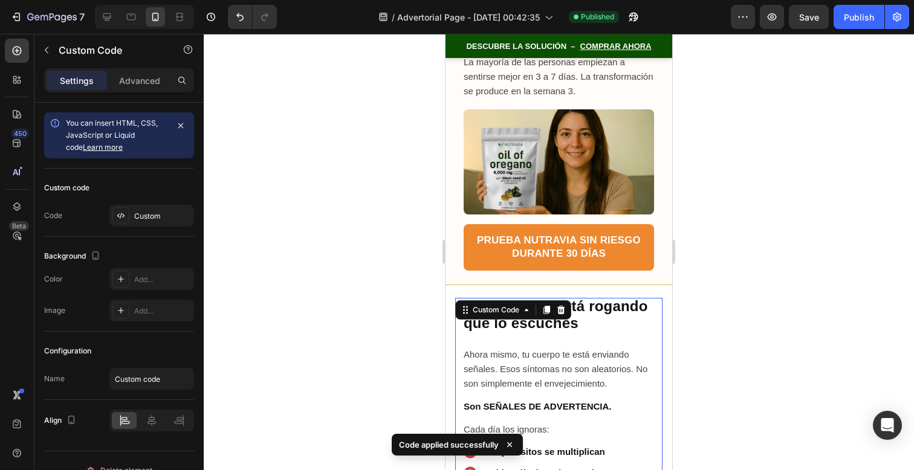
scroll to position [8511, 0]
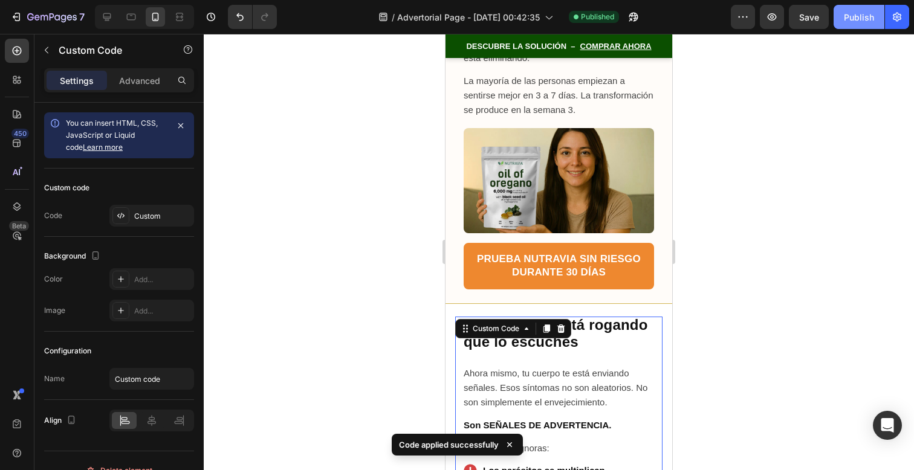
click at [851, 16] on div "Publish" at bounding box center [859, 17] width 30 height 13
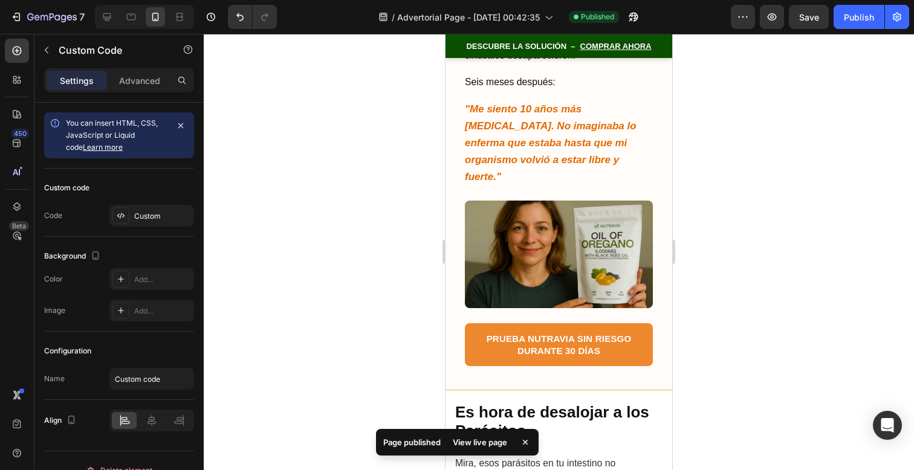
scroll to position [9590, 0]
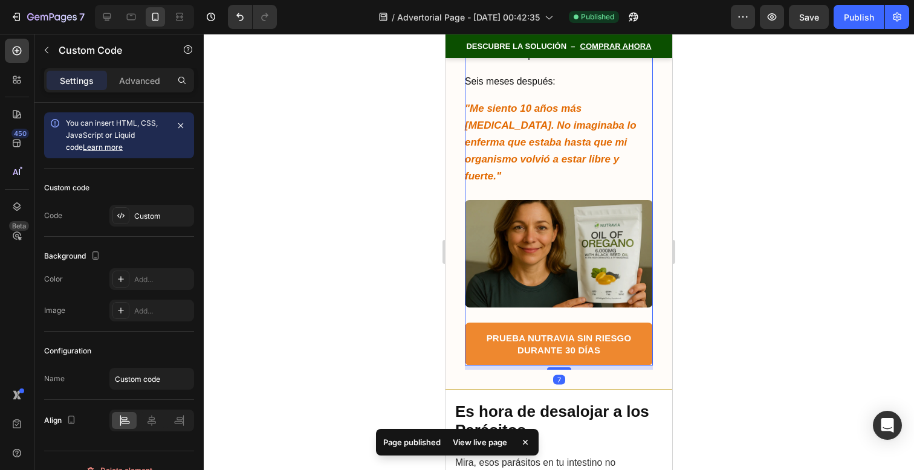
click at [564, 272] on img at bounding box center [559, 254] width 188 height 108
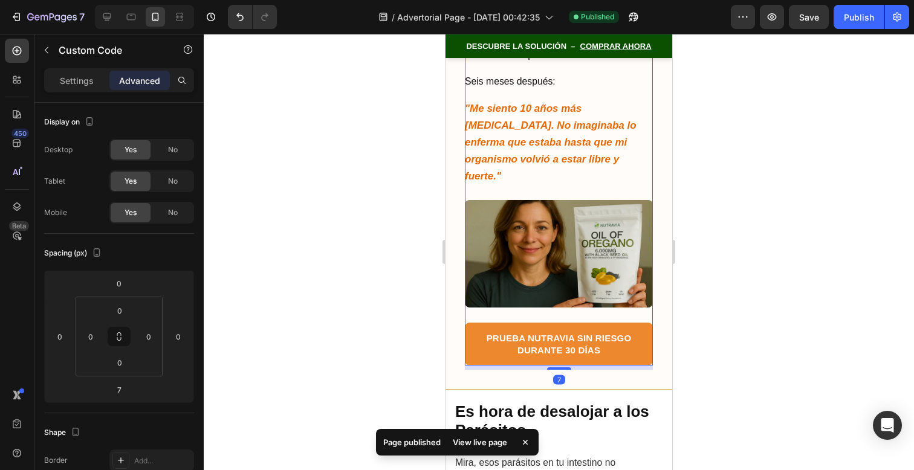
click at [564, 272] on img at bounding box center [559, 254] width 188 height 108
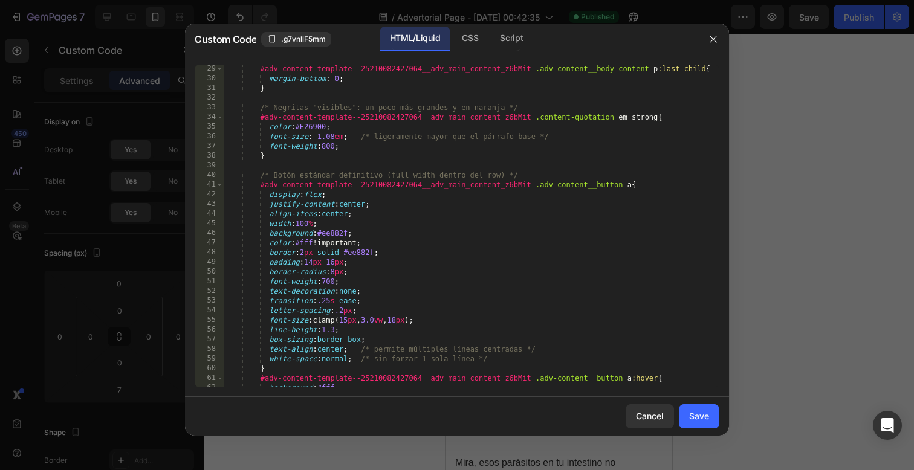
scroll to position [273, 0]
drag, startPoint x: 418, startPoint y: 322, endPoint x: 272, endPoint y: 322, distance: 147.0
click at [272, 322] on div "#adv-content-template--25210082427064__adv_main_content_z6bMit .adv-content__bo…" at bounding box center [471, 233] width 496 height 342
paste textarea "7px,3.2vw,19"
type textarea "font-size:clamp(17px,3.2vw,19px);"
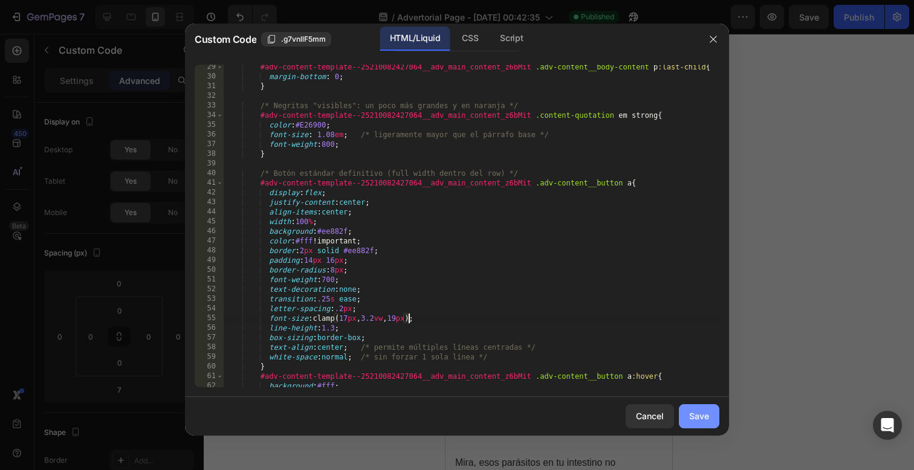
click at [708, 411] on div "Save" at bounding box center [699, 416] width 20 height 13
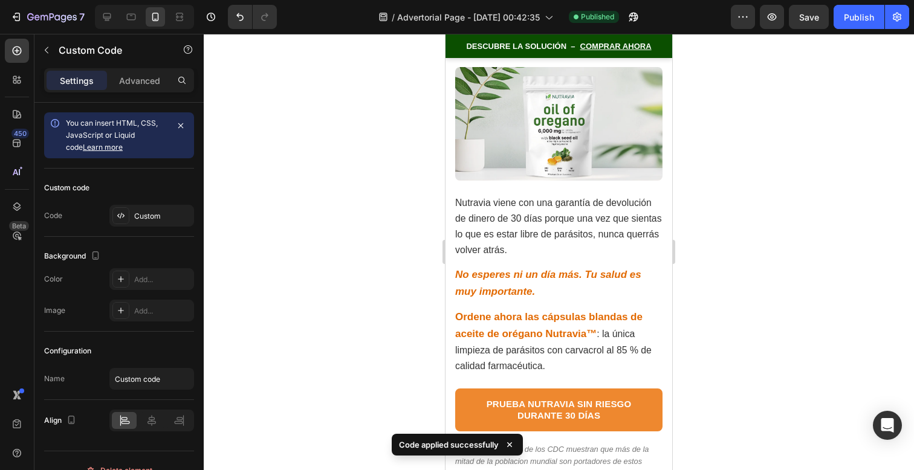
scroll to position [10175, 0]
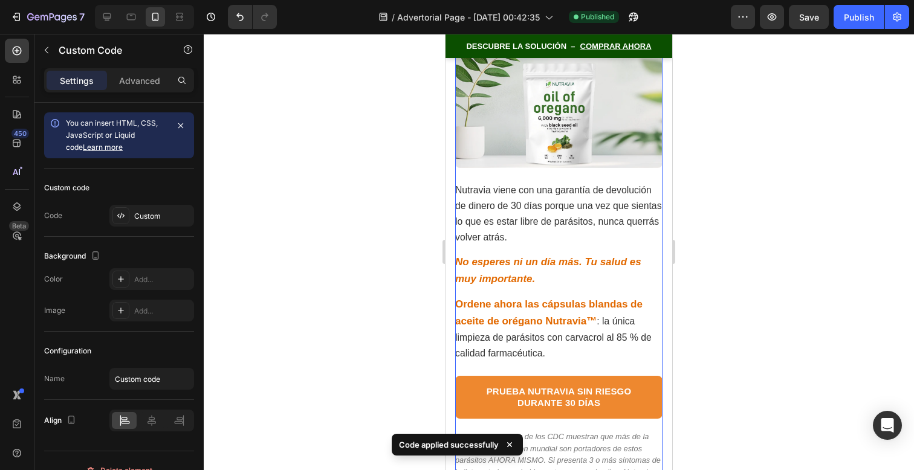
click at [610, 317] on p "Ordene ahora las cápsulas blandas de aceite de orégano Nutravia™ : la única lim…" at bounding box center [558, 328] width 207 height 65
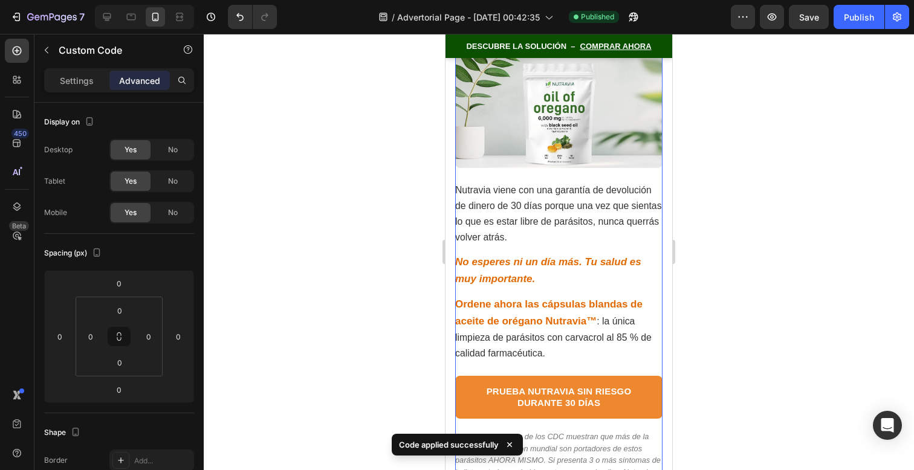
click at [610, 317] on p "Ordene ahora las cápsulas blandas de aceite de orégano Nutravia™ : la única lim…" at bounding box center [558, 328] width 207 height 65
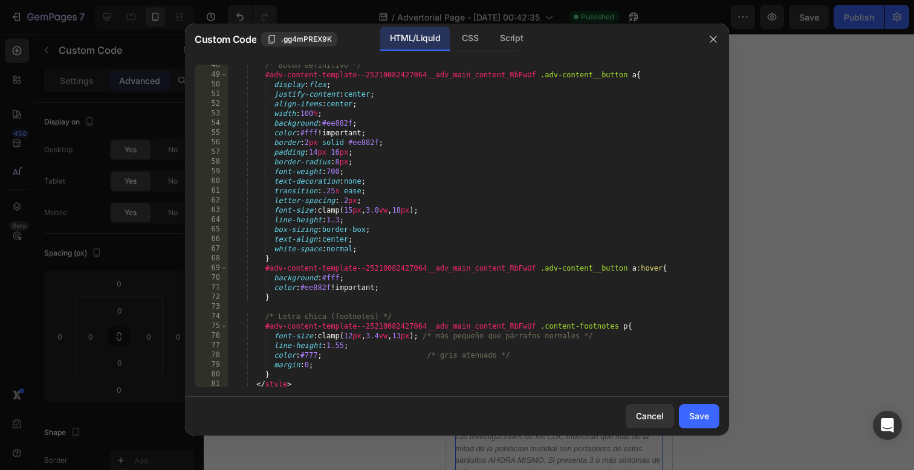
scroll to position [470, 0]
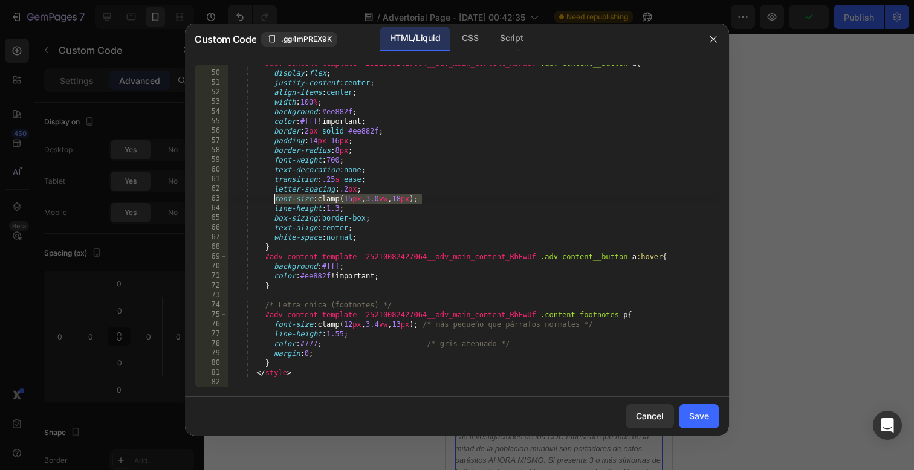
drag, startPoint x: 421, startPoint y: 197, endPoint x: 273, endPoint y: 197, distance: 148.2
click at [273, 197] on div "#adv-content-template--25210082427064__adv_main_content_RbFwUf .adv-content__bu…" at bounding box center [474, 230] width 492 height 342
paste textarea "7px,3.2vw,19"
type textarea "font-size:clamp(17px,3.2vw,19px);"
click at [700, 417] on div "Save" at bounding box center [699, 416] width 20 height 13
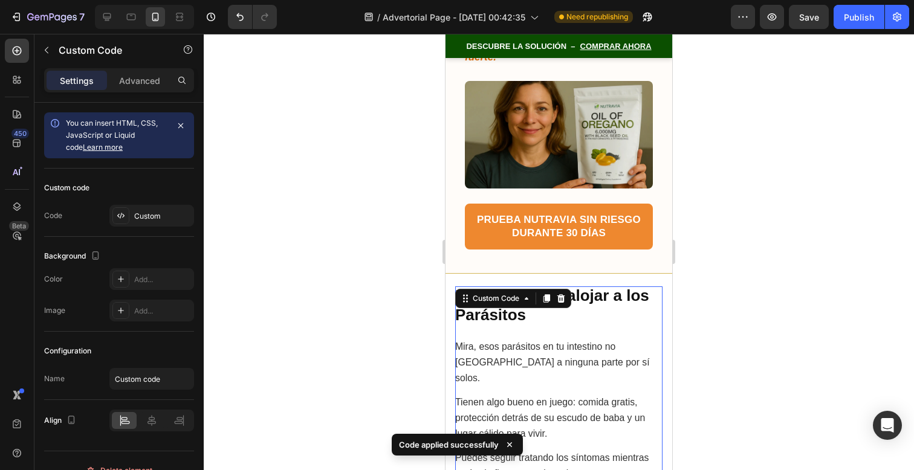
scroll to position [9682, 0]
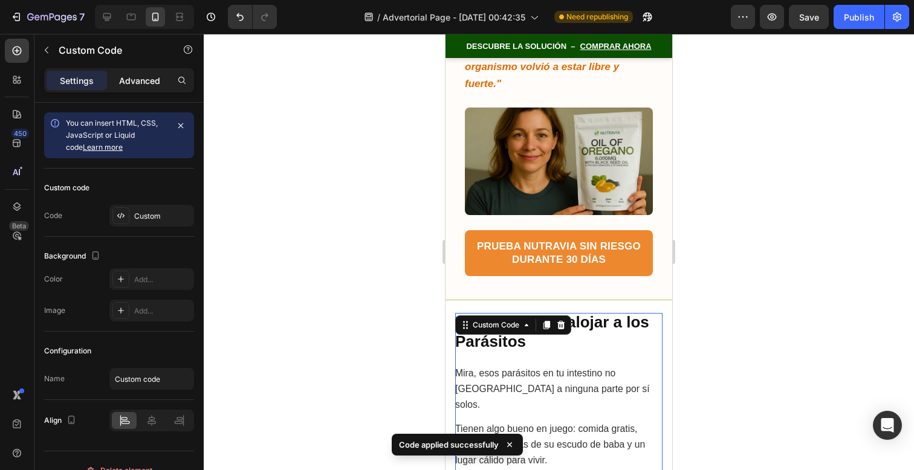
click at [146, 73] on div "Advanced" at bounding box center [139, 80] width 60 height 19
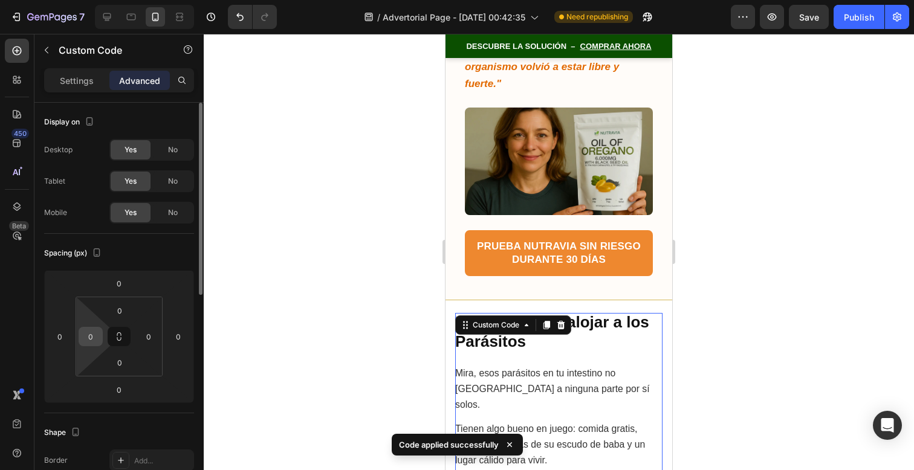
click at [79, 338] on div "0" at bounding box center [91, 336] width 24 height 19
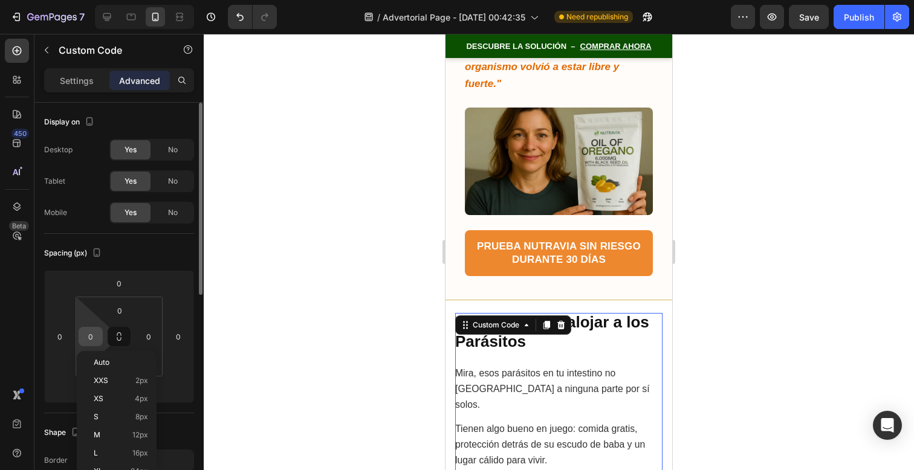
click at [86, 332] on input "0" at bounding box center [91, 337] width 18 height 18
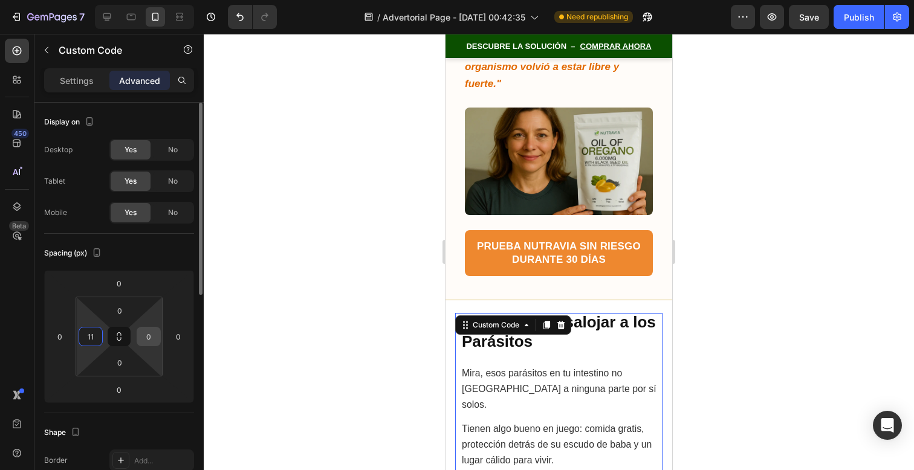
type input "11"
click at [148, 335] on input "0" at bounding box center [149, 337] width 18 height 18
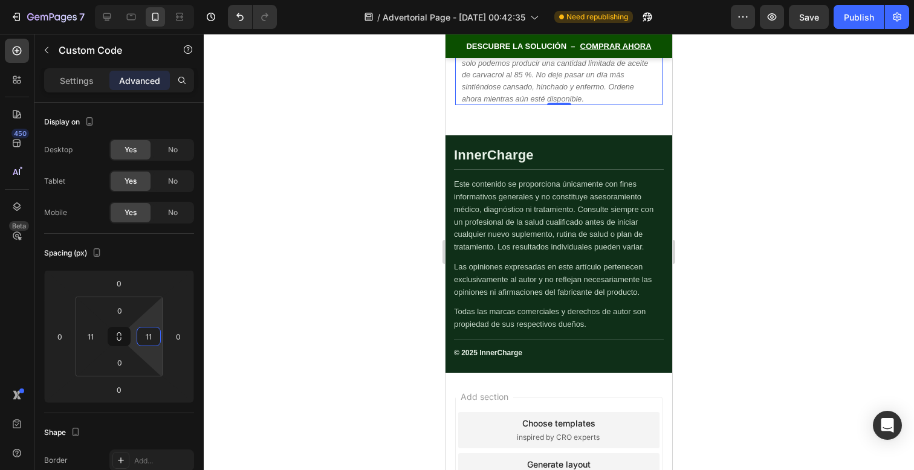
scroll to position [10657, 0]
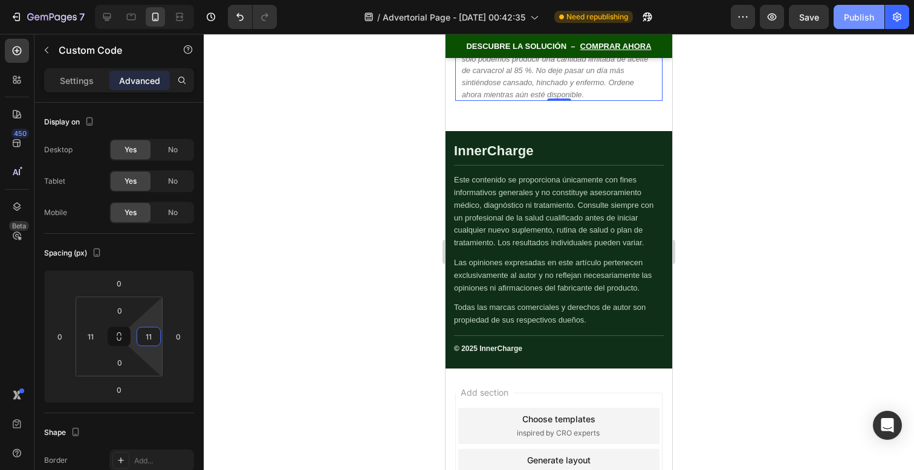
type input "11"
click at [862, 19] on div "Publish" at bounding box center [859, 17] width 30 height 13
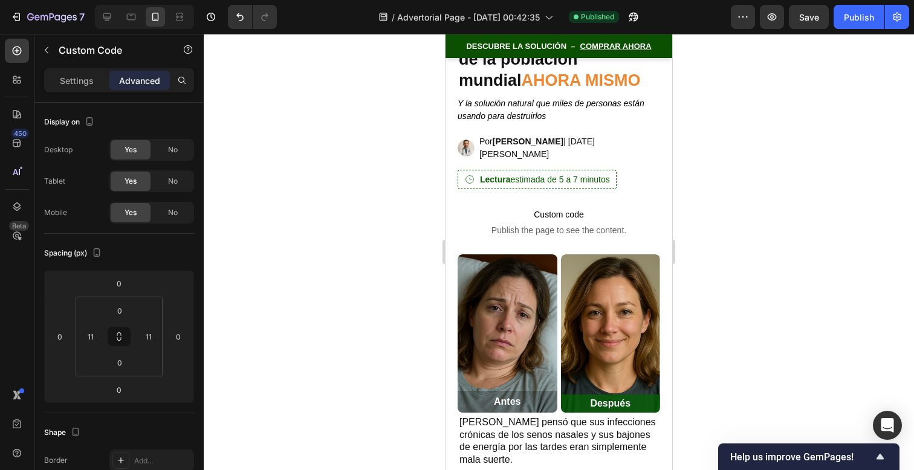
scroll to position [117, 0]
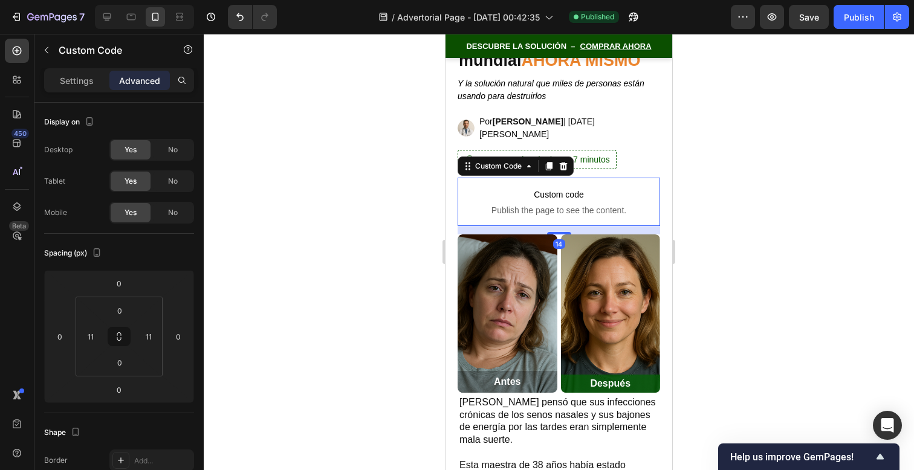
click at [559, 194] on p "Custom code Publish the page to see the content." at bounding box center [559, 202] width 203 height 48
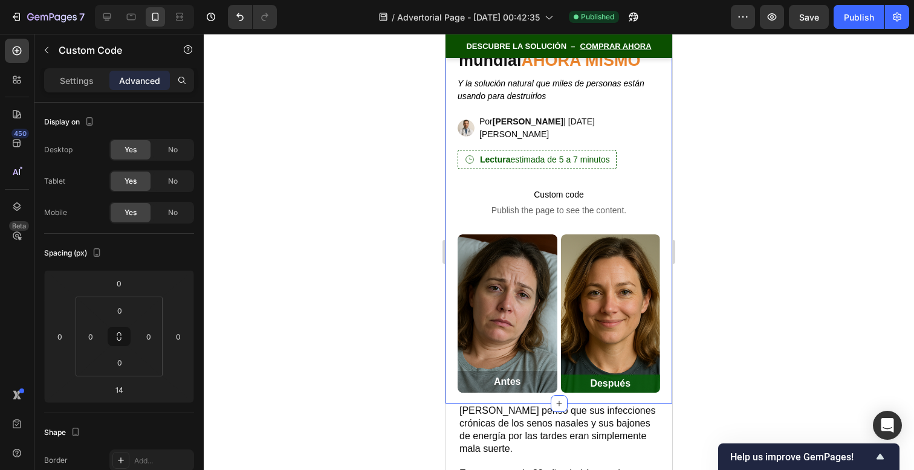
click at [659, 137] on div "Basado en investigación clínica Custom Code Los invasores ocultos que viven den…" at bounding box center [559, 185] width 203 height 438
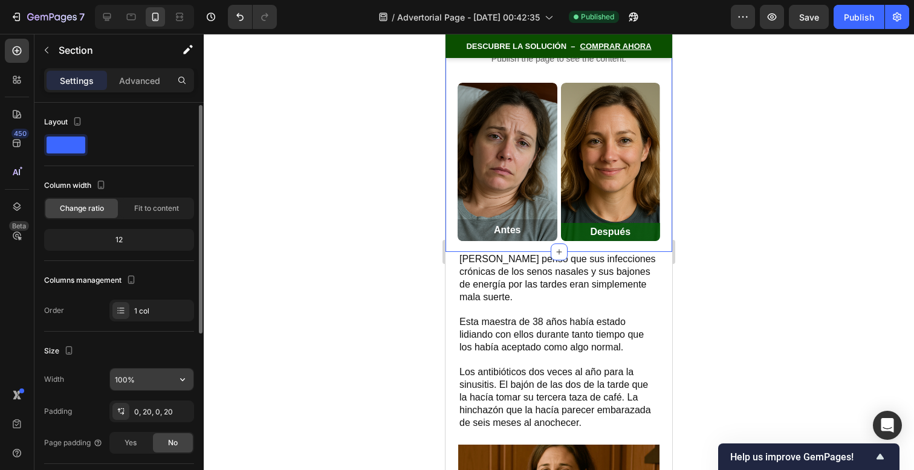
scroll to position [23, 0]
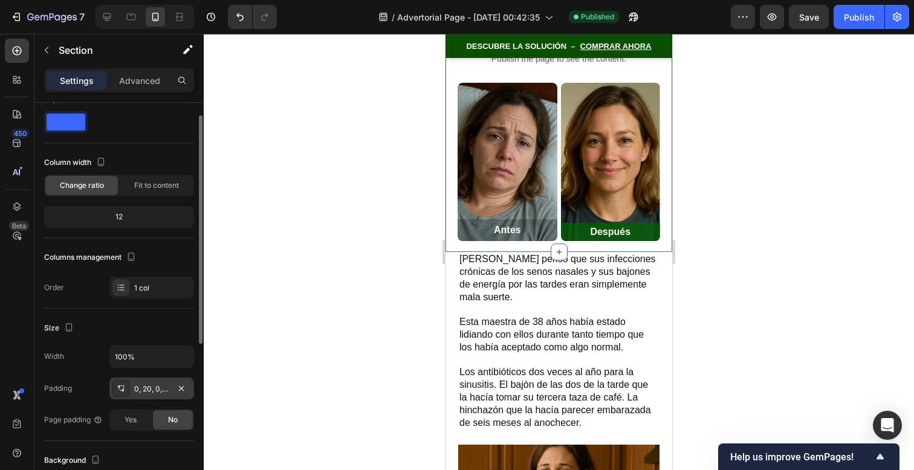
click at [151, 382] on div "0, 20, 0, 20" at bounding box center [151, 389] width 85 height 22
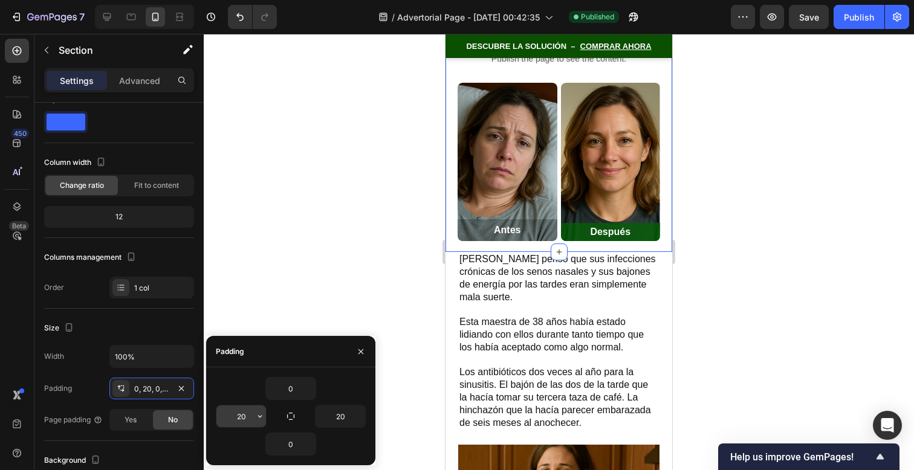
click at [247, 417] on input "20" at bounding box center [241, 417] width 50 height 22
type input "21"
click at [340, 417] on input "20" at bounding box center [341, 417] width 50 height 22
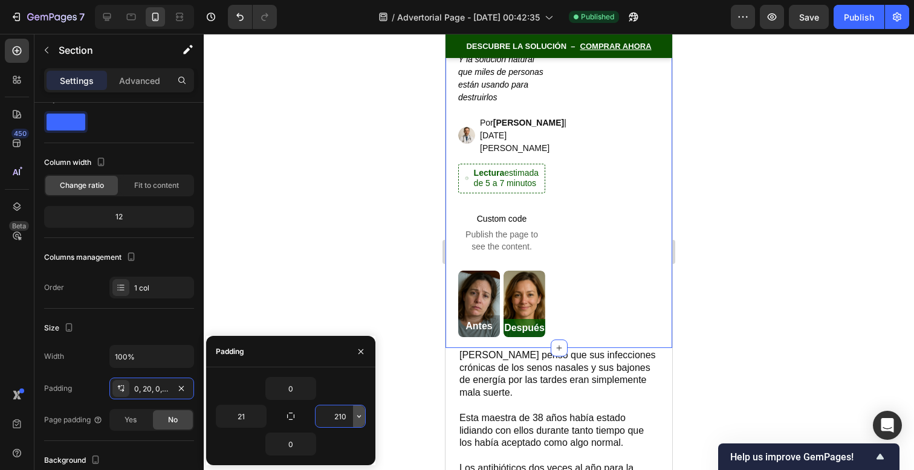
type input "21"
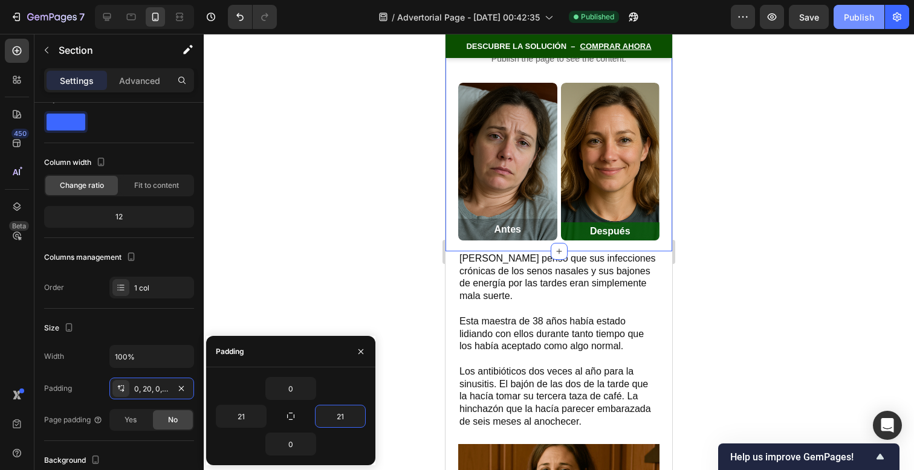
click at [865, 11] on div "Publish" at bounding box center [859, 17] width 30 height 13
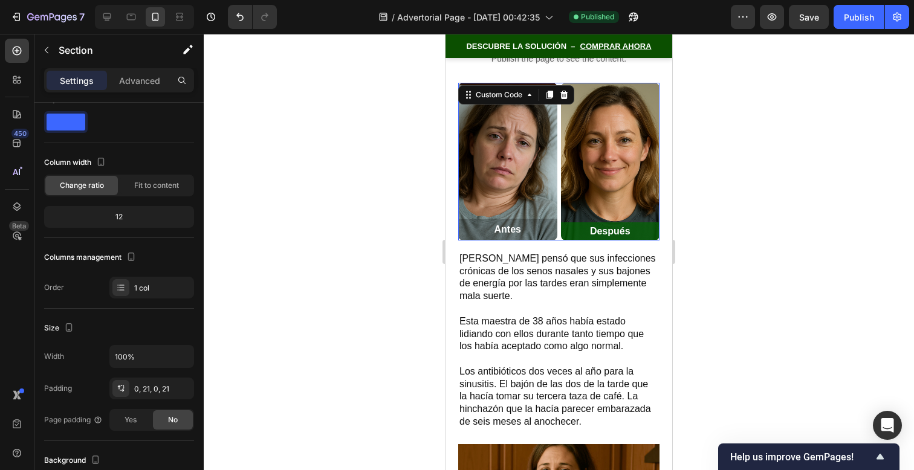
click at [603, 96] on img at bounding box center [610, 161] width 99 height 157
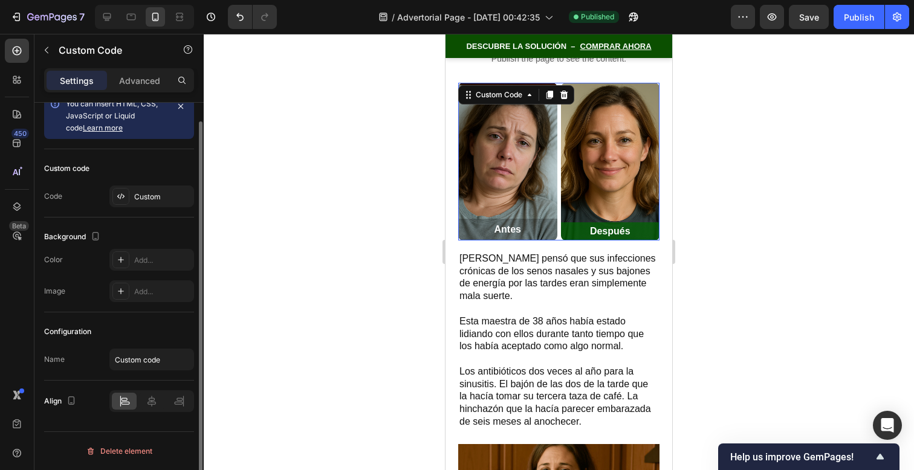
scroll to position [0, 0]
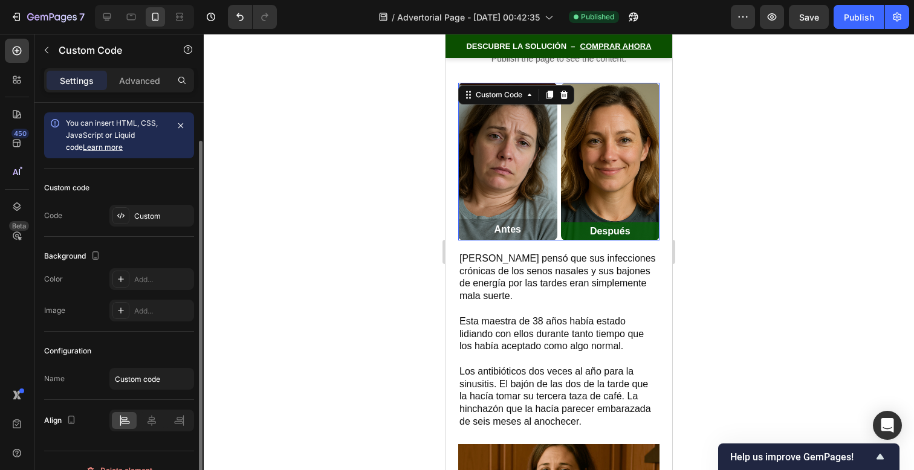
click at [603, 96] on img at bounding box center [610, 161] width 99 height 157
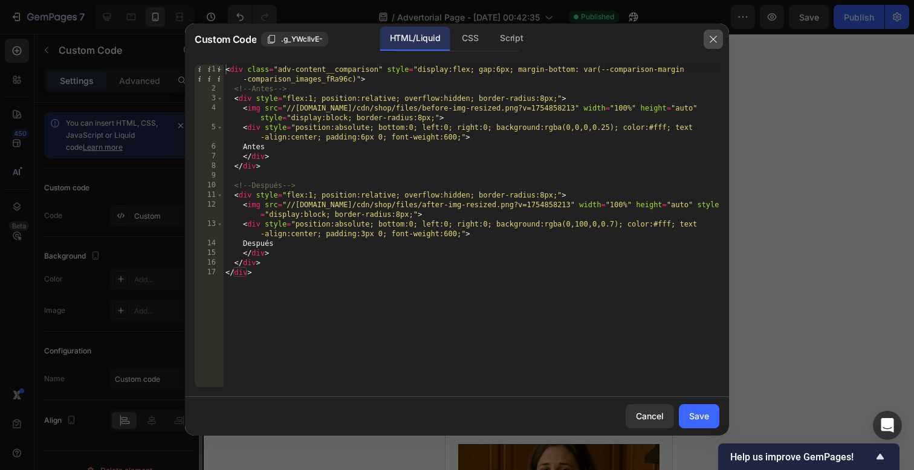
click at [712, 48] on button "button" at bounding box center [713, 39] width 19 height 19
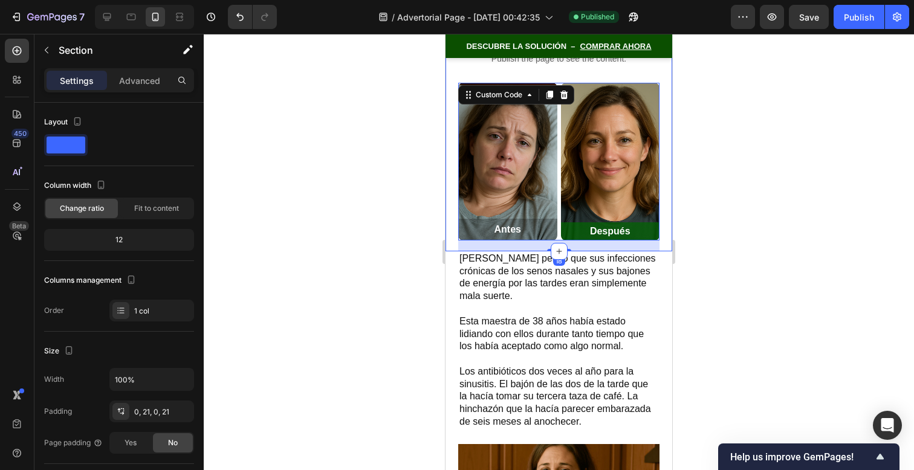
click at [668, 174] on div "Basado en investigación clínica Custom Code Los invasores ocultos que viven den…" at bounding box center [559, 32] width 227 height 437
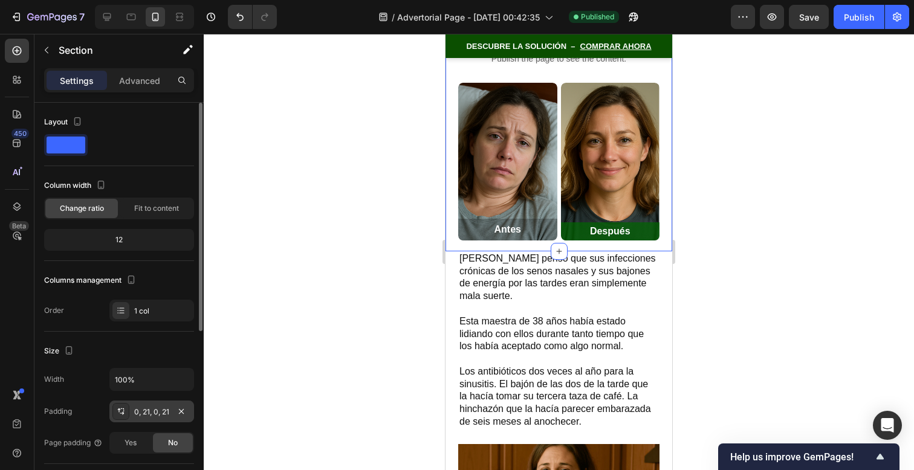
click at [141, 417] on div "0, 21, 0, 21" at bounding box center [151, 412] width 85 height 22
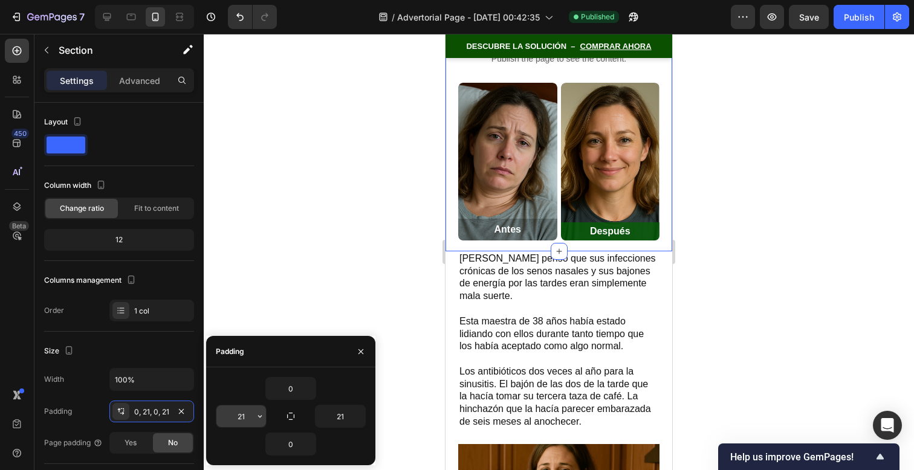
click at [249, 415] on input "21" at bounding box center [241, 417] width 50 height 22
type input "22"
click at [349, 414] on input "21" at bounding box center [341, 417] width 50 height 22
type input "22"
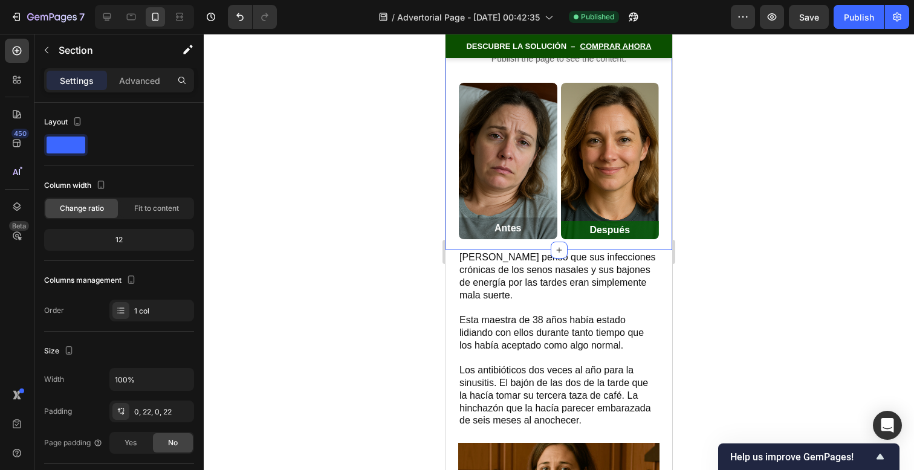
click at [848, 4] on div "7 / Advertorial Page - Sep 27, 00:42:35 Published Preview Save Publish" at bounding box center [457, 17] width 914 height 34
click at [848, 11] on div "Publish" at bounding box center [859, 17] width 30 height 13
click at [666, 192] on div "Basado en investigación clínica Custom Code Los invasores ocultos que viven den…" at bounding box center [559, 32] width 227 height 436
click at [150, 407] on div "0, 22, 0, 22" at bounding box center [151, 412] width 35 height 11
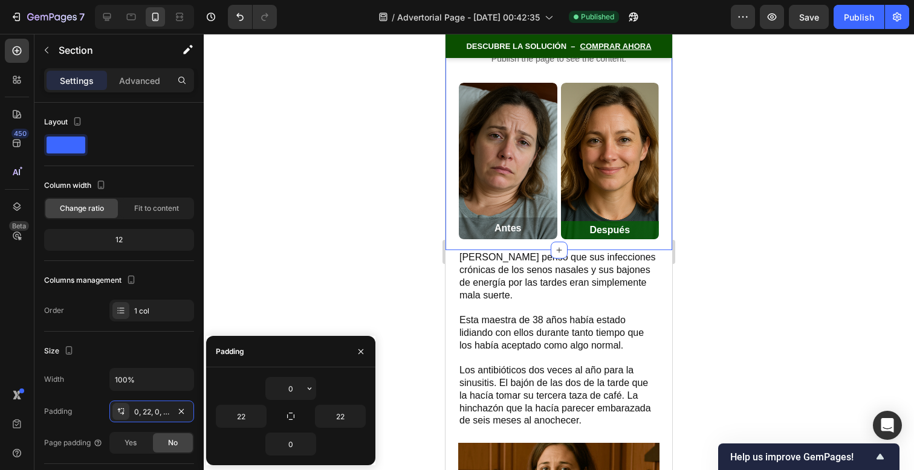
click at [346, 385] on div "0" at bounding box center [291, 388] width 150 height 23
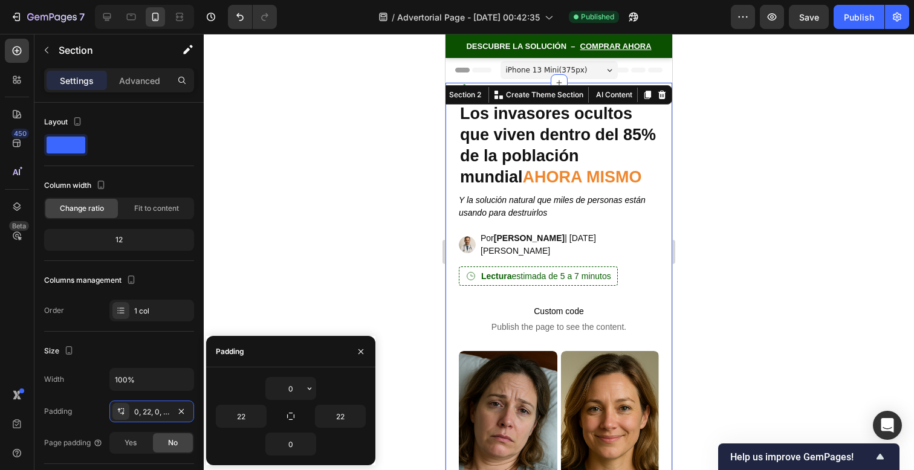
click at [685, 154] on div at bounding box center [559, 252] width 711 height 437
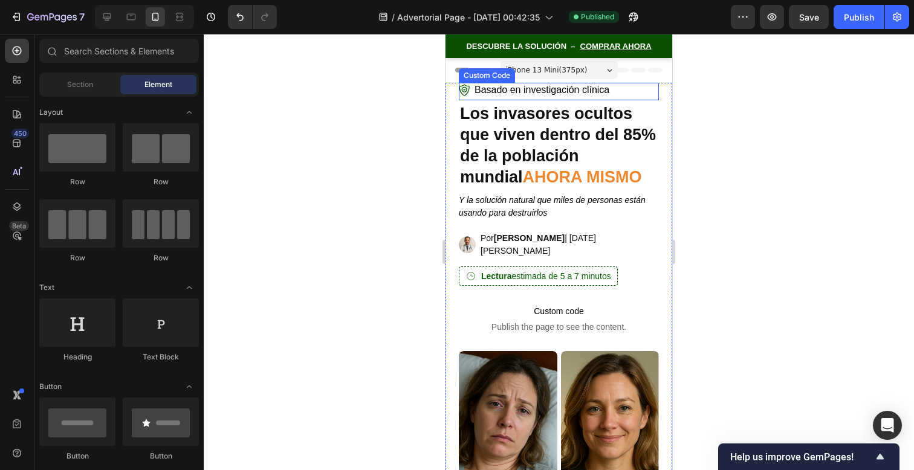
click at [577, 93] on span "Basado en investigación clínica" at bounding box center [542, 90] width 135 height 15
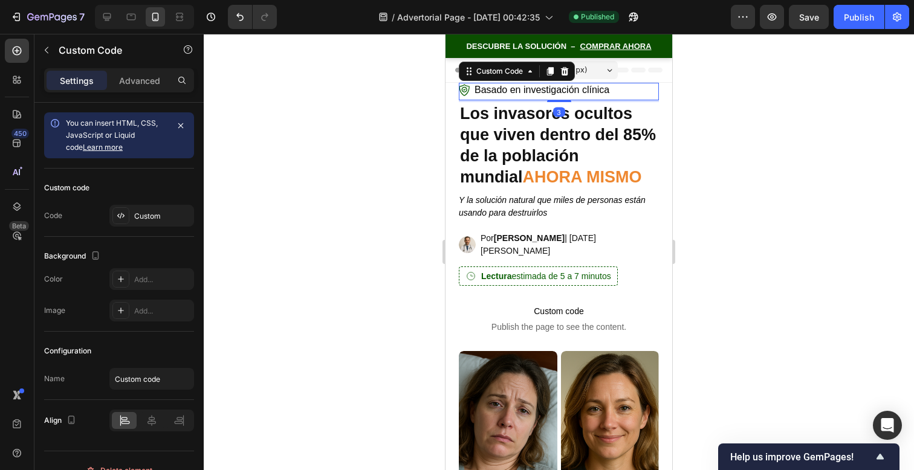
click at [149, 93] on div "Settings Advanced" at bounding box center [118, 85] width 169 height 34
click at [146, 83] on p "Advanced" at bounding box center [139, 80] width 41 height 13
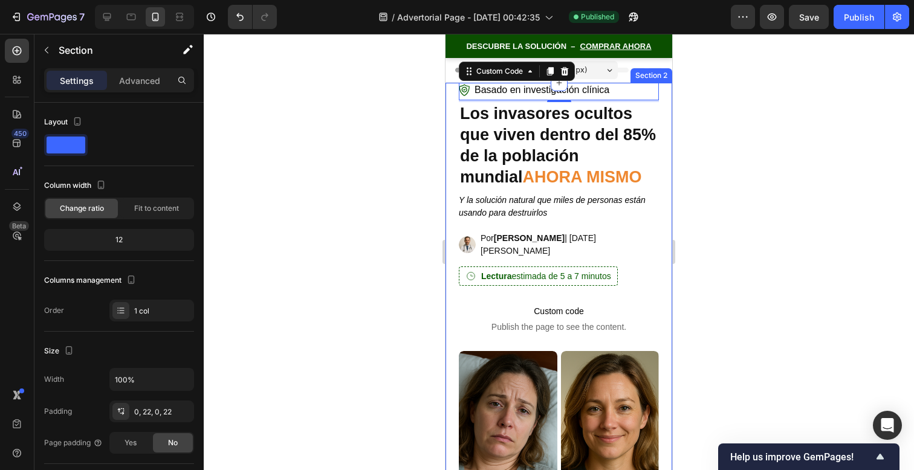
click at [661, 119] on div "Basado en investigación clínica Custom Code 3 Los invasores ocultos que viven d…" at bounding box center [559, 301] width 227 height 436
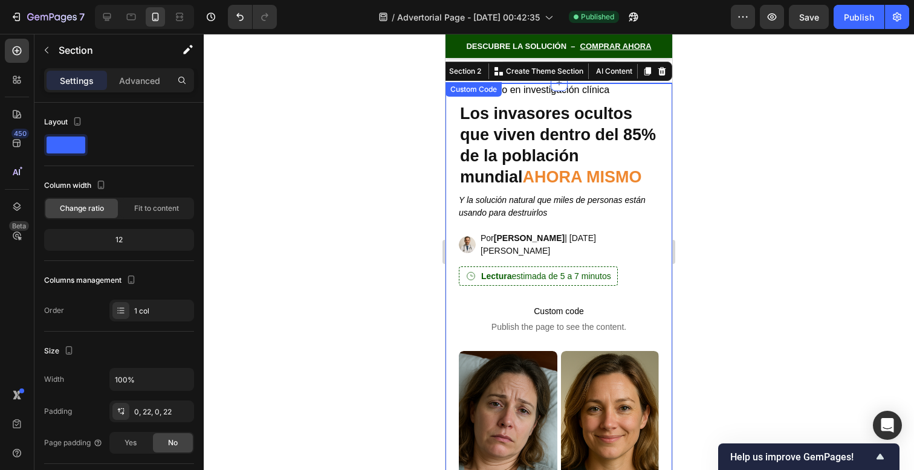
click at [501, 46] on span "DESCUBRE LA SOLUCIÓN –" at bounding box center [520, 46] width 109 height 8
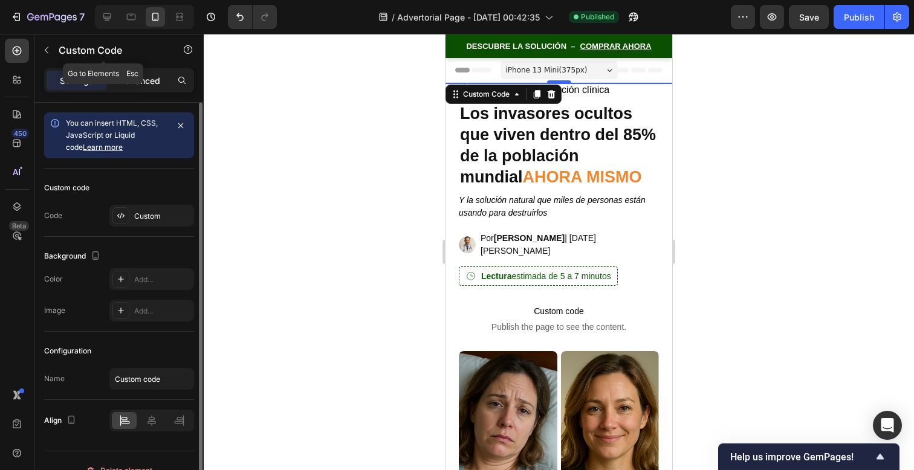
click at [147, 83] on p "Advanced" at bounding box center [139, 80] width 41 height 13
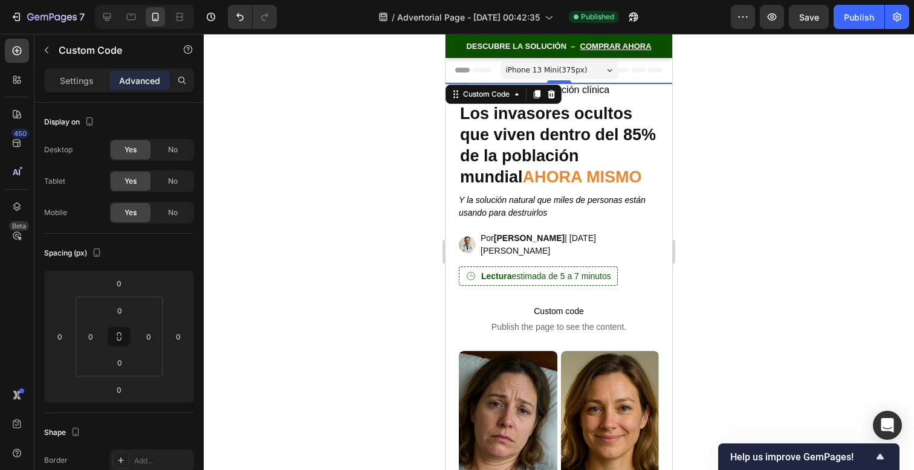
click at [556, 45] on span "DESCUBRE LA SOLUCIÓN –" at bounding box center [520, 46] width 109 height 8
click at [555, 45] on span "DESCUBRE LA SOLUCIÓN –" at bounding box center [520, 46] width 109 height 8
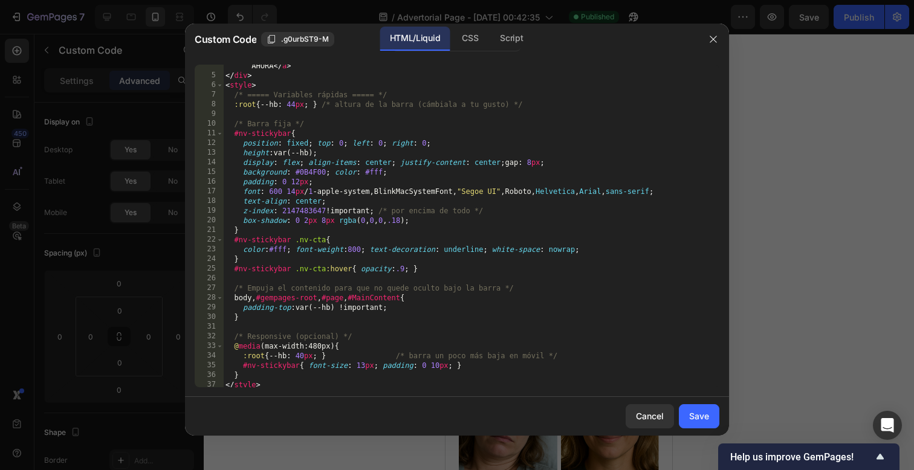
scroll to position [45, 0]
click at [364, 359] on div "< a class = "nv-cta" href = "https://www.get-nutravia.store/products/capsulas-b…" at bounding box center [471, 225] width 496 height 352
type textarea "#nv-stickybar{ font-size: 130px; padding: 0 10px; }"
click at [701, 417] on div "Save" at bounding box center [699, 416] width 20 height 13
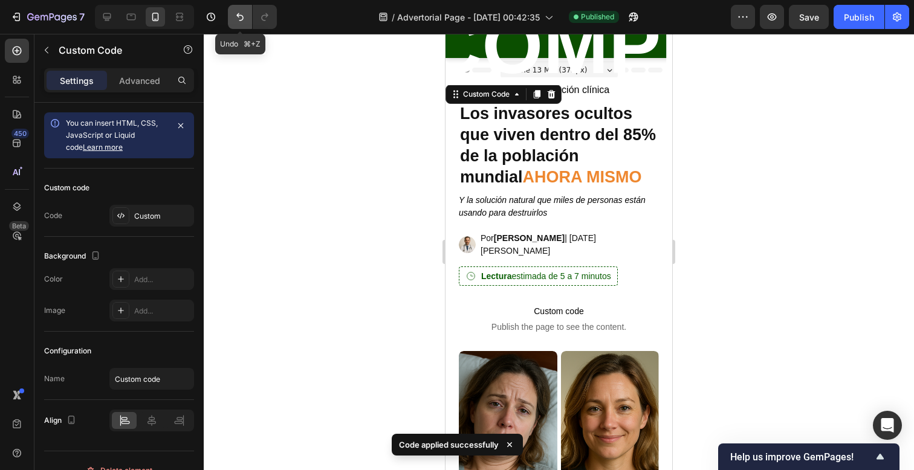
click at [247, 17] on button "Undo/Redo" at bounding box center [240, 17] width 24 height 24
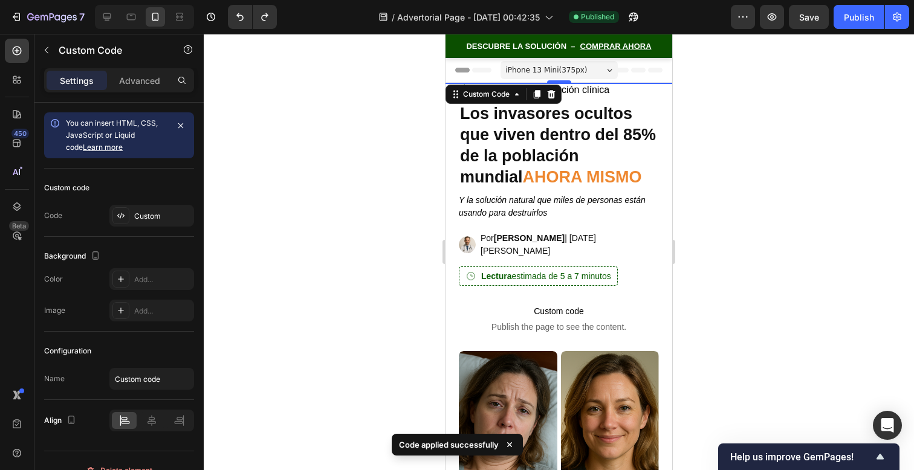
click at [516, 46] on span "DESCUBRE LA SOLUCIÓN –" at bounding box center [520, 46] width 109 height 8
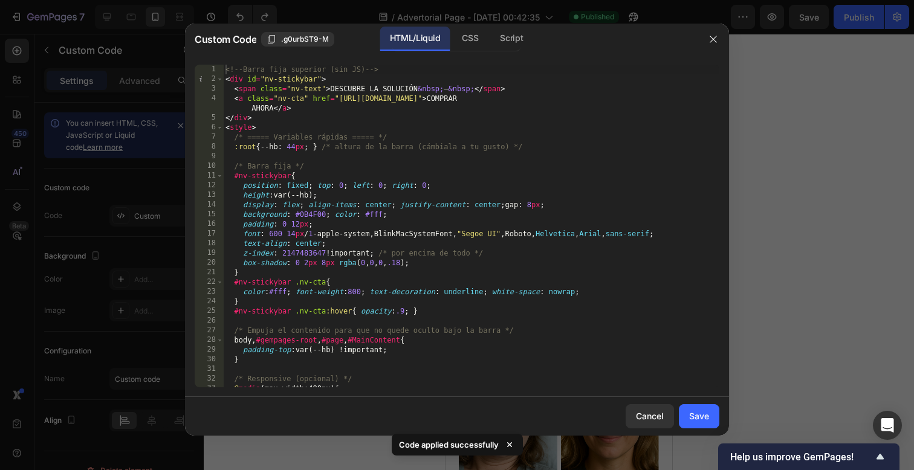
scroll to position [45, 0]
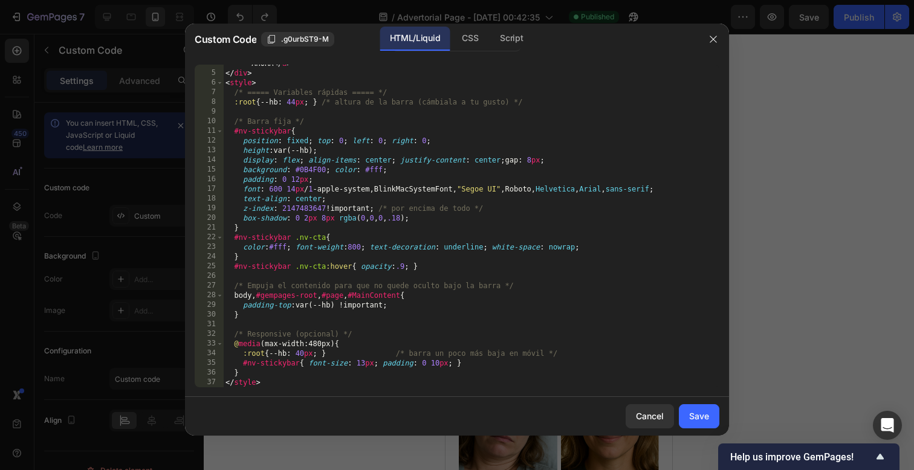
click at [365, 366] on div "< a class = "nv-cta" href = "https://www.get-nutravia.store/products/capsulas-b…" at bounding box center [471, 225] width 496 height 352
type textarea "#nv-stickybar{ font-size: 15px; padding: 0 10px; }"
click at [707, 414] on div "Save" at bounding box center [699, 416] width 20 height 13
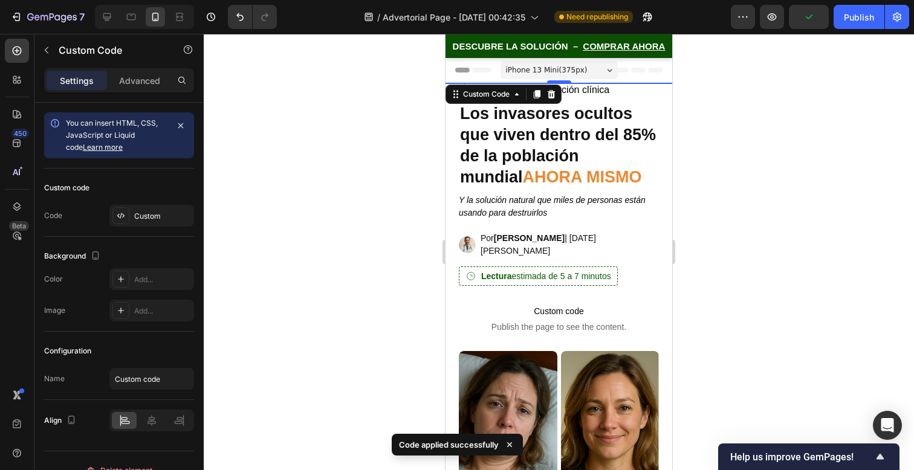
click at [542, 48] on span "DESCUBRE LA SOLUCIÓN –" at bounding box center [516, 46] width 126 height 9
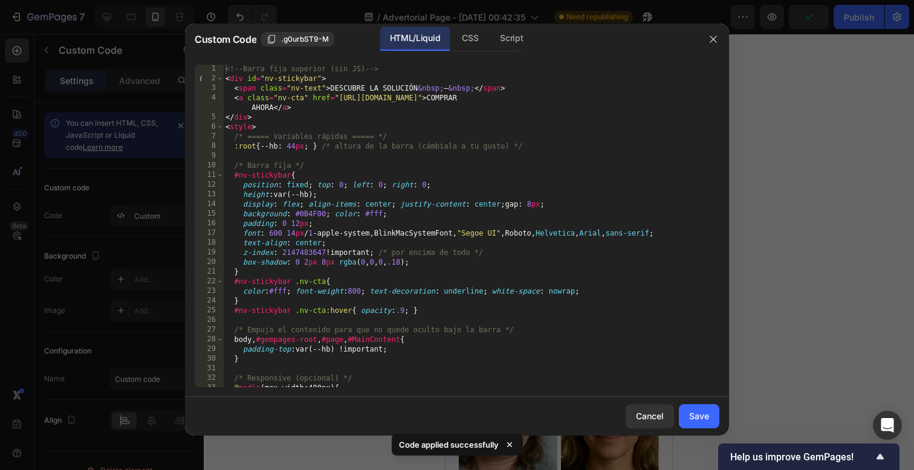
scroll to position [45, 0]
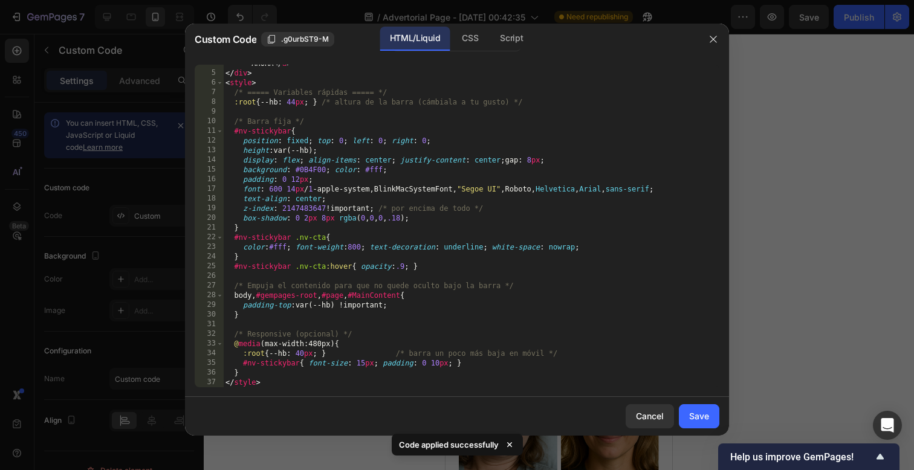
click at [365, 361] on div "< a class = "nv-cta" href = "https://www.get-nutravia.store/products/capsulas-b…" at bounding box center [471, 225] width 496 height 352
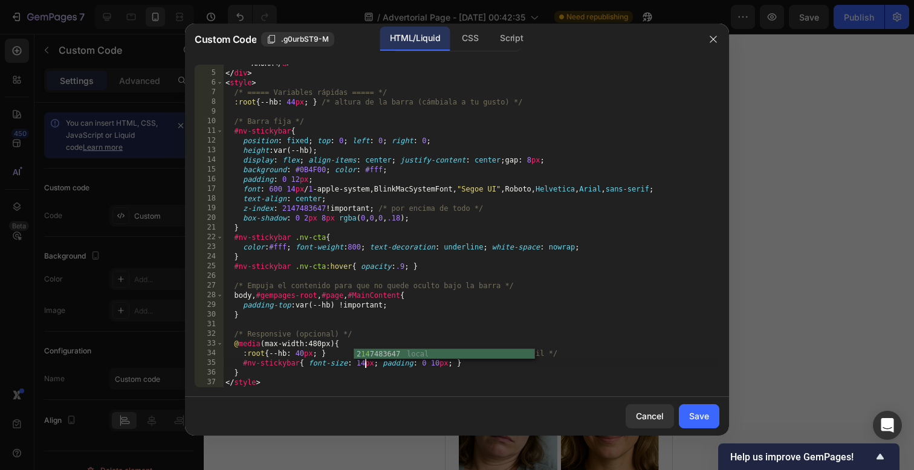
scroll to position [0, 11]
type textarea "#nv-stickybar{ font-size: 14px; padding: 0 10px; }"
click at [698, 424] on button "Save" at bounding box center [699, 417] width 41 height 24
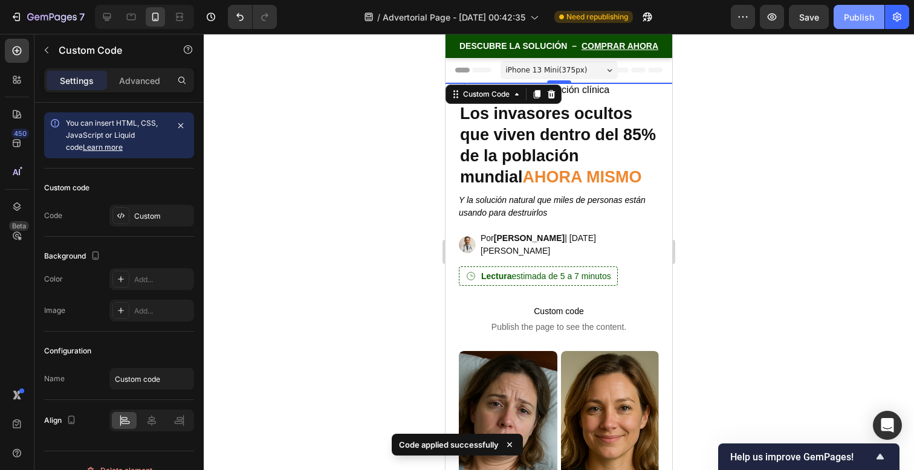
click at [842, 19] on button "Publish" at bounding box center [859, 17] width 51 height 24
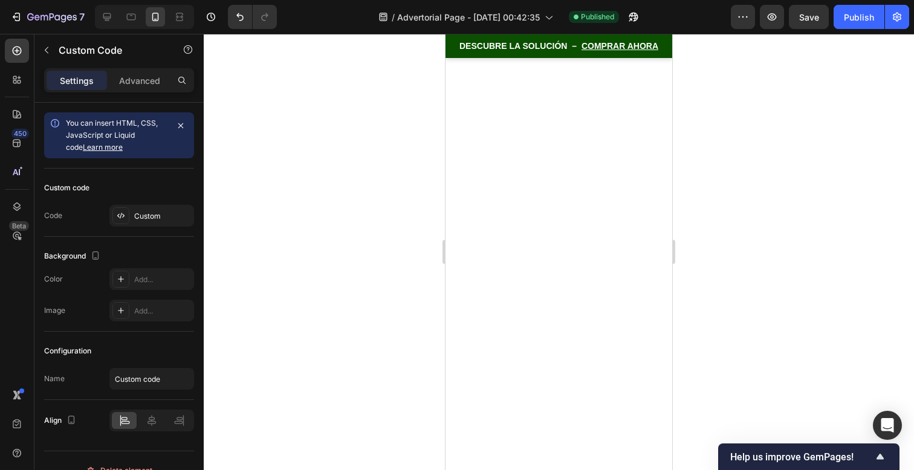
scroll to position [0, 0]
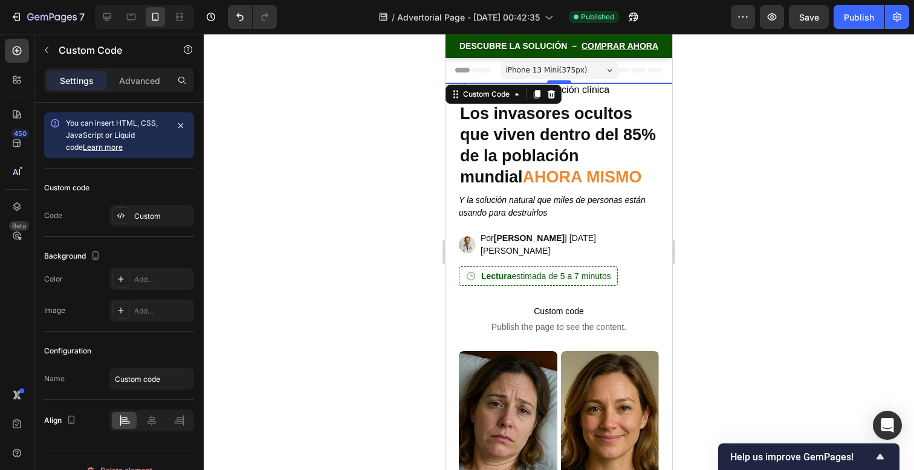
click at [554, 42] on span "DESCUBRE LA SOLUCIÓN –" at bounding box center [518, 46] width 117 height 8
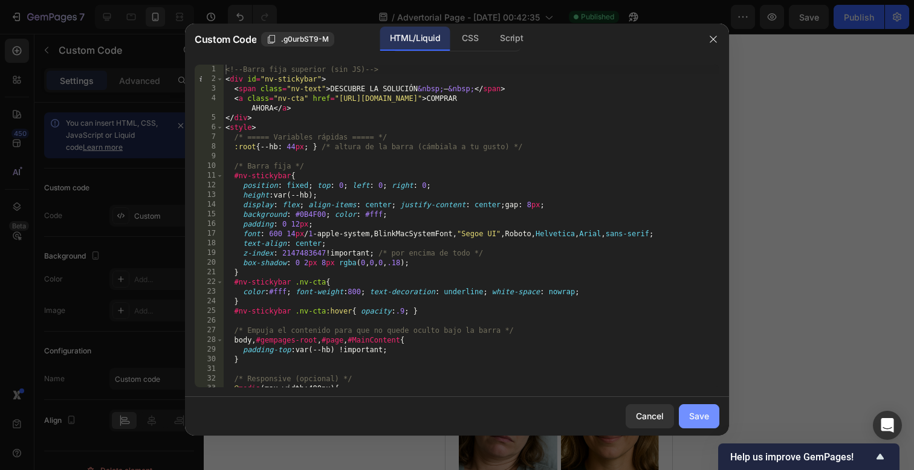
click at [693, 420] on div "Save" at bounding box center [699, 416] width 20 height 13
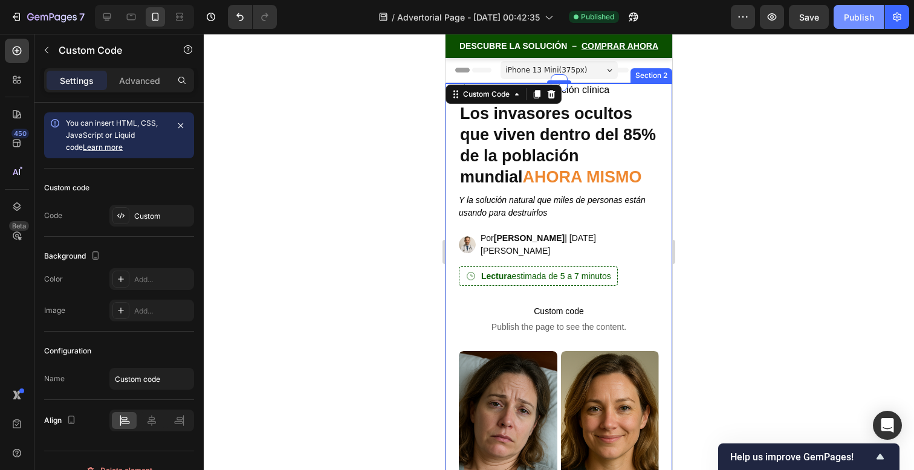
click at [859, 25] on button "Publish" at bounding box center [859, 17] width 51 height 24
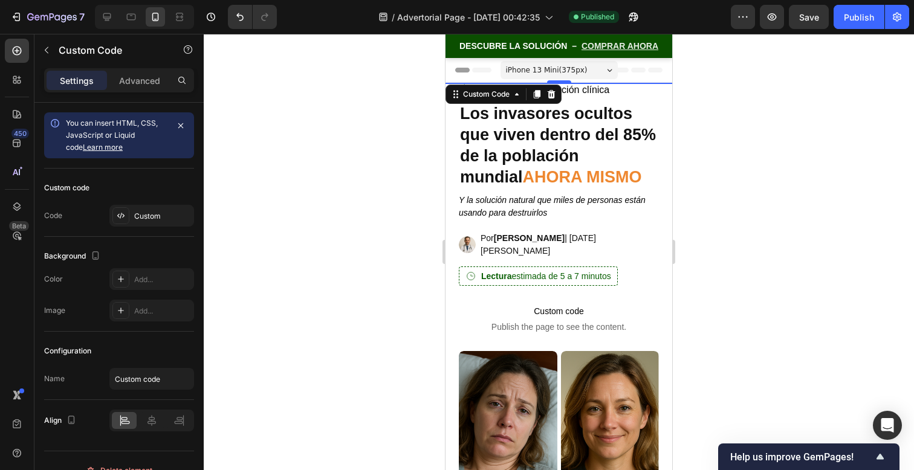
click at [599, 44] on link "COMPRAR AHORA" at bounding box center [620, 46] width 77 height 8
click at [550, 34] on div "7 / Advertorial Page - Sep 27, 00:42:35 Published Preview Save Publish" at bounding box center [457, 17] width 914 height 34
click at [552, 42] on span "DESCUBRE LA SOLUCIÓN –" at bounding box center [518, 46] width 117 height 8
click at [556, 46] on span "DESCUBRE LA SOLUCIÓN –" at bounding box center [518, 46] width 117 height 8
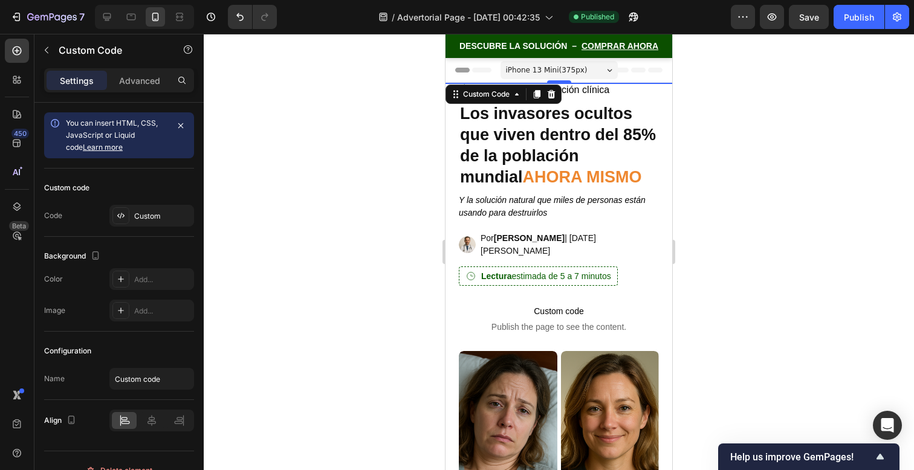
click at [556, 46] on span "DESCUBRE LA SOLUCIÓN –" at bounding box center [518, 46] width 117 height 8
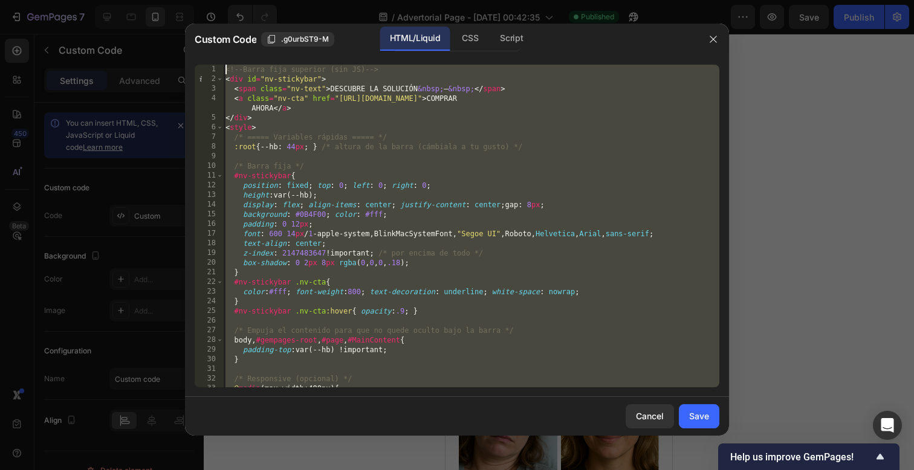
drag, startPoint x: 488, startPoint y: 372, endPoint x: 493, endPoint y: -96, distance: 468.1
click at [493, 0] on html "7 / Advertorial Page - [DATE] 00:42:35 Published Preview Save Publish 450 Beta …" at bounding box center [457, 0] width 914 height 0
type textarea "<!-- Barra fija superior (sin JS) --> <div id="nv-stickybar">"
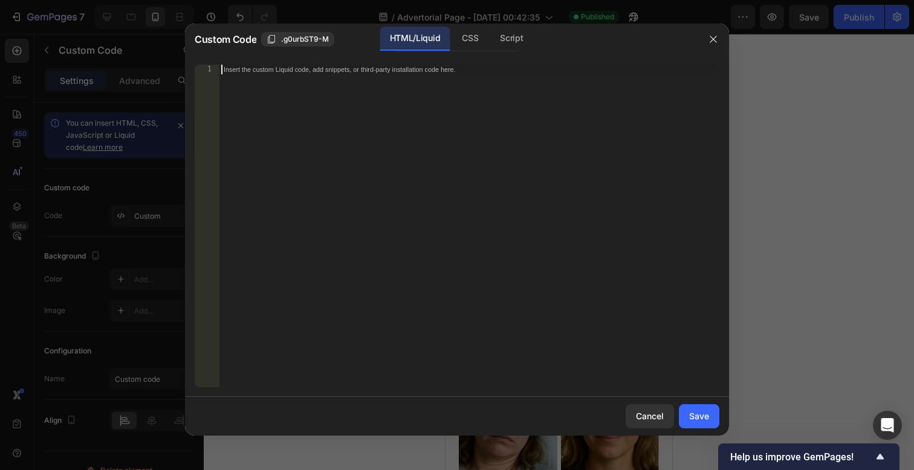
paste textarea "</style>"
type textarea "</style>"
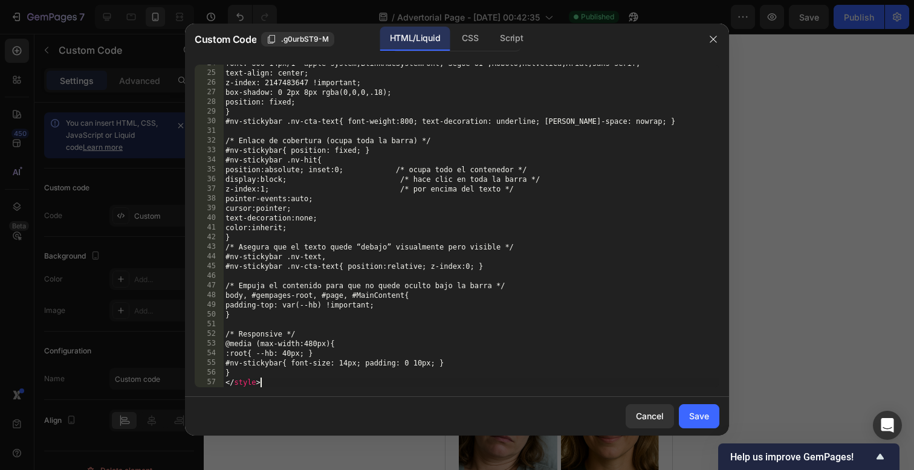
scroll to position [229, 0]
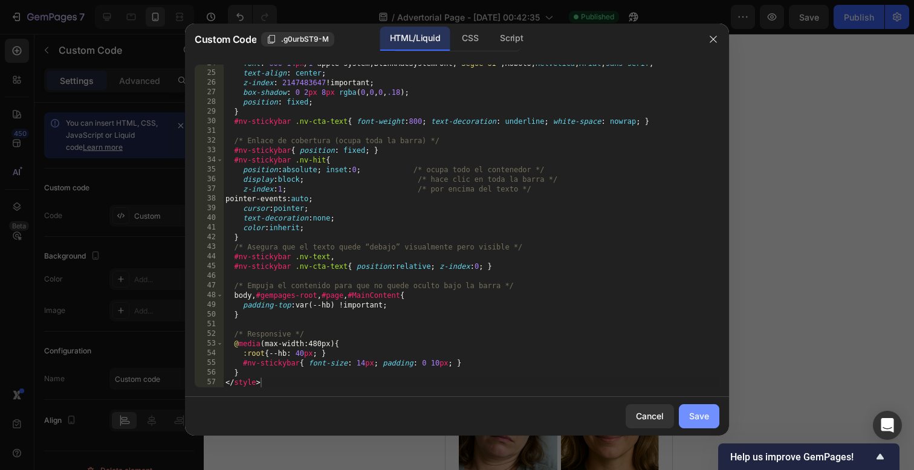
click at [706, 414] on div "Save" at bounding box center [699, 416] width 20 height 13
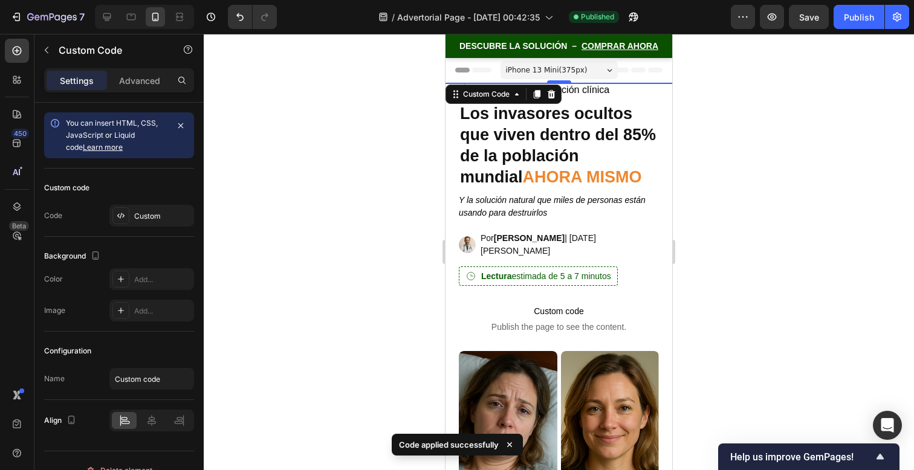
click at [566, 45] on link "Ir a comprar Nutravia" at bounding box center [559, 46] width 227 height 24
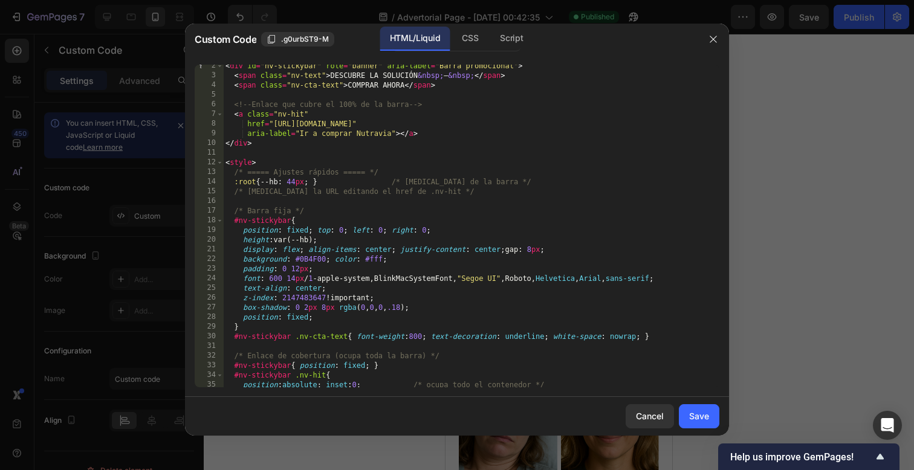
scroll to position [13, 0]
click at [301, 178] on div "< div id = "nv-stickybar" role = "banner" aria-label = "Barra promocional" > < …" at bounding box center [471, 232] width 496 height 342
type textarea ":root{ --hb: 42px; } /* ALTURA de la barra */"
click at [707, 411] on div "Save" at bounding box center [699, 416] width 20 height 13
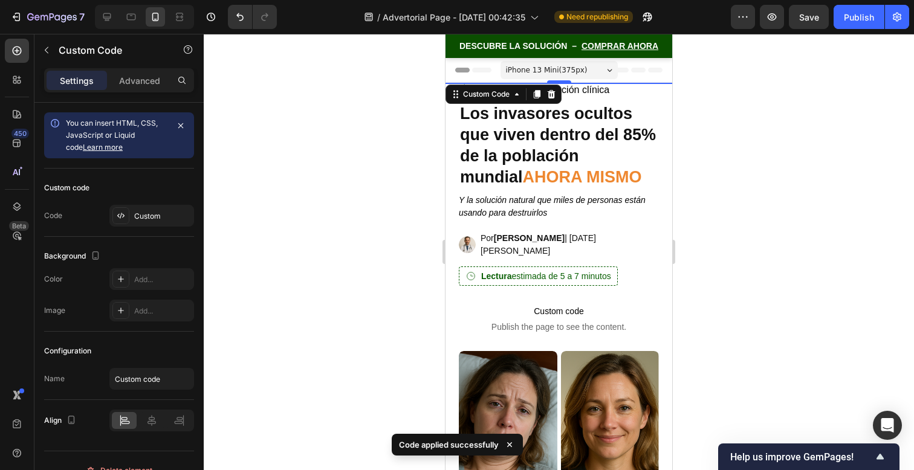
click at [550, 45] on link "Ir a comprar Nutravia" at bounding box center [559, 46] width 227 height 24
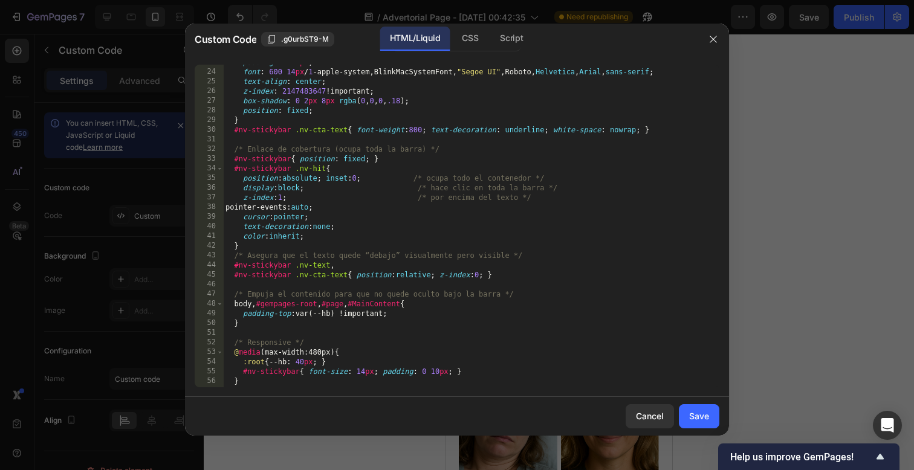
scroll to position [229, 0]
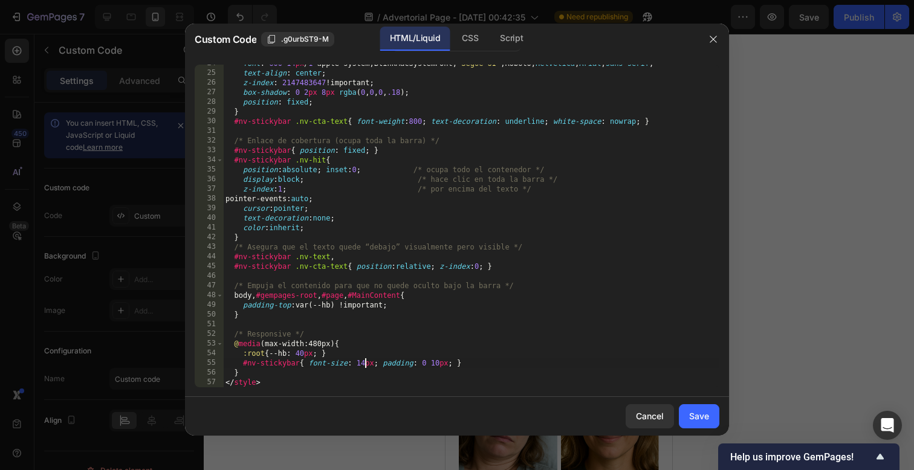
click at [365, 366] on div "font : 600 14 px / 1 -apple-system,BlinkMacSystemFont, " Segoe UI " ,Roboto, He…" at bounding box center [471, 230] width 496 height 342
type textarea "#nv-stickybar{ font-size: 13px; padding: 0 10px; }"
click at [701, 420] on div "Save" at bounding box center [699, 416] width 20 height 13
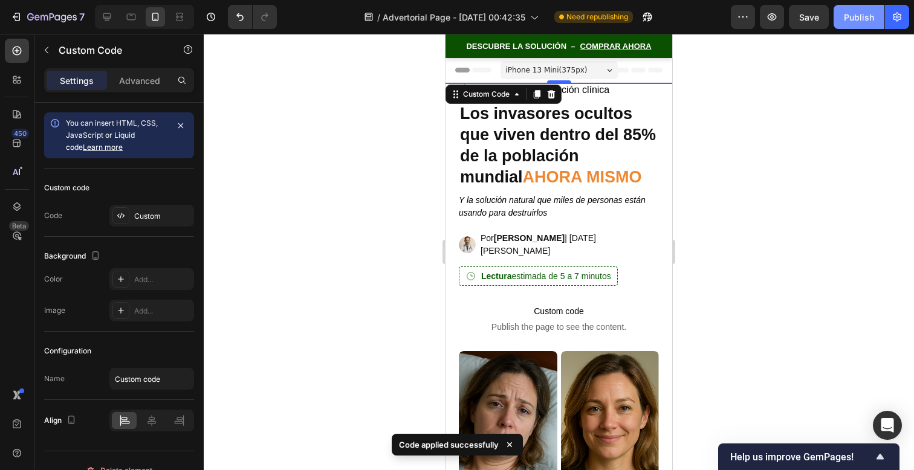
click at [852, 18] on div "Publish" at bounding box center [859, 17] width 30 height 13
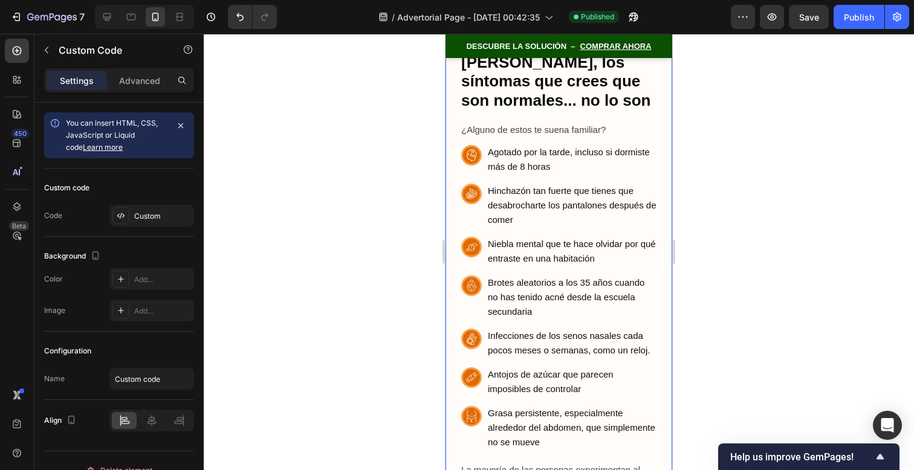
scroll to position [968, 0]
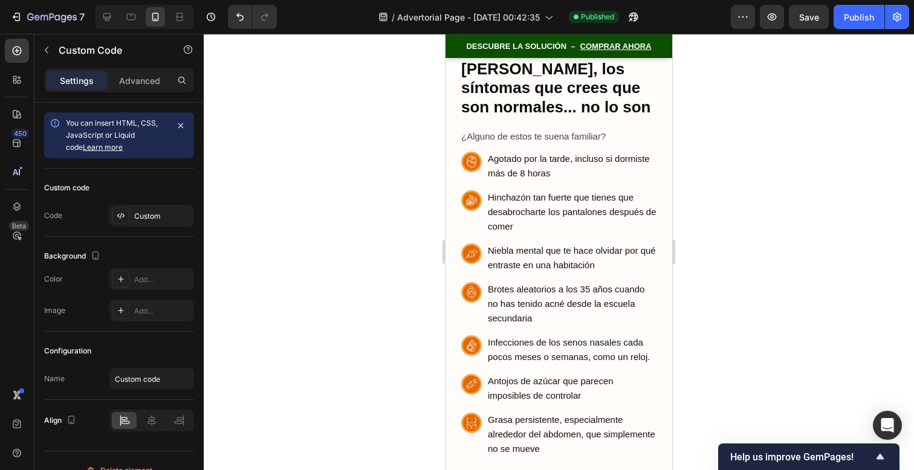
click at [731, 198] on div at bounding box center [559, 252] width 711 height 437
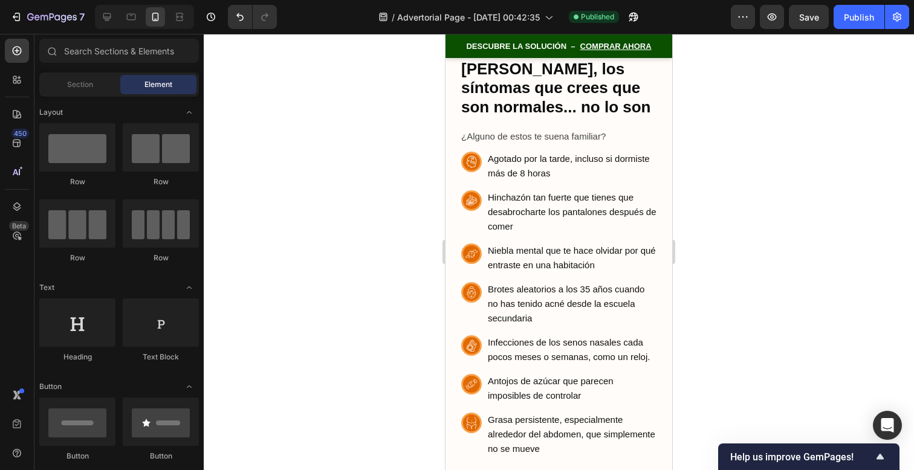
click at [527, 46] on link "Ir a comprar Nutravia" at bounding box center [559, 46] width 227 height 24
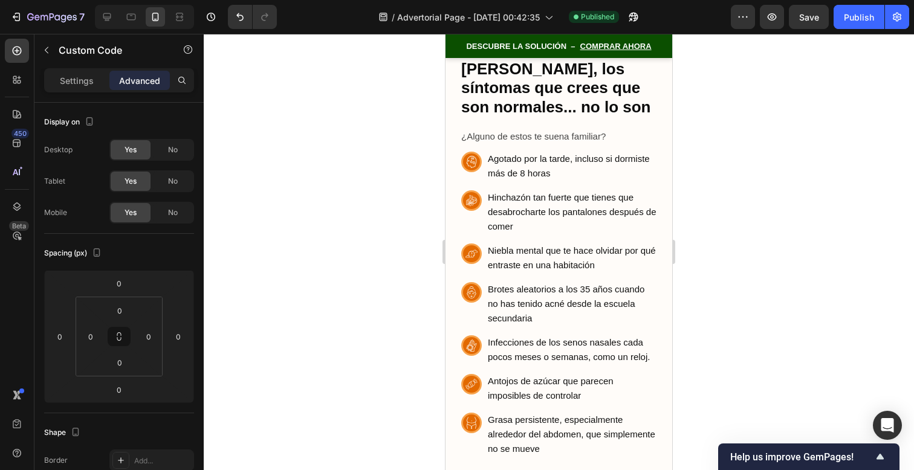
click at [527, 46] on link "Ir a comprar Nutravia" at bounding box center [559, 46] width 227 height 24
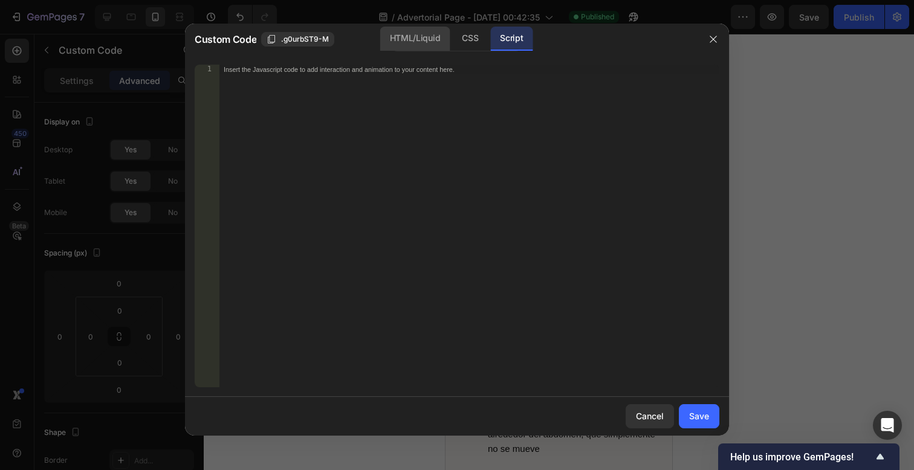
click at [419, 31] on div "HTML/Liquid" at bounding box center [415, 39] width 70 height 24
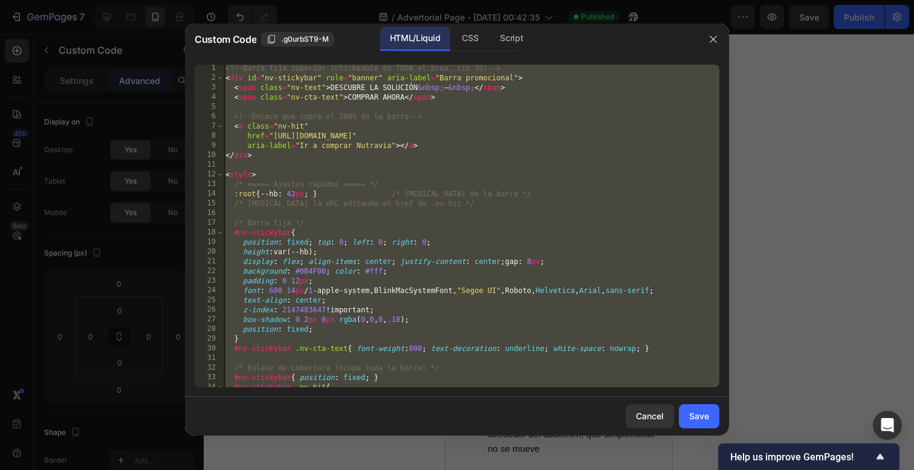
scroll to position [229, 0]
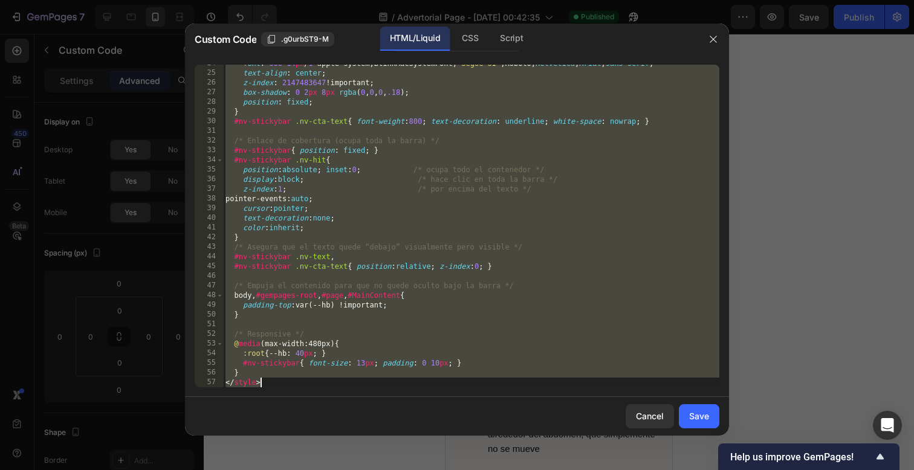
click at [440, 263] on div "font : 600 14 px / 1 -apple-system,BlinkMacSystemFont, " Segoe UI " ,Roboto, He…" at bounding box center [471, 230] width 496 height 342
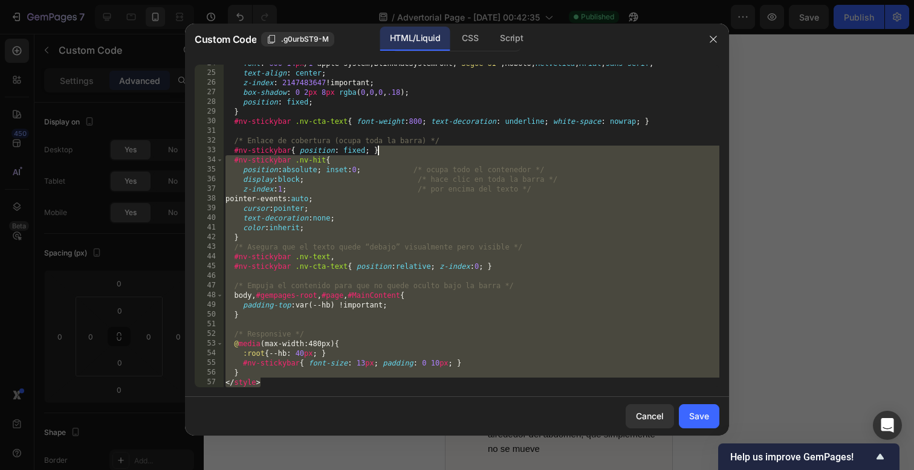
scroll to position [0, 0]
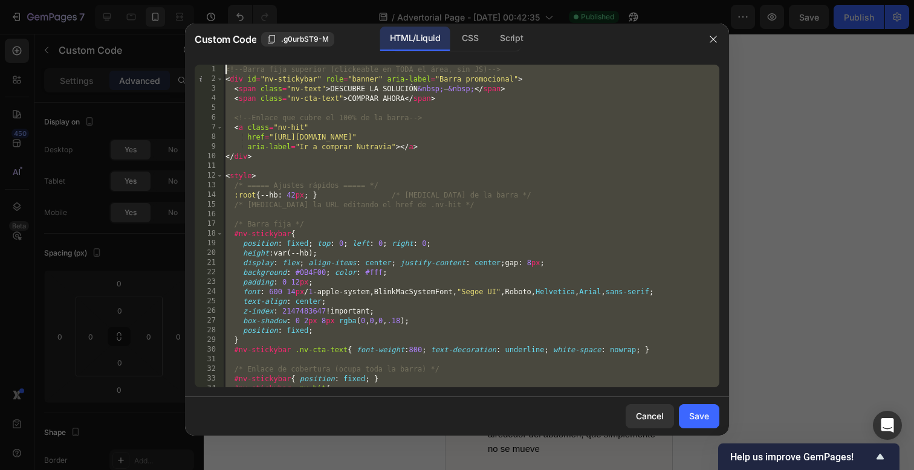
drag, startPoint x: 419, startPoint y: 385, endPoint x: 447, endPoint y: -51, distance: 437.5
click at [447, 0] on html "7 / Advertorial Page - [DATE] 00:42:35 Published Preview Save Publish 450 Beta …" at bounding box center [457, 0] width 914 height 0
type textarea "<!-- Barra fija superior (clickeable en TODA el área, sin JS) --> <div id="nv-s…"
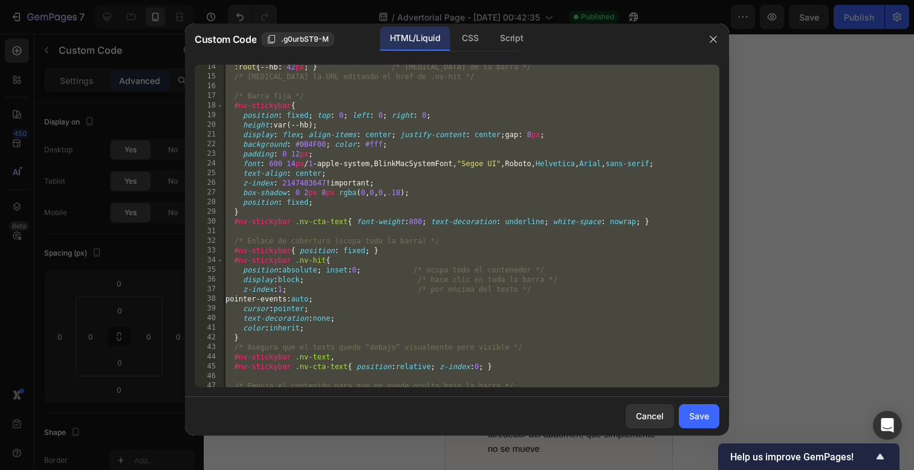
scroll to position [229, 0]
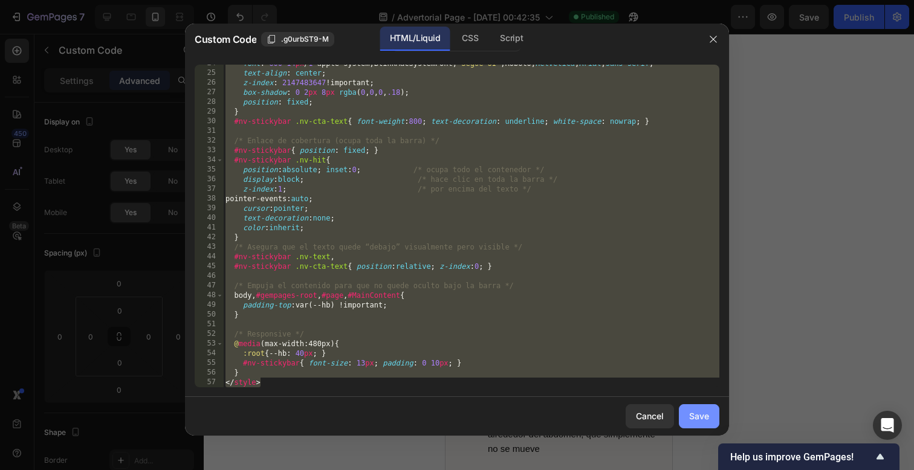
click at [704, 423] on div "Save" at bounding box center [699, 416] width 20 height 13
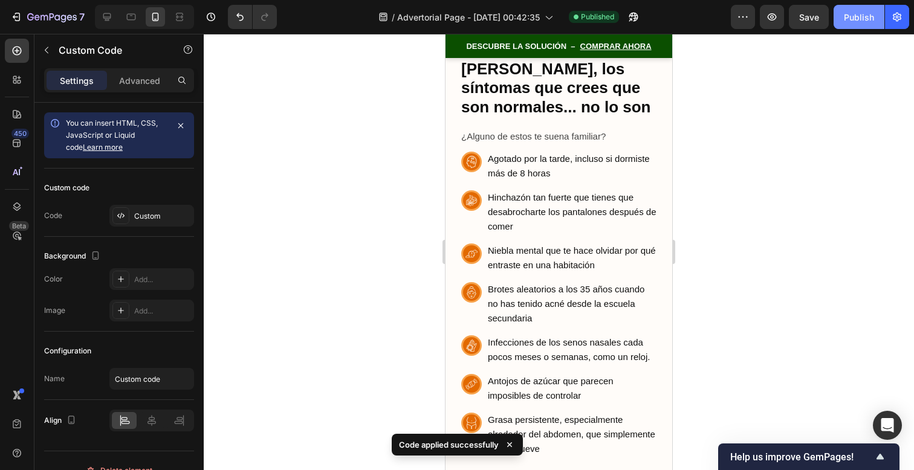
click at [859, 17] on div "Publish" at bounding box center [859, 17] width 30 height 13
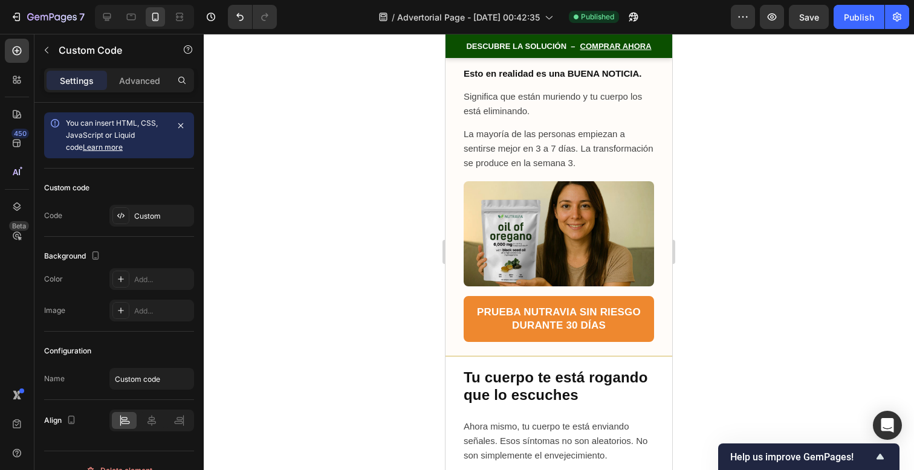
scroll to position [8389, 0]
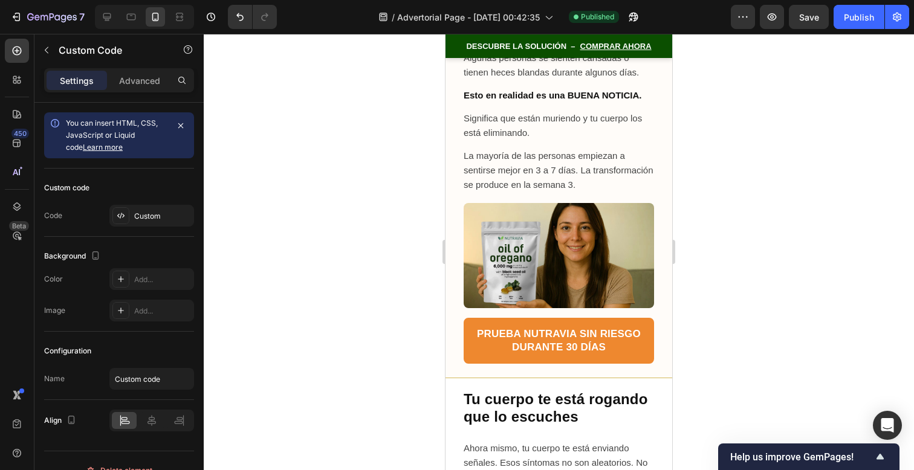
click at [596, 203] on img at bounding box center [559, 255] width 190 height 105
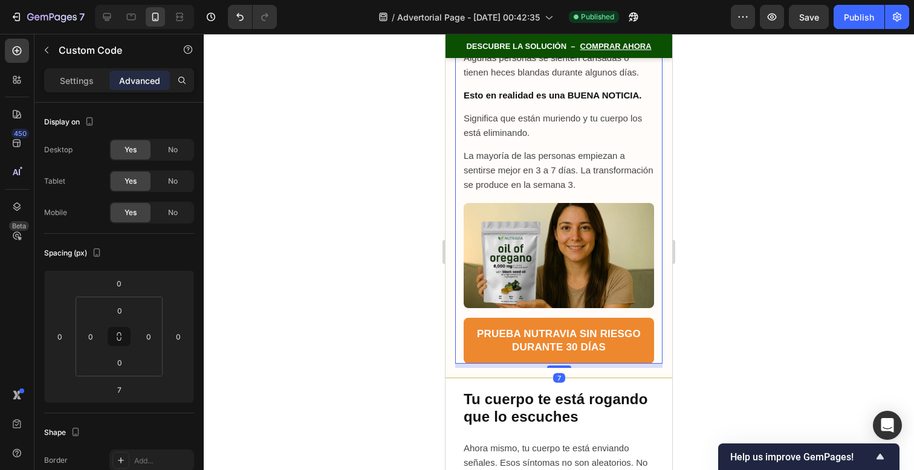
click at [596, 203] on img at bounding box center [559, 255] width 190 height 105
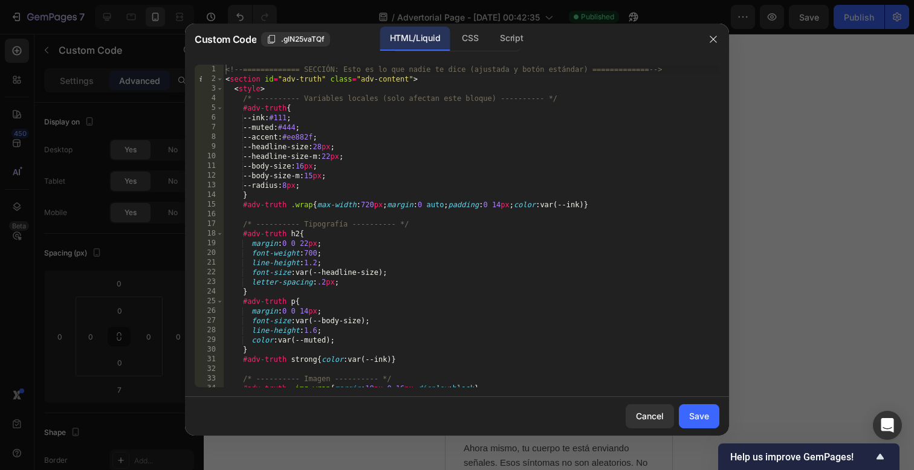
scroll to position [577, 0]
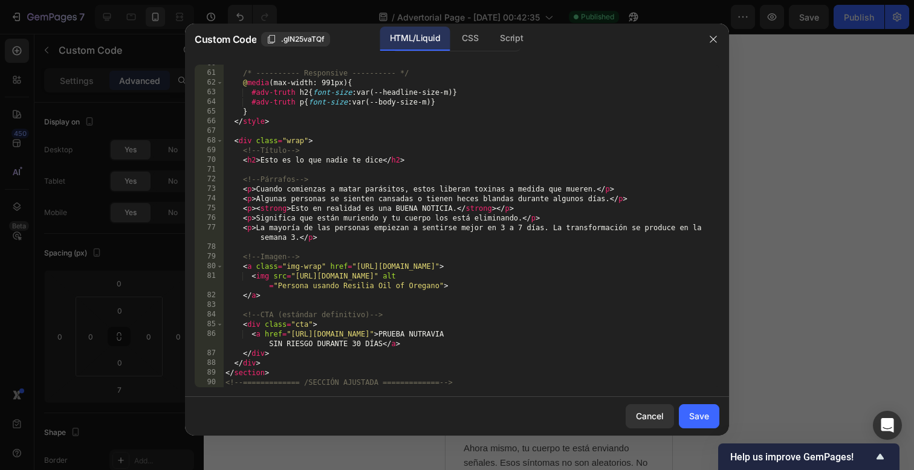
type textarea "<a href="https://www.get-nutravia.store/products/capsulas-blandas-de-aceite-de-…"
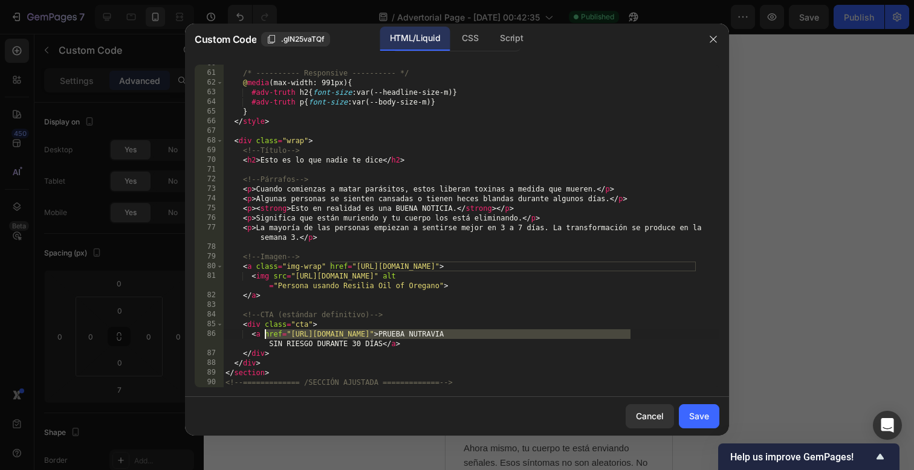
drag, startPoint x: 631, startPoint y: 335, endPoint x: 264, endPoint y: 337, distance: 367.1
click at [264, 337] on div "/* ---------- Responsive ---------- */ @ media (max-width: 991px) { #adv-truth …" at bounding box center [471, 230] width 496 height 342
click at [705, 422] on div "Save" at bounding box center [699, 416] width 20 height 13
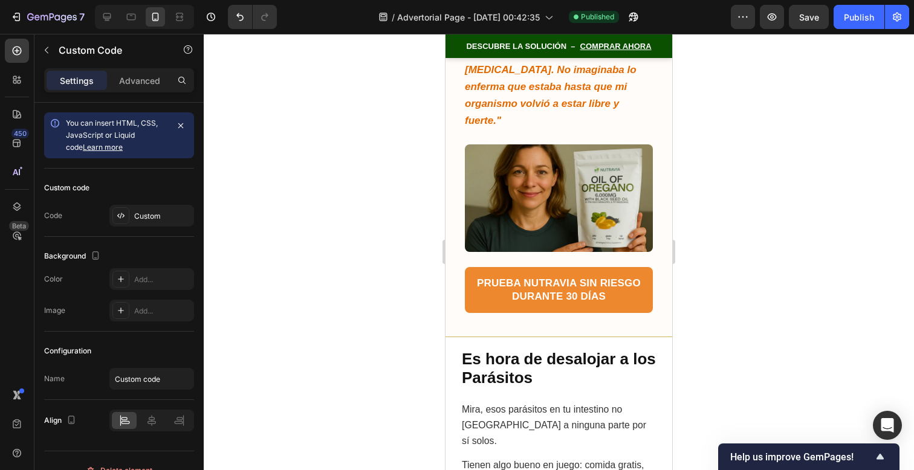
scroll to position [9593, 0]
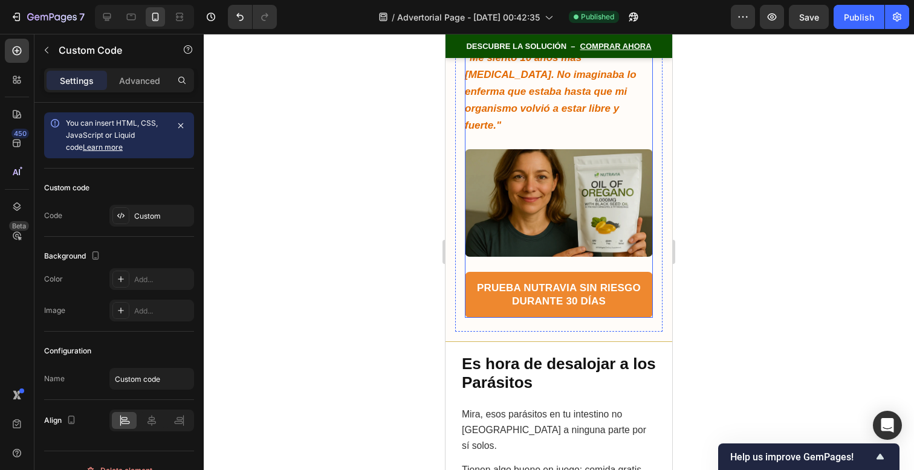
click at [575, 151] on img at bounding box center [559, 203] width 188 height 108
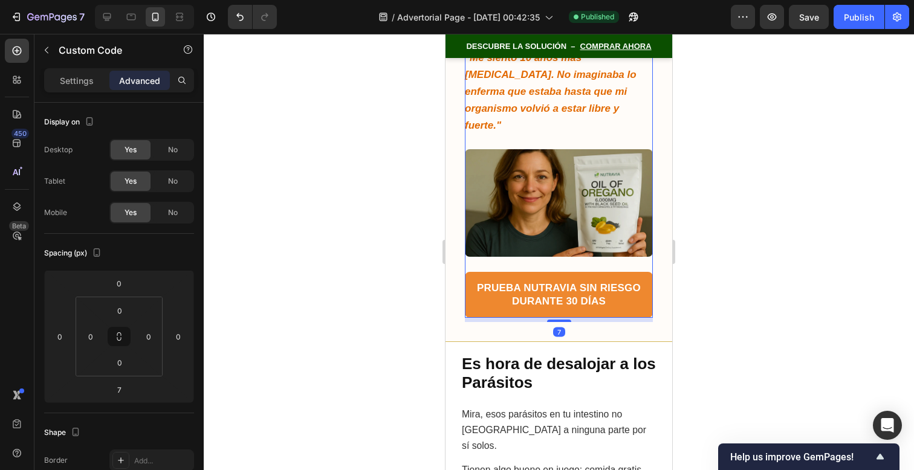
click at [575, 151] on img at bounding box center [559, 203] width 188 height 108
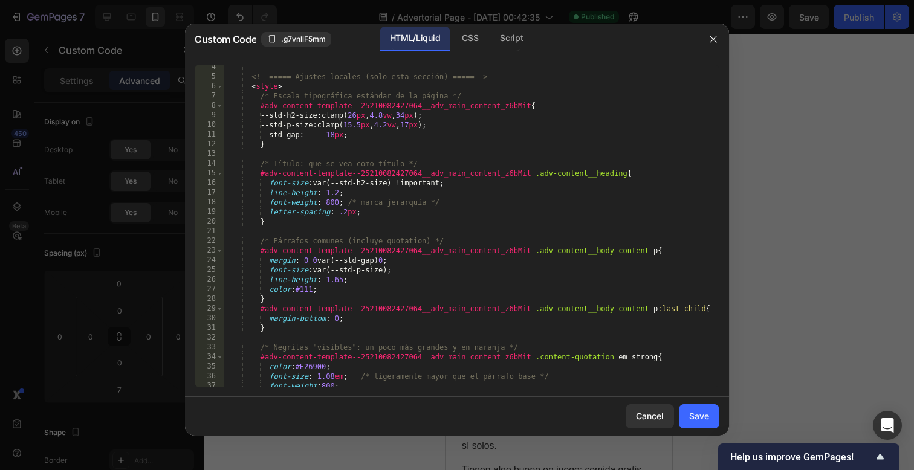
scroll to position [683, 0]
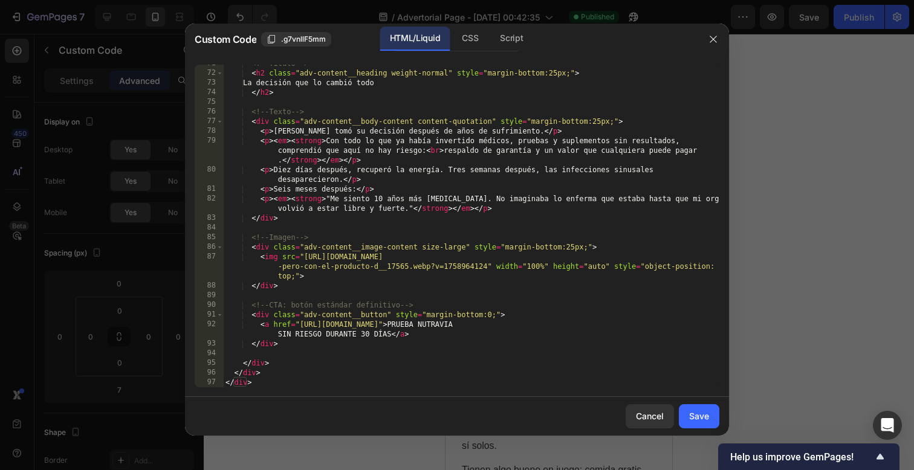
type textarea "<div class="adv-content__image-content size-large" style="margin-bottom:25px;">"
click at [611, 247] on div "<!-- Título --> < h2 class = "adv-content__heading weight-normal" style = "marg…" at bounding box center [471, 230] width 496 height 342
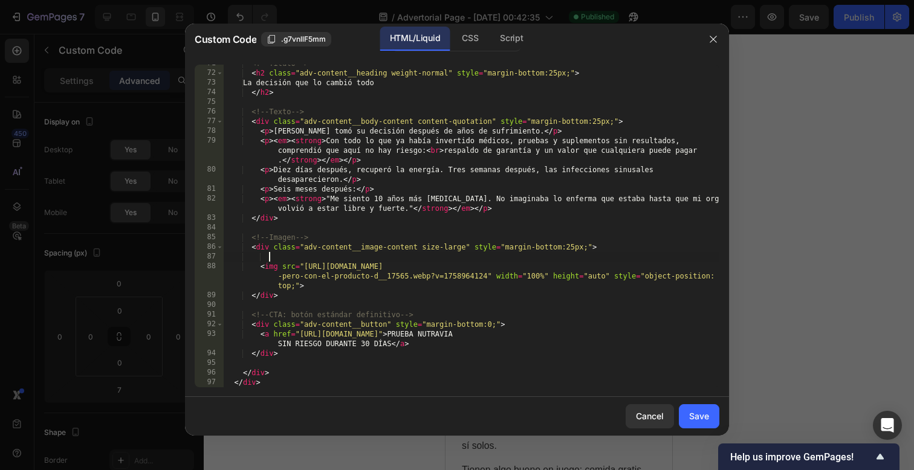
paste textarea "href="https://www.get-nutravia.store/products/capsulas-blandas-de-aceite-de-ore…"
click at [270, 255] on div "<!-- Título --> < h2 class = "adv-content__heading weight-normal" style = "marg…" at bounding box center [471, 230] width 496 height 342
click at [254, 252] on div "<!-- Título --> < h2 class = "adv-content__heading weight-normal" style = "marg…" at bounding box center [471, 230] width 496 height 342
drag, startPoint x: 257, startPoint y: 292, endPoint x: 251, endPoint y: 294, distance: 6.3
click at [251, 294] on div "<!-- Título --> < h2 class = "adv-content__heading weight-normal" style = "marg…" at bounding box center [471, 230] width 496 height 342
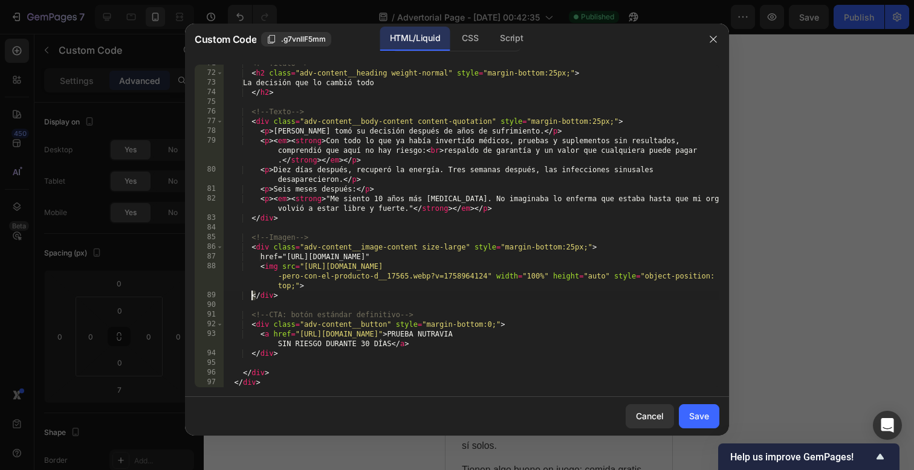
click at [269, 259] on div "<!-- Título --> < h2 class = "adv-content__heading weight-normal" style = "marg…" at bounding box center [471, 230] width 496 height 342
paste textarea "<"
type textarea "<href="https://www.get-nutravia.store/products/capsulas-blandas-de-aceite-de-or…"
click at [692, 416] on div "Save" at bounding box center [699, 416] width 20 height 13
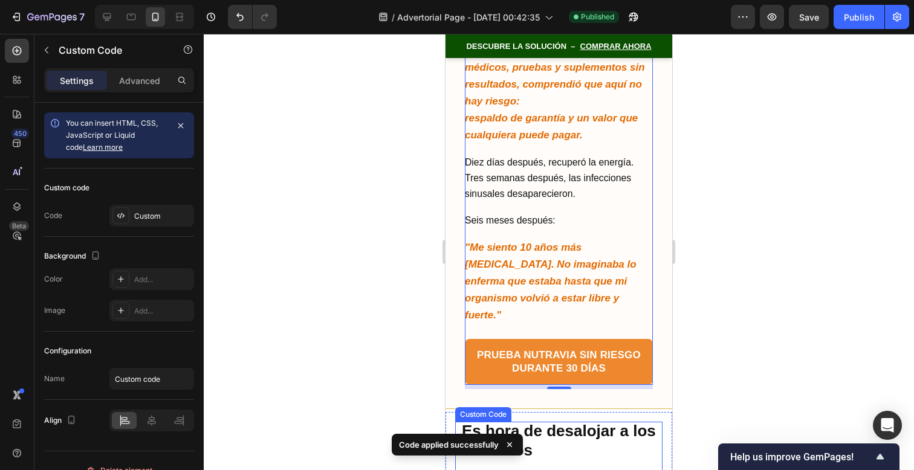
scroll to position [9405, 0]
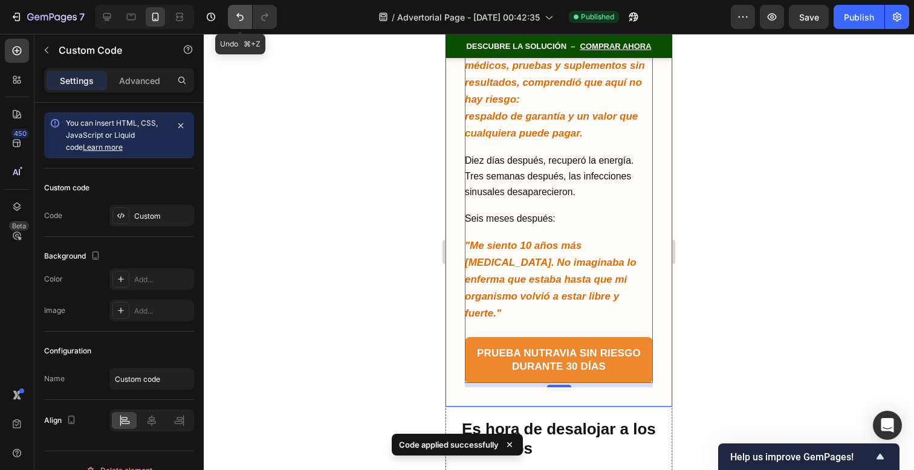
click at [243, 17] on icon "Undo/Redo" at bounding box center [239, 17] width 7 height 8
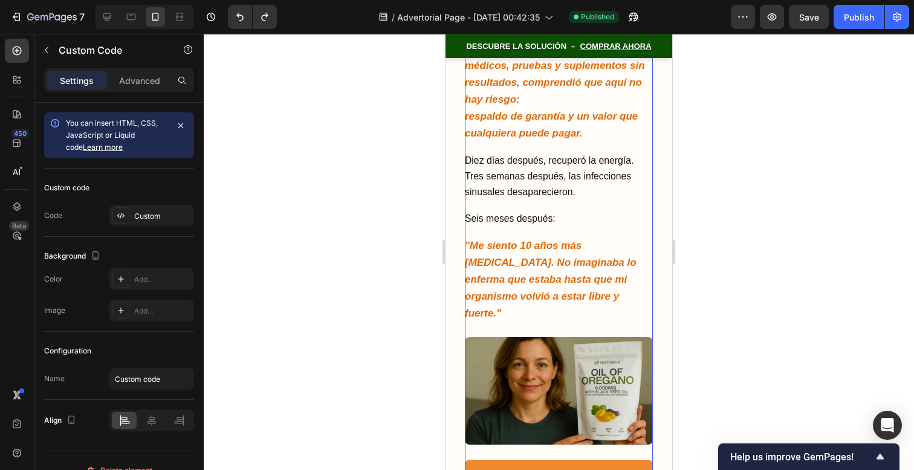
click at [518, 298] on strong ""Me siento 10 años más [MEDICAL_DATA]. No imaginaba lo enferma que estaba hasta…" at bounding box center [551, 279] width 172 height 79
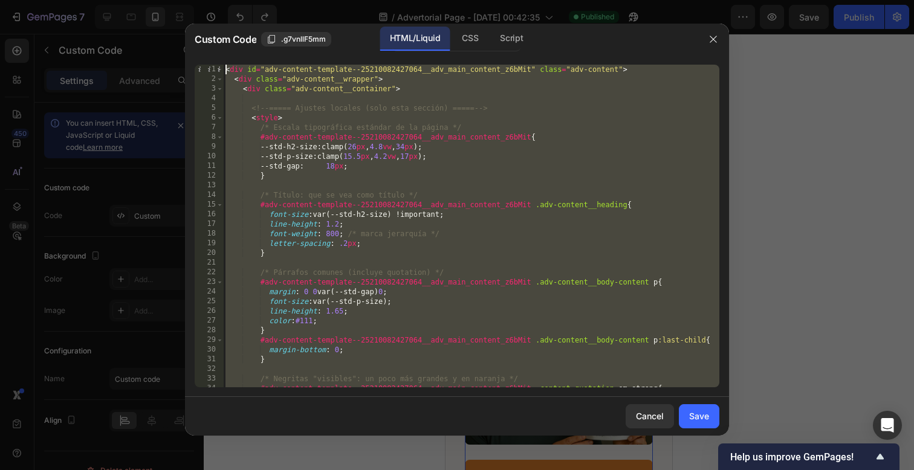
scroll to position [0, 0]
drag, startPoint x: 480, startPoint y: 382, endPoint x: 474, endPoint y: -18, distance: 400.4
click at [474, 0] on html "7 / Advertorial Page - [DATE] 00:42:35 Published Preview Save Publish 450 Beta …" at bounding box center [457, 0] width 914 height 0
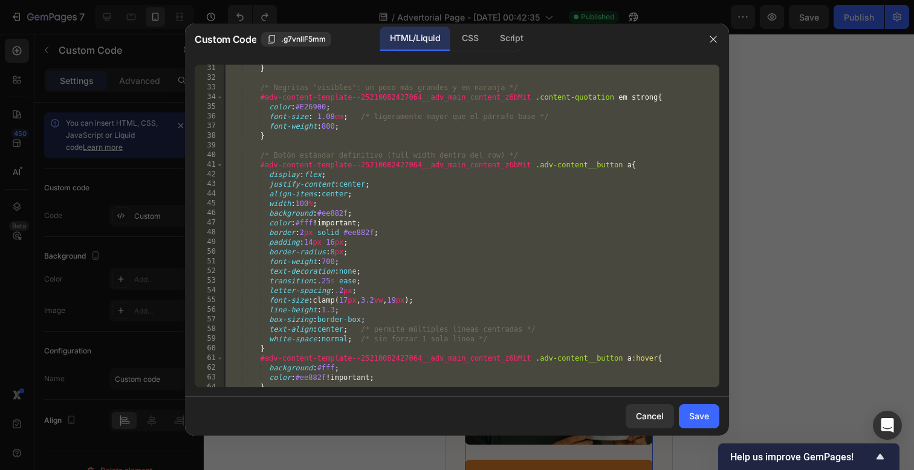
scroll to position [683, 0]
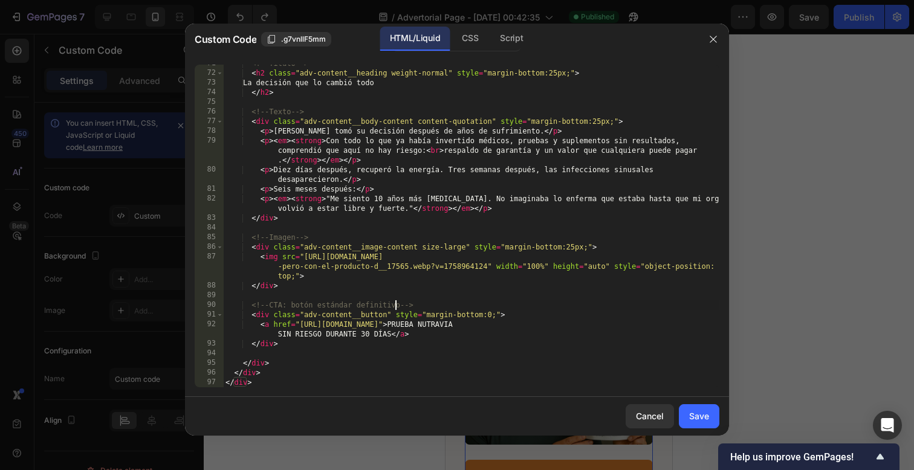
click at [394, 305] on div "<!-- Título --> < h2 class = "adv-content__heading weight-normal" style = "marg…" at bounding box center [471, 230] width 496 height 342
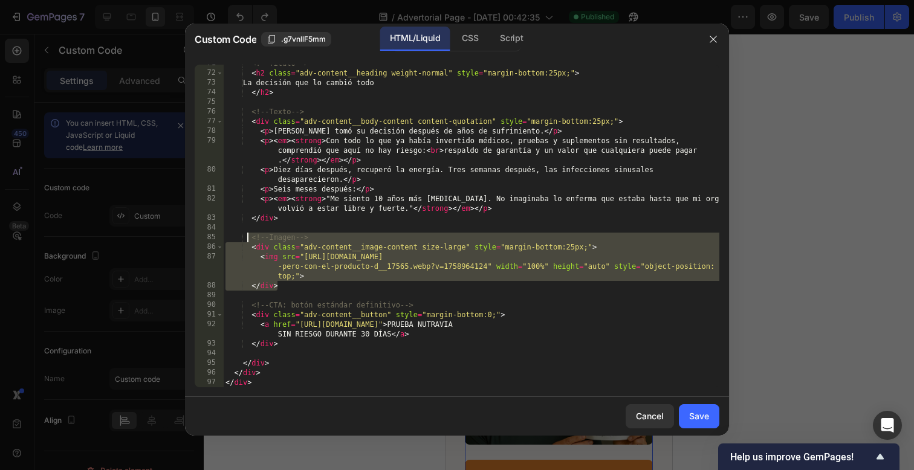
drag, startPoint x: 291, startPoint y: 285, endPoint x: 249, endPoint y: 241, distance: 61.2
click at [249, 241] on div "<!-- Título --> < h2 class = "adv-content__heading weight-normal" style = "marg…" at bounding box center [471, 230] width 496 height 342
paste textarea "</div"
type textarea "</div>"
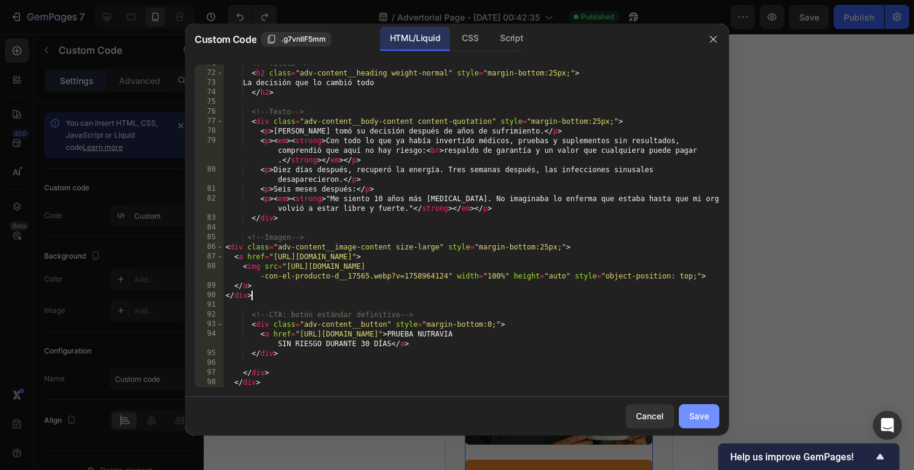
click at [692, 415] on div "Save" at bounding box center [699, 416] width 20 height 13
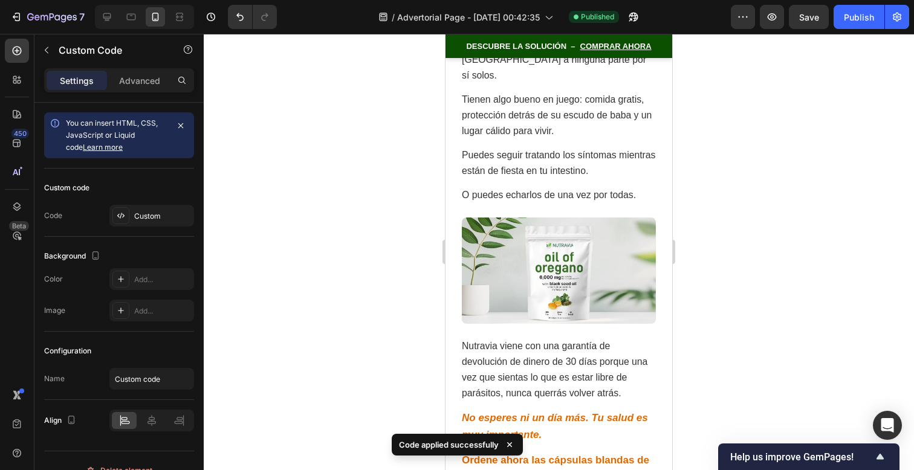
scroll to position [9934, 0]
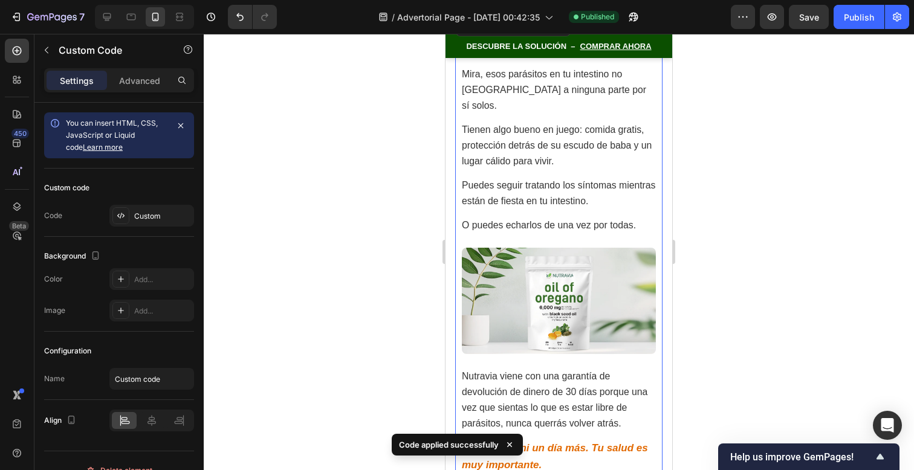
click at [612, 305] on img at bounding box center [559, 301] width 194 height 106
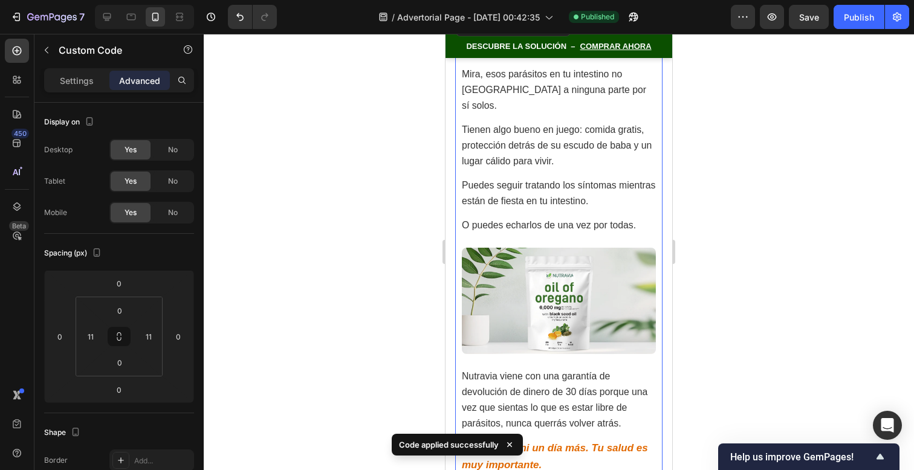
click at [612, 305] on img at bounding box center [559, 301] width 194 height 106
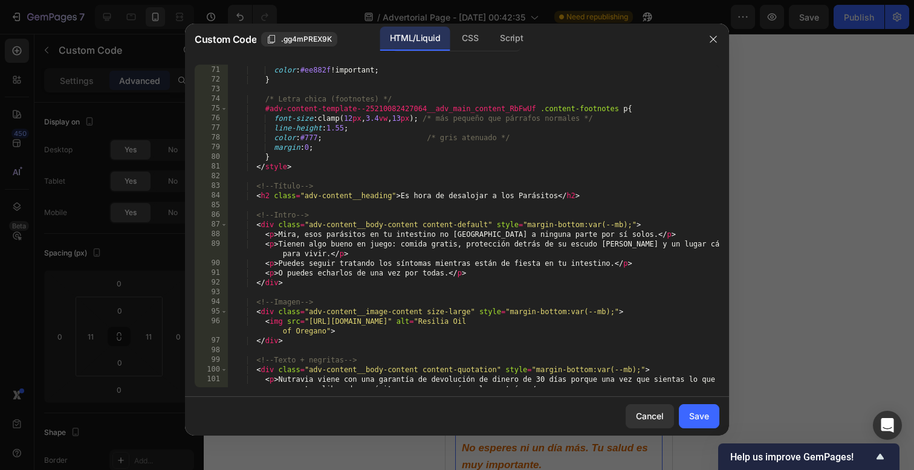
scroll to position [692, 0]
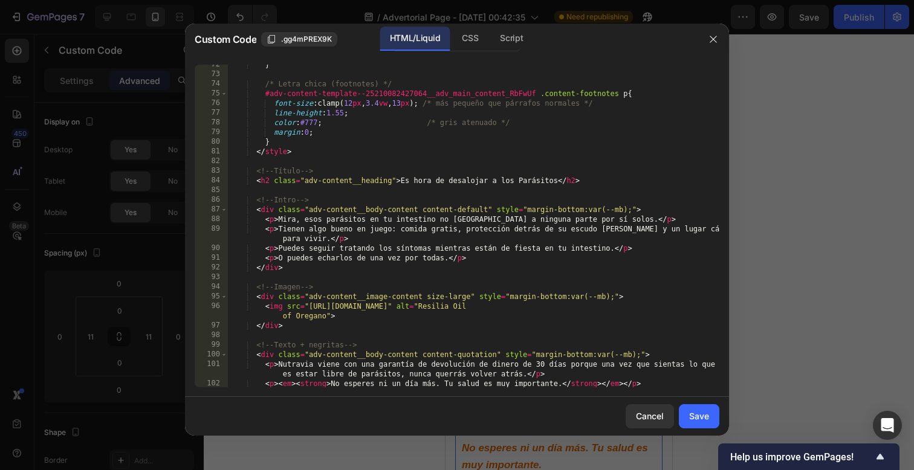
type textarea "</div>"
click at [359, 324] on div "} /* Letra chica (footnotes) */ #adv-content-template--25210082427064__adv_main…" at bounding box center [474, 236] width 492 height 352
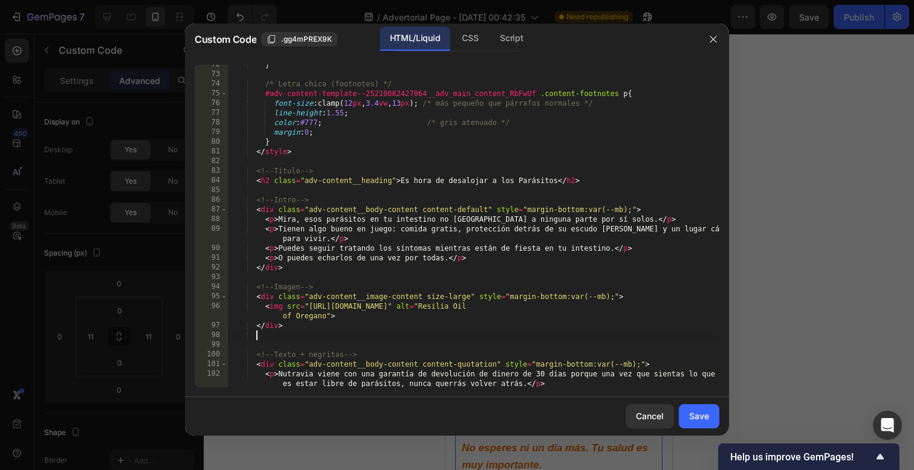
paste textarea "</div>"
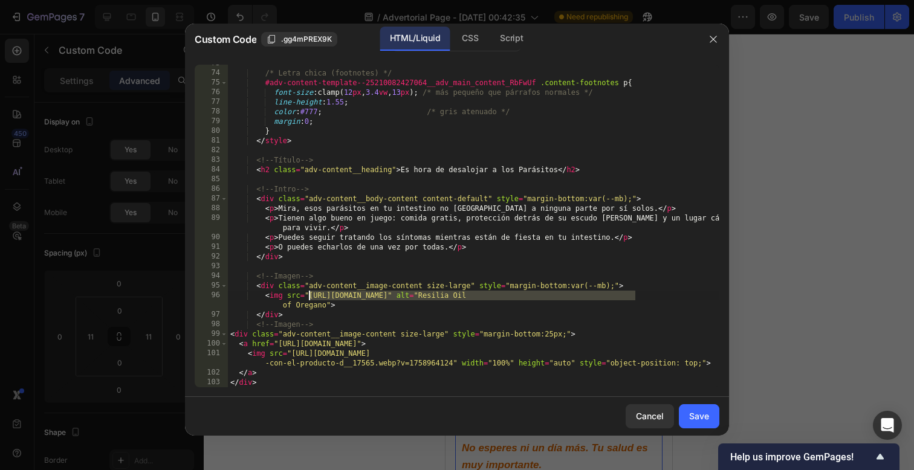
drag, startPoint x: 634, startPoint y: 297, endPoint x: 308, endPoint y: 296, distance: 326.0
click at [308, 296] on div "/* Letra chica (footnotes) */ #adv-content-template--25210082427064__adv_main_c…" at bounding box center [474, 230] width 492 height 342
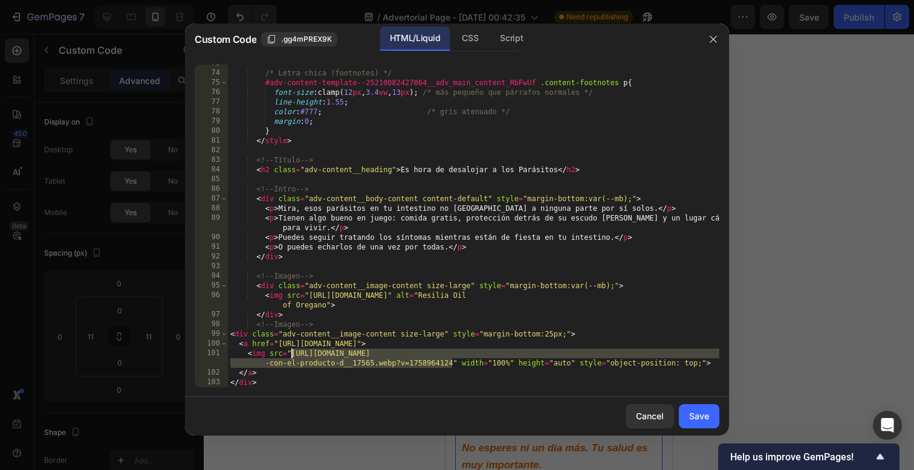
drag, startPoint x: 451, startPoint y: 365, endPoint x: 289, endPoint y: 354, distance: 161.8
click at [289, 354] on div "/* Letra chica (footnotes) */ #adv-content-template--25210082427064__adv_main_c…" at bounding box center [474, 230] width 492 height 342
paste textarea "oil.png?v=175896586"
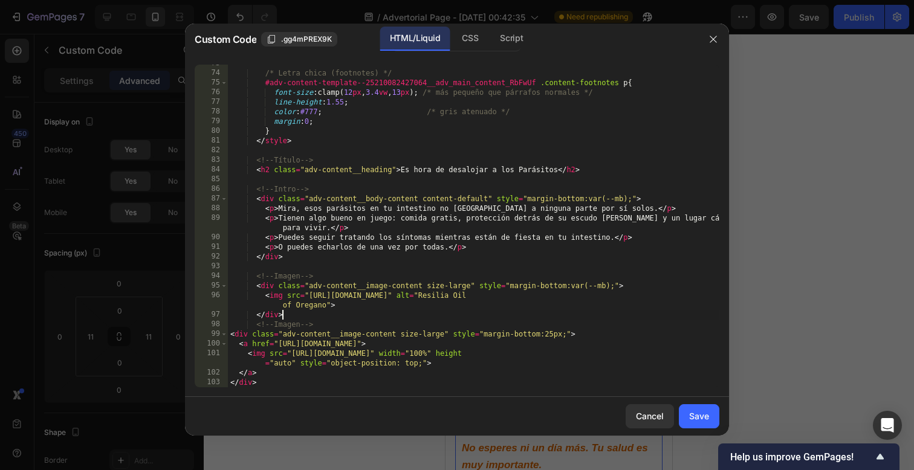
click at [346, 318] on div "/* Letra chica (footnotes) */ #adv-content-template--25210082427064__adv_main_c…" at bounding box center [474, 230] width 492 height 342
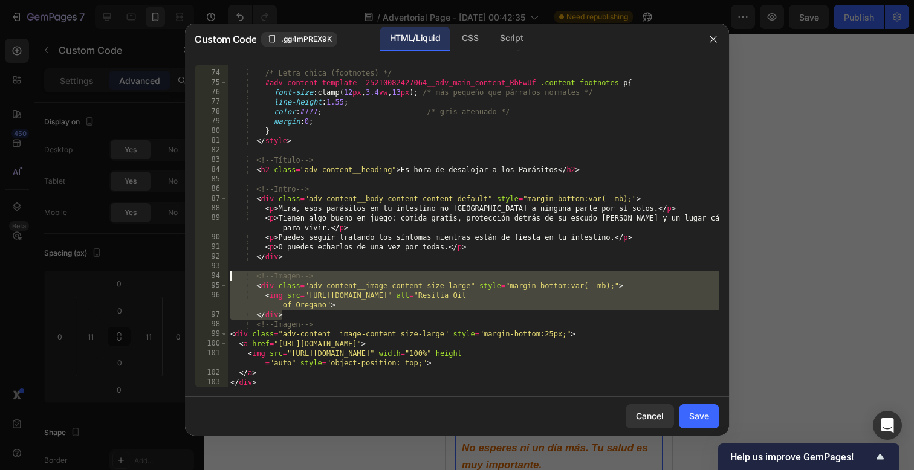
drag, startPoint x: 346, startPoint y: 318, endPoint x: 238, endPoint y: 275, distance: 116.1
click at [238, 275] on div "/* Letra chica (footnotes) */ #adv-content-template--25210082427064__adv_main_c…" at bounding box center [474, 230] width 492 height 342
type textarea "<!-- Imagen --> <div class="adv-content__image-content size-large" style="margi…"
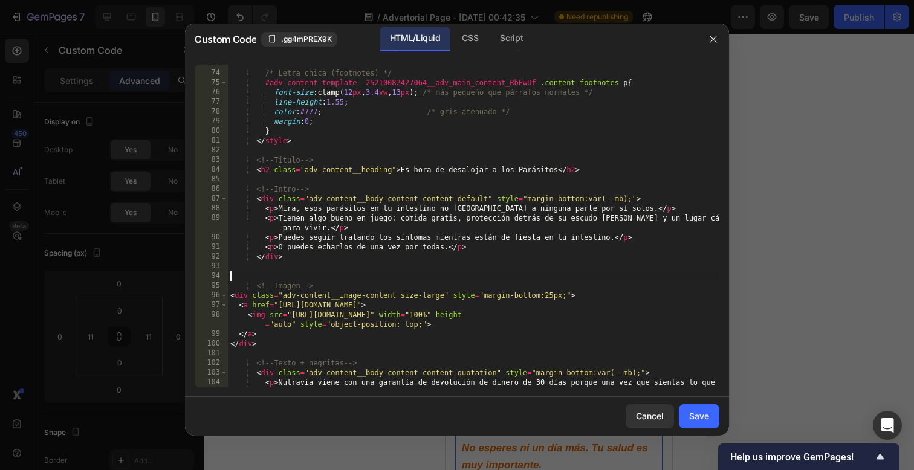
scroll to position [0, 0]
click at [697, 420] on div "Save" at bounding box center [699, 416] width 20 height 13
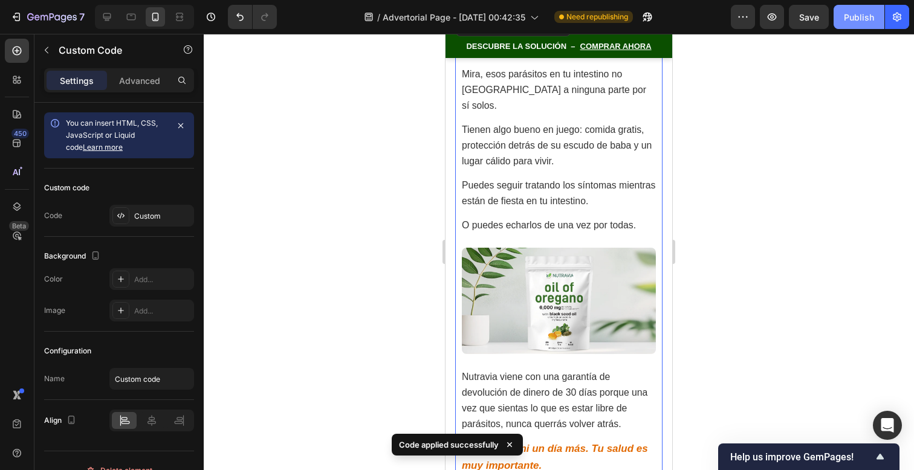
click at [857, 27] on button "Publish" at bounding box center [859, 17] width 51 height 24
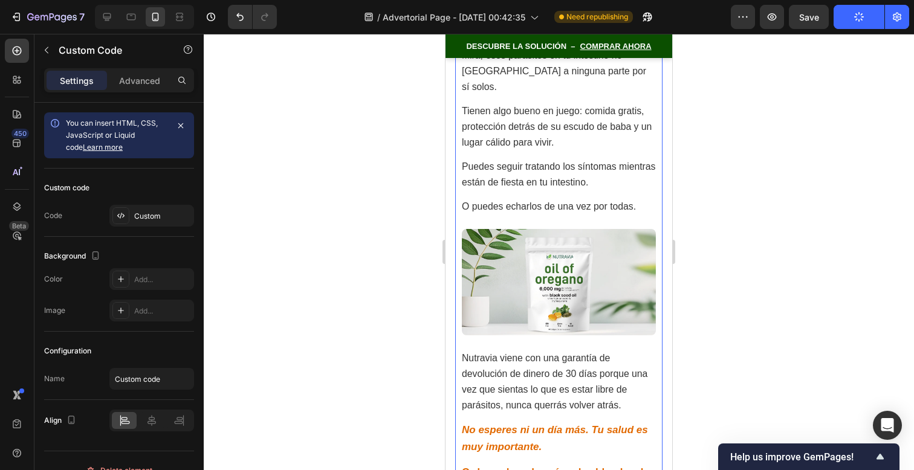
scroll to position [9967, 0]
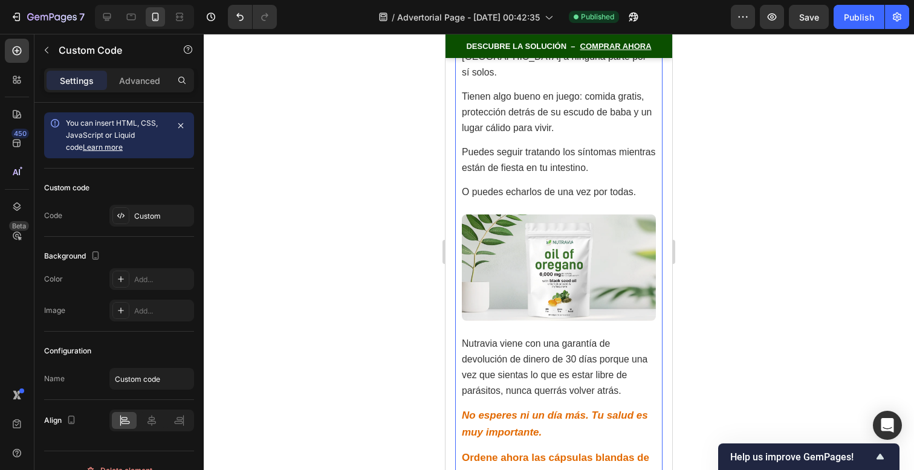
drag, startPoint x: 579, startPoint y: 119, endPoint x: 567, endPoint y: 174, distance: 56.3
click at [567, 145] on p "Puedes seguir tratando los síntomas mientras están de fiesta en tu intestino." at bounding box center [559, 160] width 194 height 31
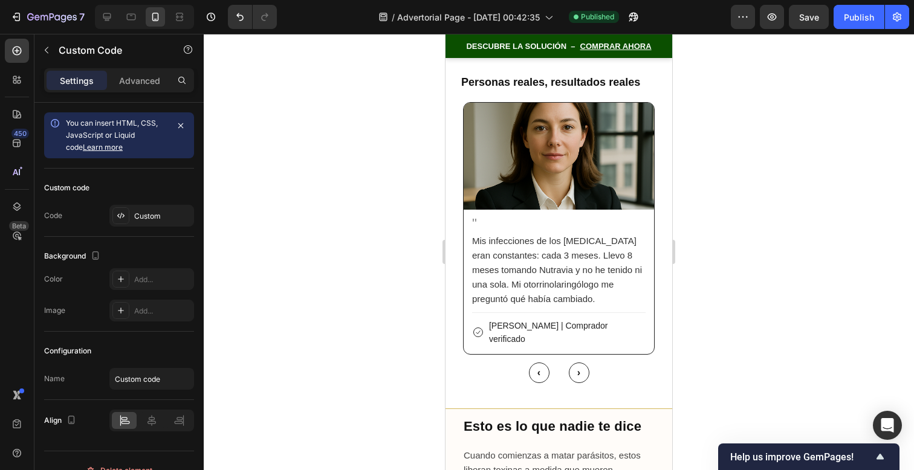
scroll to position [7932, 0]
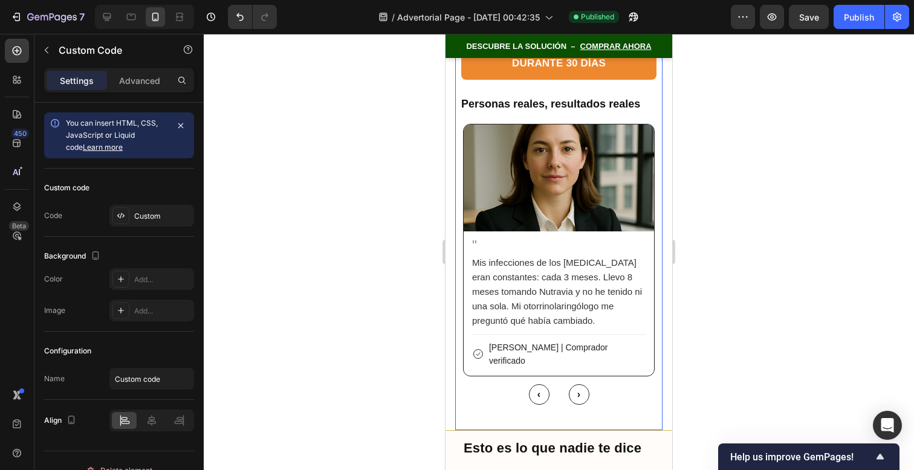
click at [568, 232] on div "" Mis infecciones de los senos paranasales eran constantes: cada 3 meses. Llevo…" at bounding box center [559, 304] width 190 height 145
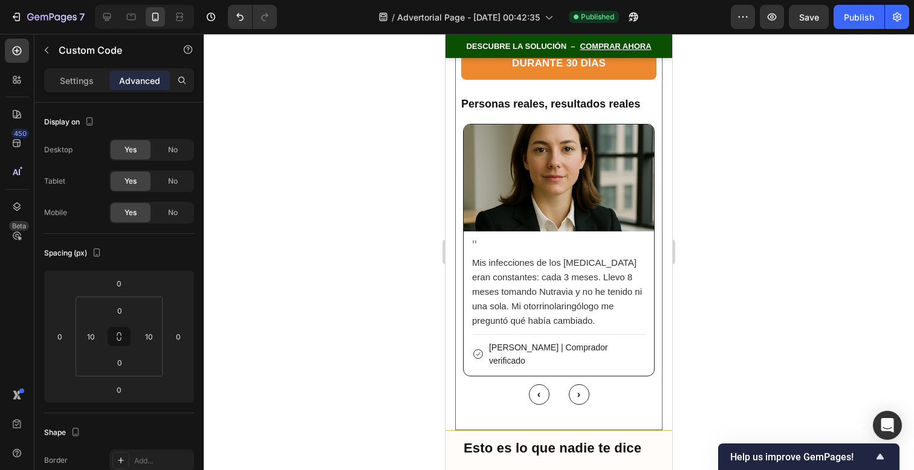
click at [568, 232] on div "" Mis infecciones de los senos paranasales eran constantes: cada 3 meses. Llevo…" at bounding box center [559, 304] width 190 height 145
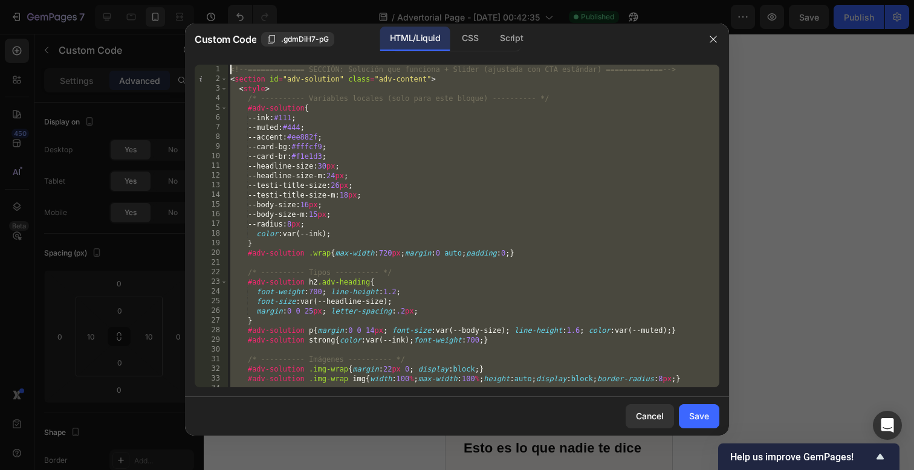
scroll to position [0, 0]
drag, startPoint x: 489, startPoint y: 384, endPoint x: 445, endPoint y: -96, distance: 482.1
click at [445, 0] on html "7 / Advertorial Page - [DATE] 00:42:35 Published Preview Save Publish 450 Beta …" at bounding box center [457, 0] width 914 height 0
type textarea "<!-- ============= SECCIÓN: Solución que funciona + Slider (ajustada con CTA es…"
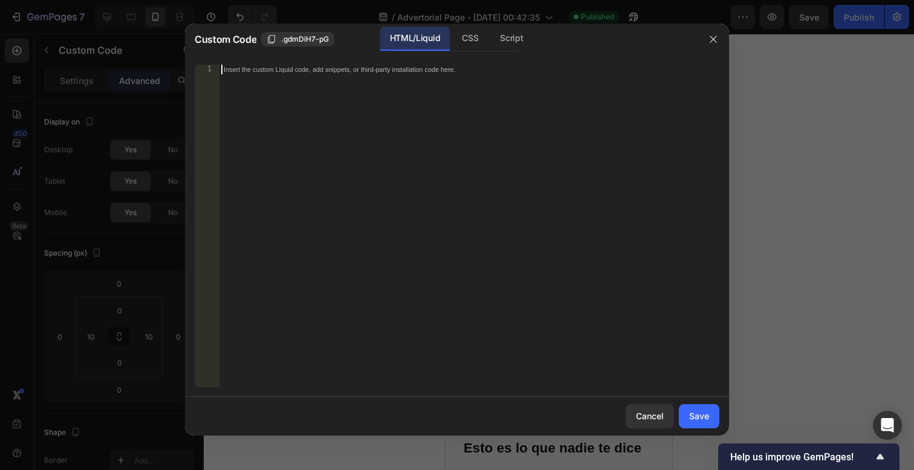
paste textarea "<!-- ============= /SECCIÓN AJUSTADA ============= -->"
type textarea "<!-- ============= /SECCIÓN AJUSTADA ============= -->"
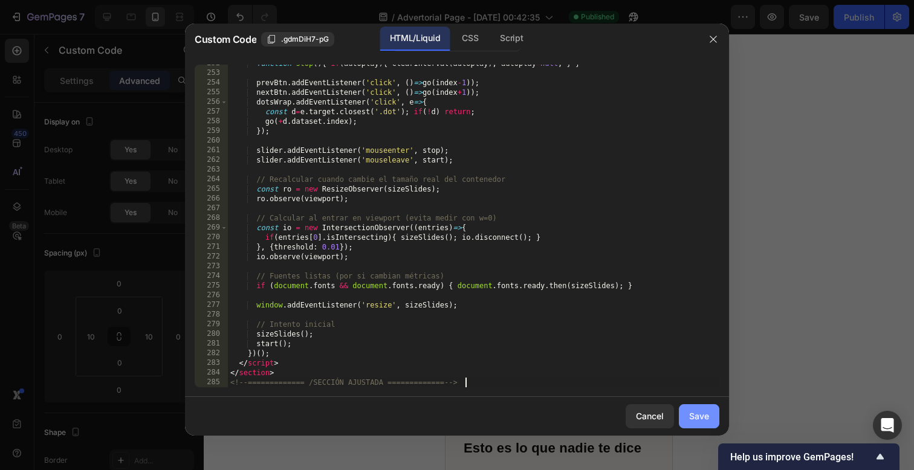
click at [687, 413] on button "Save" at bounding box center [699, 417] width 41 height 24
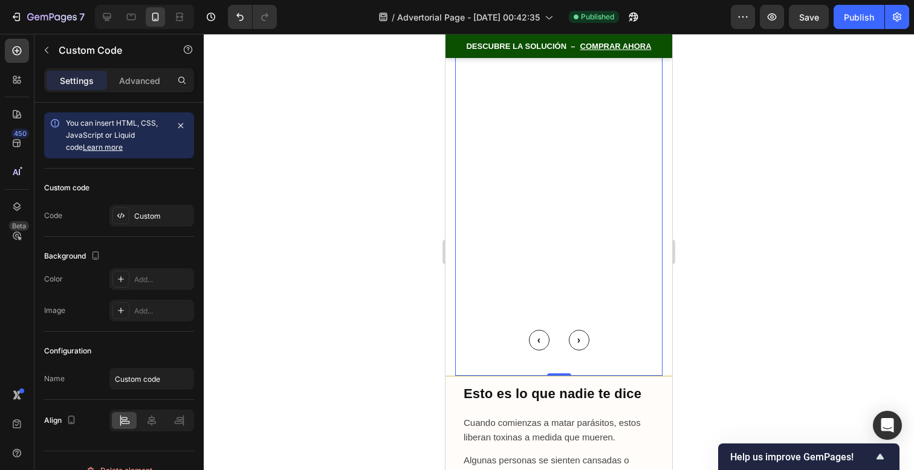
scroll to position [7995, 0]
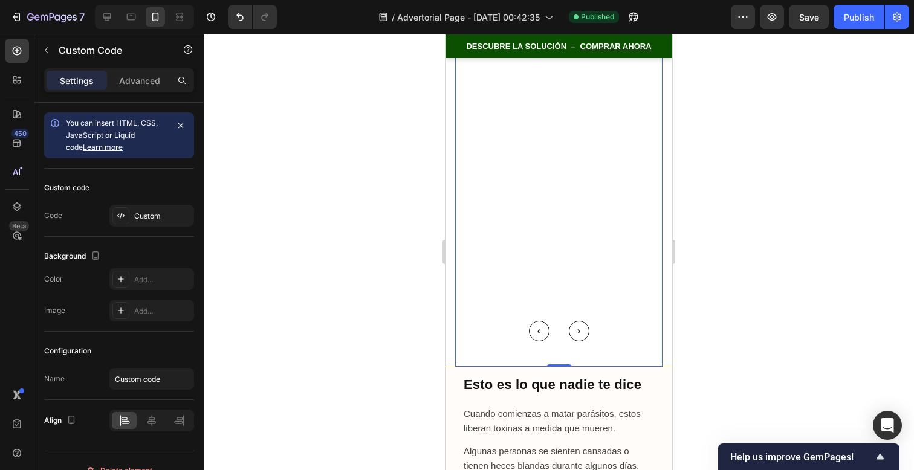
click at [713, 319] on div at bounding box center [559, 252] width 711 height 437
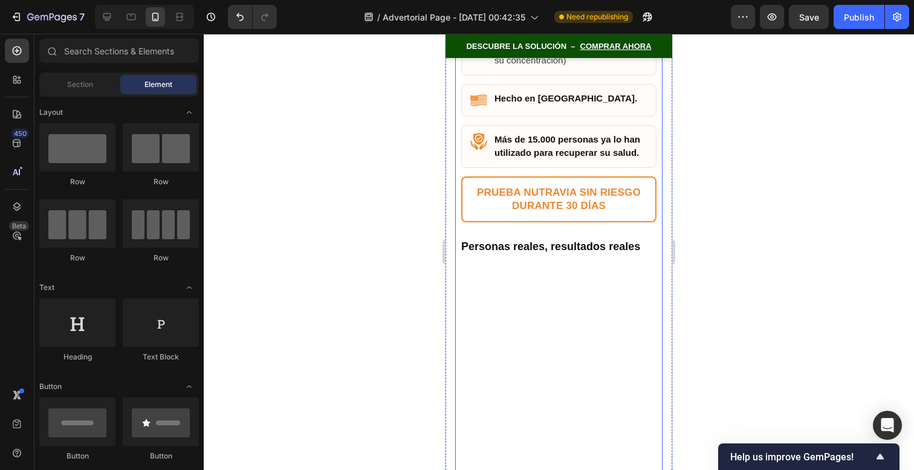
scroll to position [7794, 0]
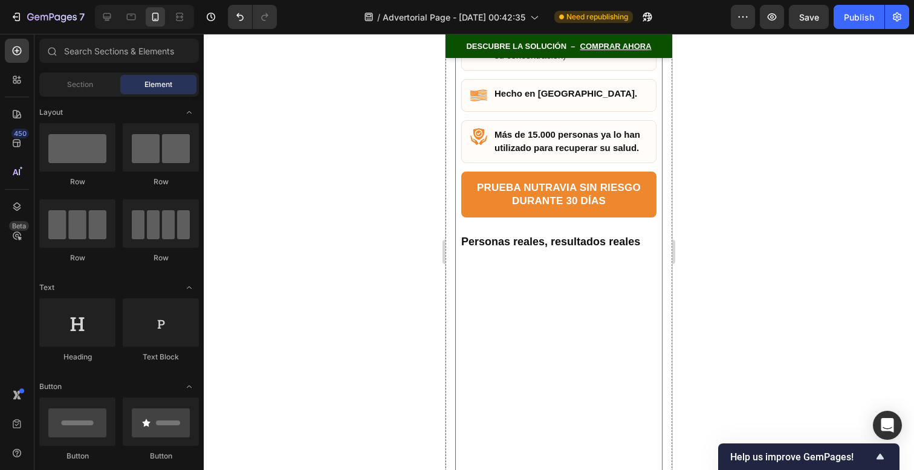
click at [516, 261] on div "" Mis infecciones de los senos paranasales eran constantes: cada 3 meses. Llevo…" at bounding box center [558, 388] width 195 height 255
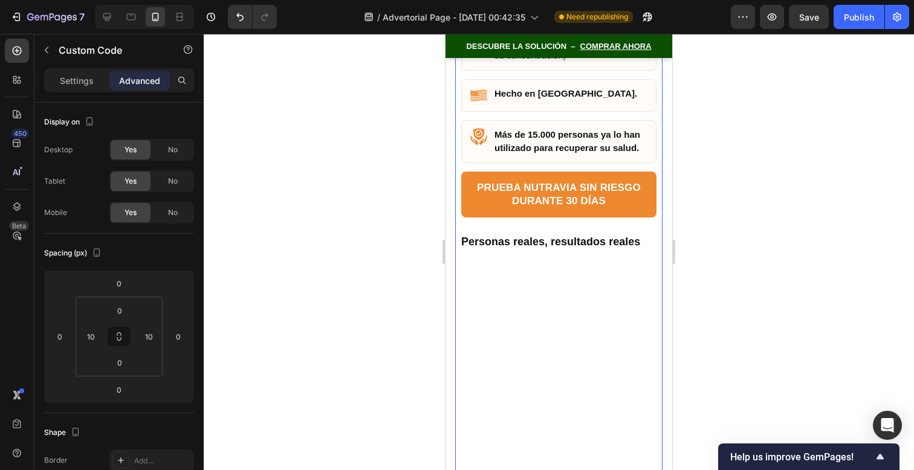
click at [516, 261] on div "" Mis infecciones de los senos paranasales eran constantes: cada 3 meses. Llevo…" at bounding box center [558, 388] width 195 height 255
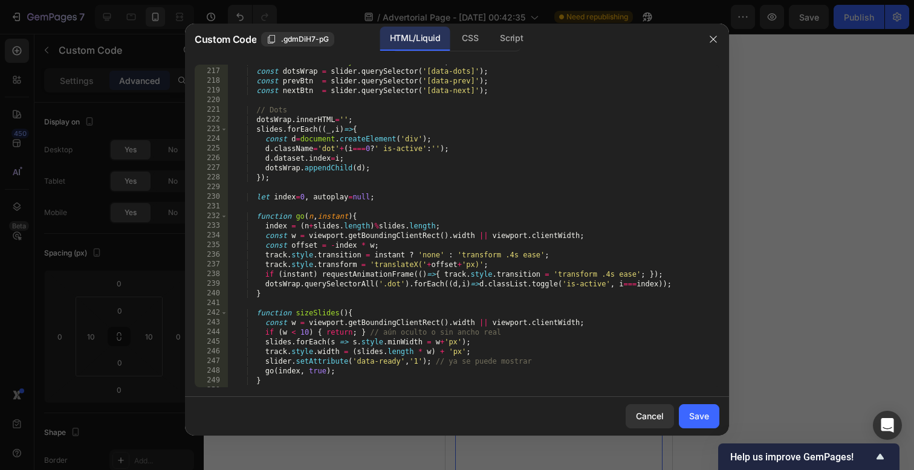
scroll to position [2648, 0]
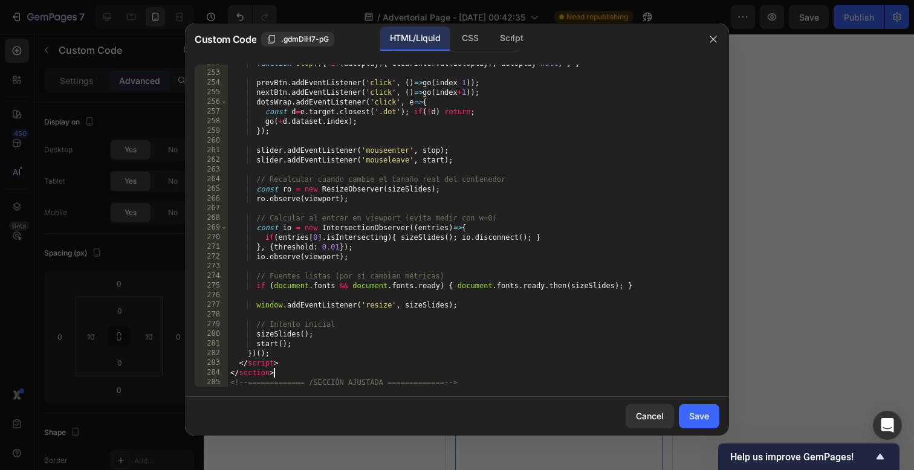
click at [525, 377] on div "function stop ( ) { if ( autoplay ) { clearInterval ( autoplay ) ; autoplay = n…" at bounding box center [474, 230] width 492 height 342
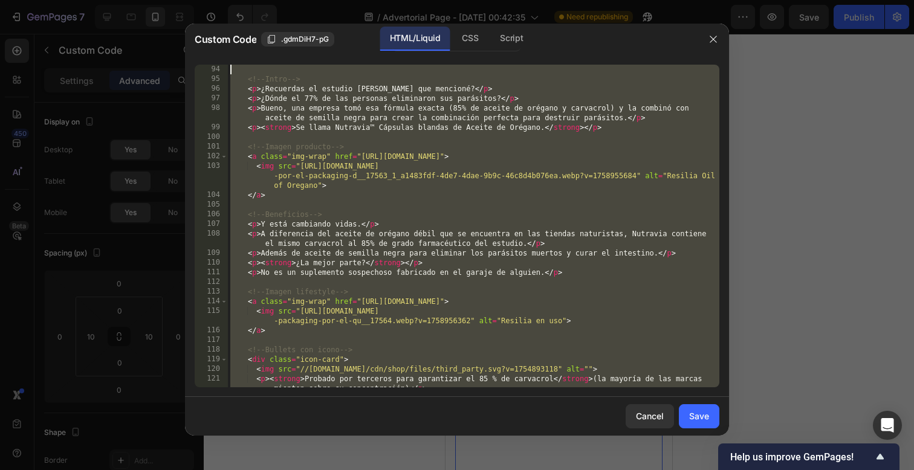
scroll to position [0, 0]
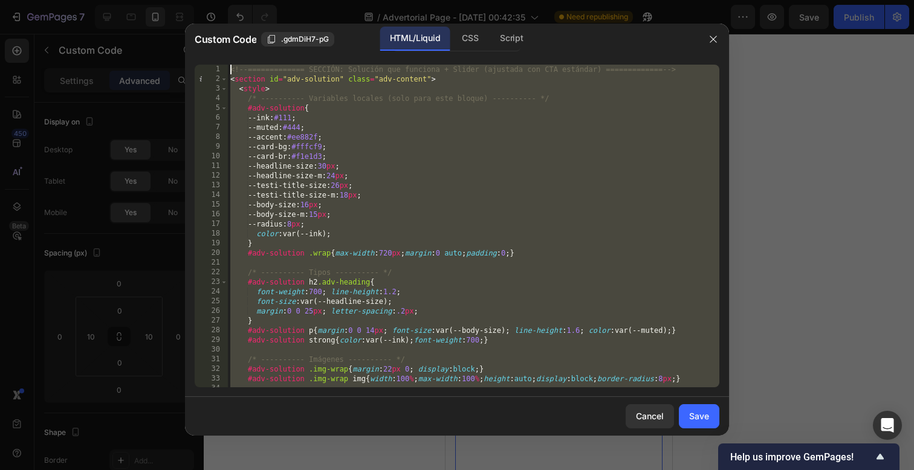
drag, startPoint x: 525, startPoint y: 383, endPoint x: 495, endPoint y: -96, distance: 480.5
click at [495, 0] on html "7 / Advertorial Page - [DATE] 00:42:35 Need republishing Preview Save Publish 4…" at bounding box center [457, 0] width 914 height 0
paste textarea "/SECCIÓN ============= --"
type textarea "<!-- ============= /SECCIÓN ============= -->"
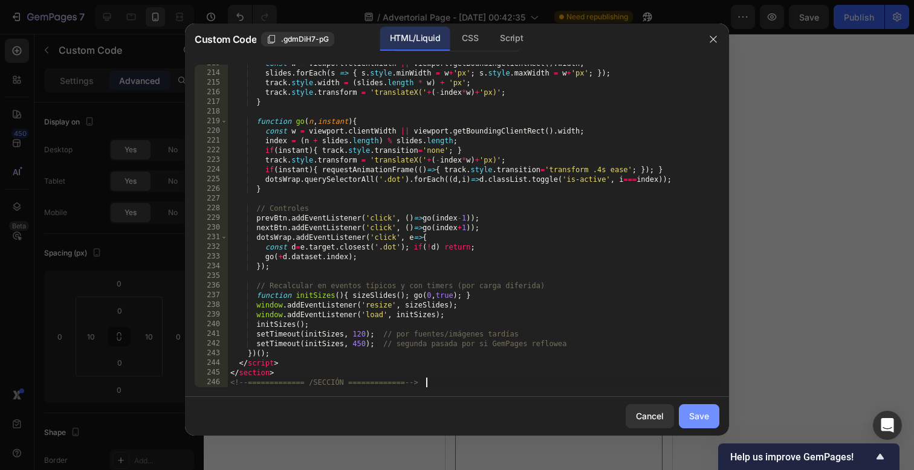
click at [688, 423] on button "Save" at bounding box center [699, 417] width 41 height 24
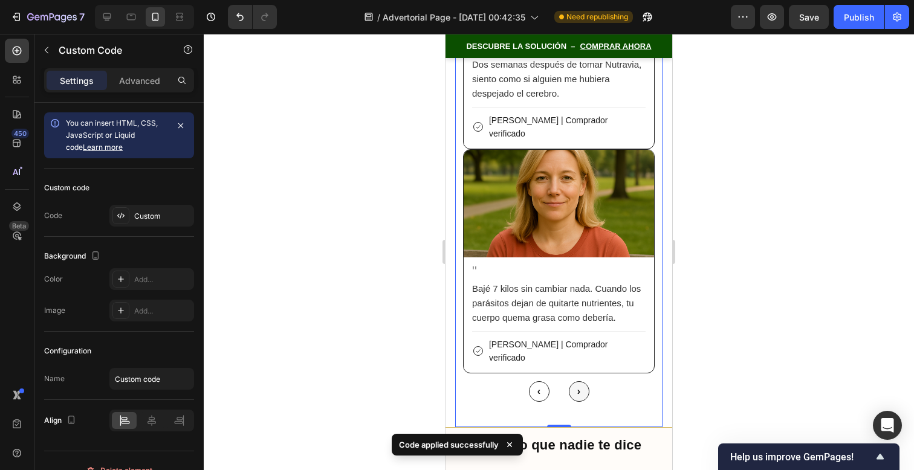
click at [583, 382] on button "›" at bounding box center [579, 392] width 21 height 21
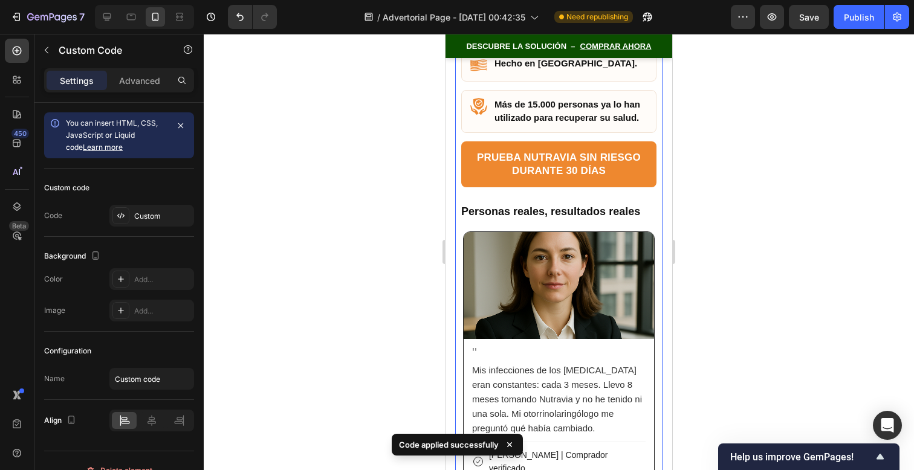
scroll to position [7811, 0]
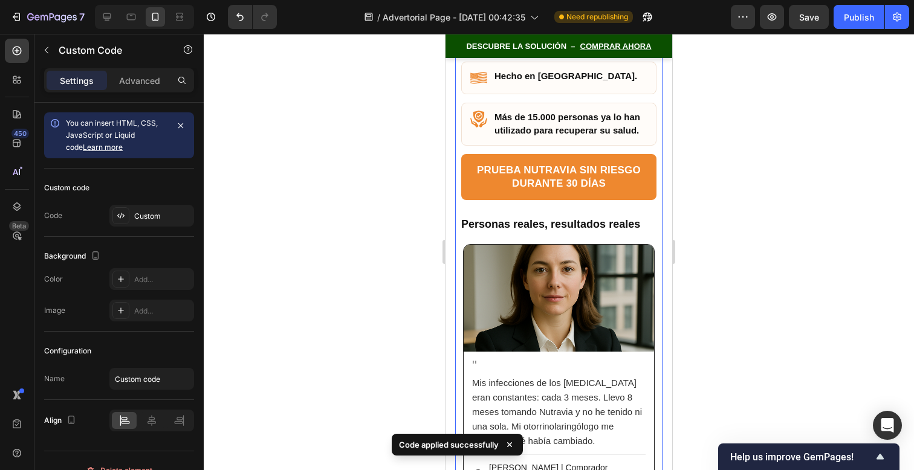
click at [583, 352] on div "" Mis infecciones de los senos paranasales eran constantes: cada 3 meses. Llevo…" at bounding box center [559, 424] width 190 height 145
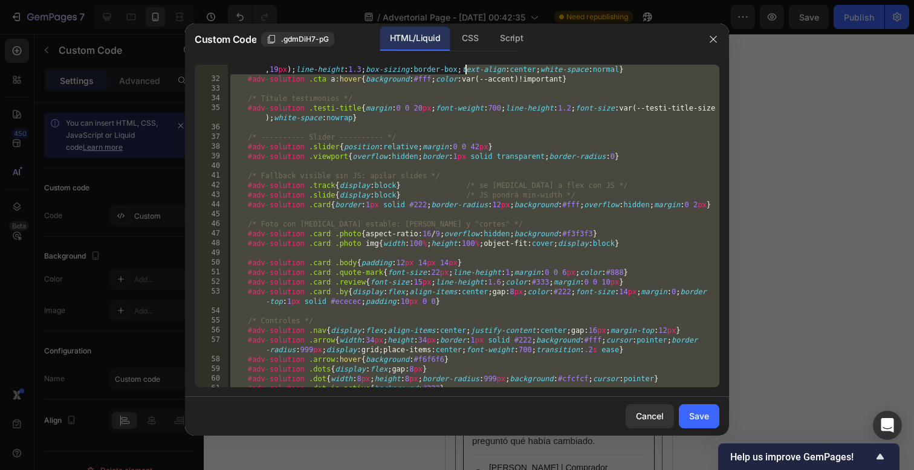
scroll to position [0, 0]
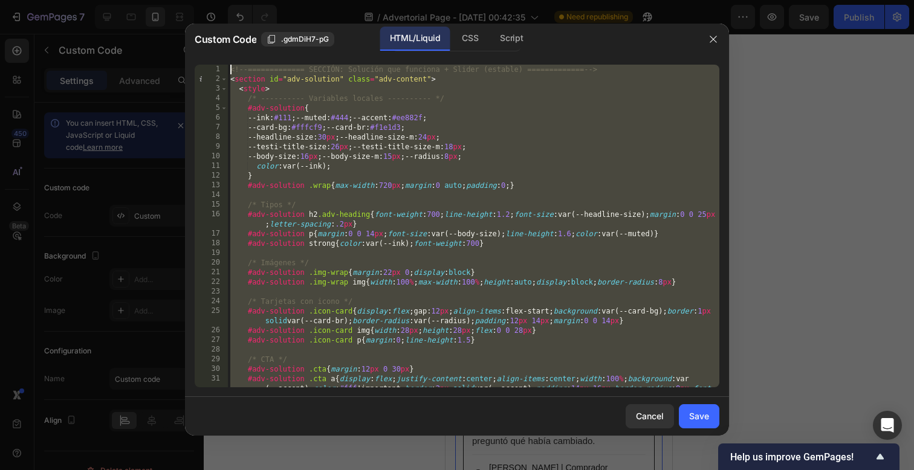
drag, startPoint x: 487, startPoint y: 385, endPoint x: 466, endPoint y: -96, distance: 481.3
click at [466, 0] on html "7 / Advertorial Page - [DATE] 00:42:35 Need republishing Preview Save Publish 4…" at bounding box center [457, 0] width 914 height 0
type textarea "<!-- ============= SECCIÓN: Solución que funciona + Slider (estable) ==========…"
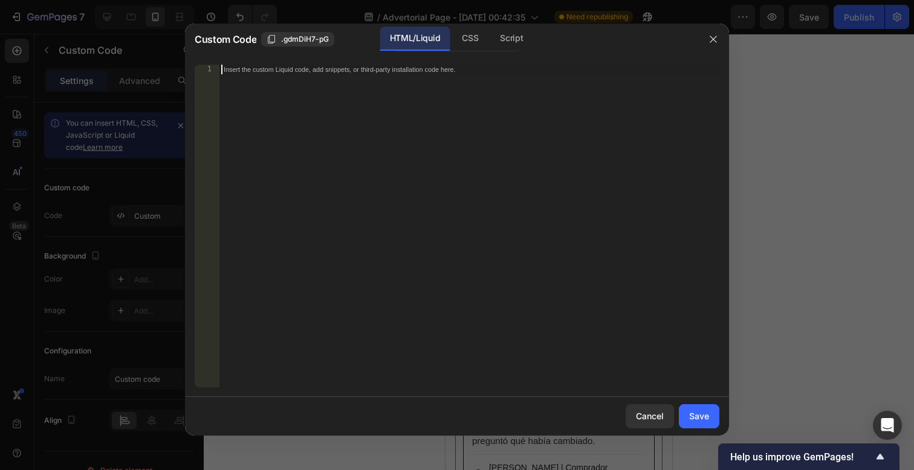
paste textarea "<!-- ============= /SECCIÓN ============= -->"
type textarea "<!-- ============= /SECCIÓN ============= -->"
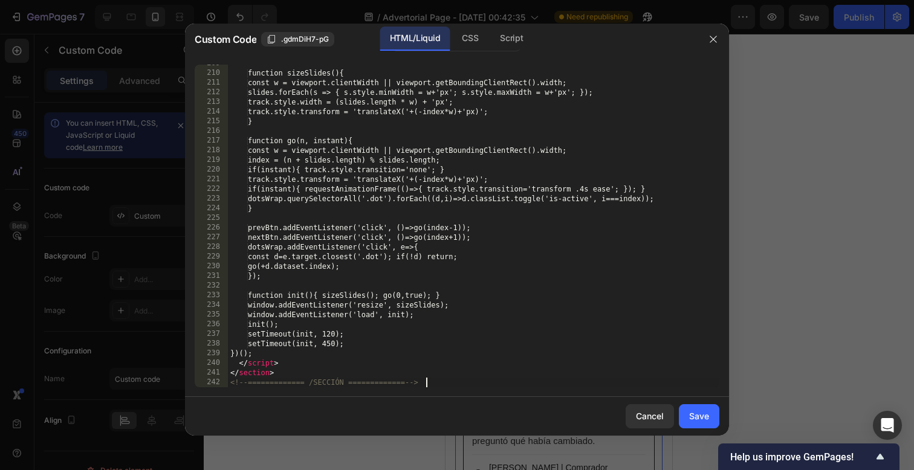
scroll to position [2270, 0]
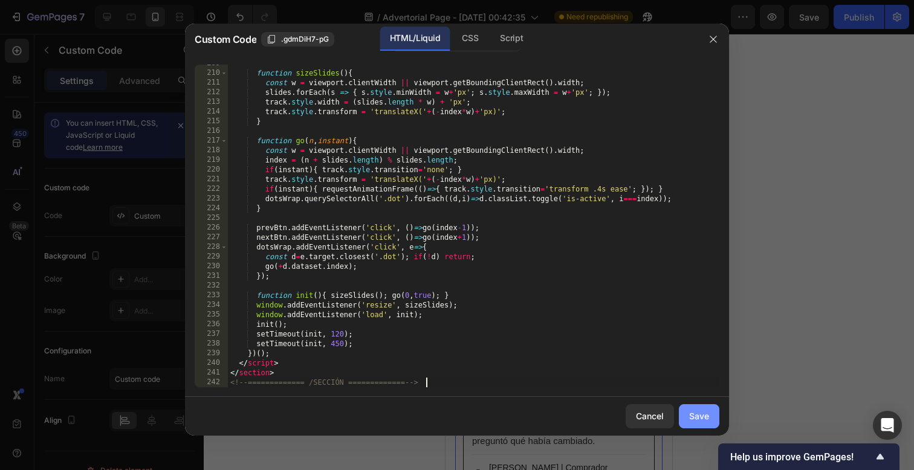
click at [698, 428] on button "Save" at bounding box center [699, 417] width 41 height 24
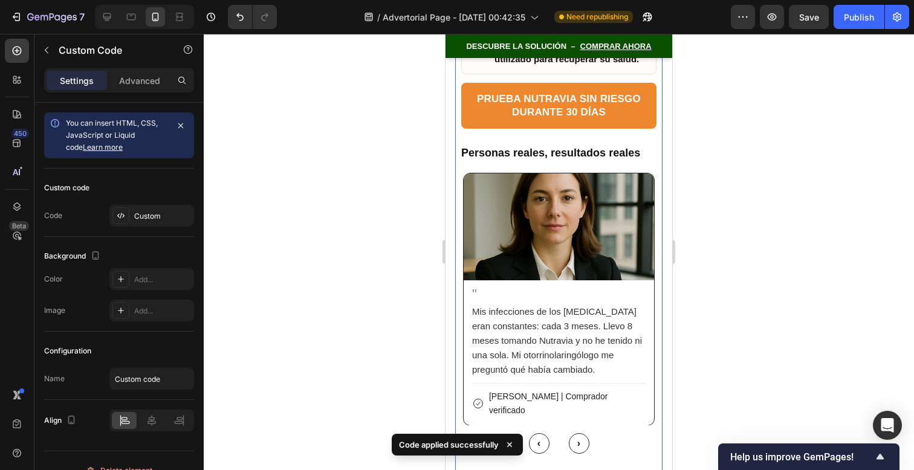
scroll to position [7888, 0]
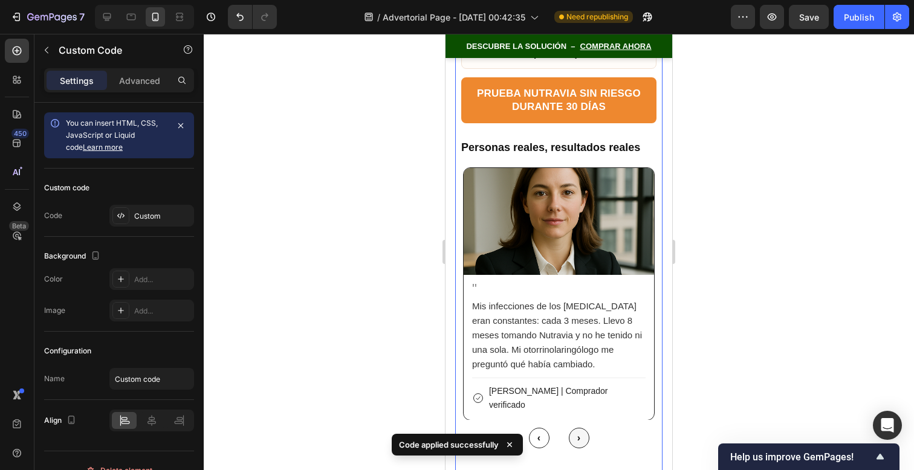
click at [587, 428] on button "›" at bounding box center [579, 438] width 21 height 21
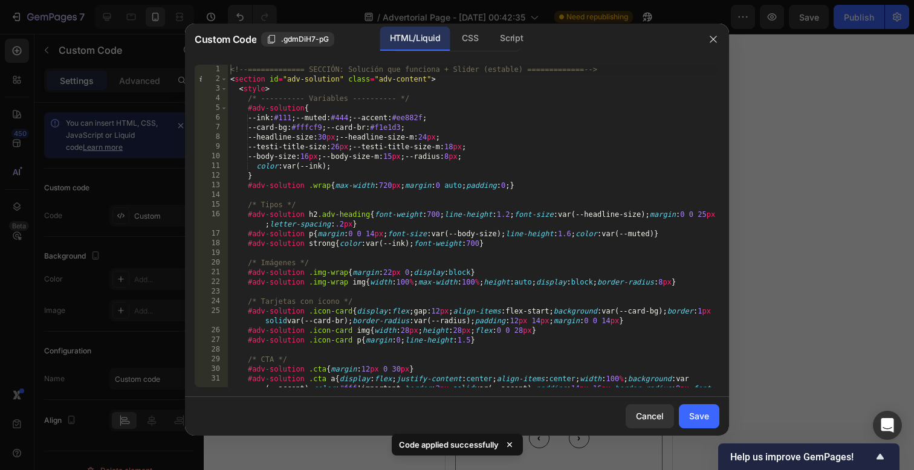
click at [730, 38] on div at bounding box center [457, 235] width 914 height 470
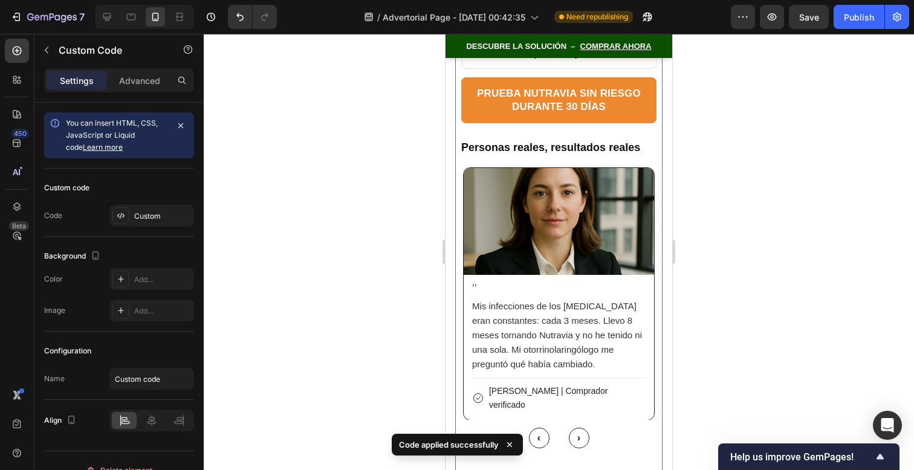
click at [717, 38] on div at bounding box center [559, 252] width 711 height 437
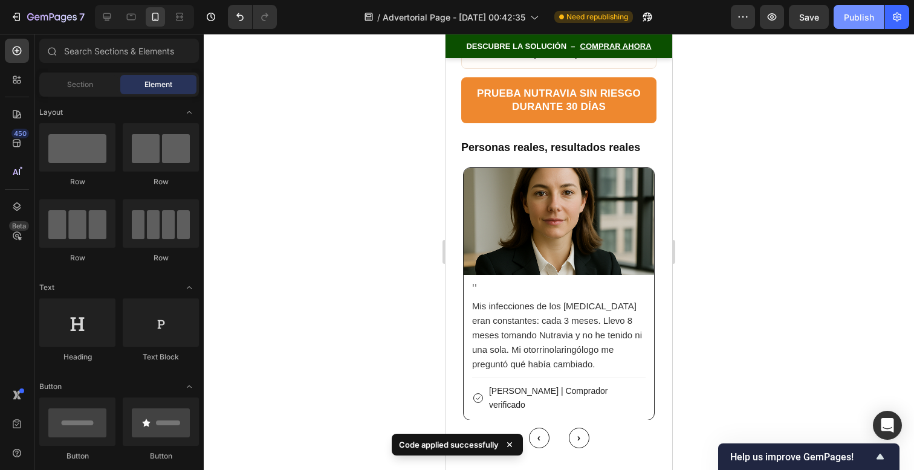
click at [880, 21] on button "Publish" at bounding box center [859, 17] width 51 height 24
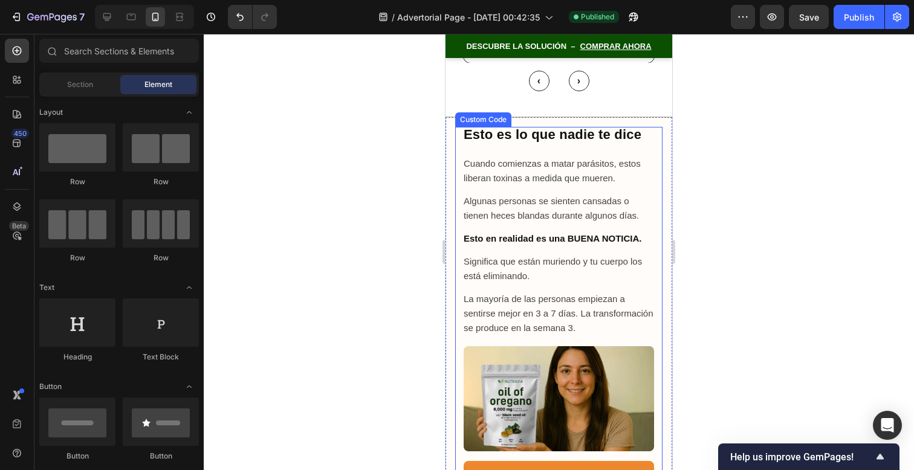
scroll to position [8253, 0]
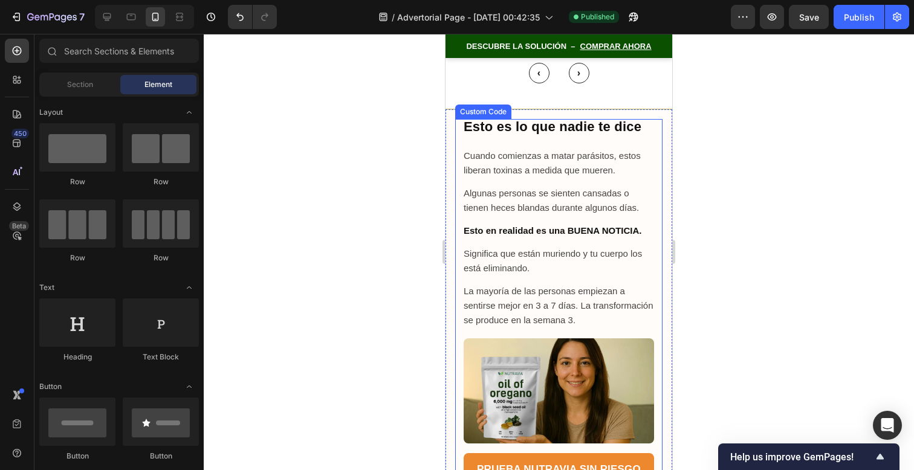
click at [631, 339] on img at bounding box center [559, 391] width 190 height 105
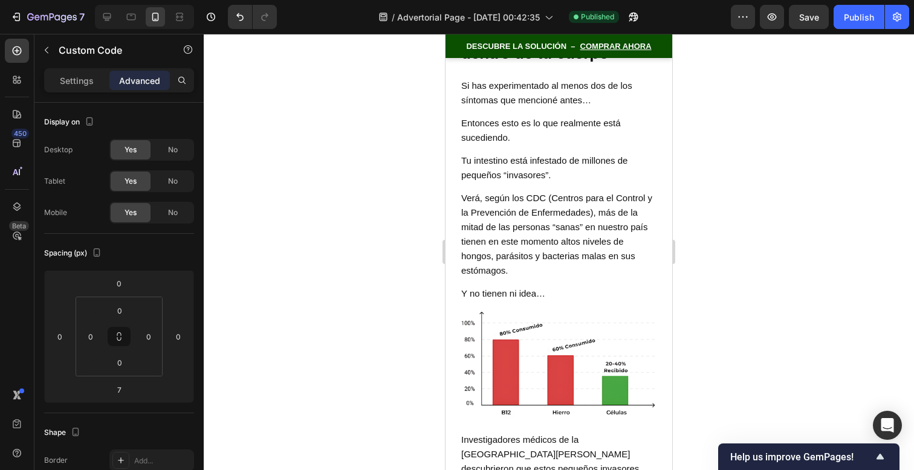
scroll to position [1869, 0]
